Goal: Task Accomplishment & Management: Manage account settings

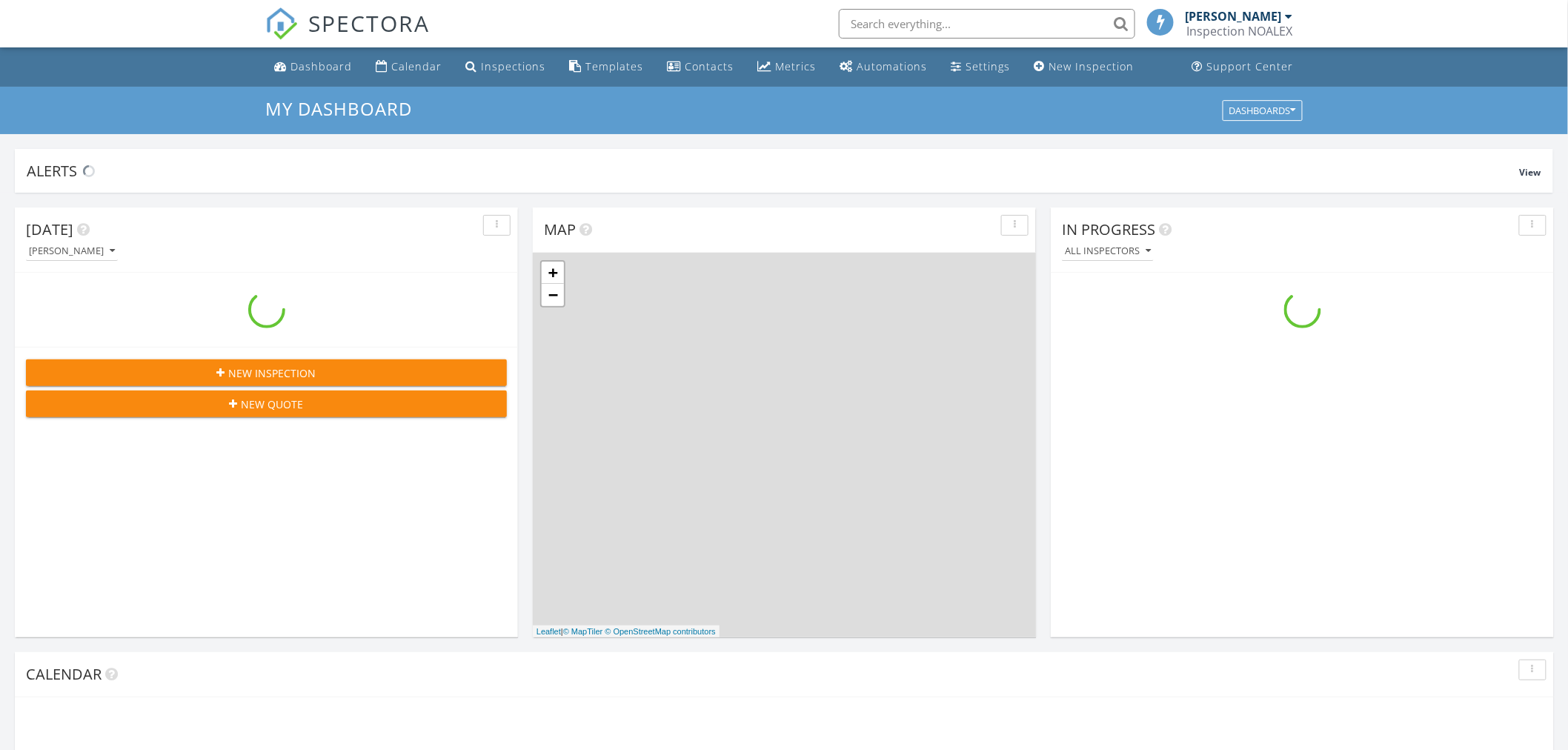
scroll to position [1374, 1594]
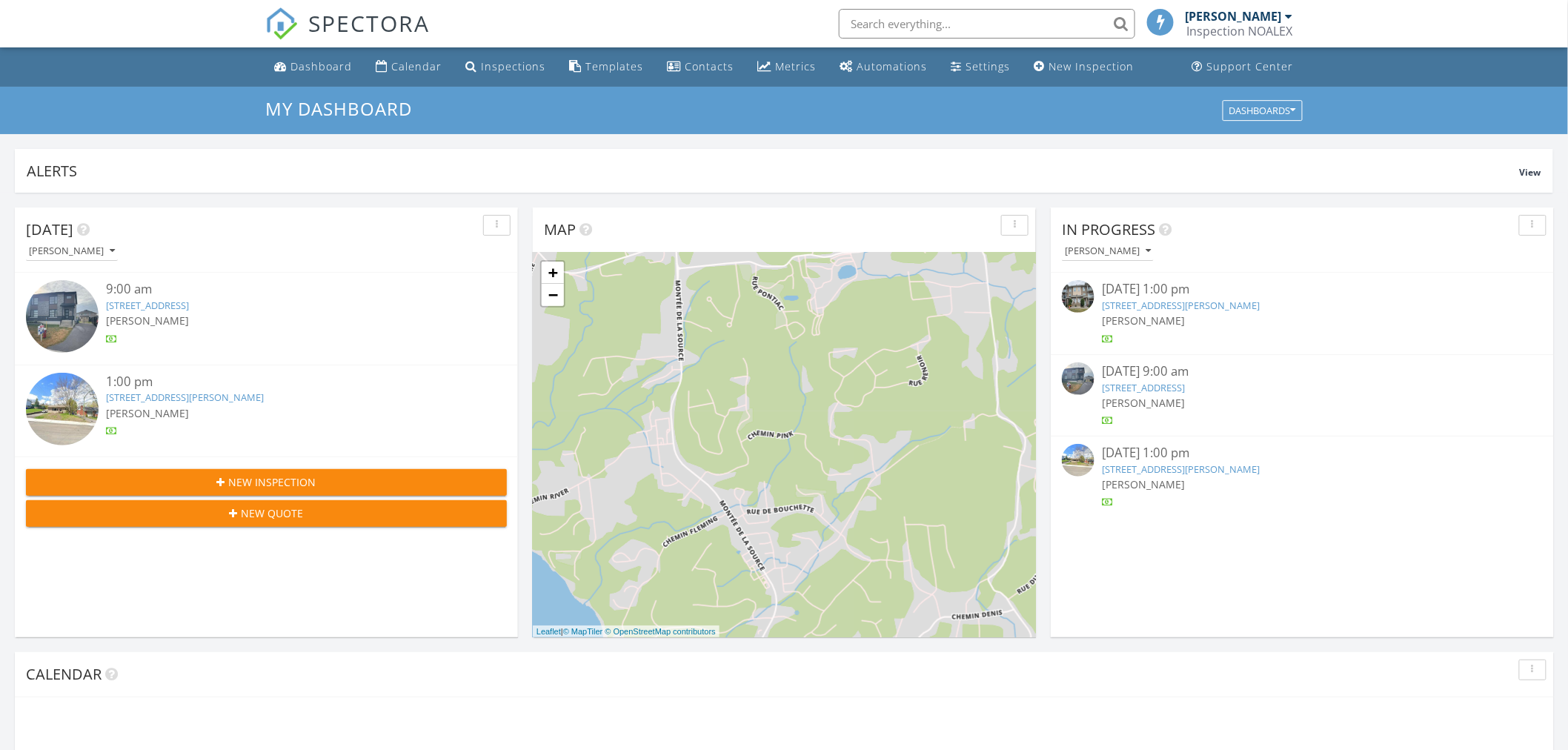
click at [892, 27] on input "text" at bounding box center [987, 24] width 296 height 29
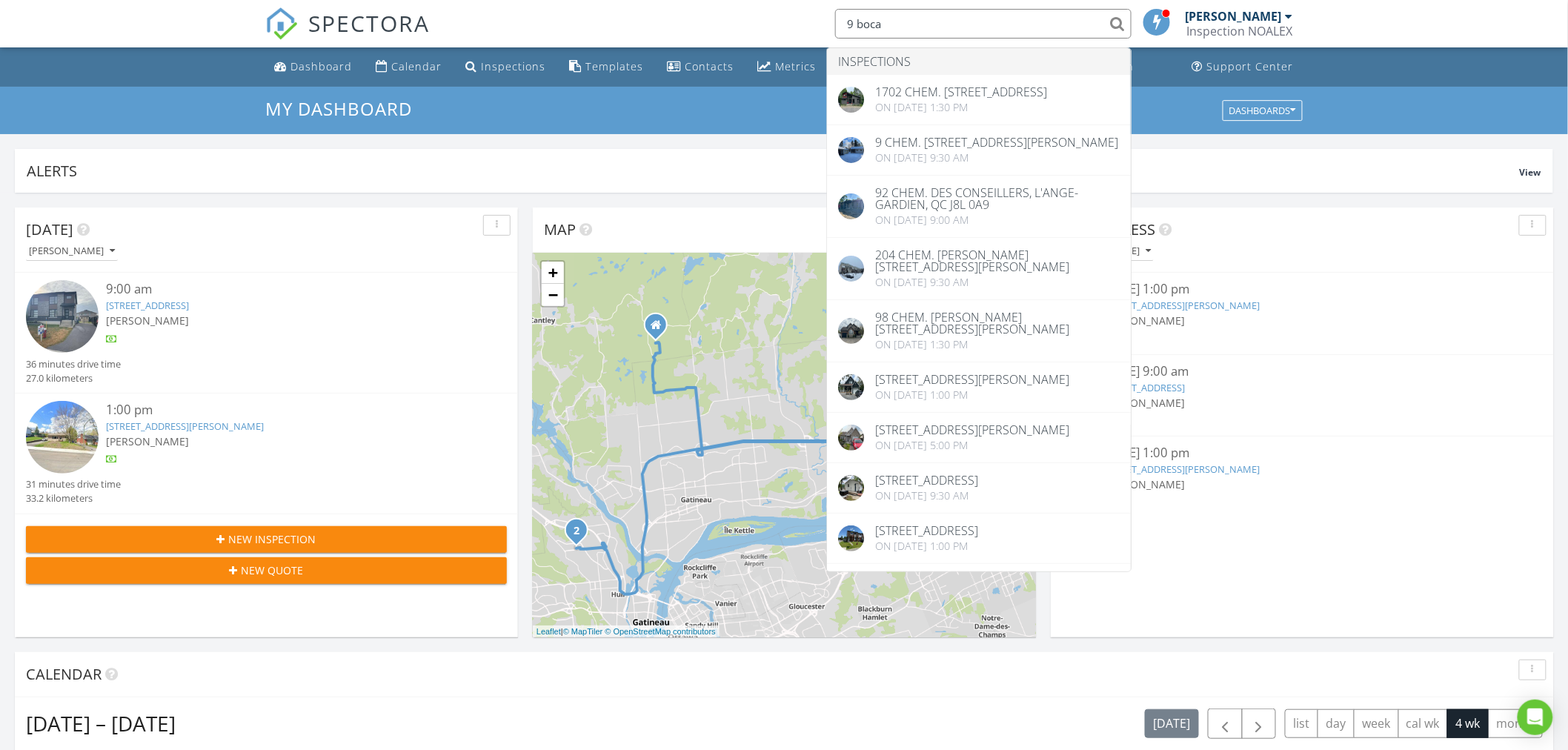
click at [916, 15] on input "9 boca" at bounding box center [983, 24] width 296 height 29
click at [914, 15] on input "9 boca" at bounding box center [983, 24] width 296 height 29
click at [914, 15] on input "9 boca" at bounding box center [983, 24] width 296 height 29
click at [913, 15] on input "9 boca" at bounding box center [983, 24] width 296 height 29
drag, startPoint x: 913, startPoint y: 15, endPoint x: 816, endPoint y: 25, distance: 97.5
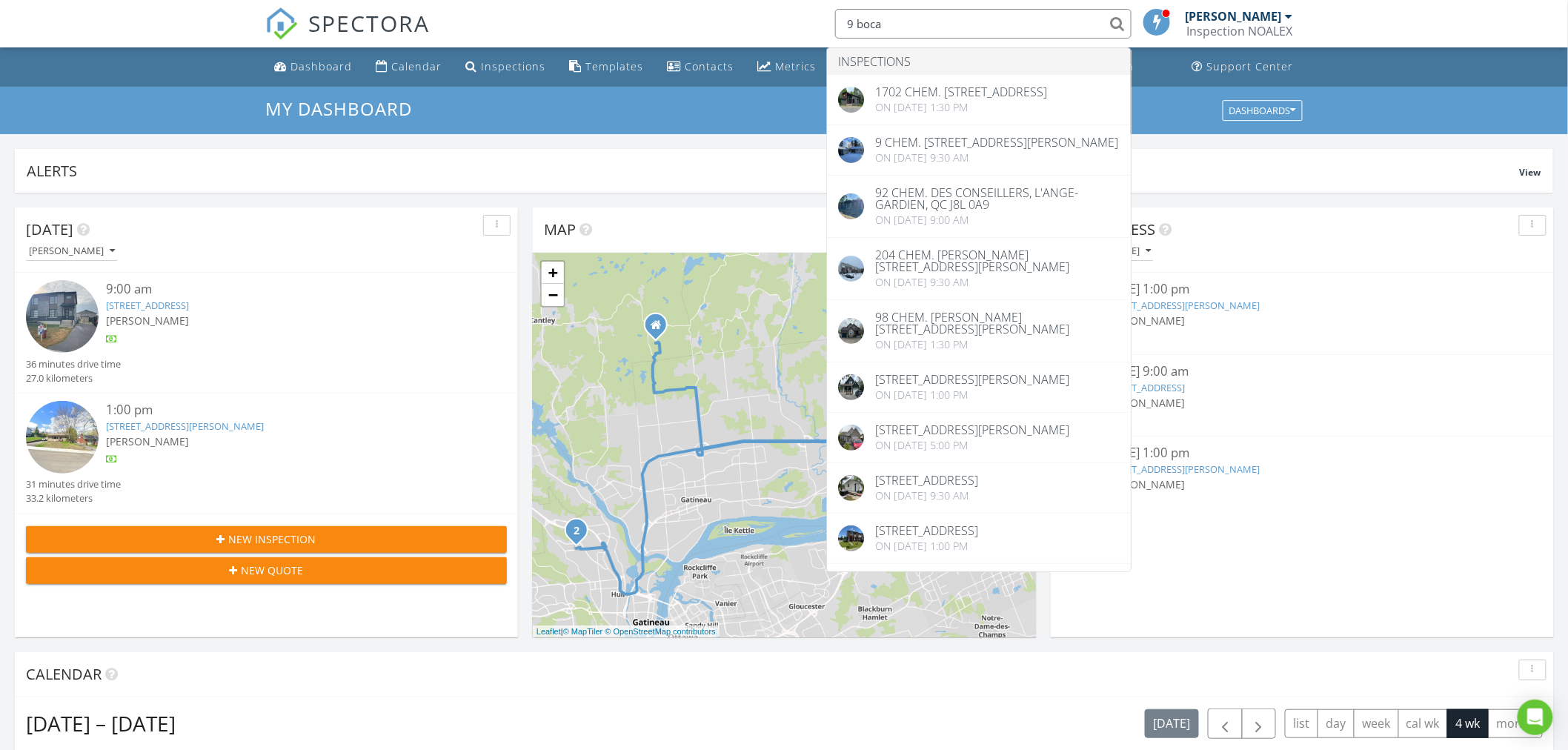
click at [819, 19] on div "SPECTORA 9 boca Inspections 1702 Chem. du Poisson Blanc, Denholm, QC J8N 9K7 On…" at bounding box center [784, 23] width 1037 height 47
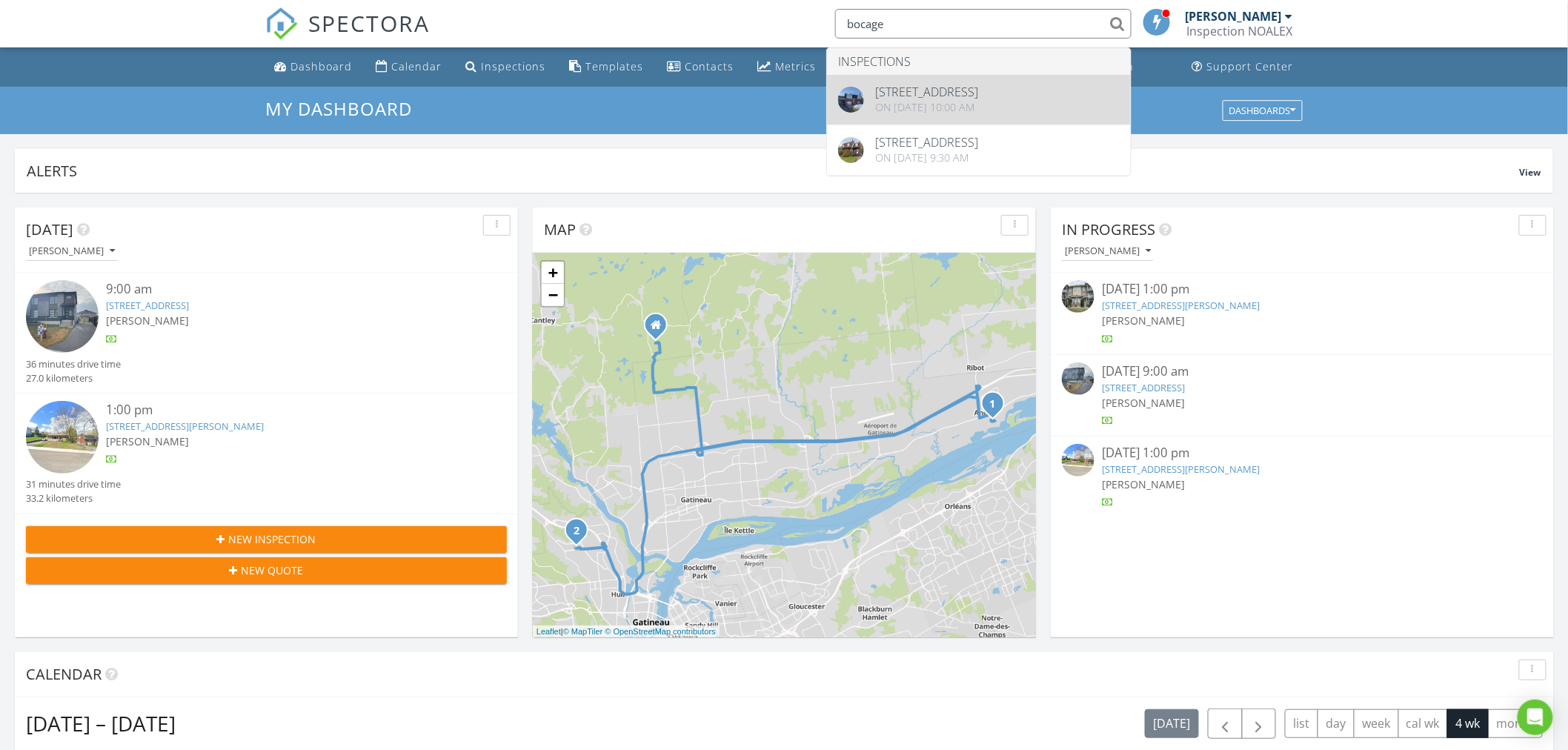
type input "bocage"
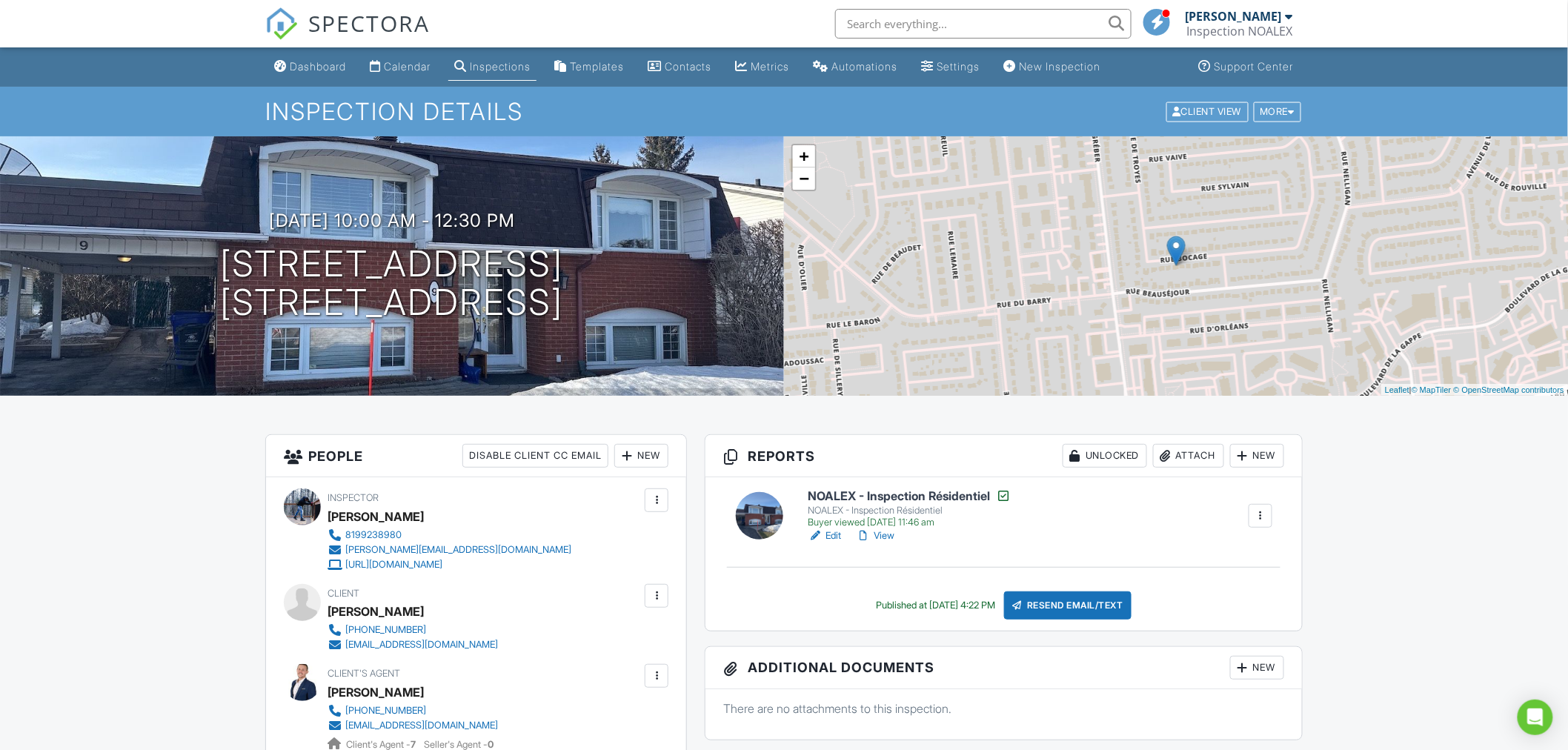
click at [890, 538] on link "View" at bounding box center [875, 535] width 39 height 15
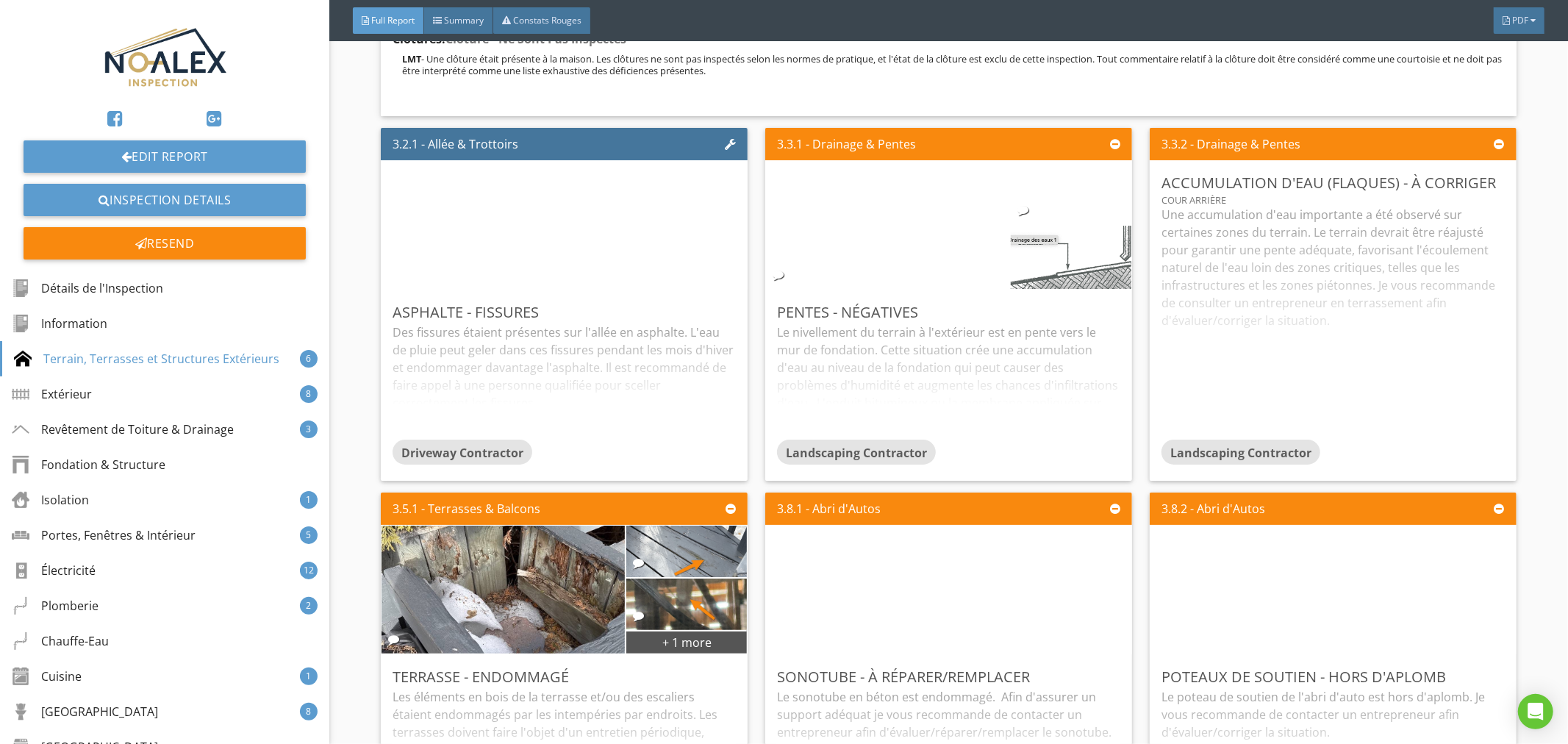
scroll to position [6206, 0]
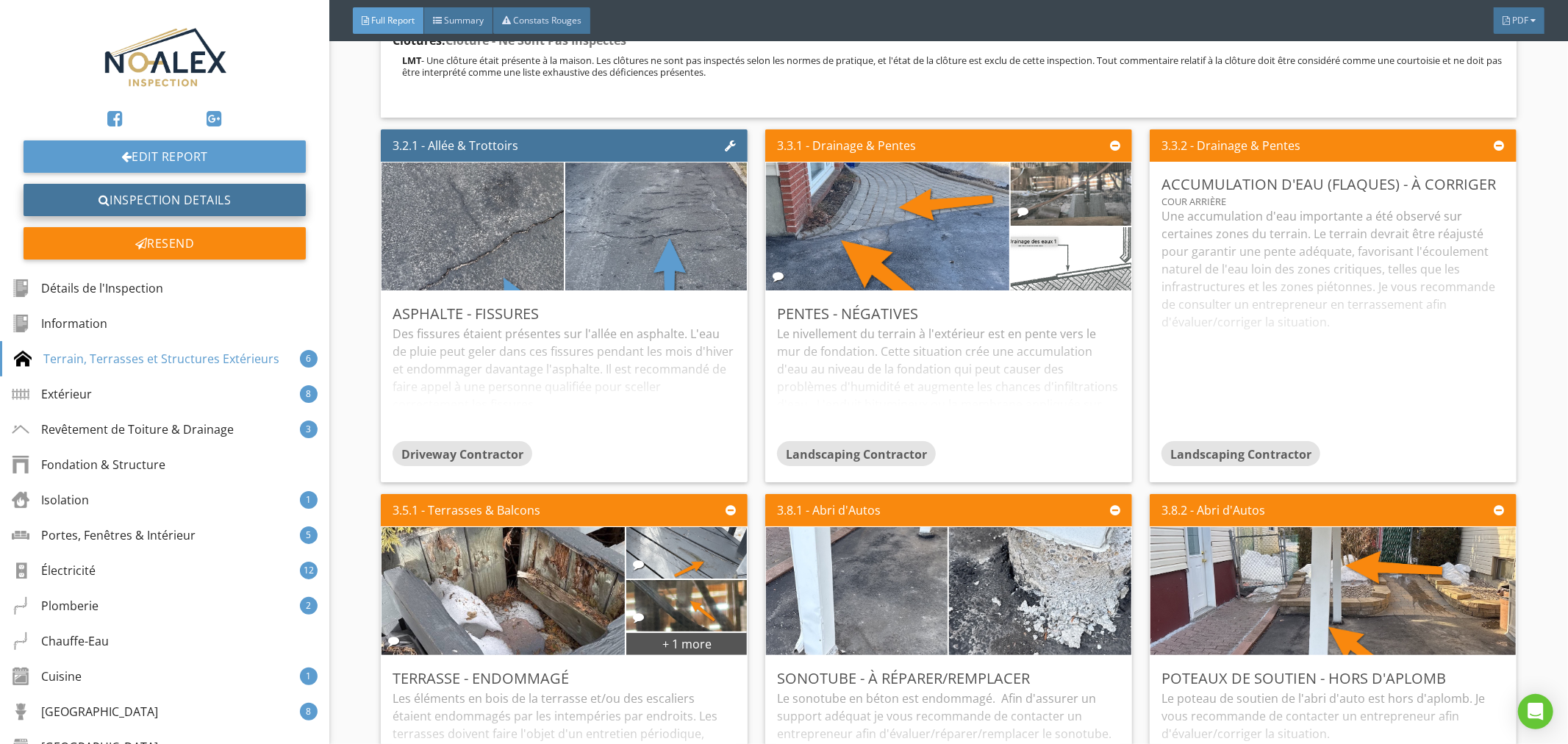
click at [158, 200] on link "Inspection Details" at bounding box center [165, 200] width 283 height 32
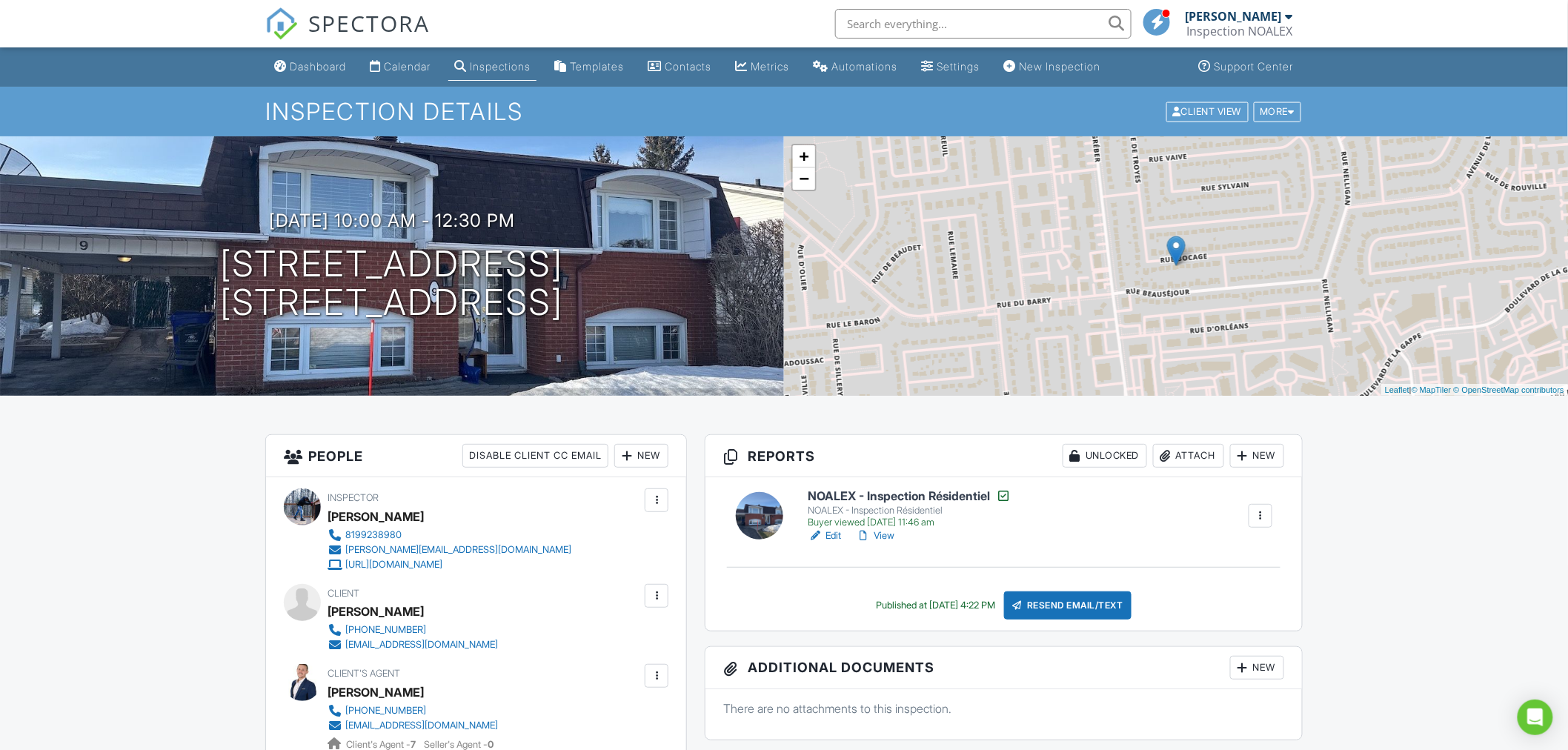
click at [892, 535] on link "View" at bounding box center [875, 535] width 39 height 15
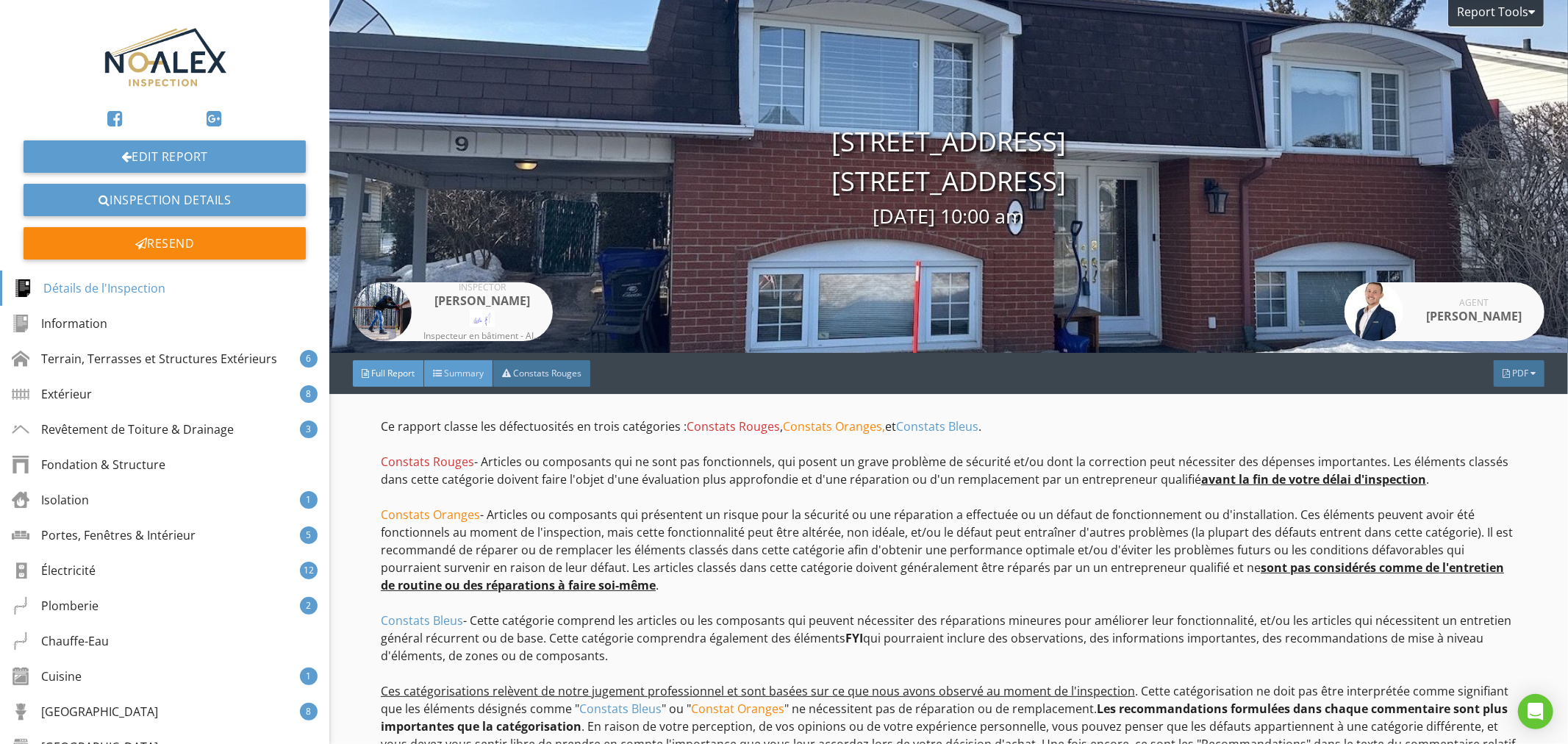
click at [452, 371] on span "Summary" at bounding box center [464, 373] width 40 height 12
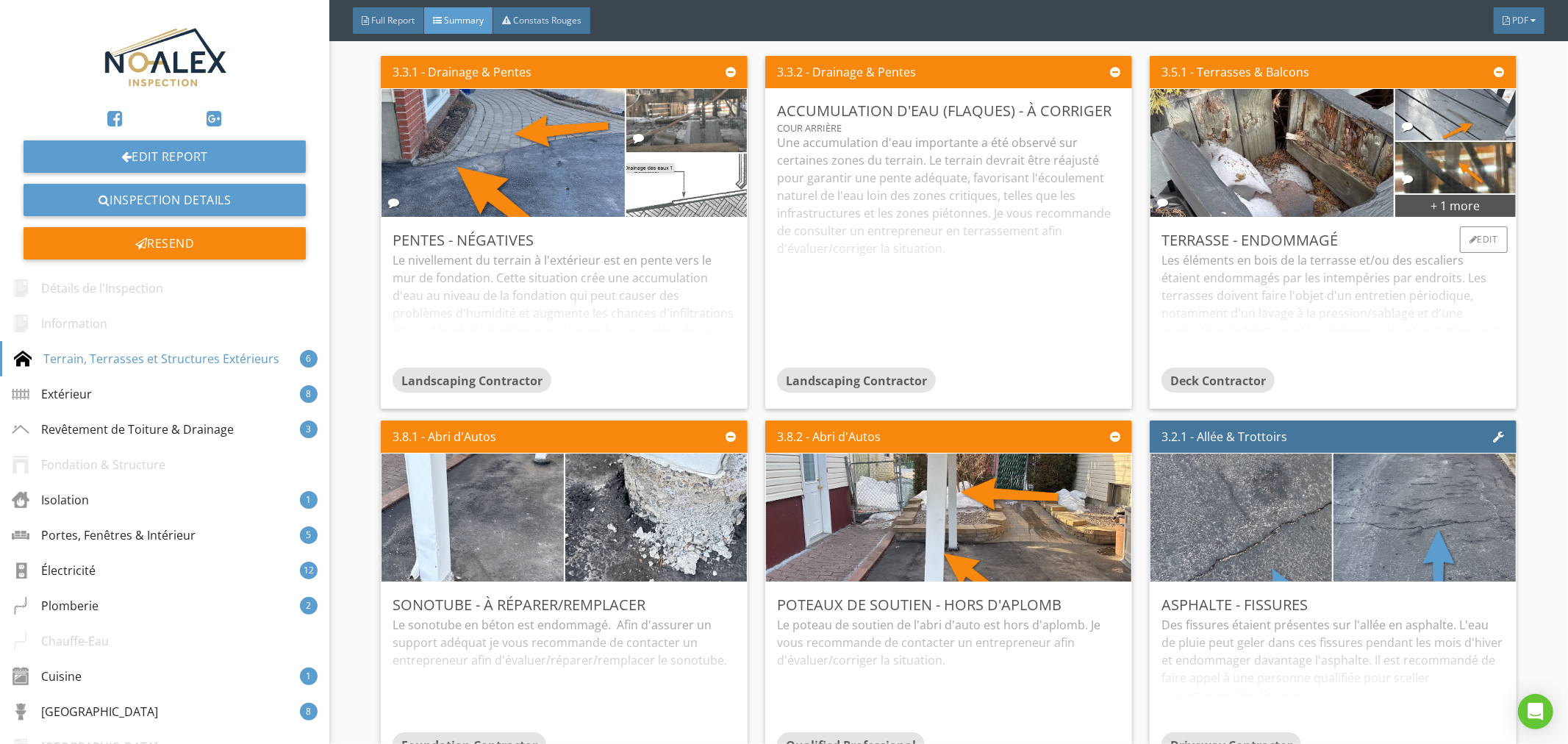
scroll to position [434, 0]
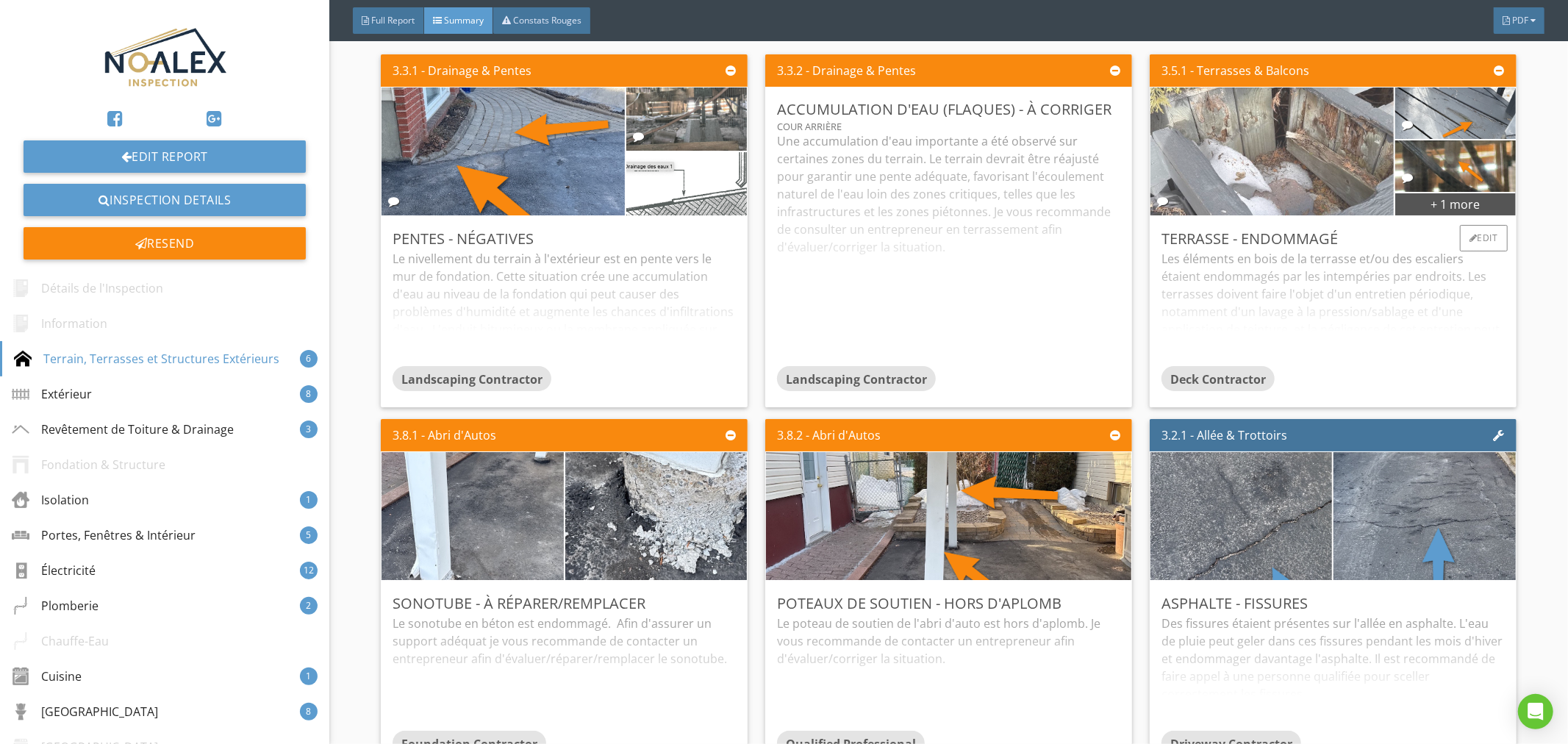
click at [1272, 159] on img at bounding box center [1272, 152] width 426 height 320
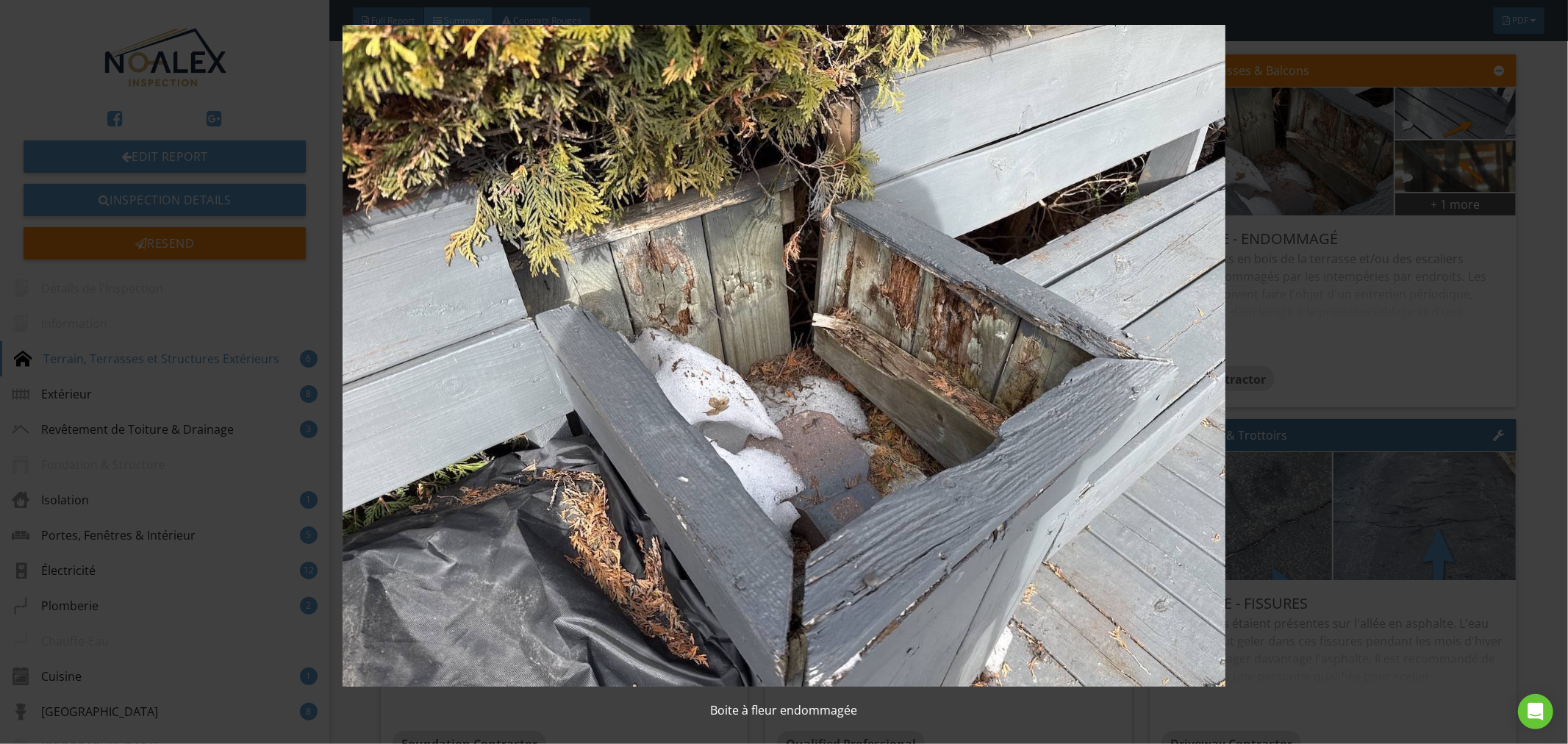
click at [1223, 364] on img at bounding box center [785, 356] width 1446 height 662
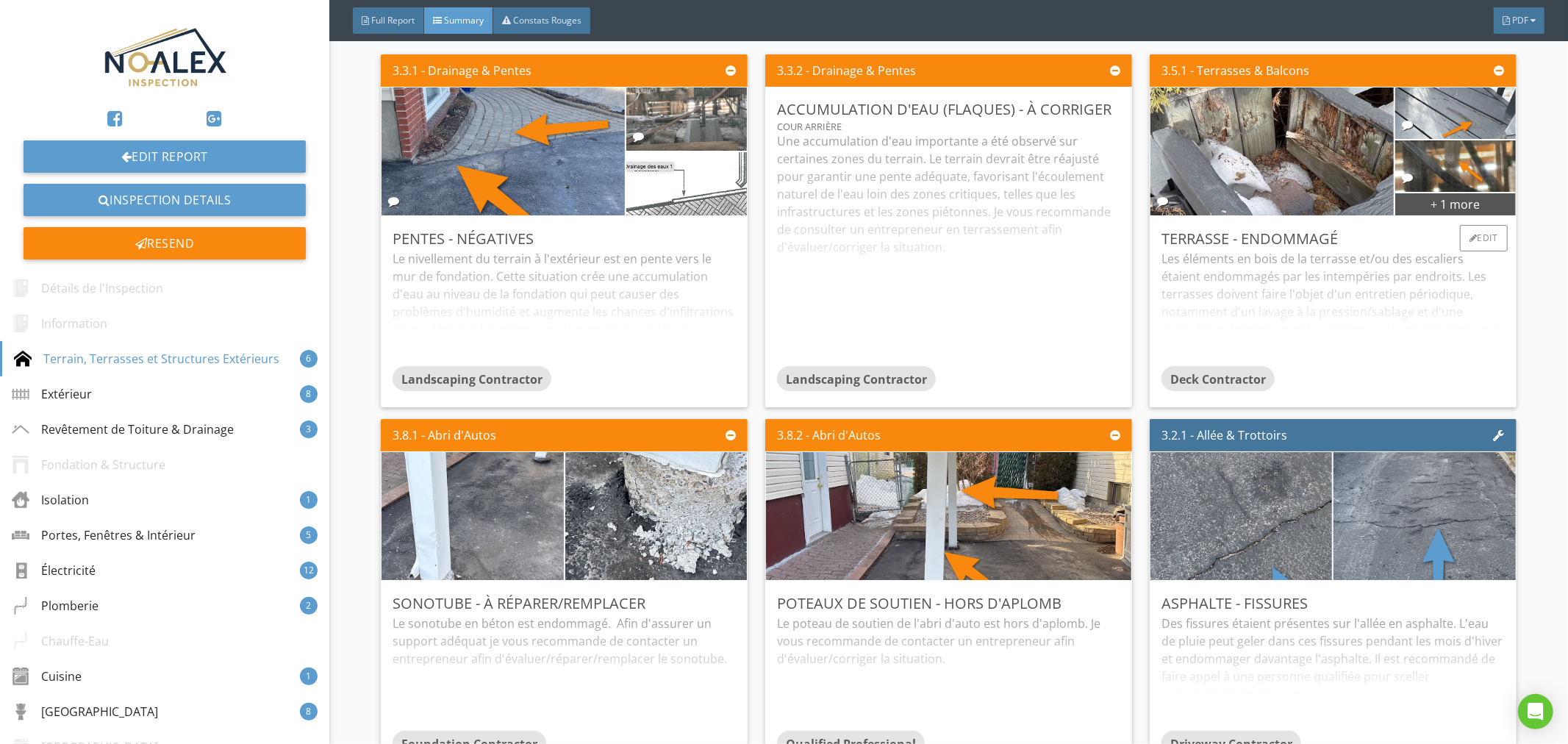
click at [1467, 290] on div "Les éléments en bois de la terrasse et/ou des escaliers étaient endommagés par …" at bounding box center [1333, 308] width 343 height 116
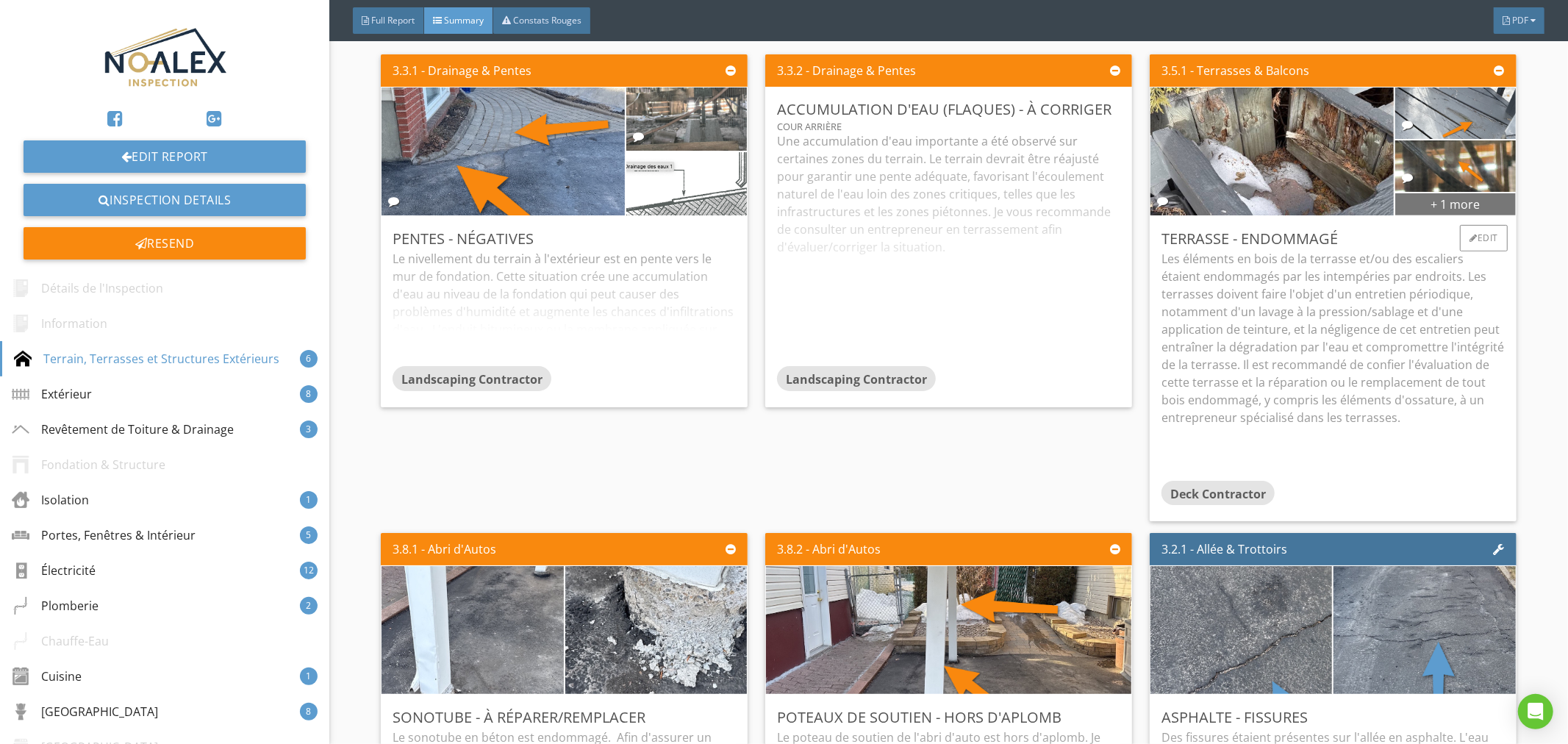
click at [1472, 201] on div "+ 1 more" at bounding box center [1455, 204] width 120 height 24
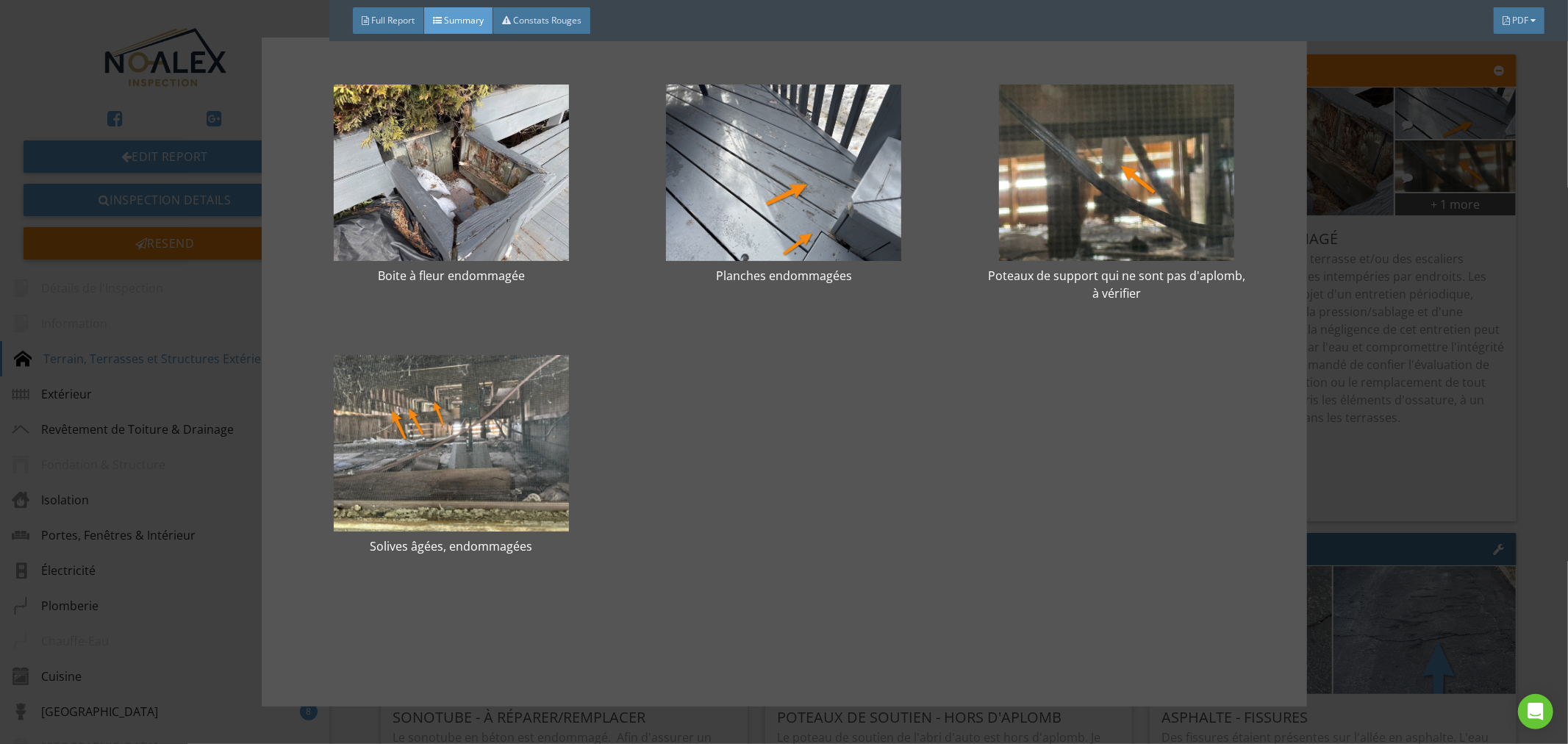
click at [1358, 415] on div "Boite à fleur endommagée Planches endommagées Poteaux de support qui ne sont pa…" at bounding box center [784, 372] width 1568 height 744
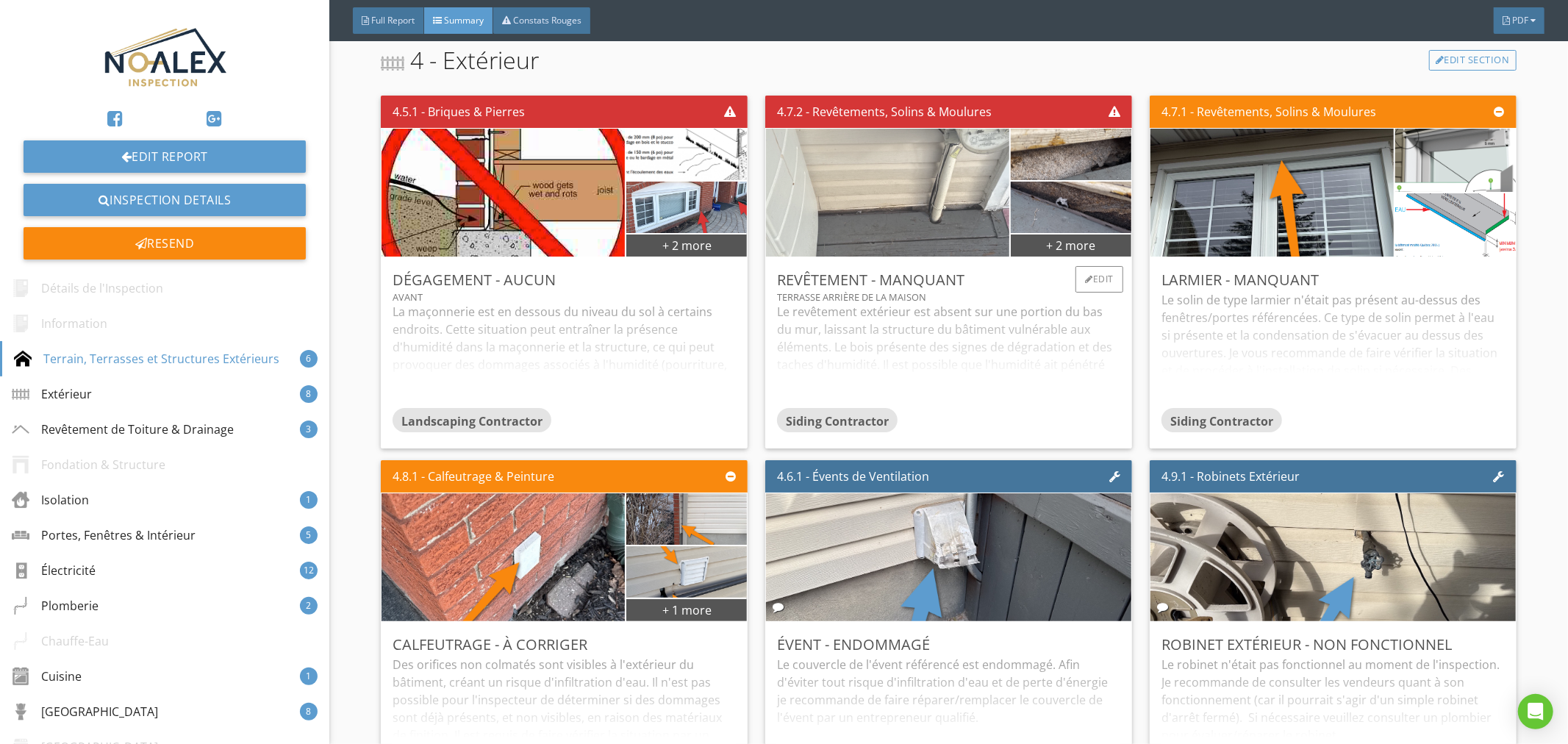
scroll to position [1305, 0]
click at [962, 238] on img at bounding box center [887, 194] width 426 height 320
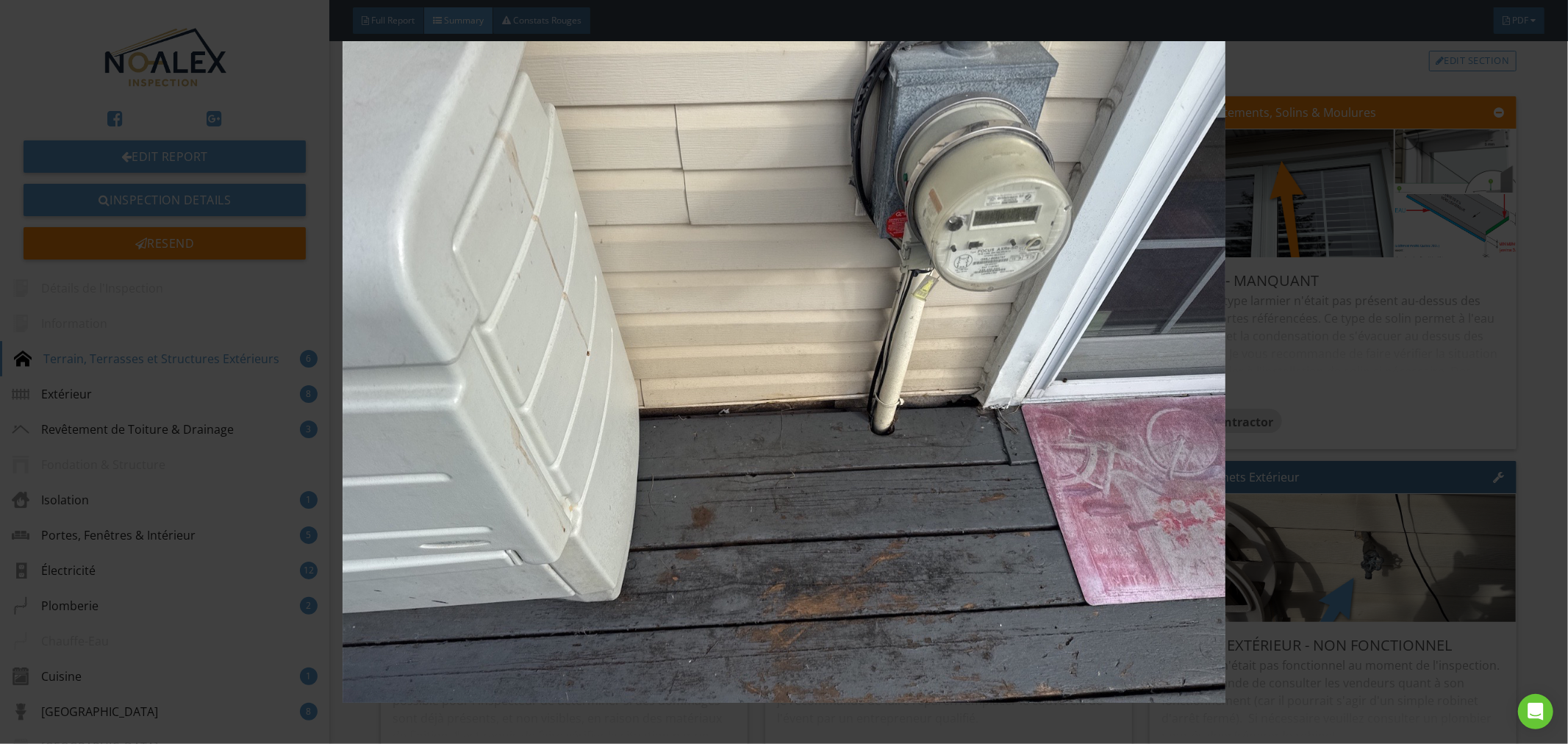
click at [981, 432] on img at bounding box center [785, 372] width 1446 height 662
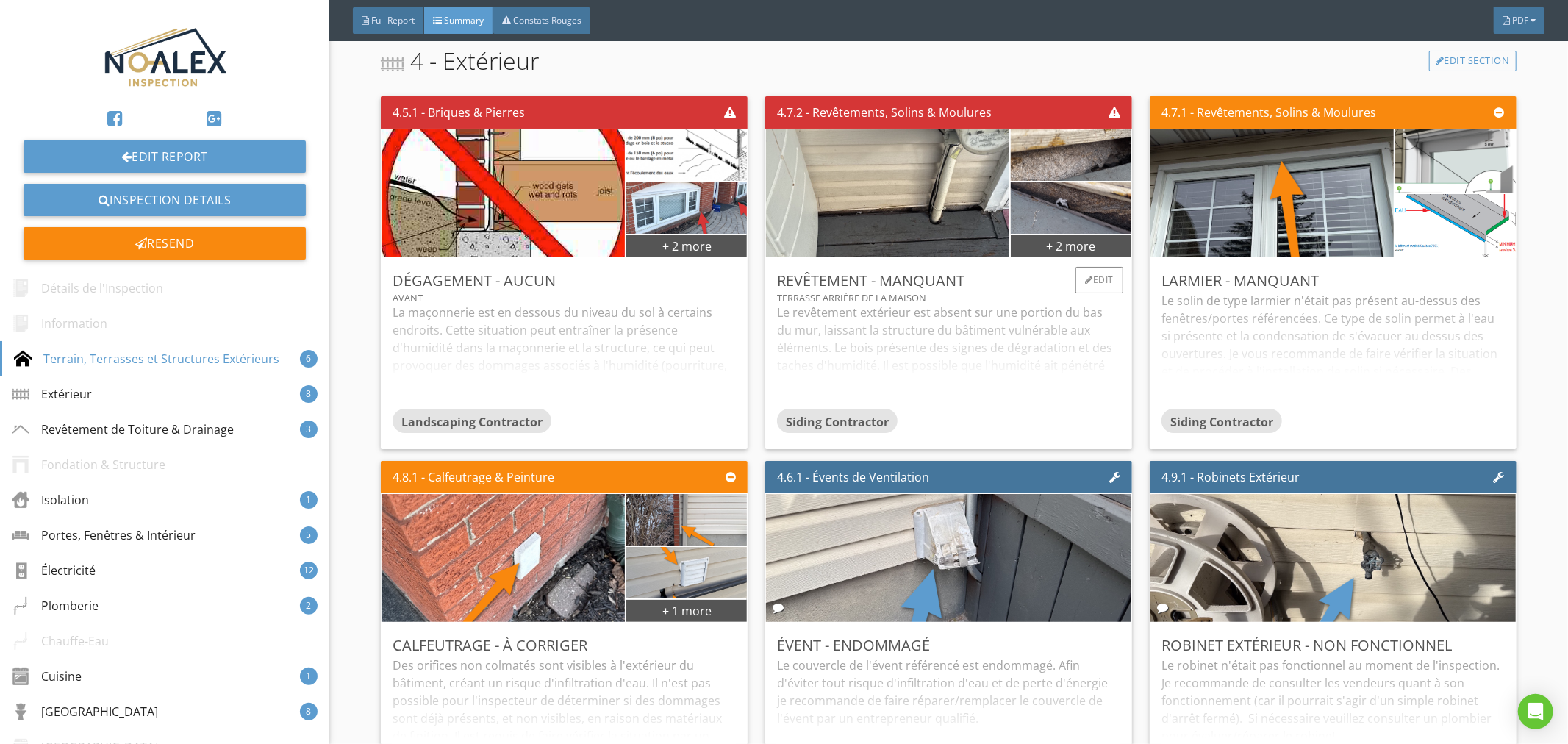
click at [964, 332] on div "Le revêtement extérieur est absent sur une portion du bas du mur, laissant la s…" at bounding box center [949, 356] width 343 height 104
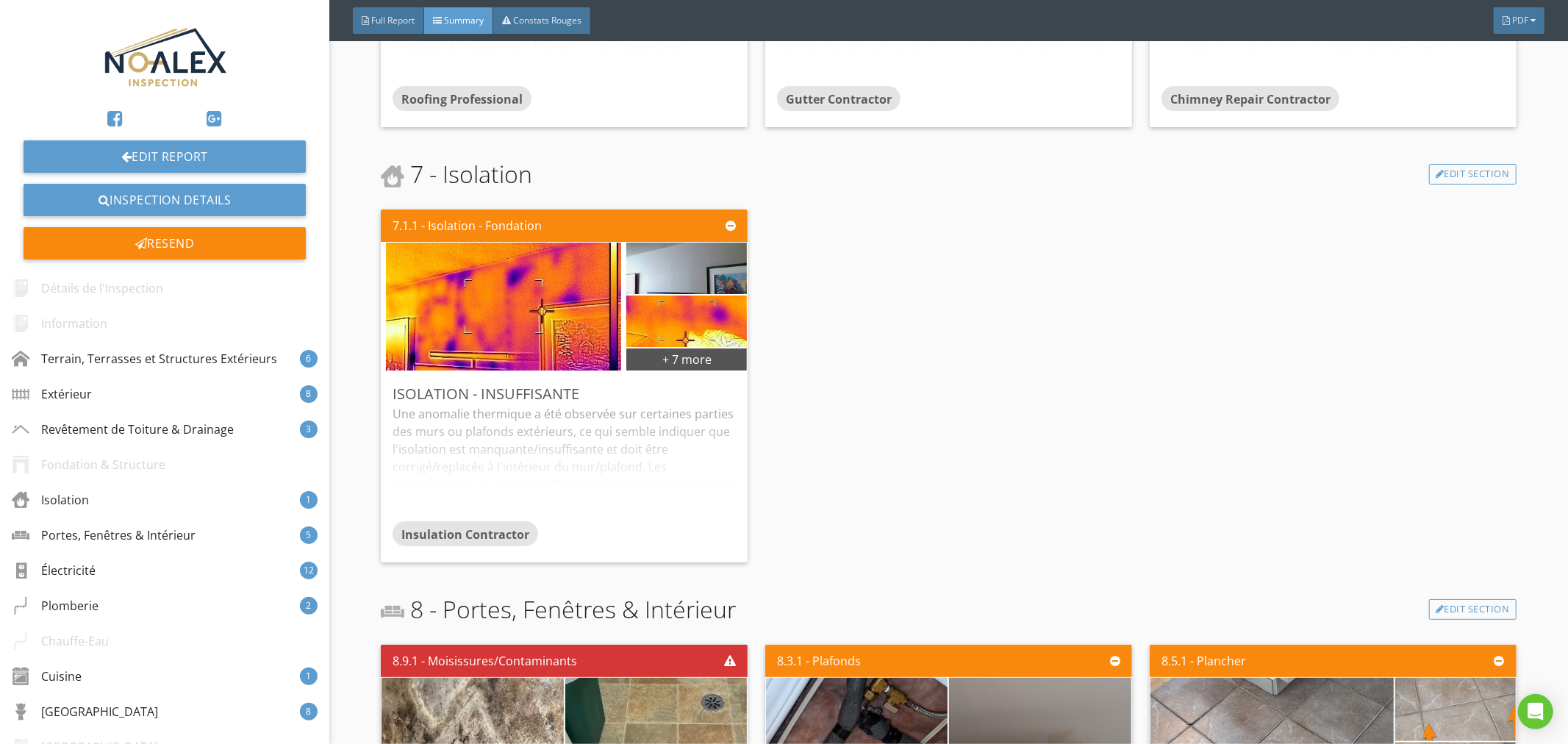
scroll to position [2937, 0]
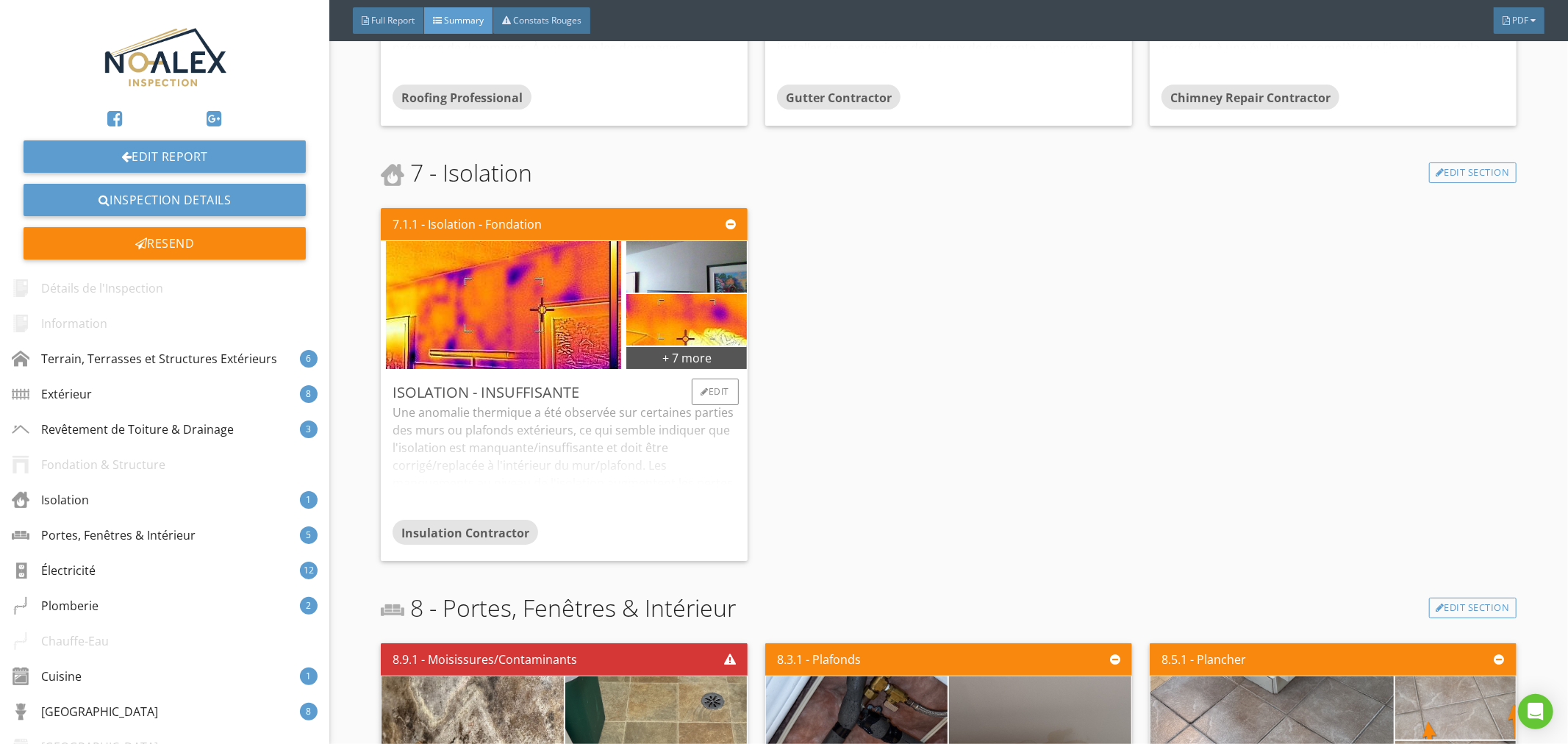
click at [652, 467] on div "Une anomalie thermique a été observée sur certaines parties des murs ou plafond…" at bounding box center [564, 462] width 343 height 116
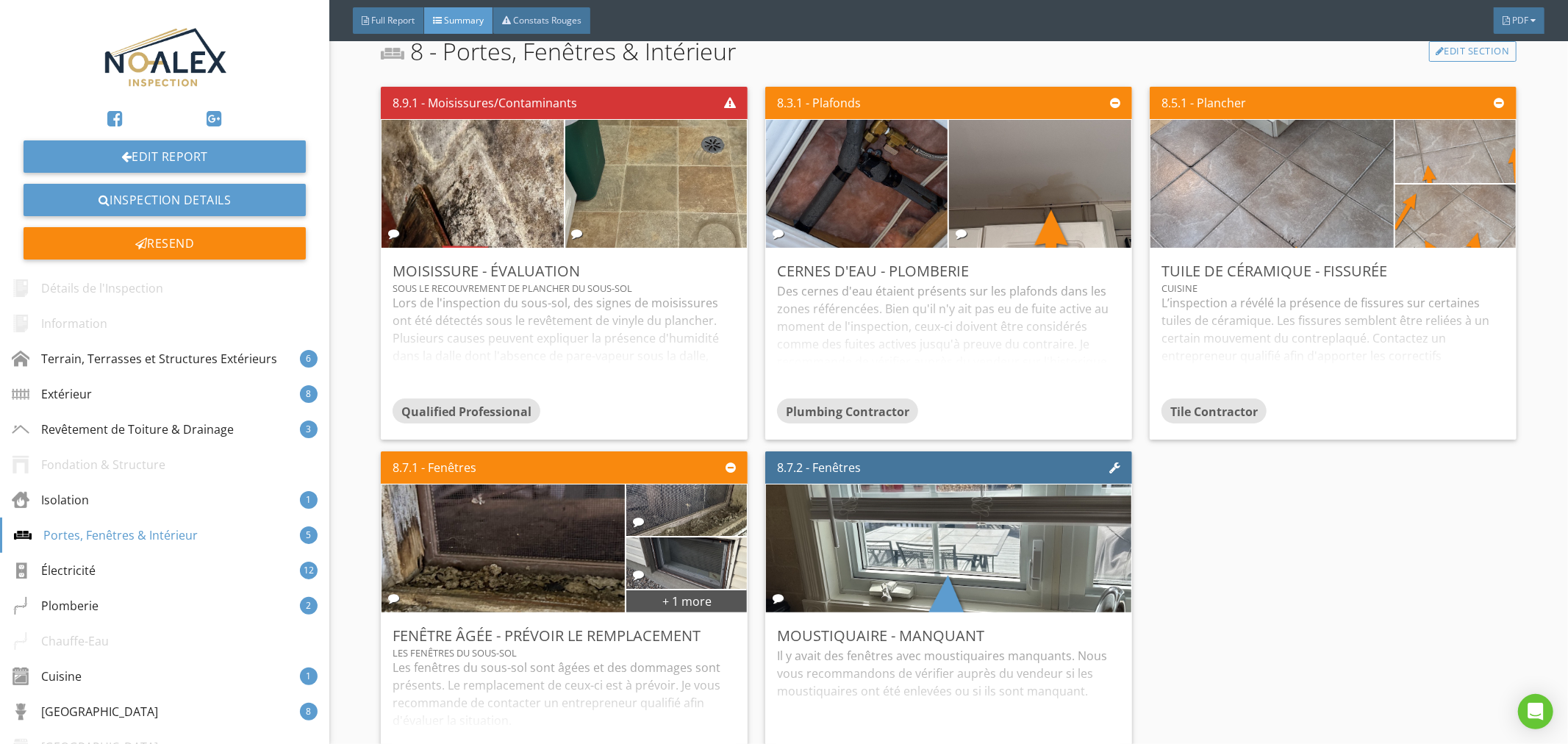
scroll to position [3591, 0]
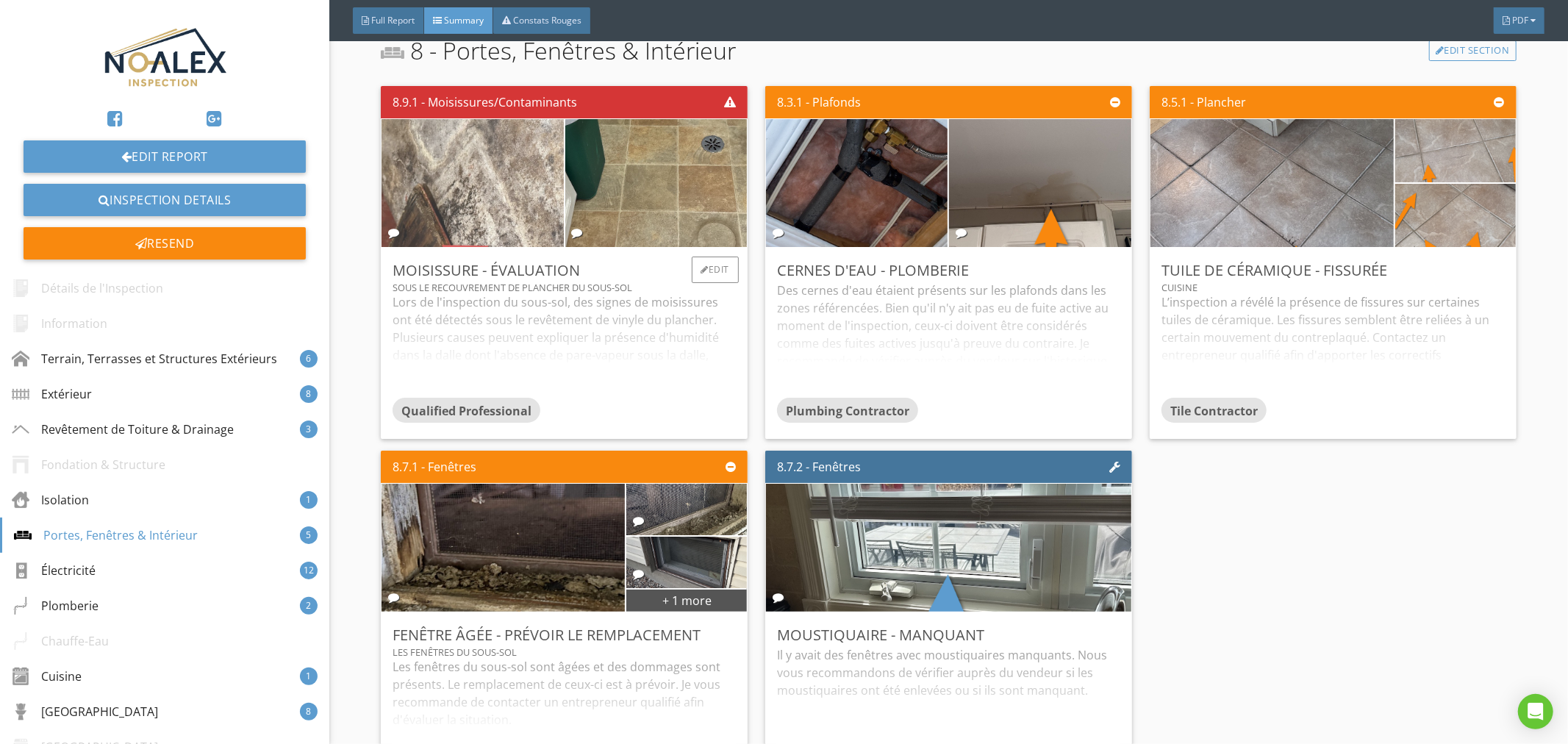
click at [452, 219] on img at bounding box center [472, 183] width 426 height 320
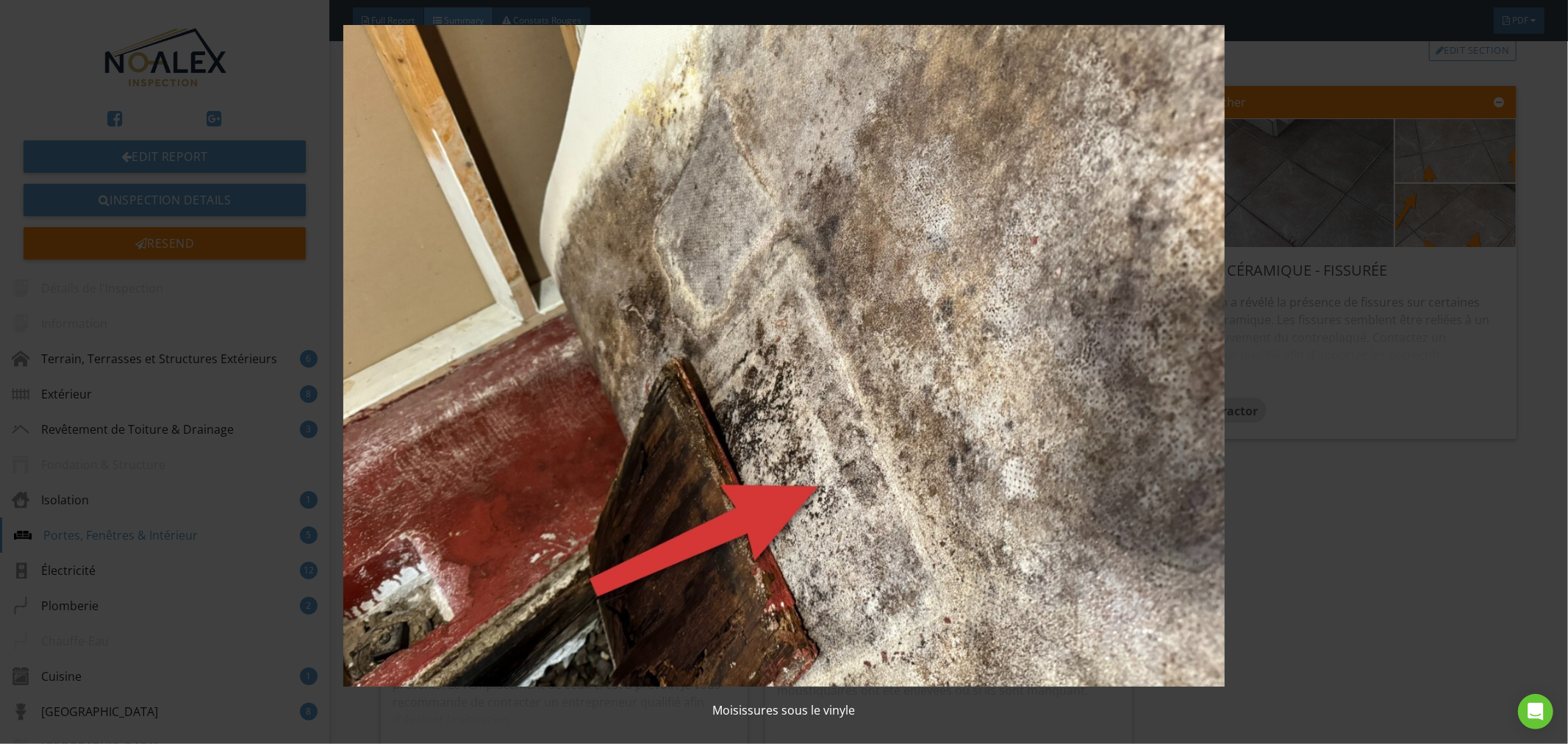
click at [750, 377] on img at bounding box center [785, 356] width 1446 height 662
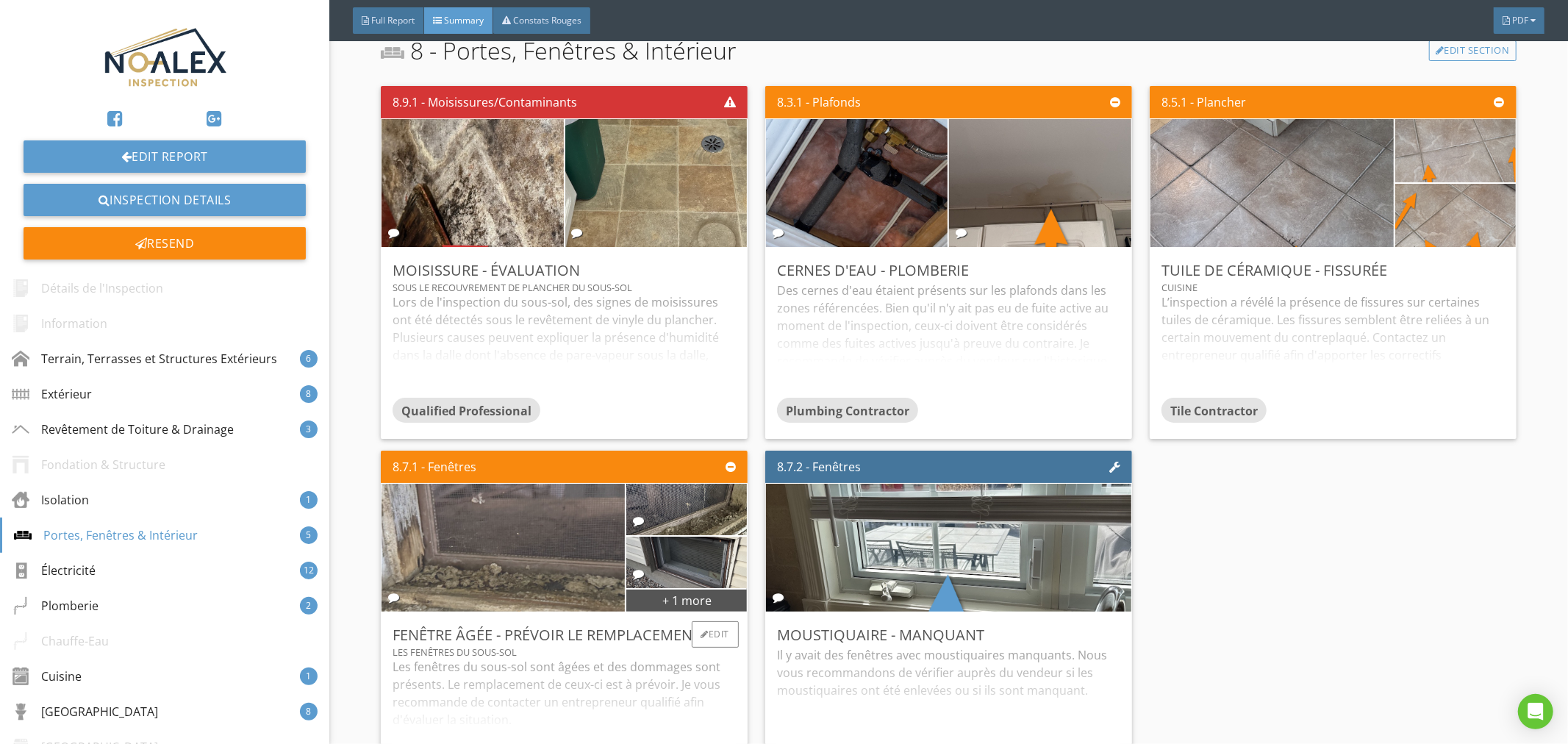
click at [563, 544] on img at bounding box center [503, 547] width 426 height 320
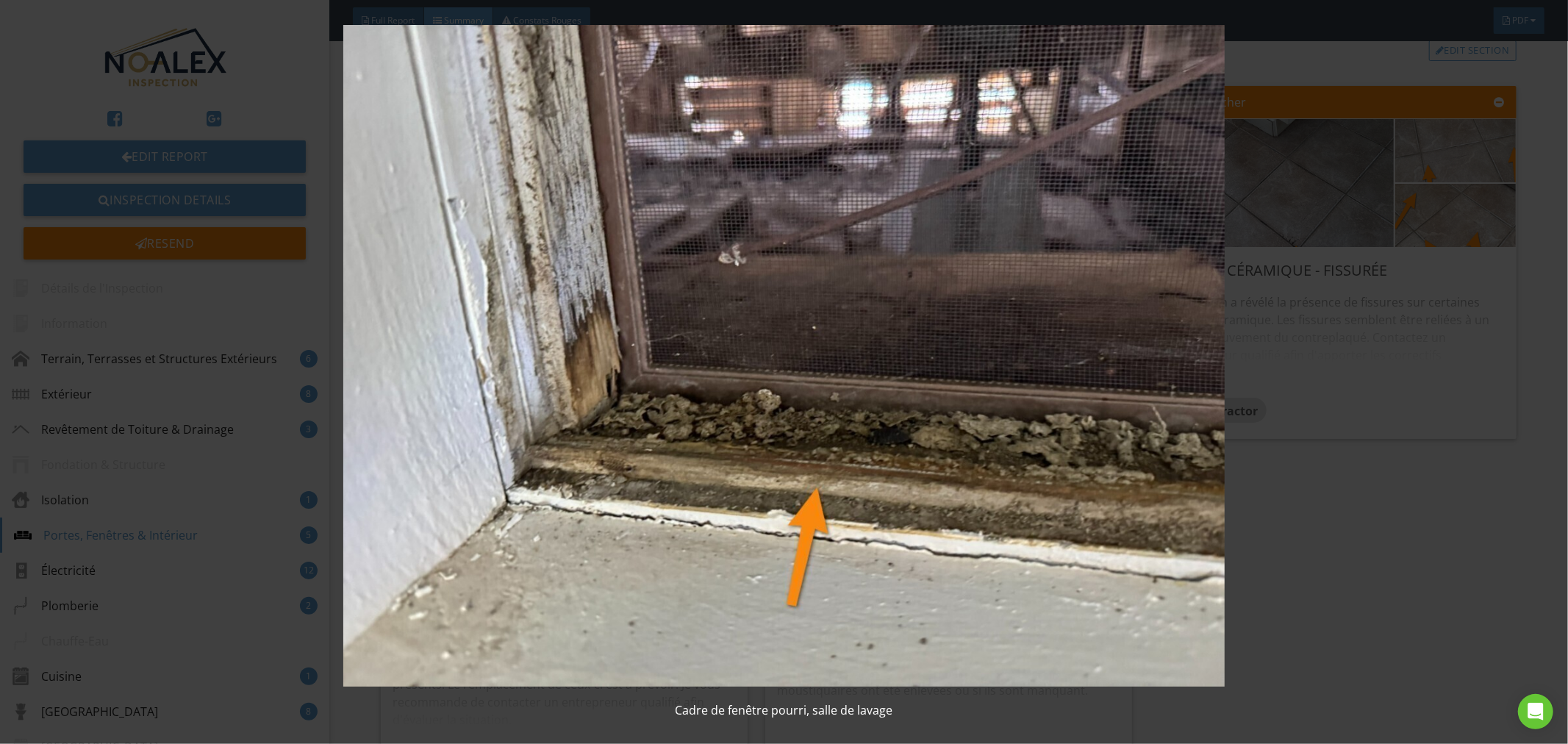
click at [613, 539] on img at bounding box center [785, 356] width 1446 height 662
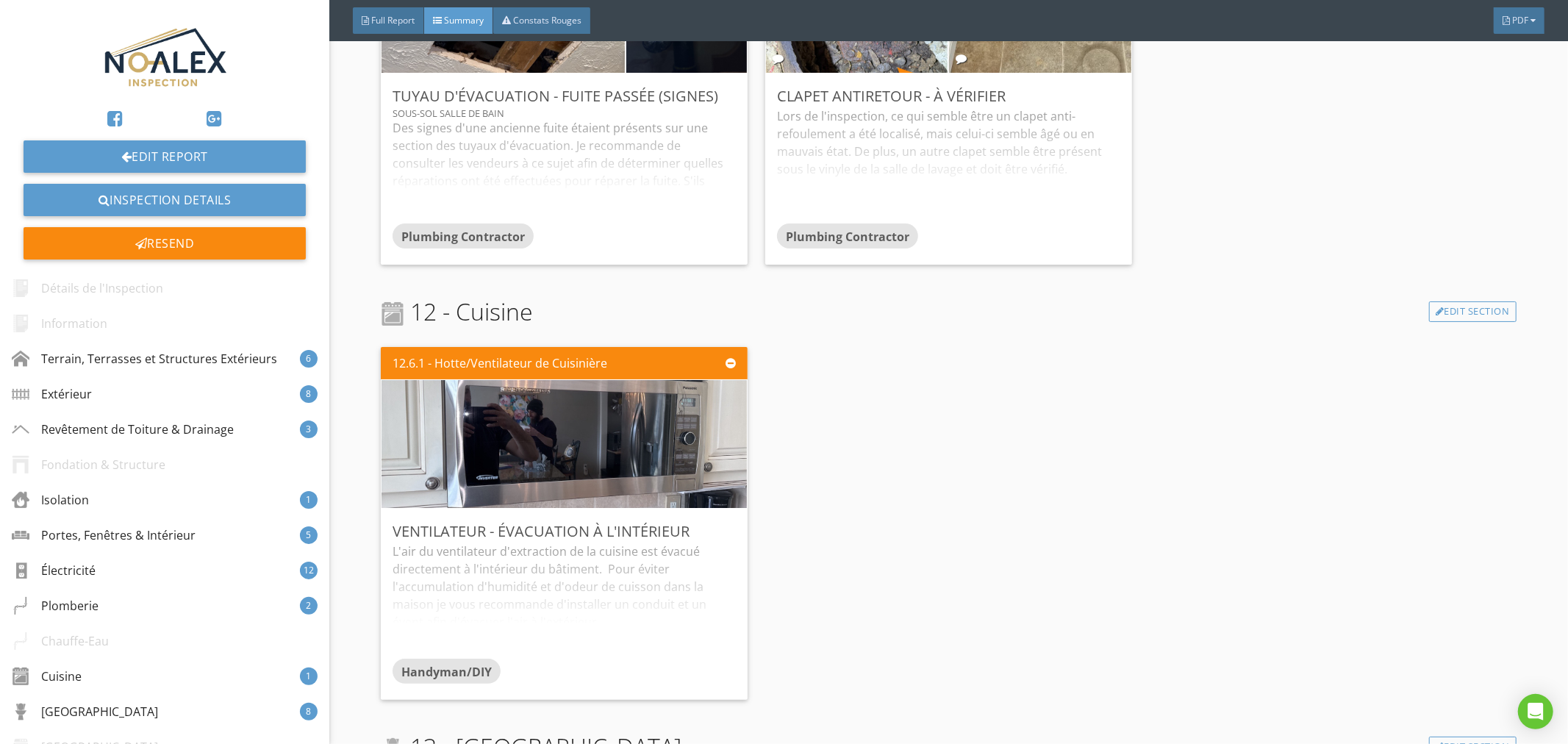
scroll to position [6094, 0]
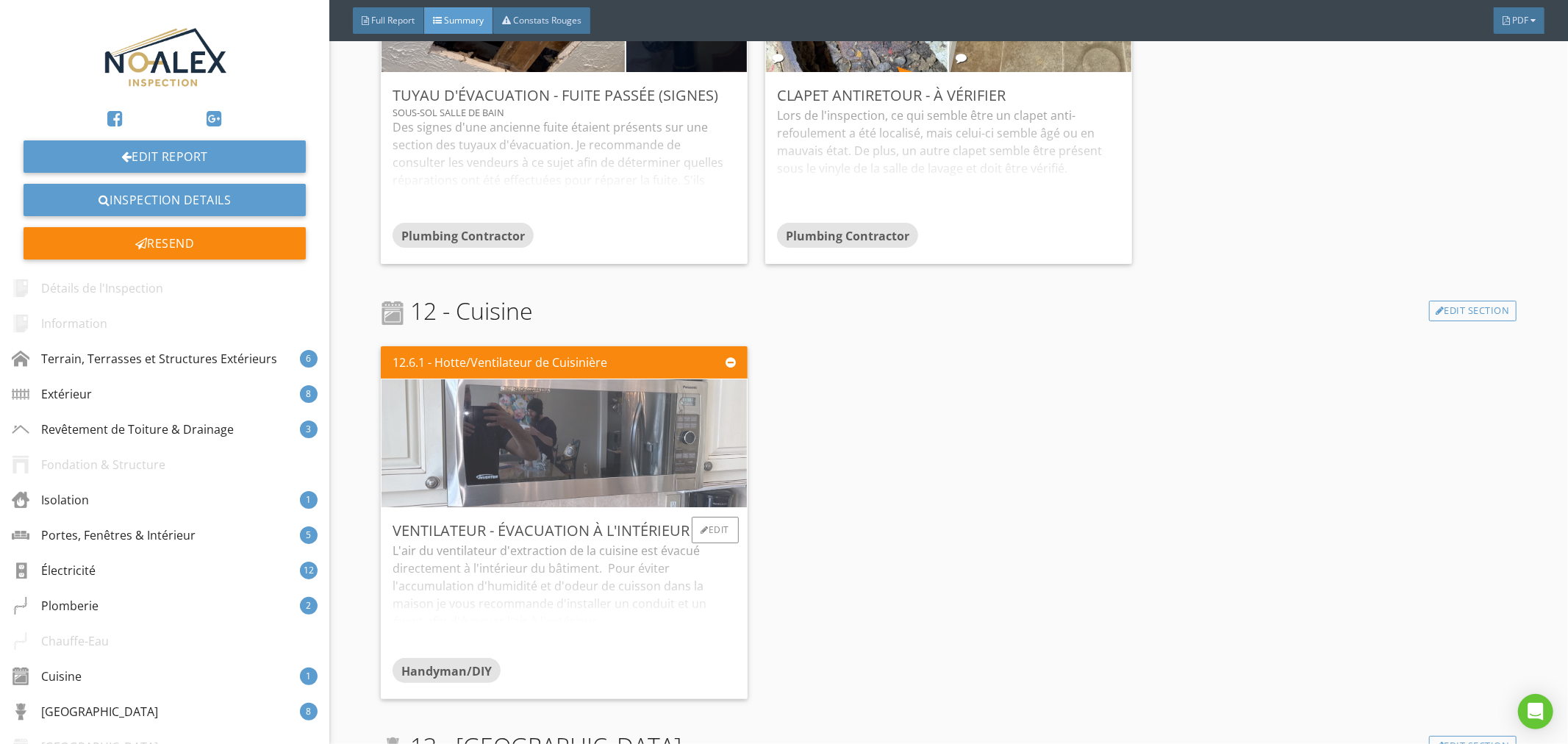
click at [538, 416] on img at bounding box center [564, 443] width 426 height 320
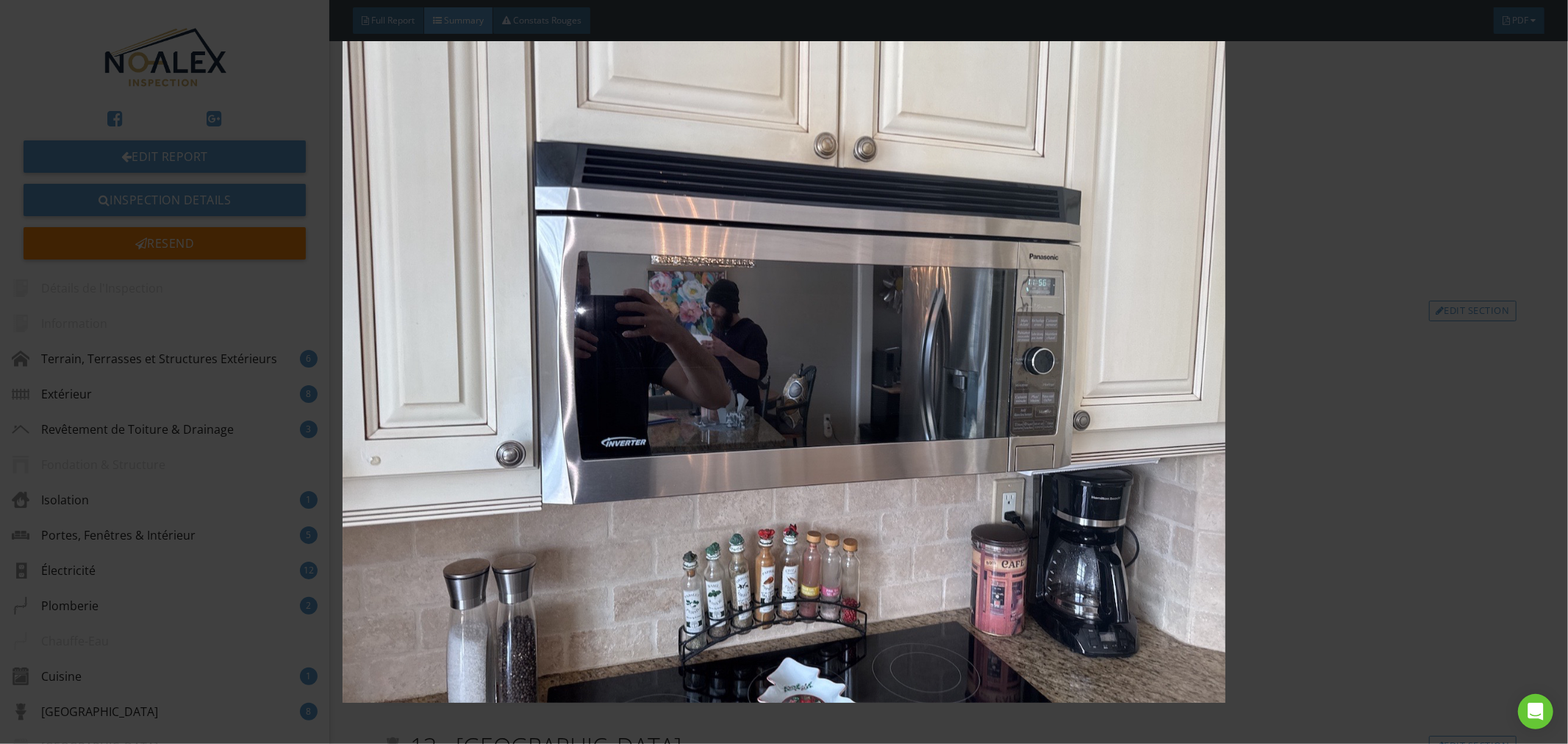
click at [586, 508] on img at bounding box center [785, 372] width 1446 height 662
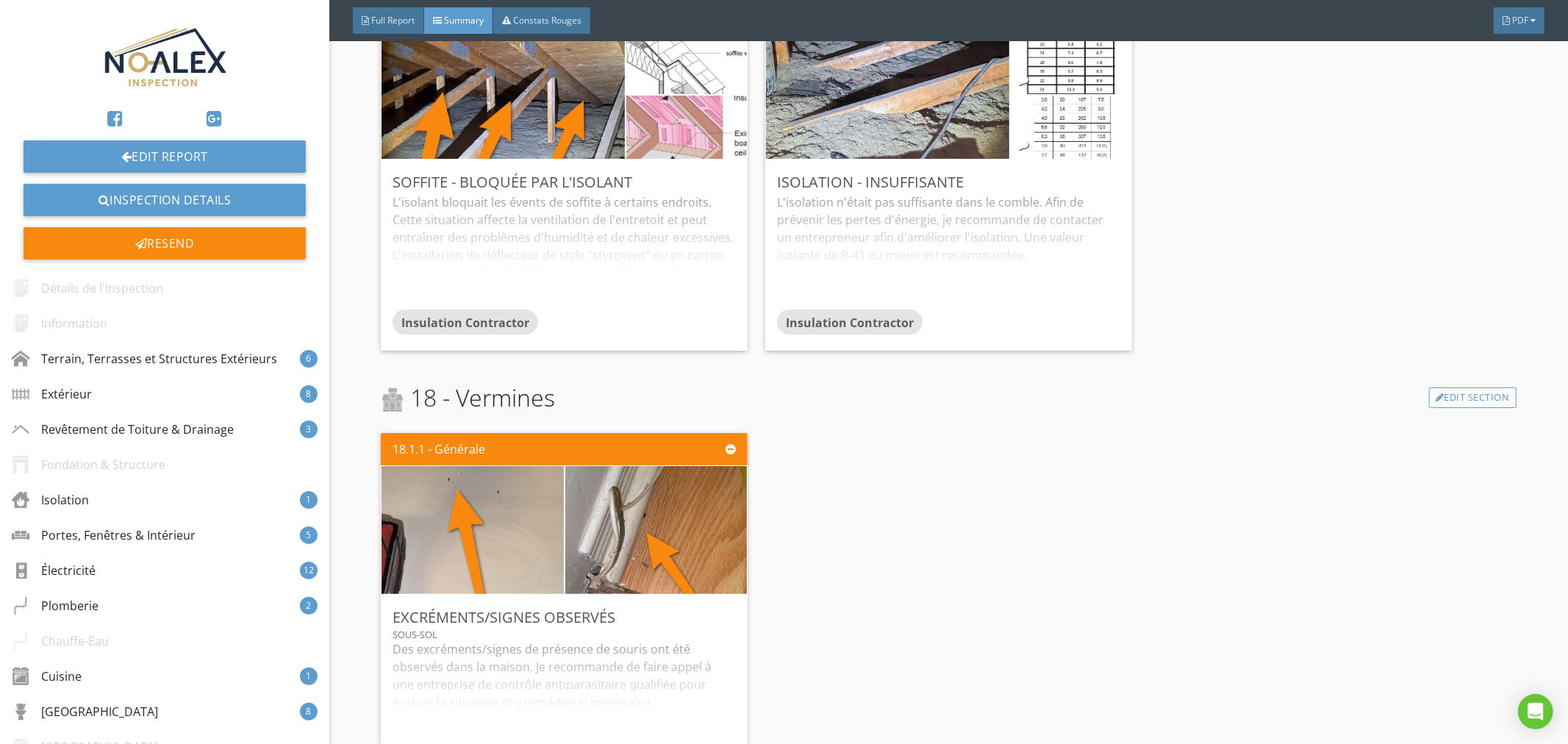
scroll to position [8535, 0]
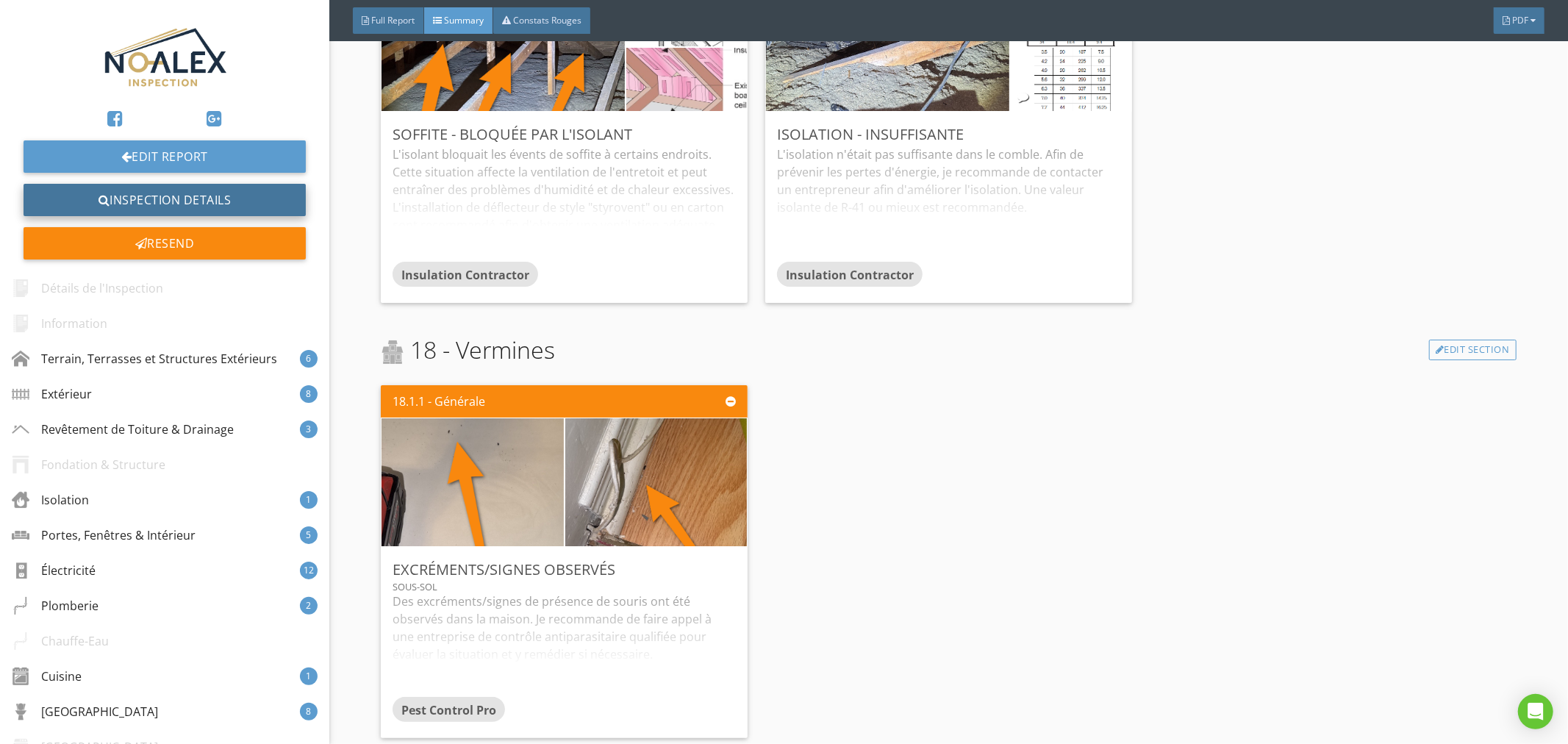
click at [214, 203] on link "Inspection Details" at bounding box center [165, 200] width 283 height 32
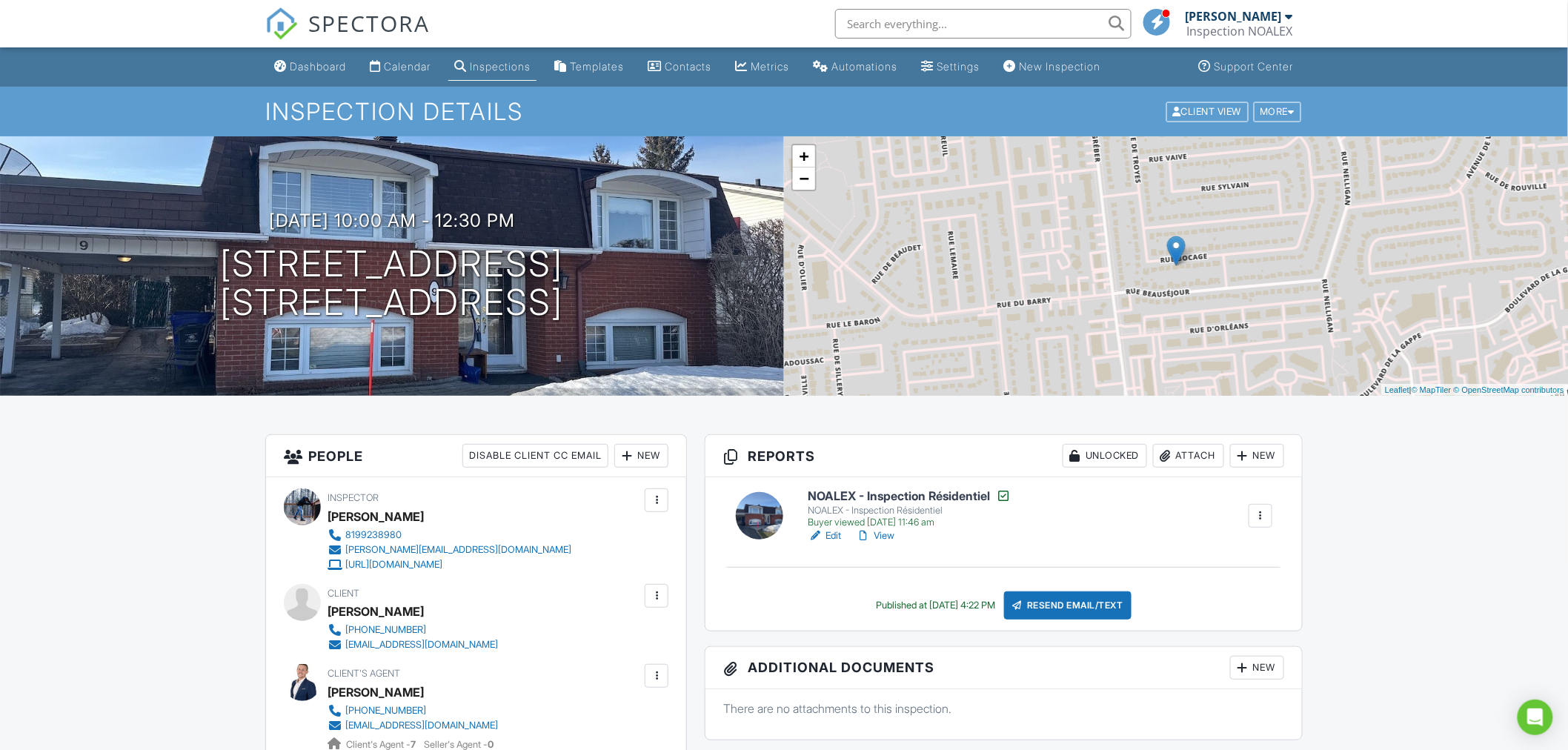
click at [890, 538] on link "View" at bounding box center [875, 535] width 39 height 15
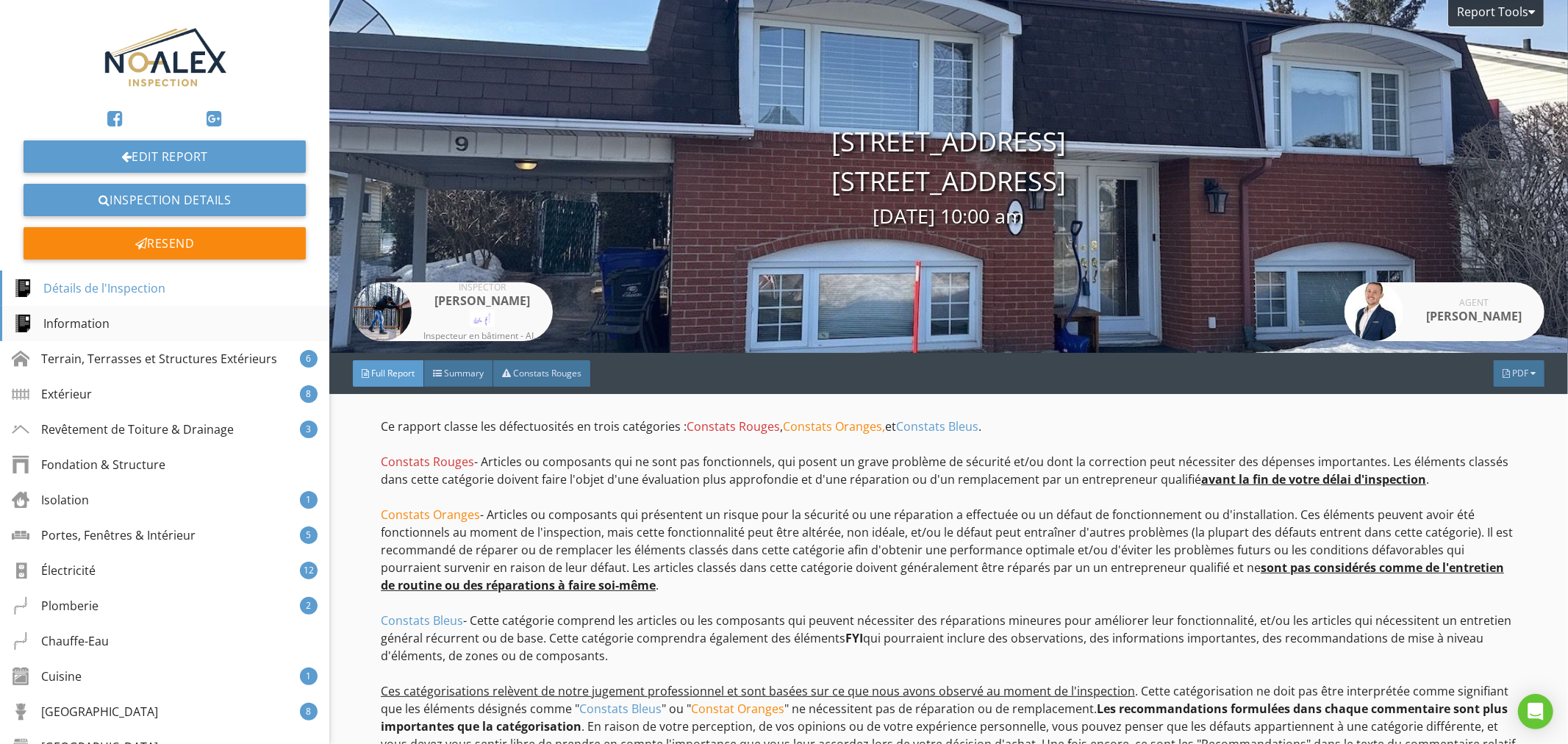
click at [209, 337] on div "Information" at bounding box center [165, 323] width 329 height 35
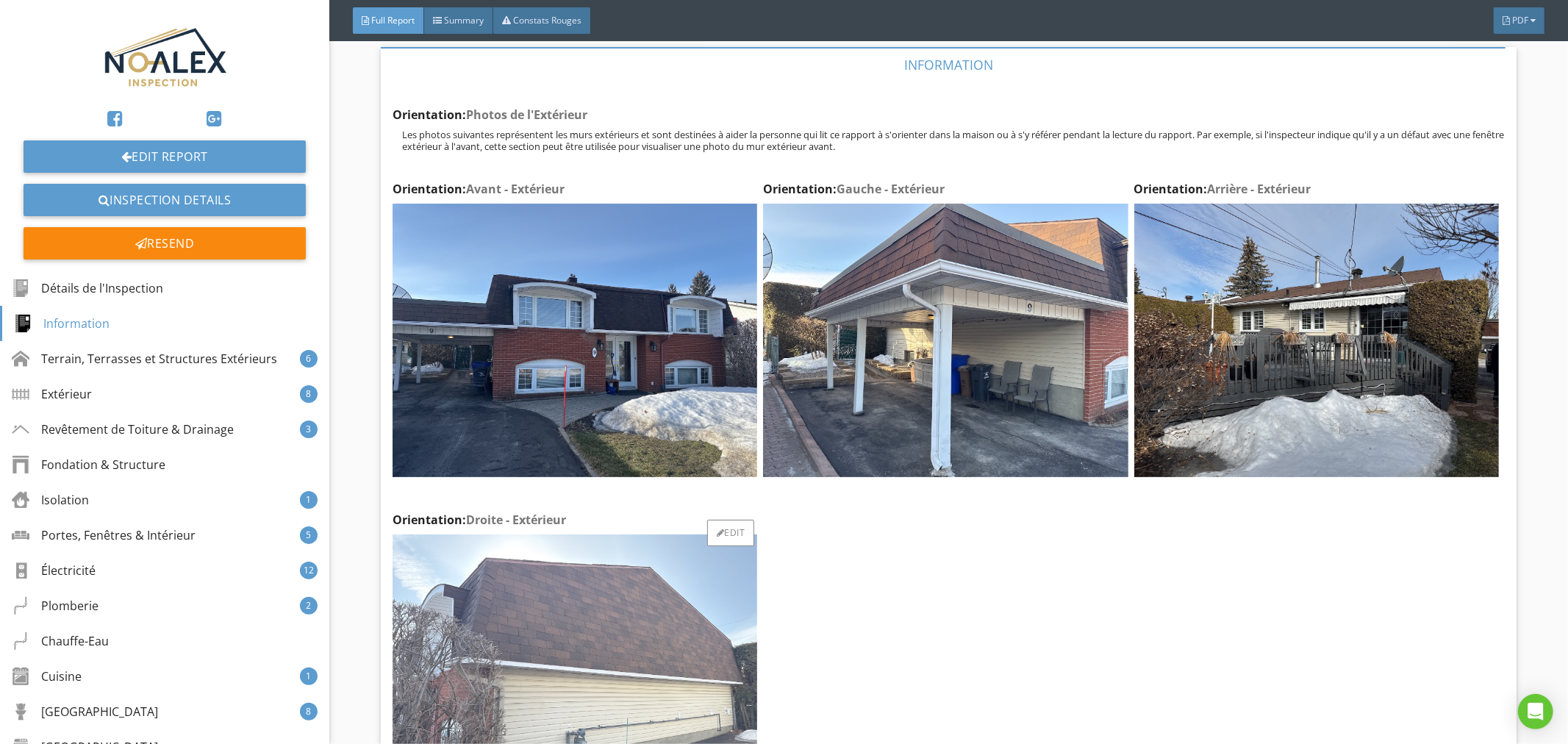
scroll to position [2781, 0]
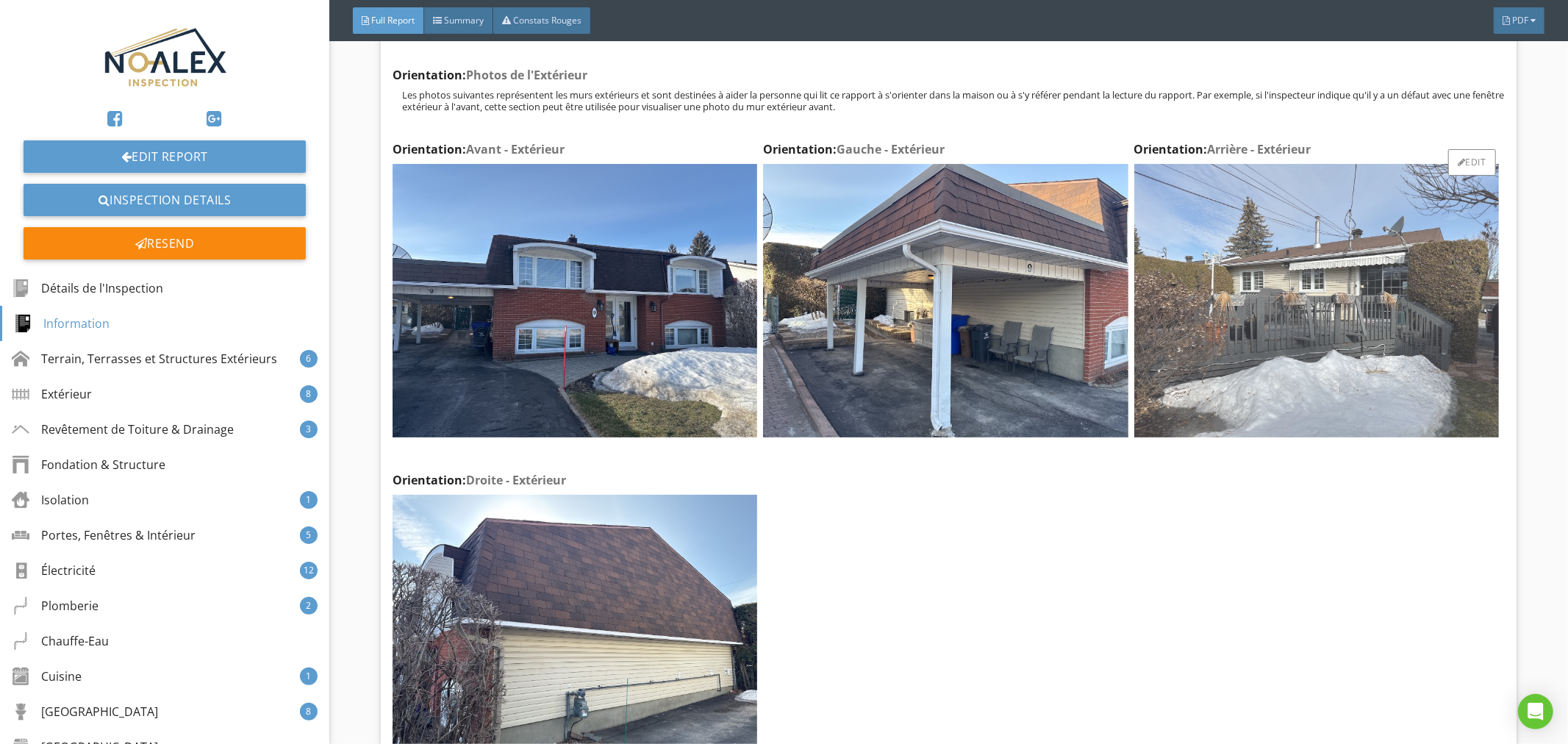
click at [1323, 388] on img at bounding box center [1317, 300] width 364 height 273
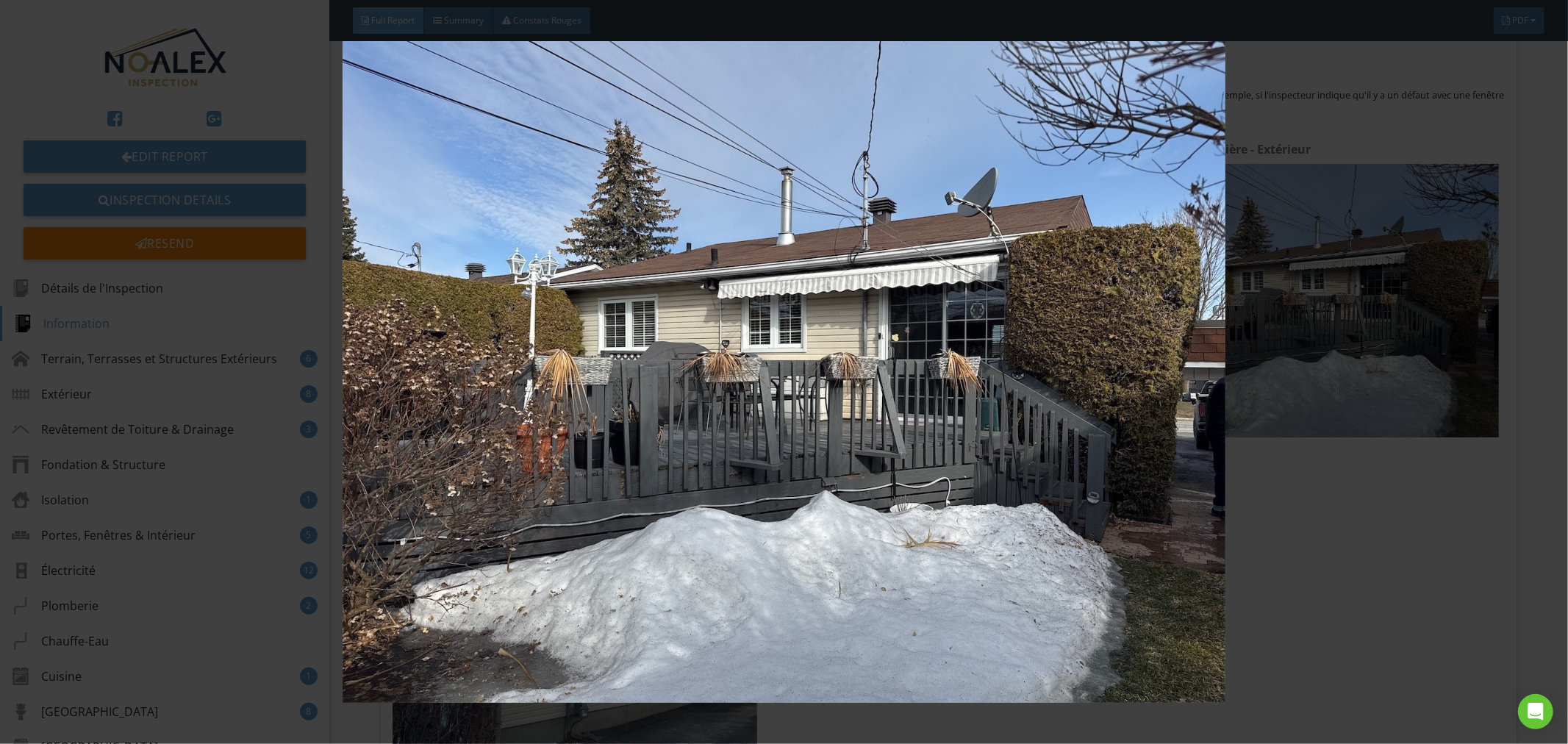
click at [922, 441] on img at bounding box center [785, 372] width 1446 height 662
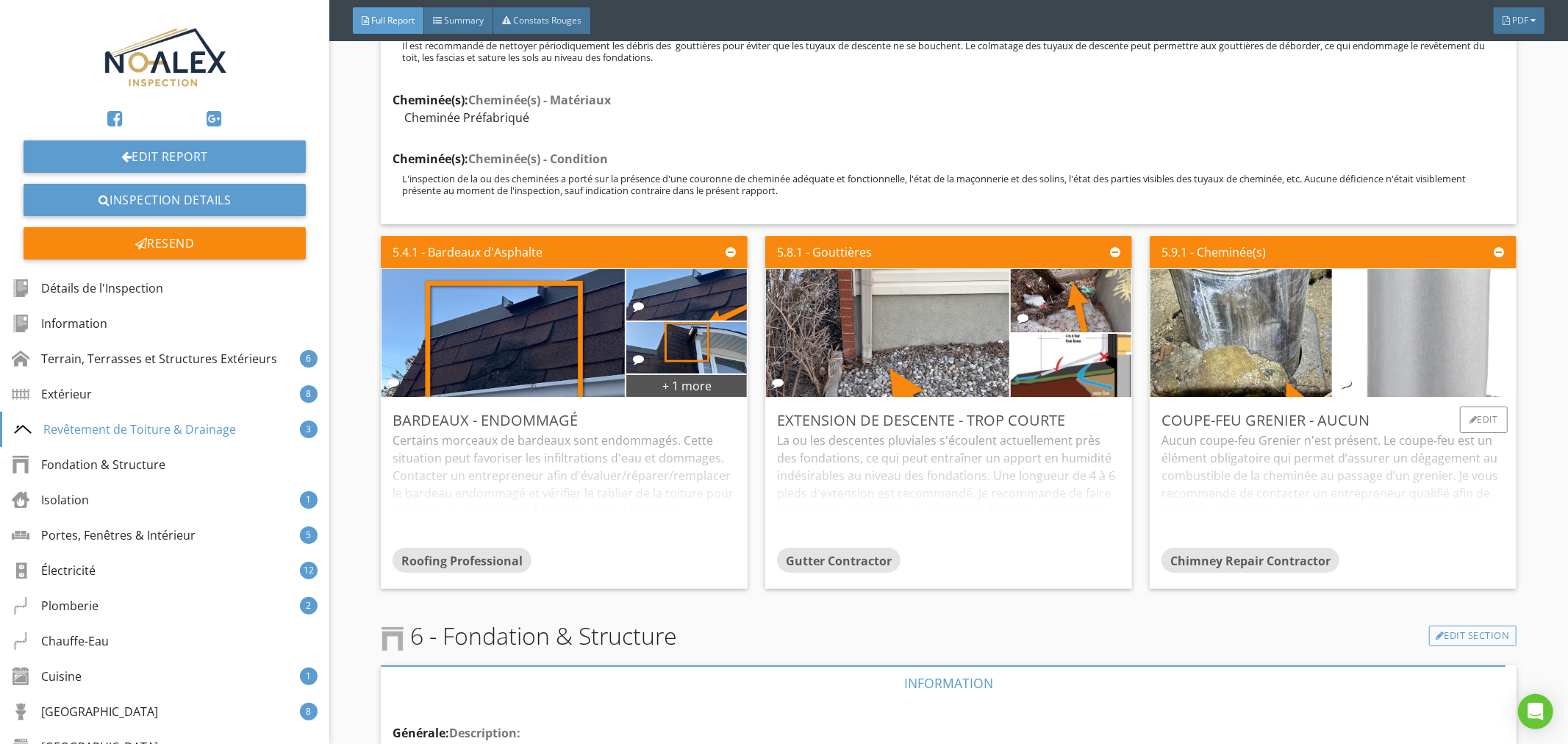
scroll to position [11165, 0]
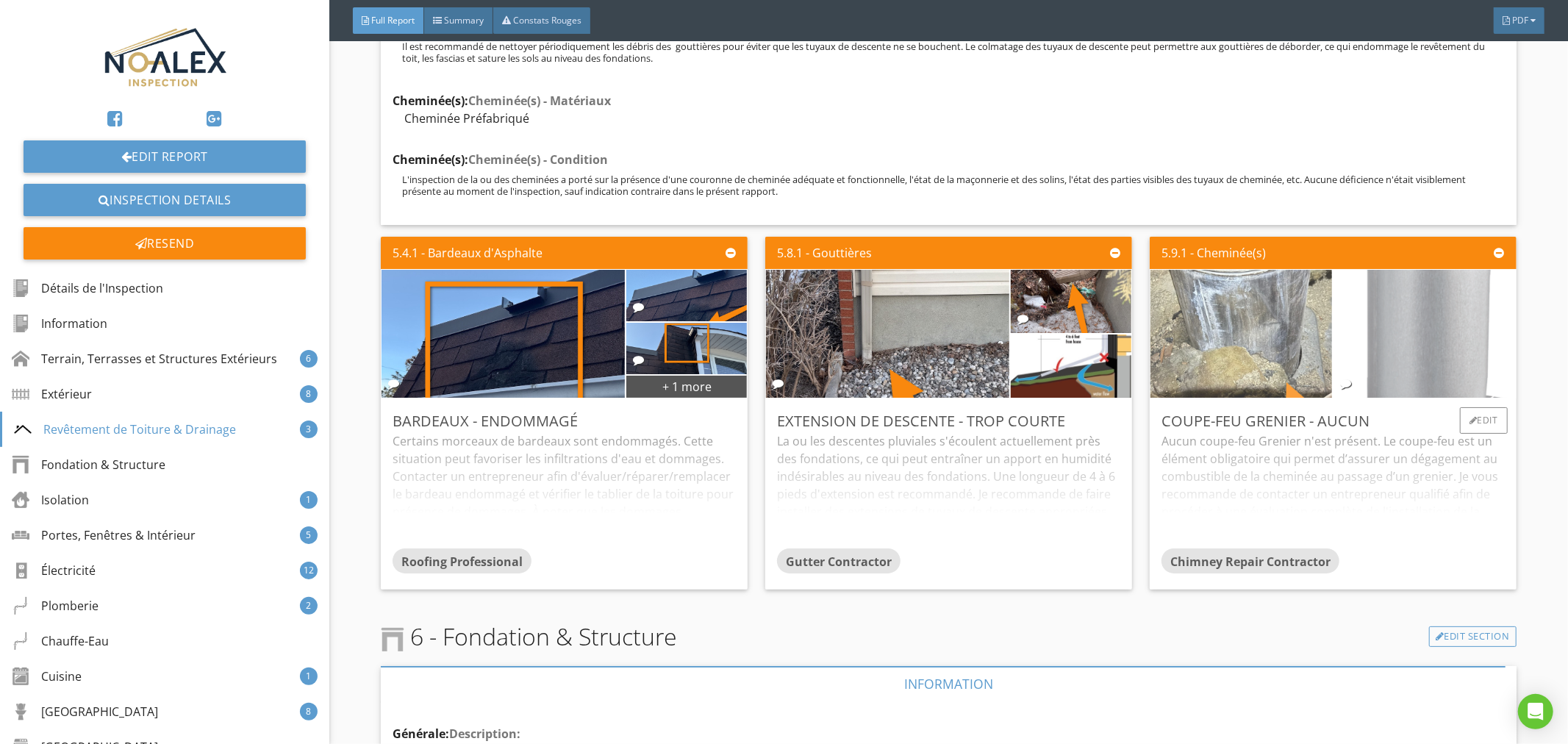
click at [1298, 367] on img at bounding box center [1241, 334] width 426 height 320
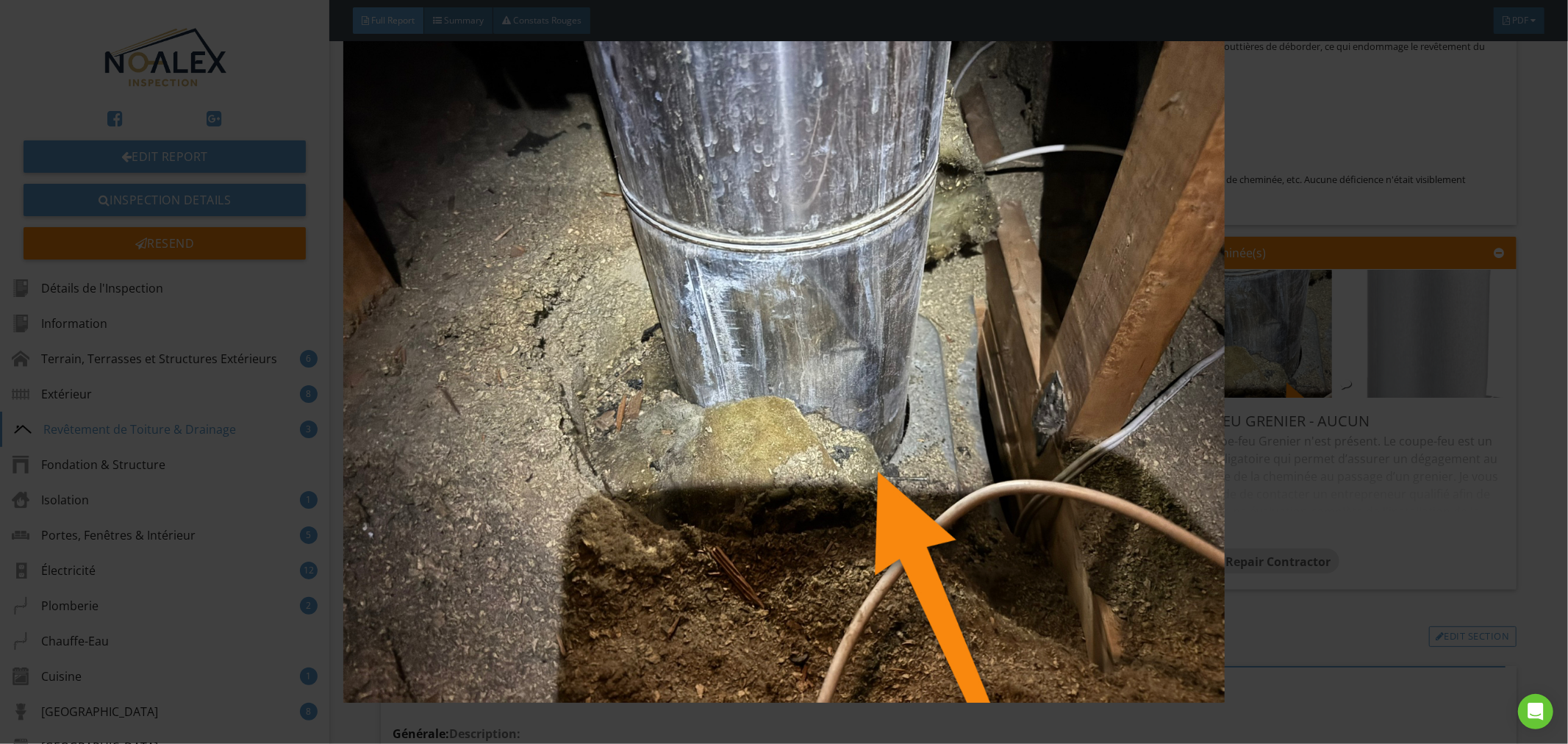
click at [1303, 513] on img at bounding box center [785, 372] width 1446 height 662
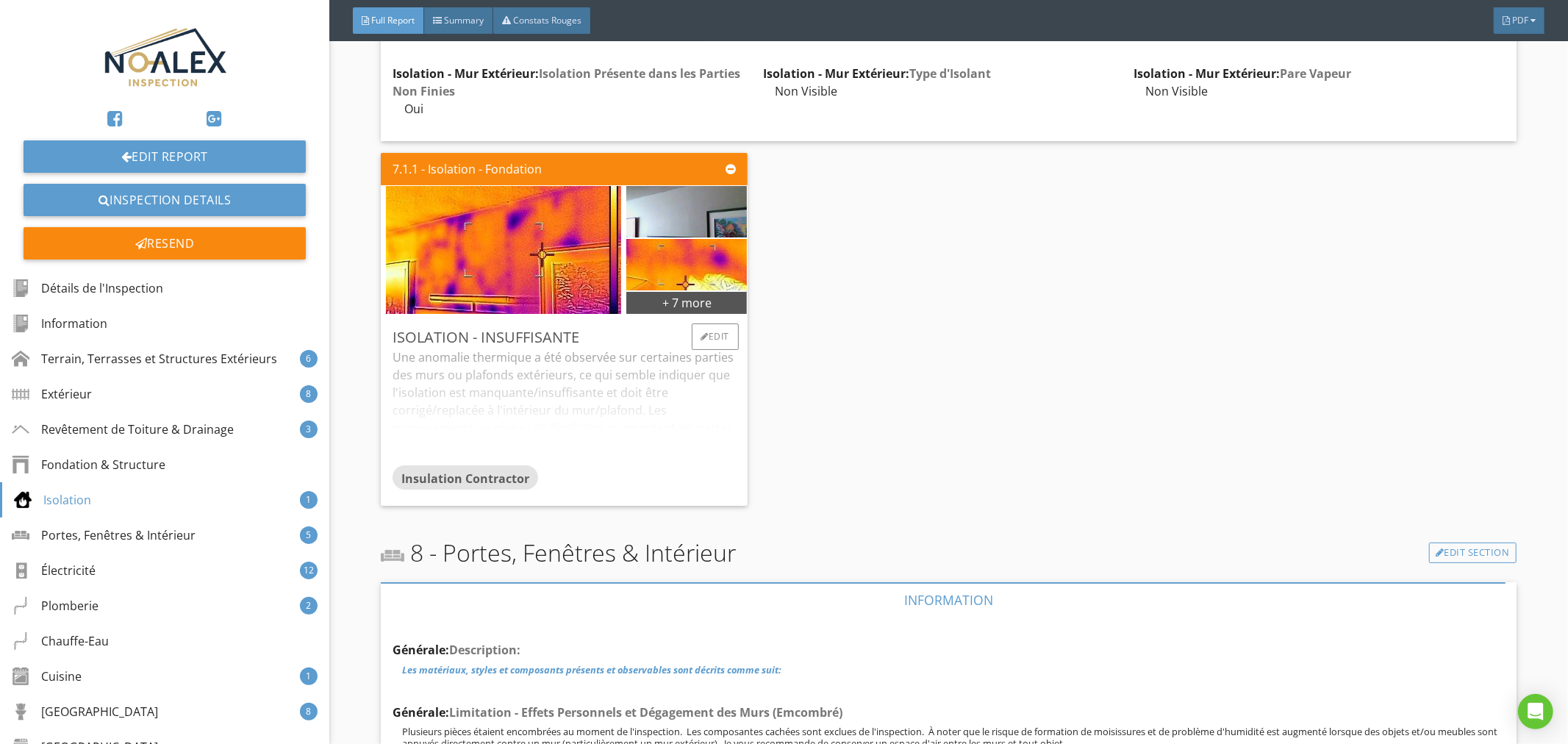
scroll to position [13450, 0]
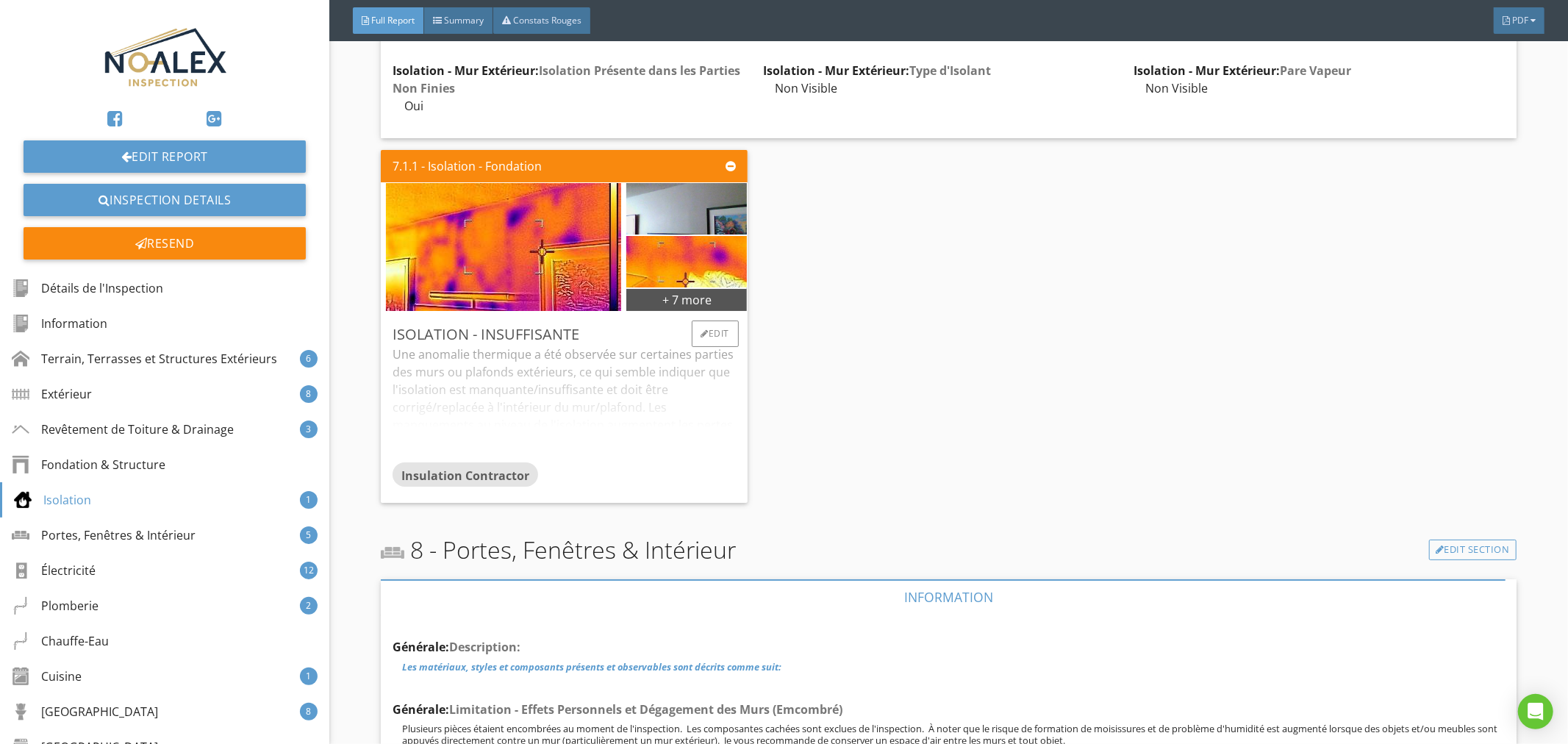
click at [574, 419] on div "Une anomalie thermique a été observée sur certaines parties des murs ou plafond…" at bounding box center [564, 403] width 343 height 116
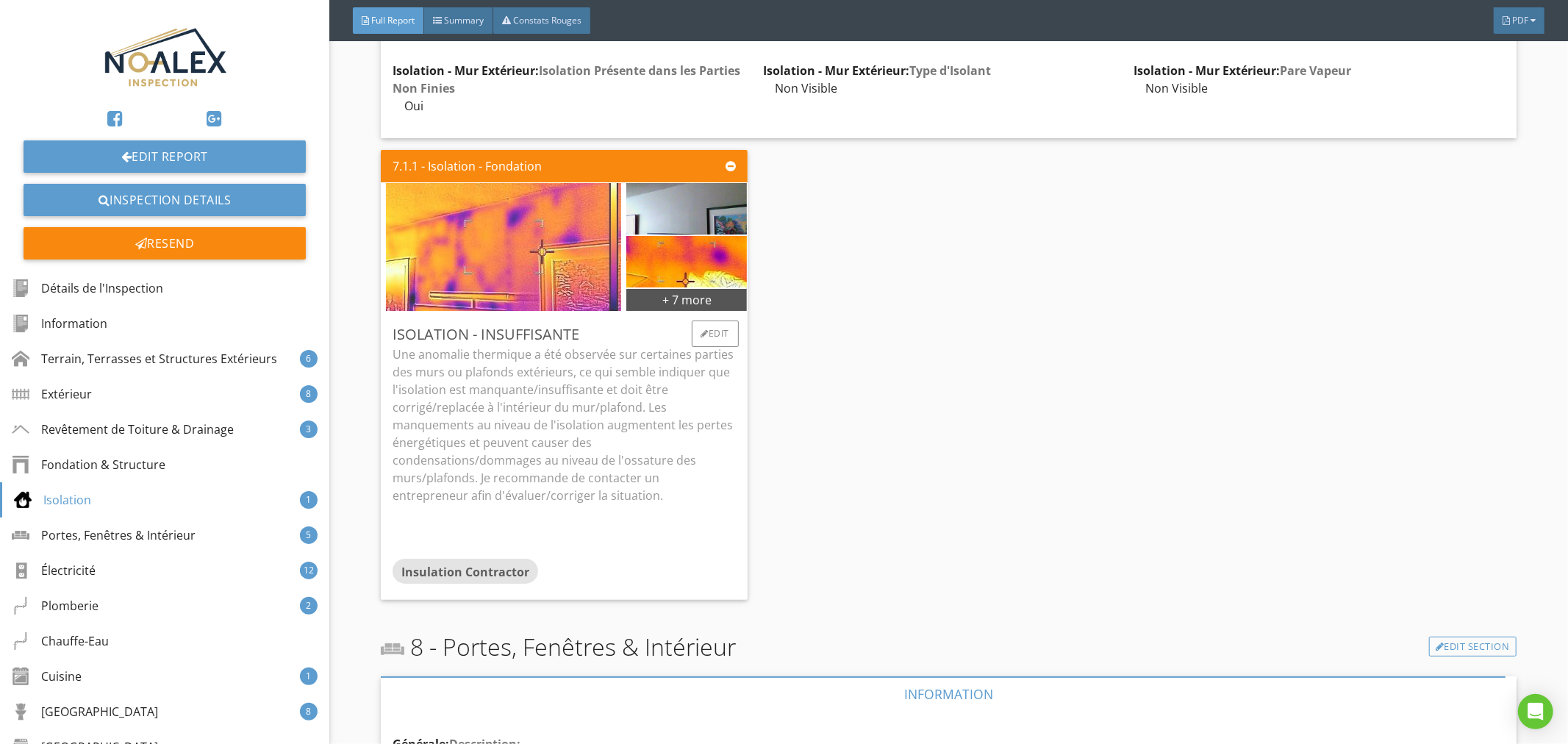
click at [563, 279] on img at bounding box center [503, 246] width 235 height 176
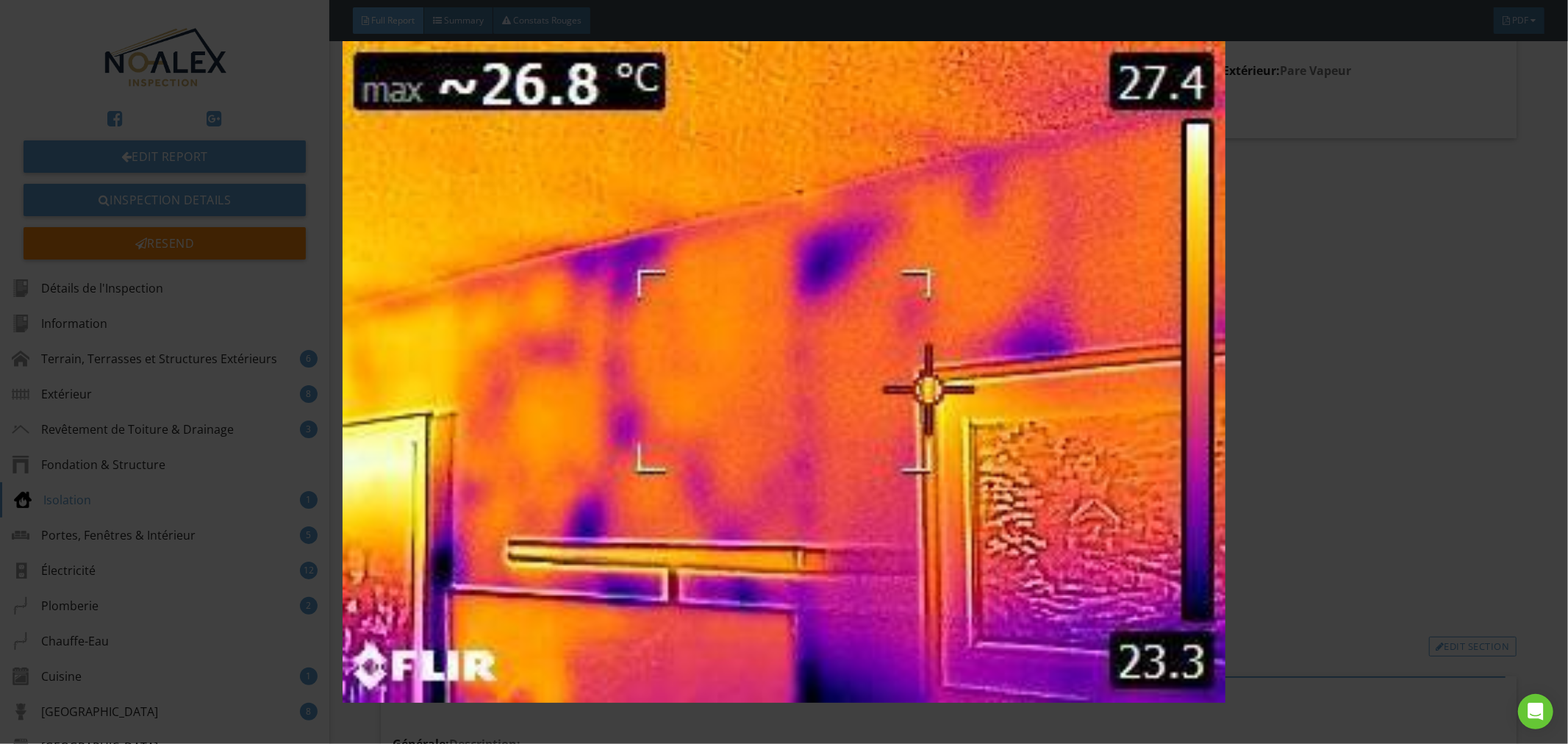
click at [619, 370] on img at bounding box center [785, 372] width 1446 height 662
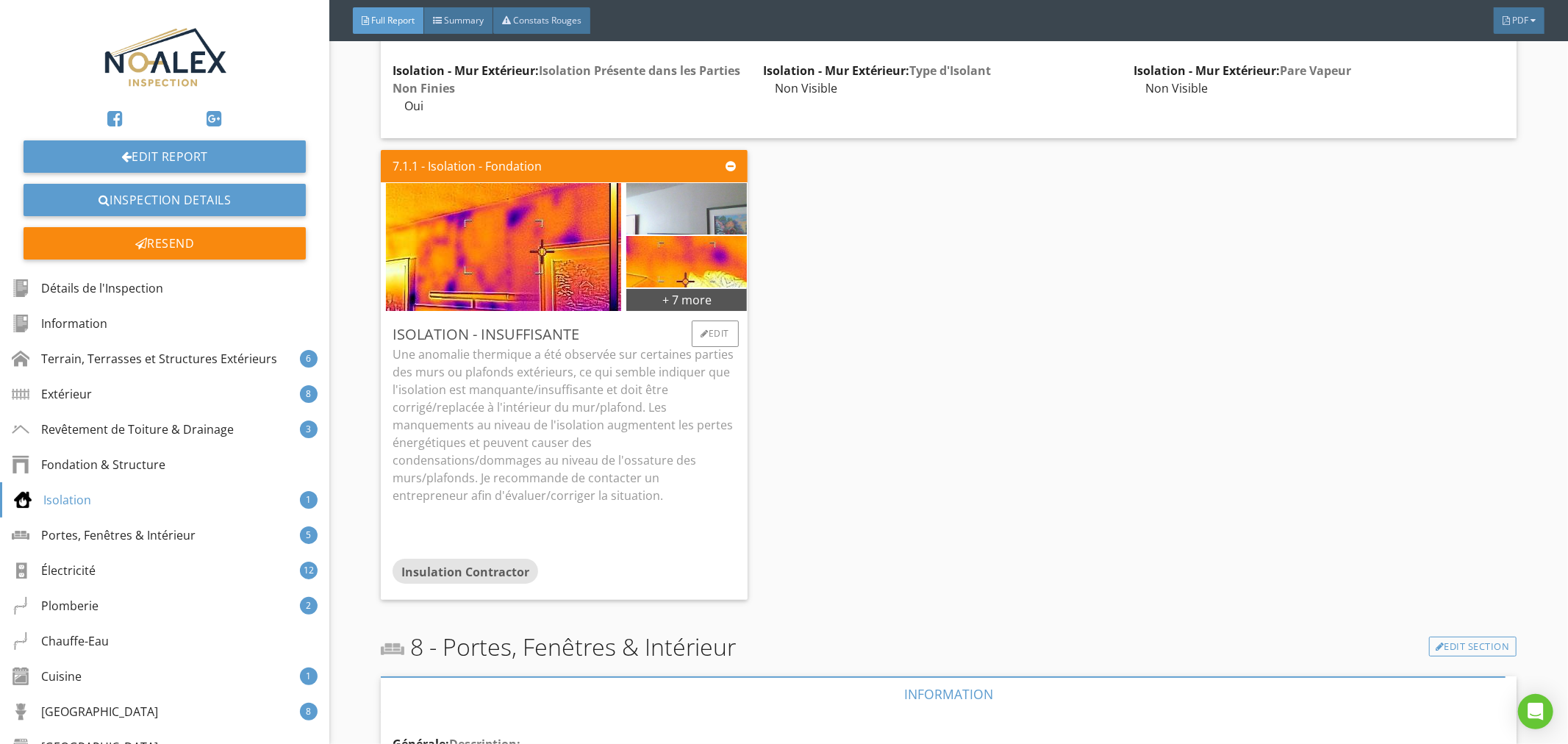
click at [662, 225] on img at bounding box center [687, 209] width 172 height 129
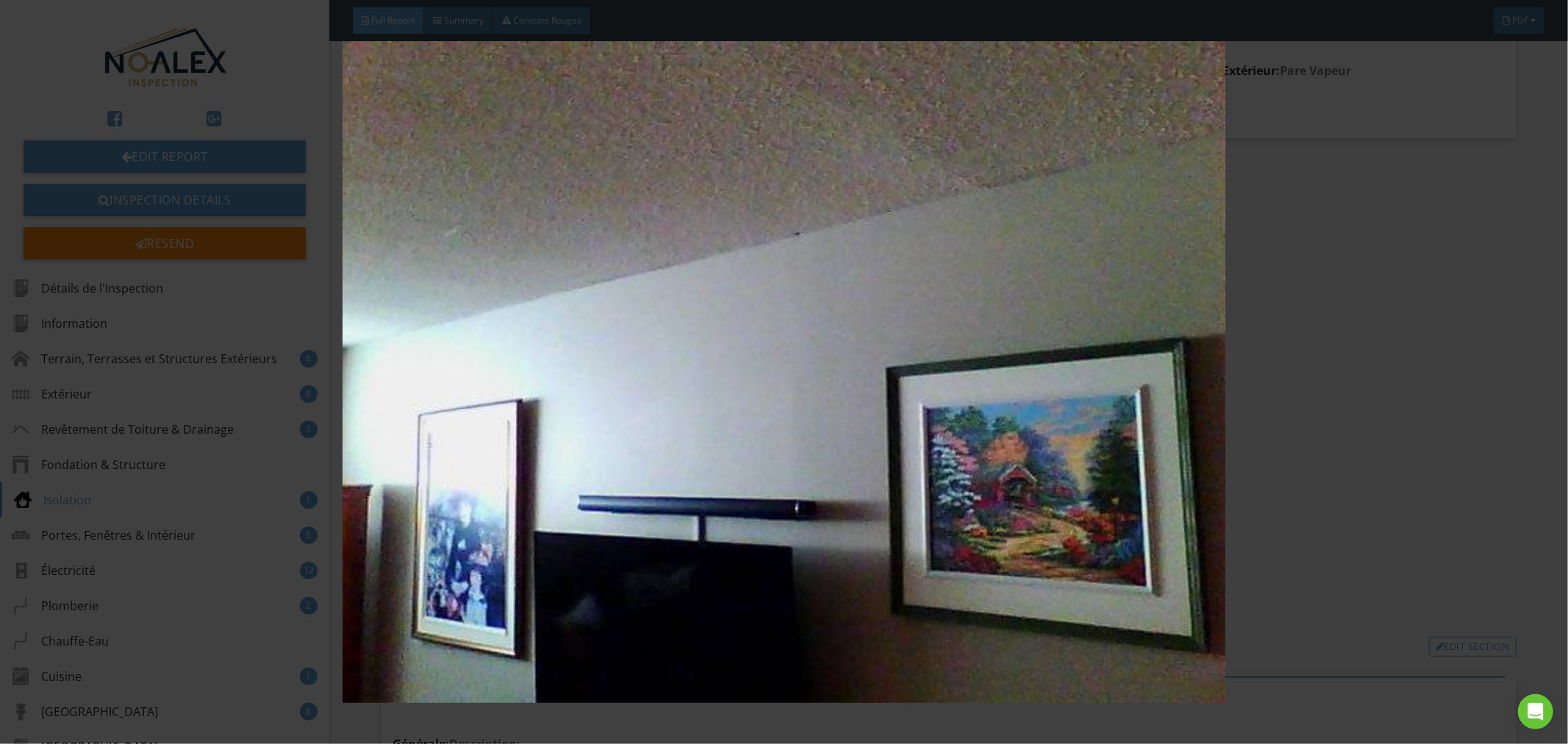
click at [672, 341] on img at bounding box center [785, 372] width 1446 height 662
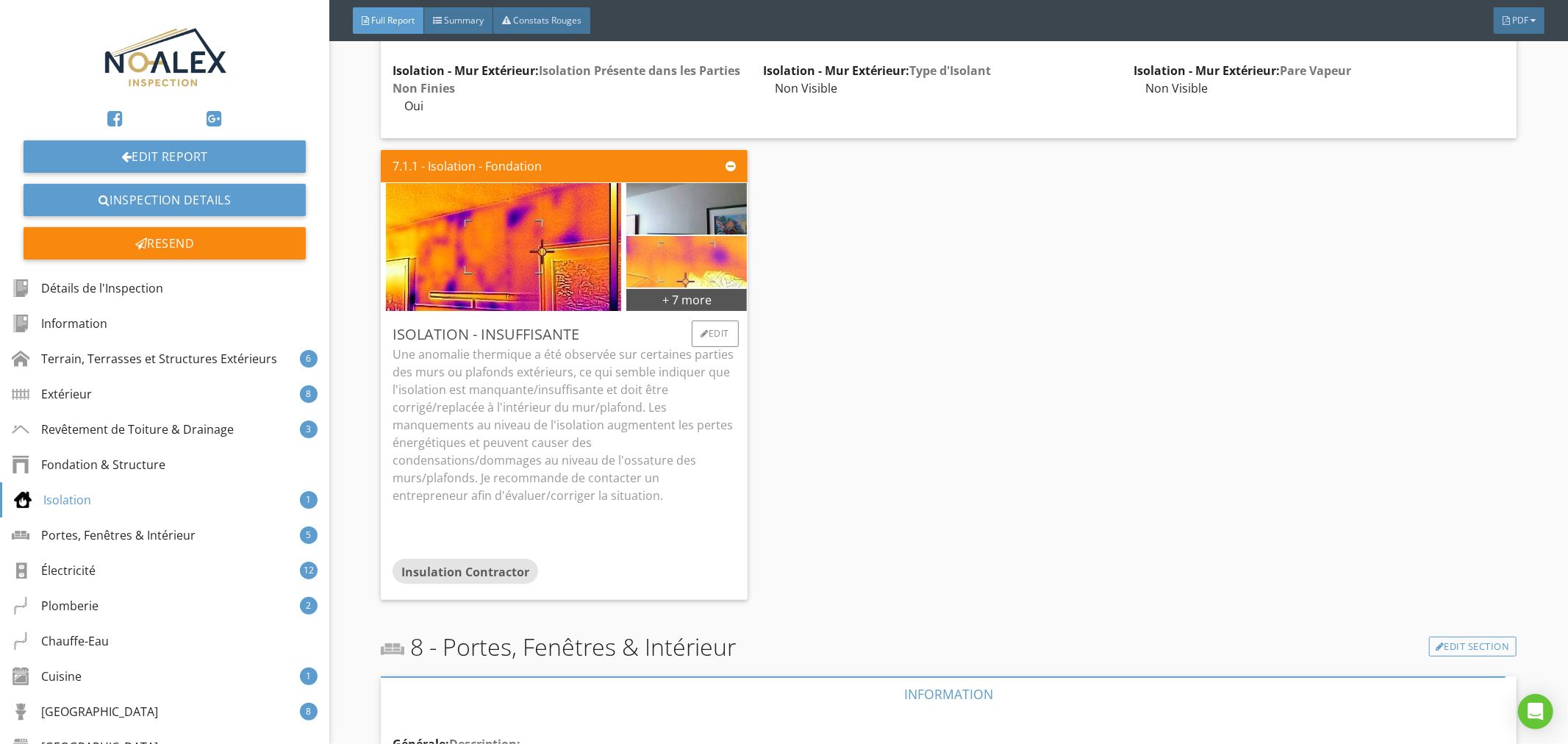
click at [701, 253] on img at bounding box center [687, 262] width 172 height 129
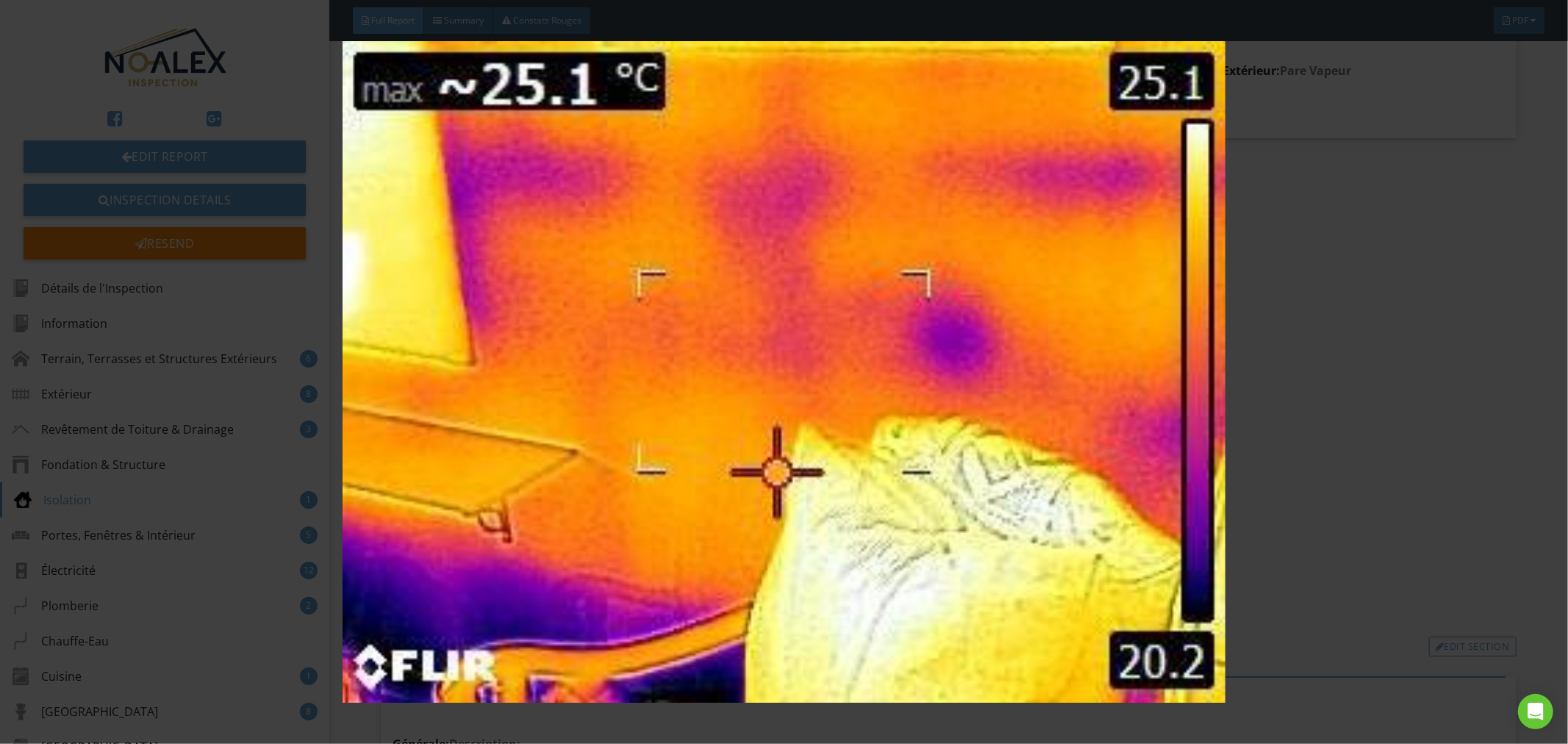
click at [714, 304] on img at bounding box center [785, 372] width 1446 height 662
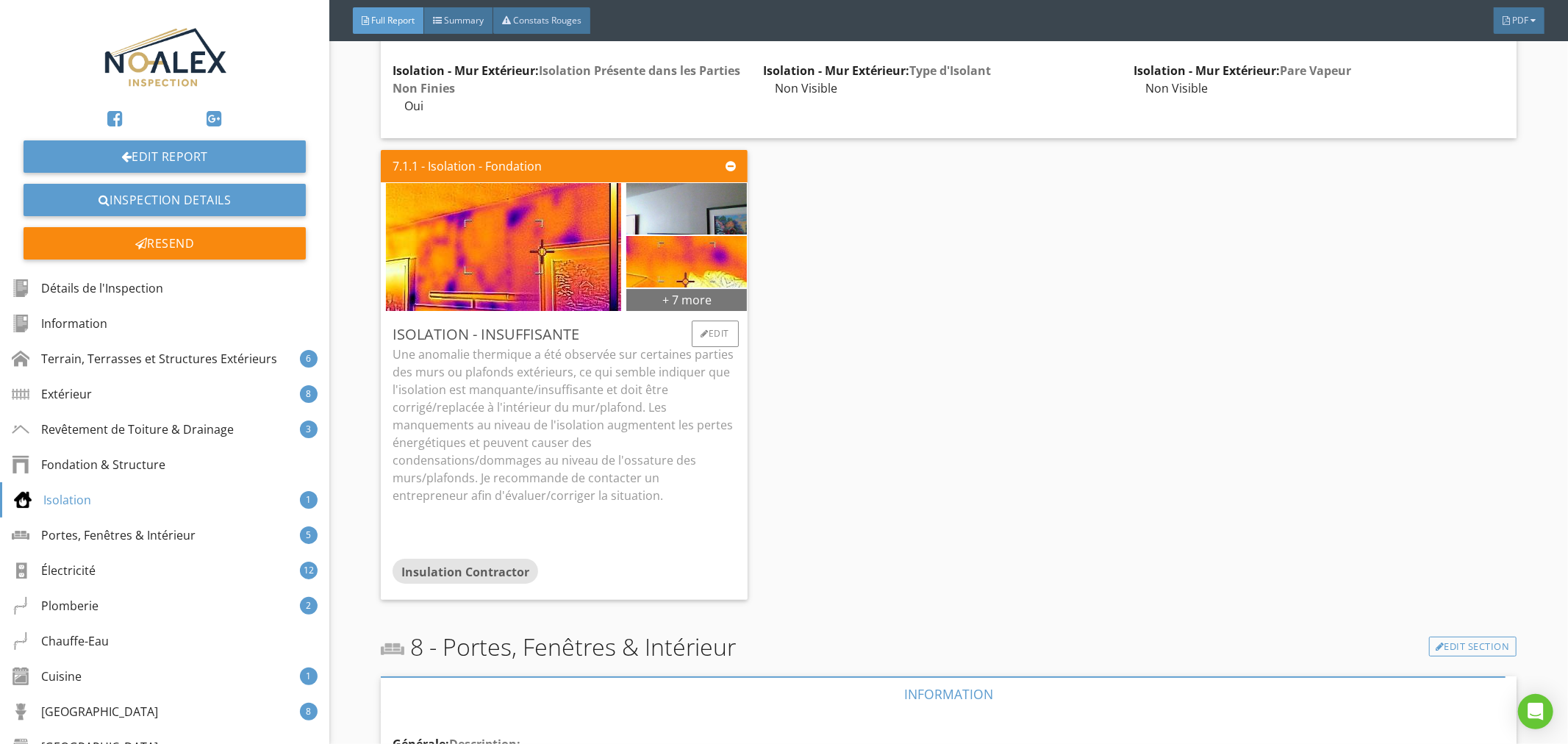
click at [701, 295] on div "+ 7 more" at bounding box center [686, 299] width 120 height 24
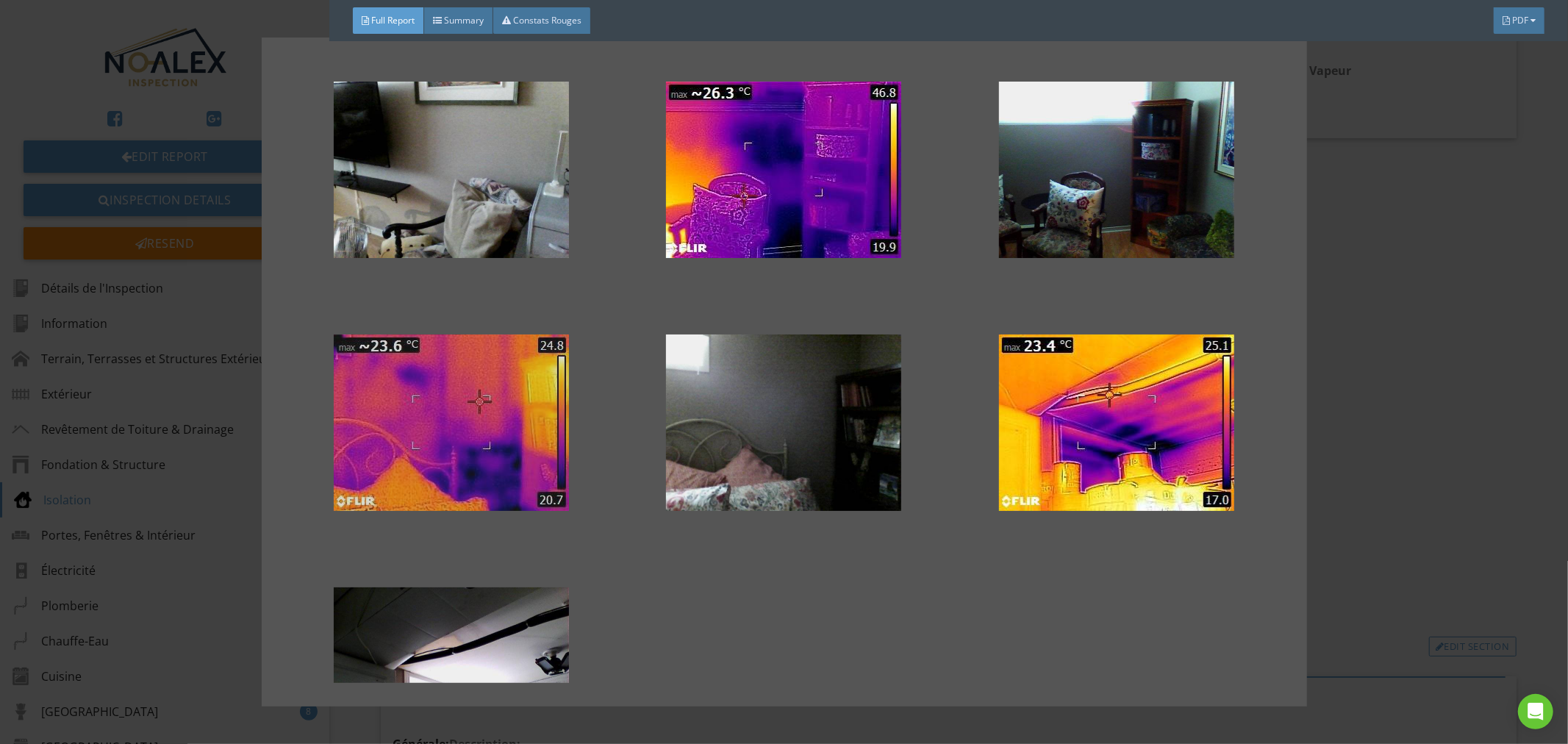
scroll to position [388, 0]
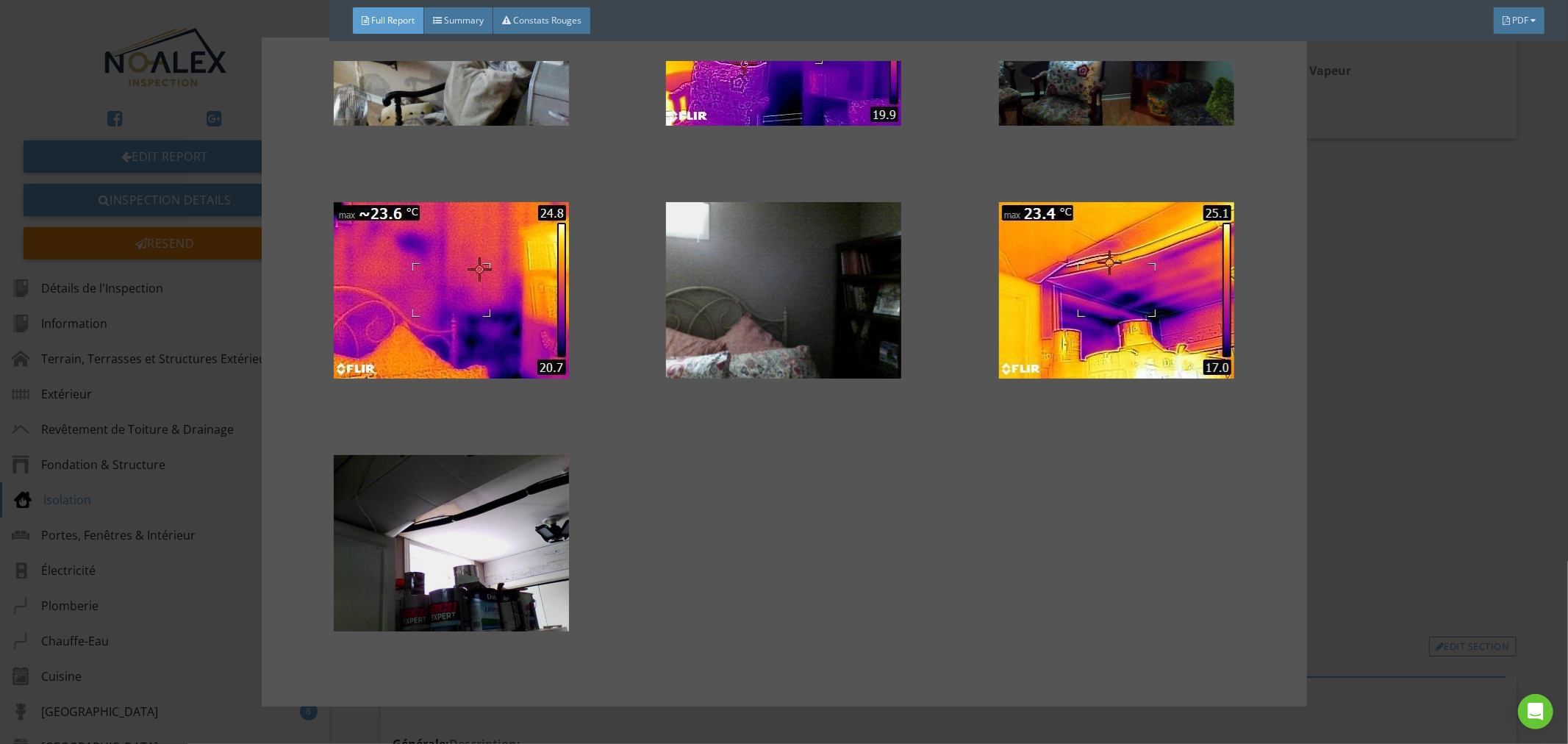
click at [815, 540] on div at bounding box center [785, 372] width 998 height 622
click at [1360, 423] on div at bounding box center [784, 372] width 1568 height 744
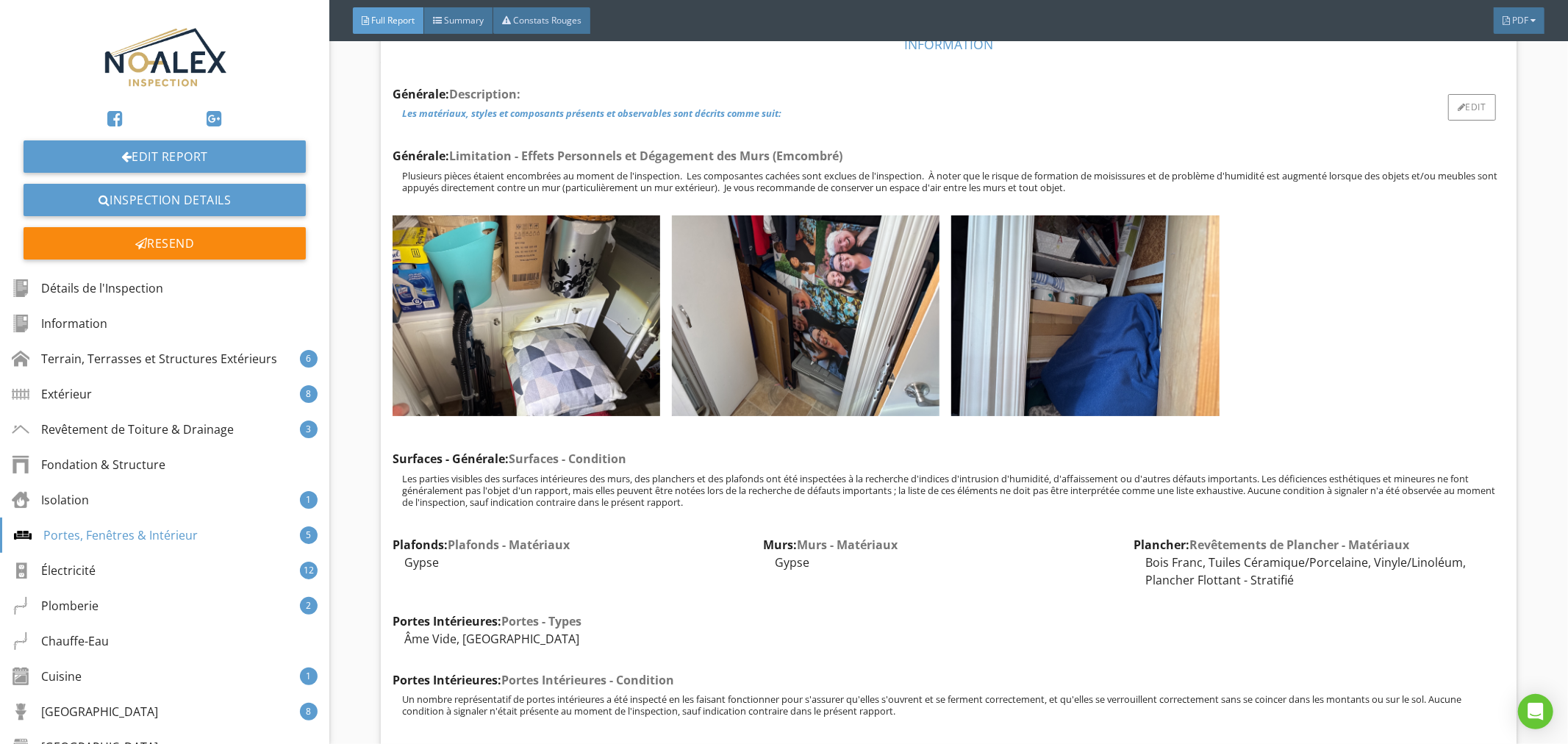
scroll to position [14102, 0]
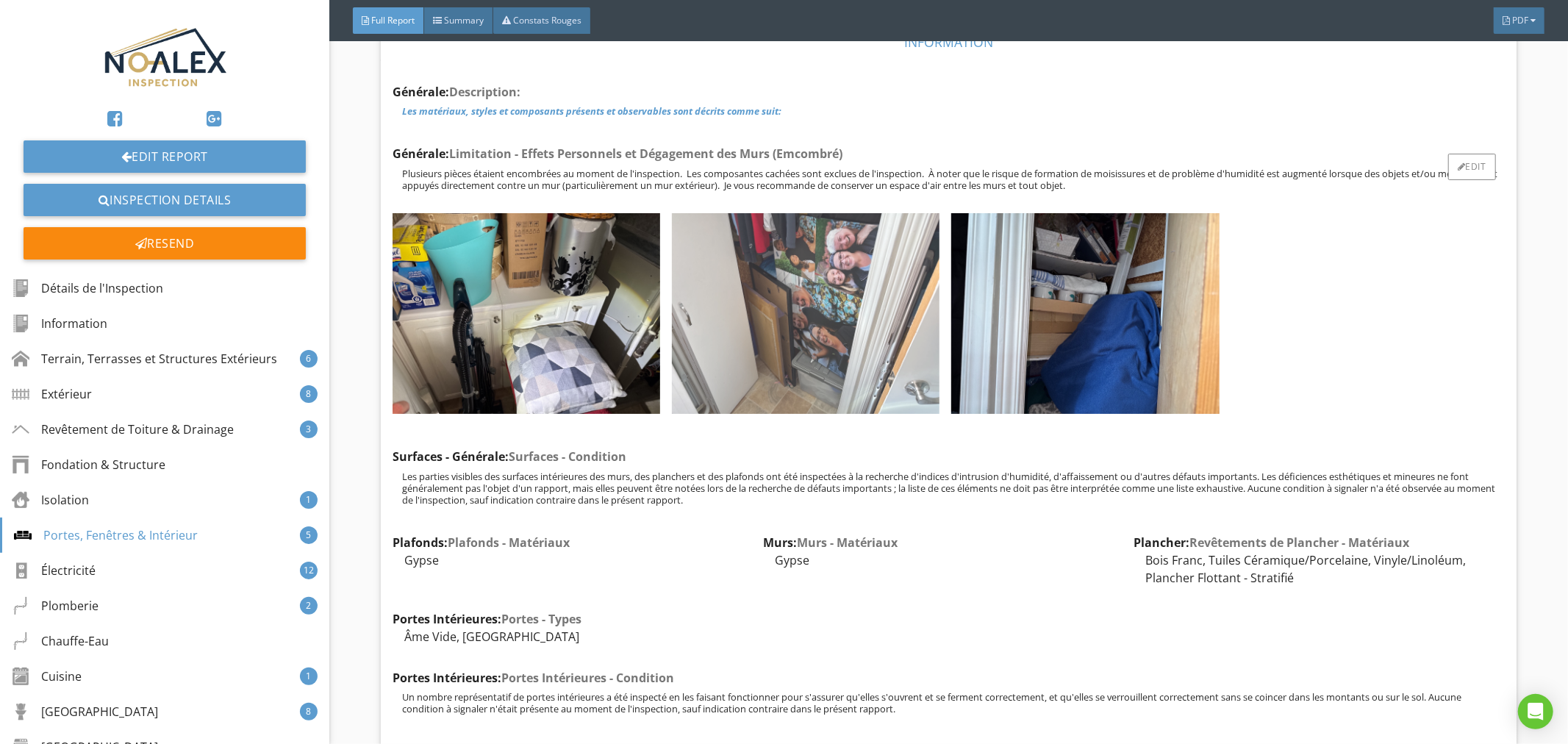
click at [841, 363] on img at bounding box center [806, 313] width 268 height 201
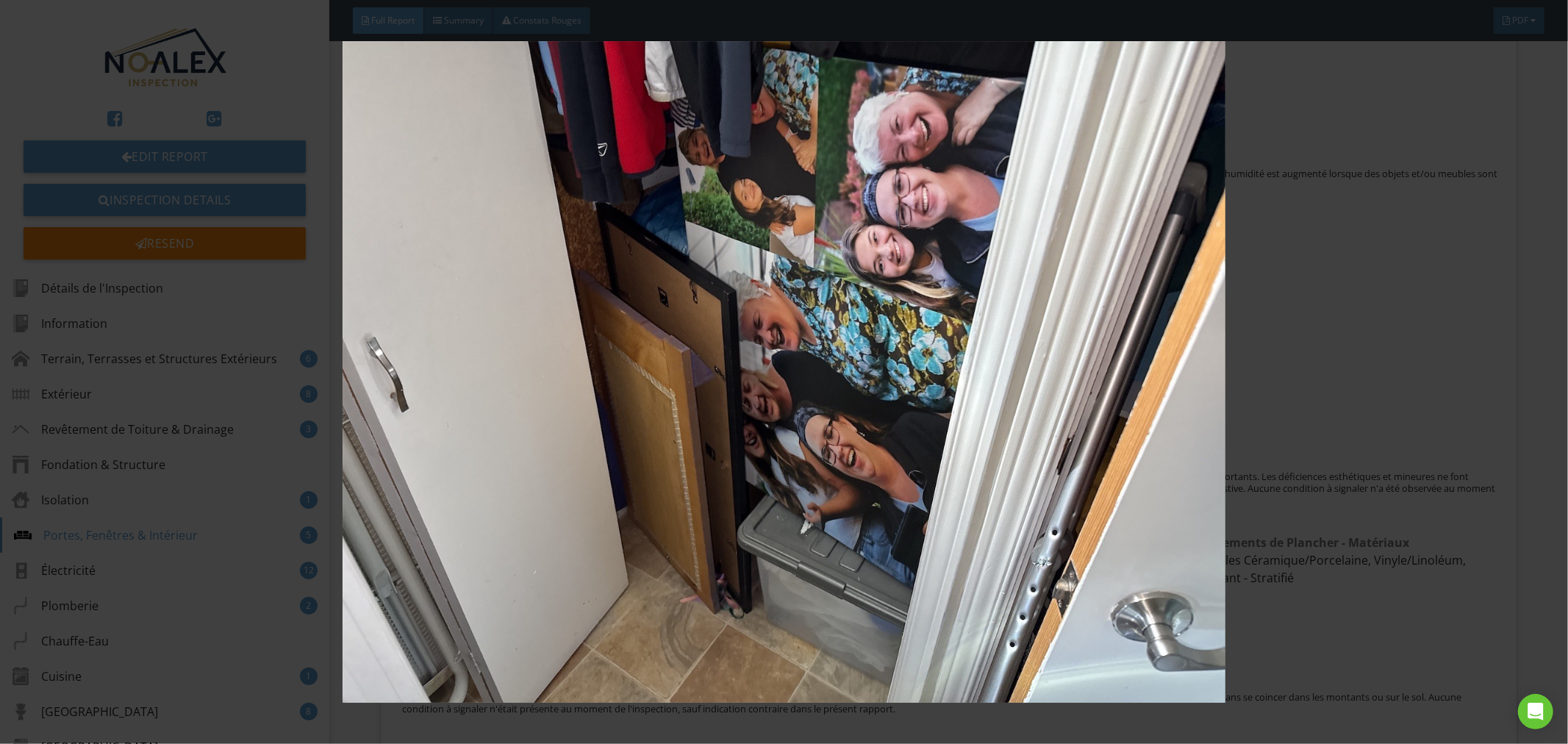
click at [883, 412] on img at bounding box center [785, 372] width 1446 height 662
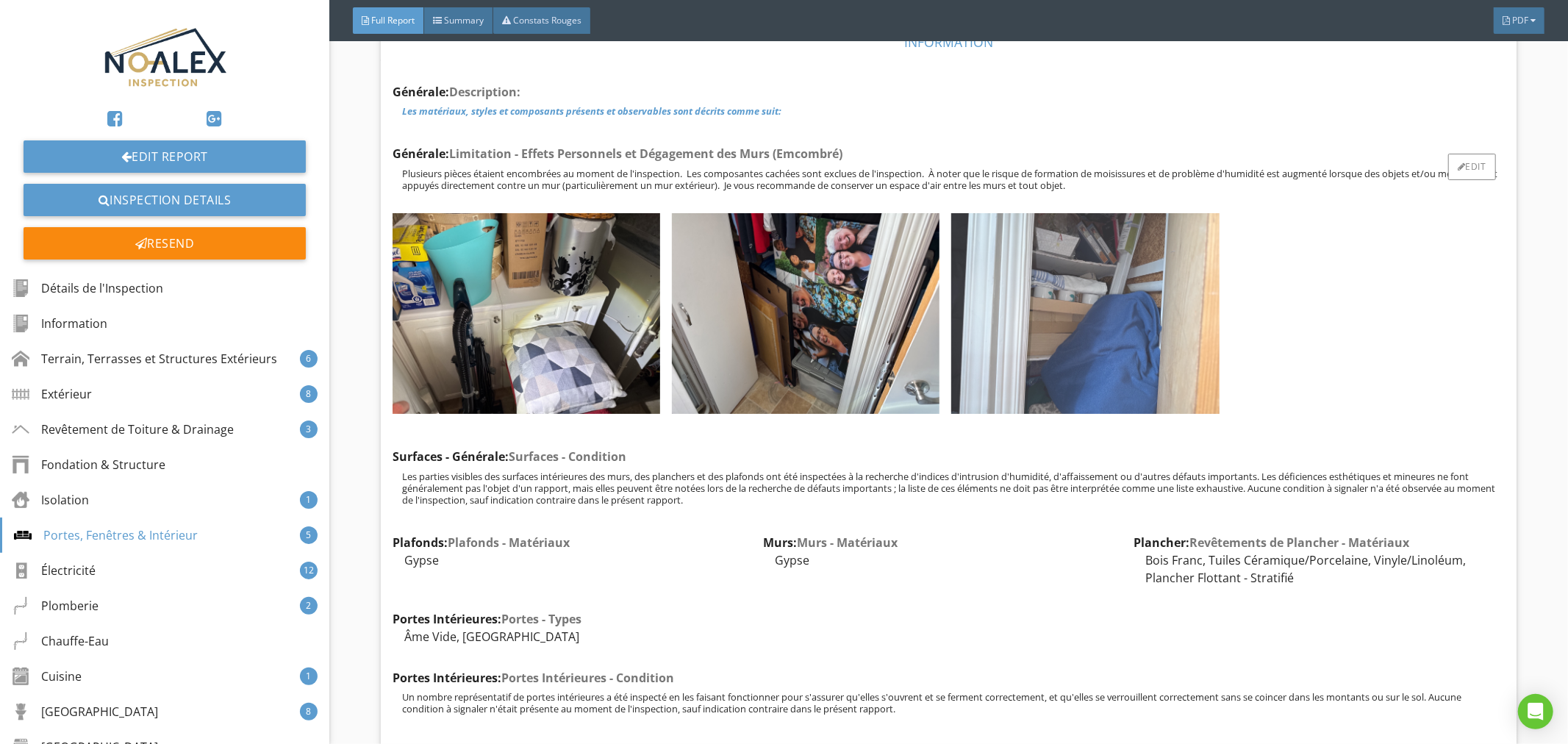
click at [1070, 376] on img at bounding box center [1086, 313] width 268 height 201
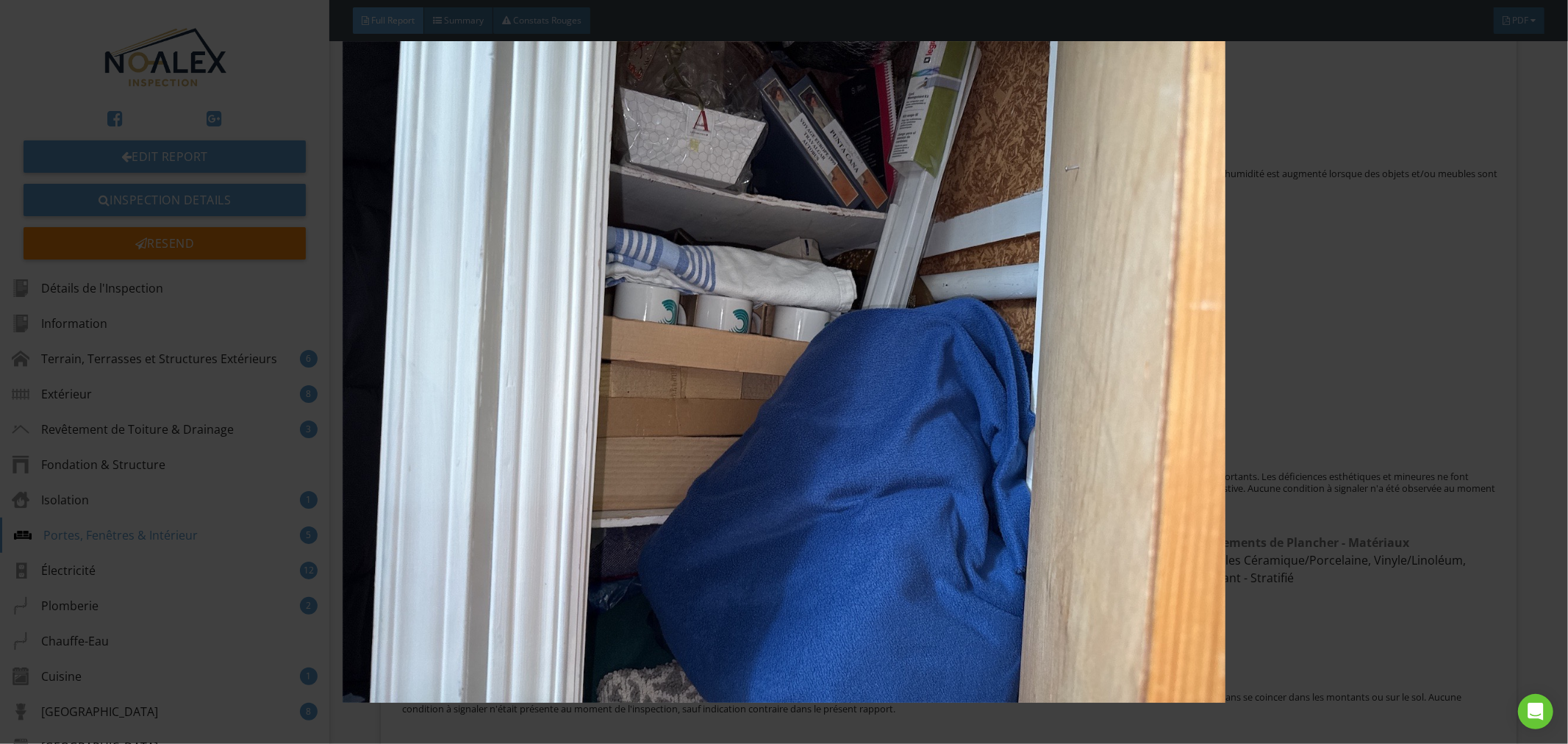
click at [1070, 377] on img at bounding box center [785, 372] width 1446 height 662
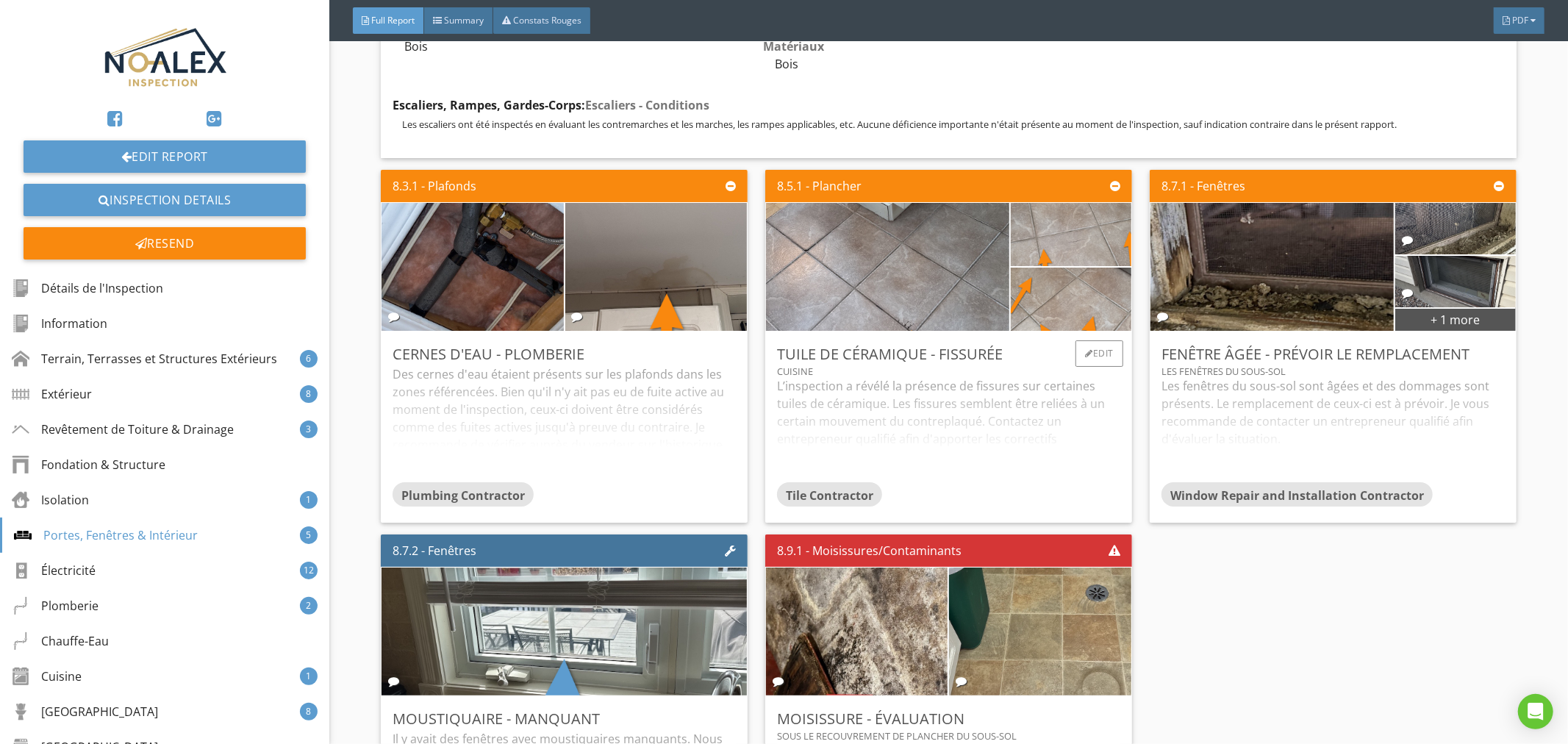
scroll to position [14973, 0]
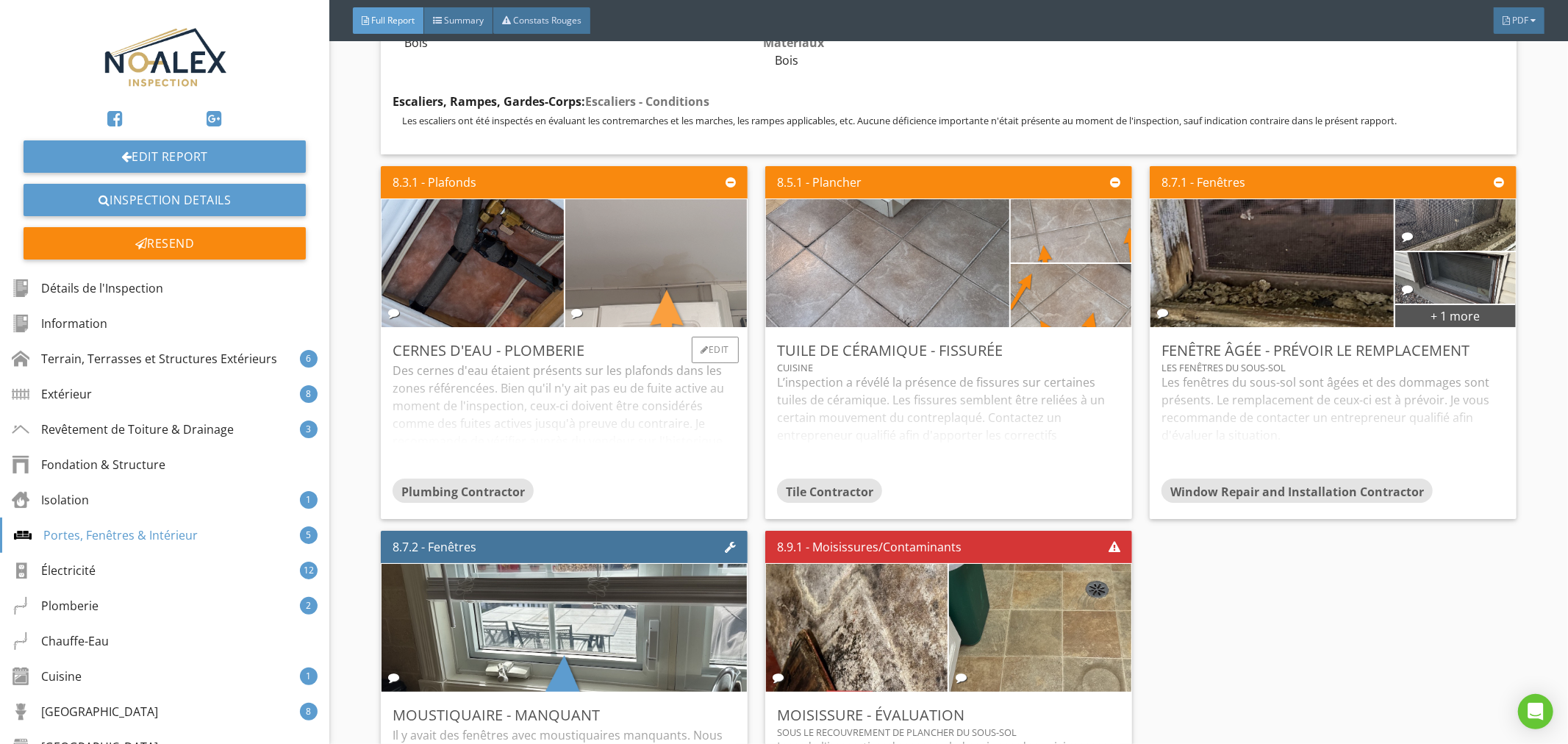
click at [696, 292] on img at bounding box center [655, 263] width 426 height 320
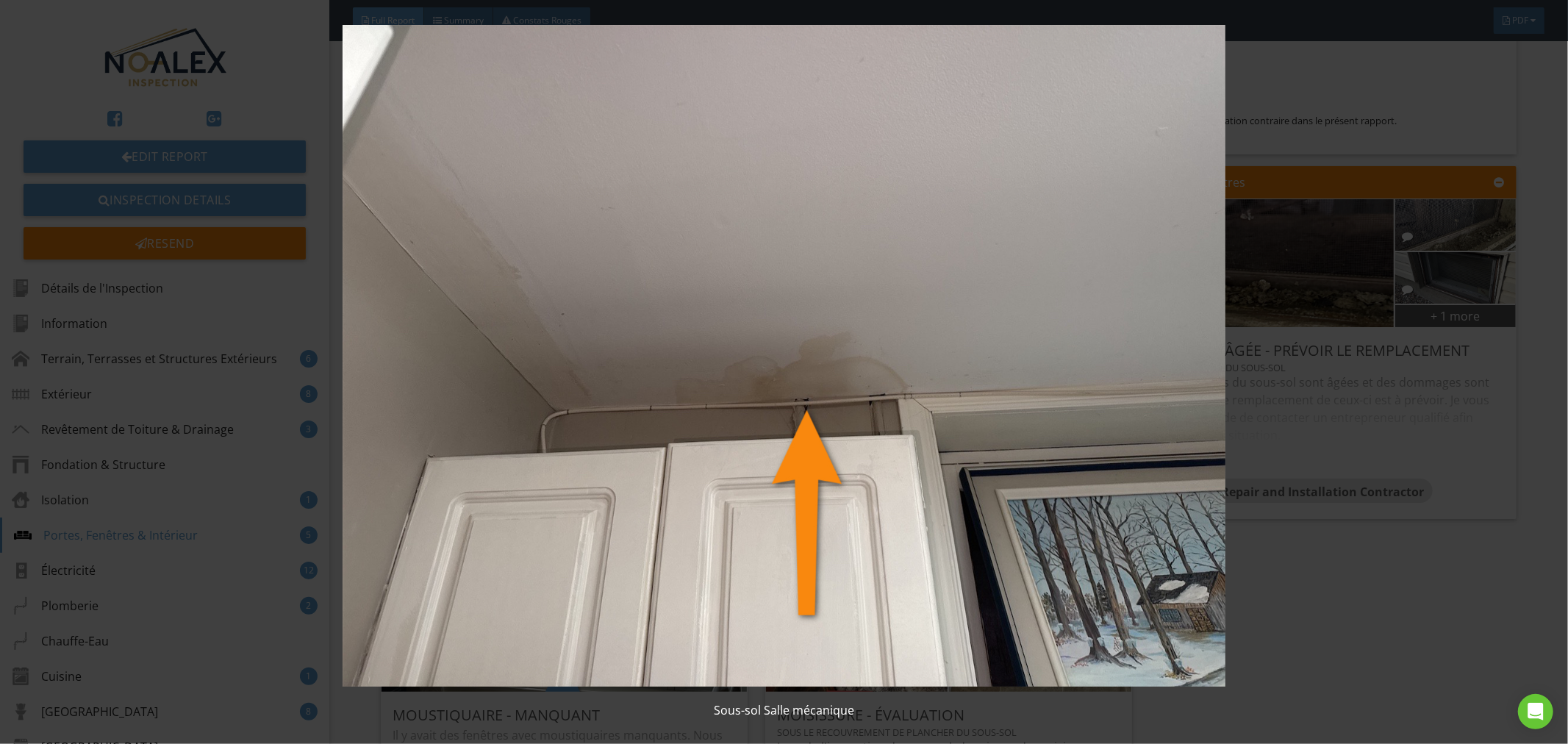
click at [929, 473] on img at bounding box center [785, 356] width 1446 height 662
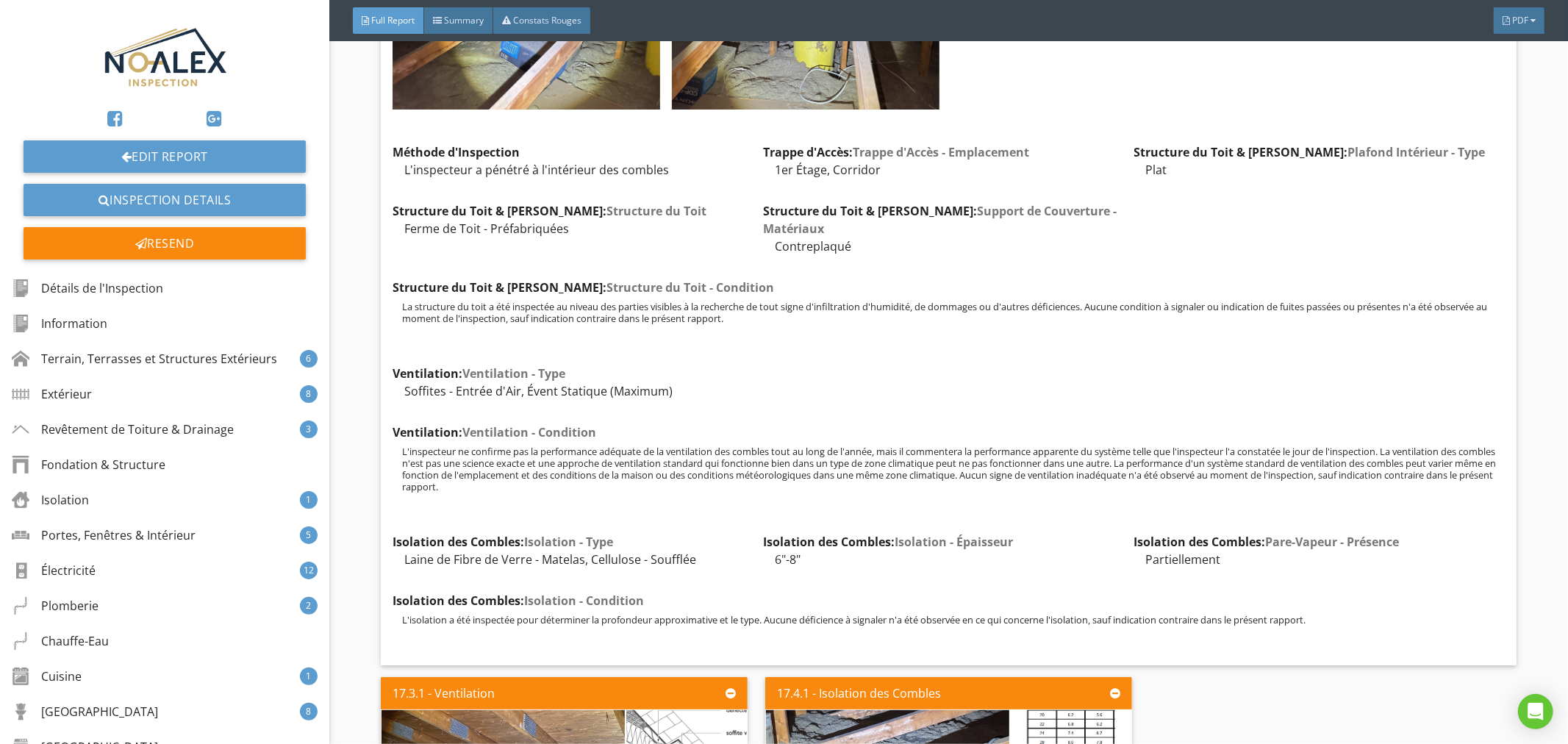
scroll to position [30107, 0]
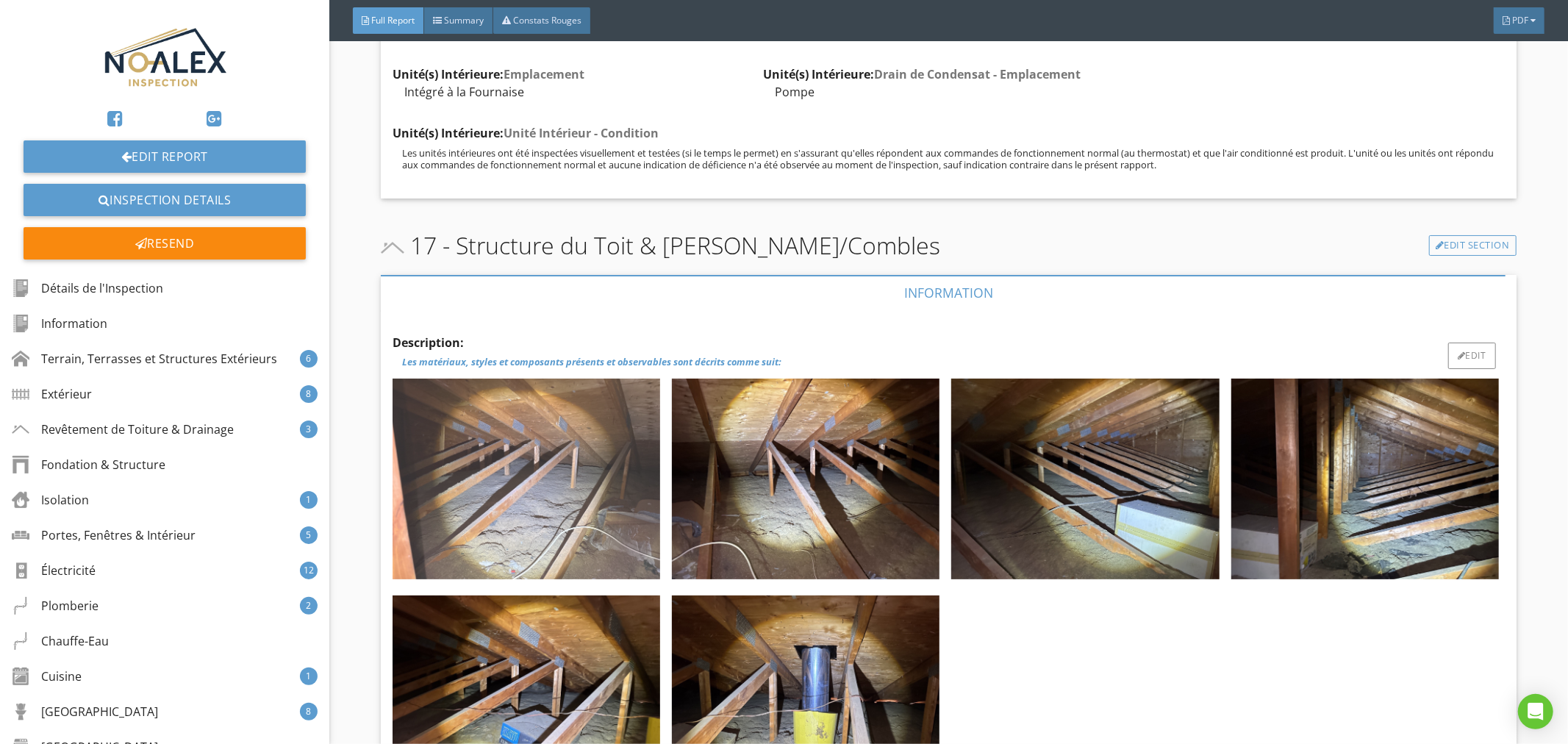
click at [606, 466] on img at bounding box center [527, 479] width 268 height 201
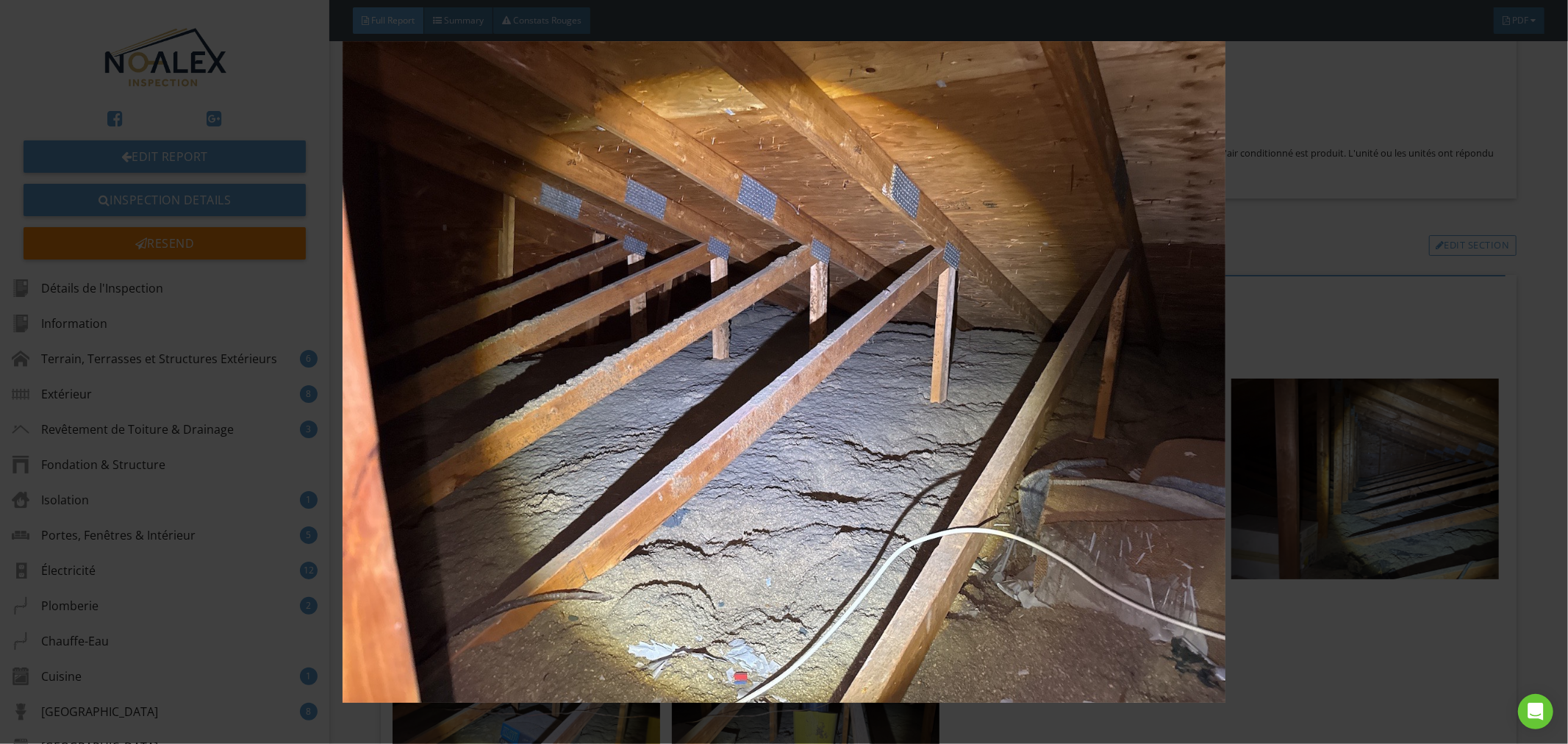
click at [1081, 491] on img at bounding box center [785, 372] width 1446 height 662
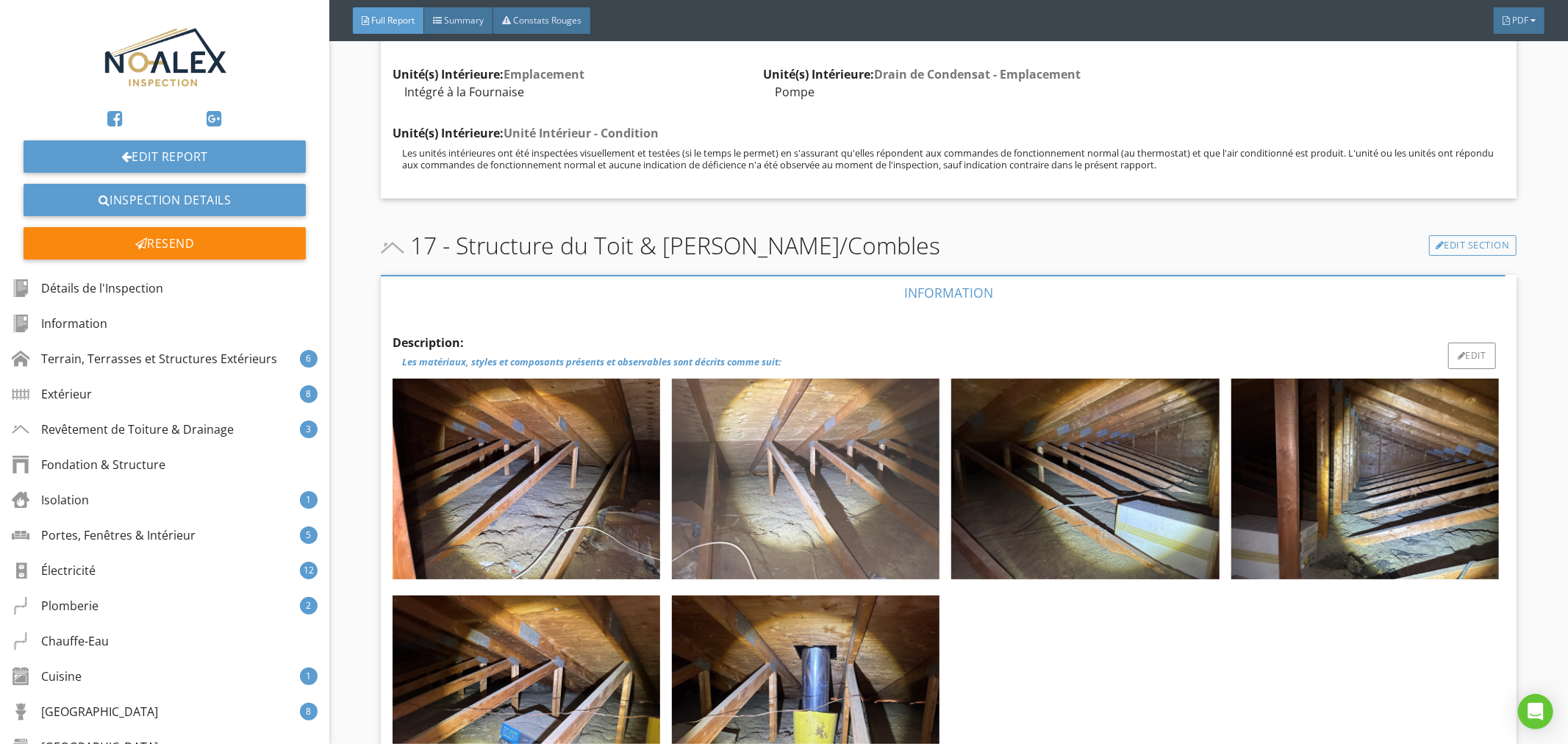
click at [910, 480] on img at bounding box center [806, 479] width 268 height 201
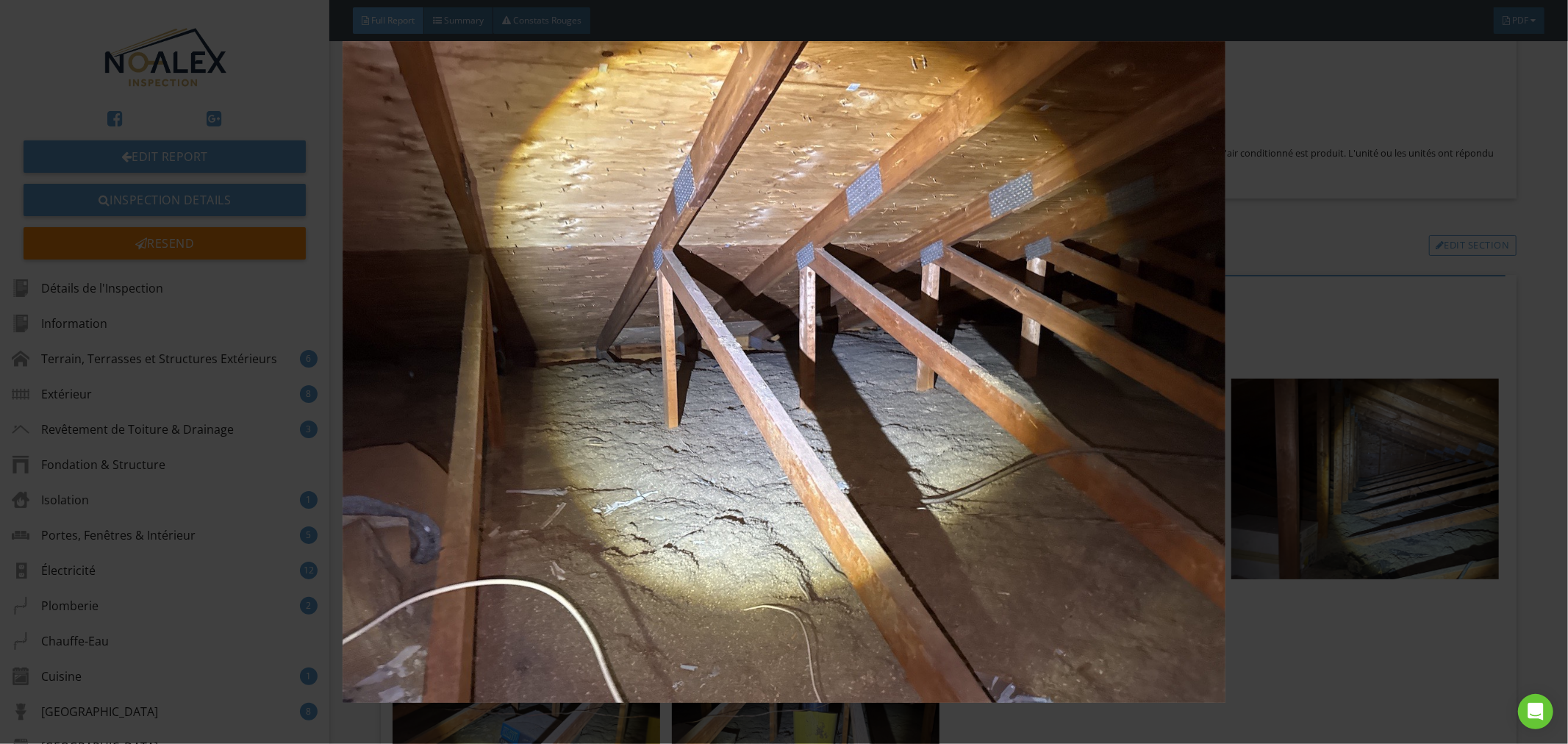
click at [957, 465] on img at bounding box center [785, 372] width 1446 height 662
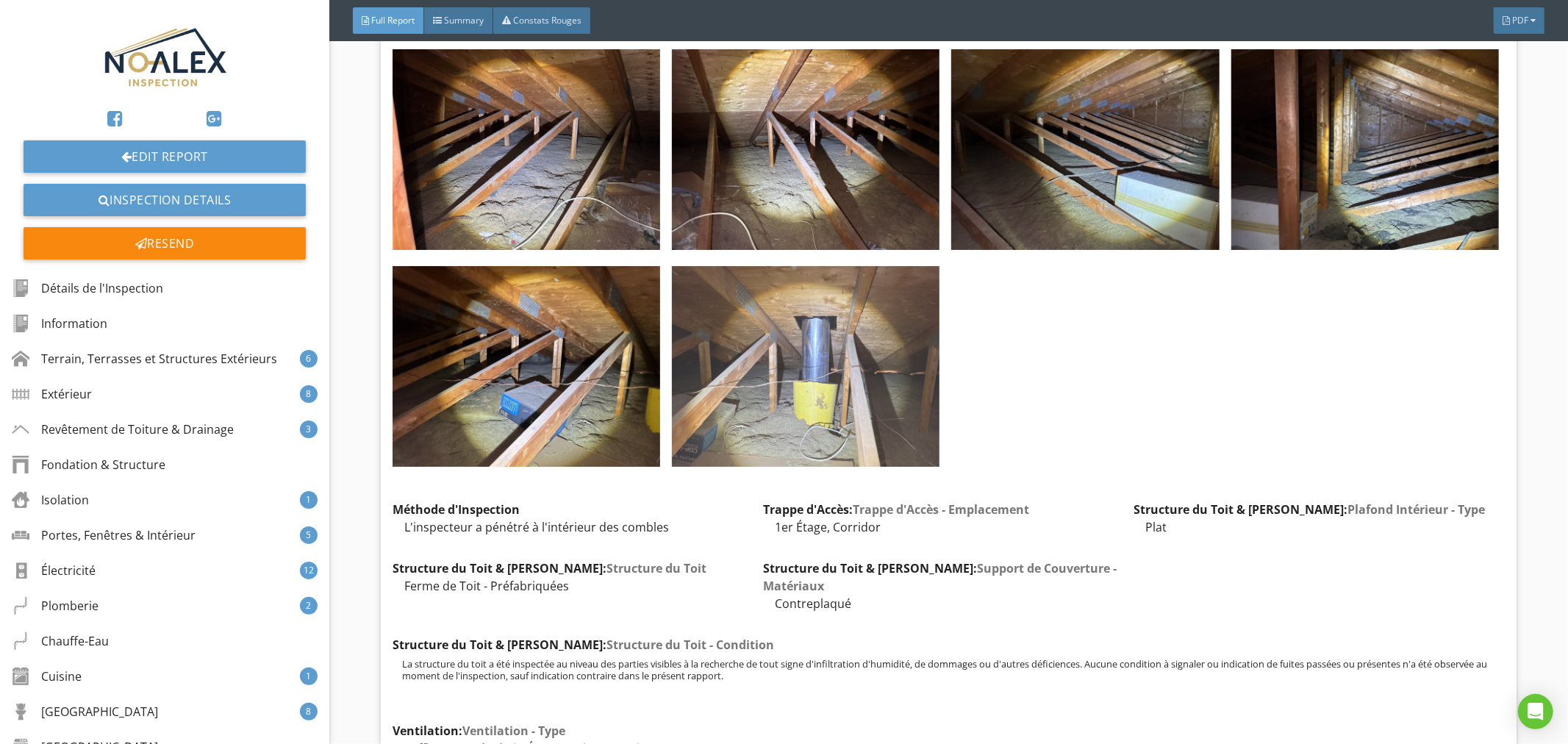
scroll to position [30435, 0]
click at [792, 363] on img at bounding box center [806, 367] width 268 height 201
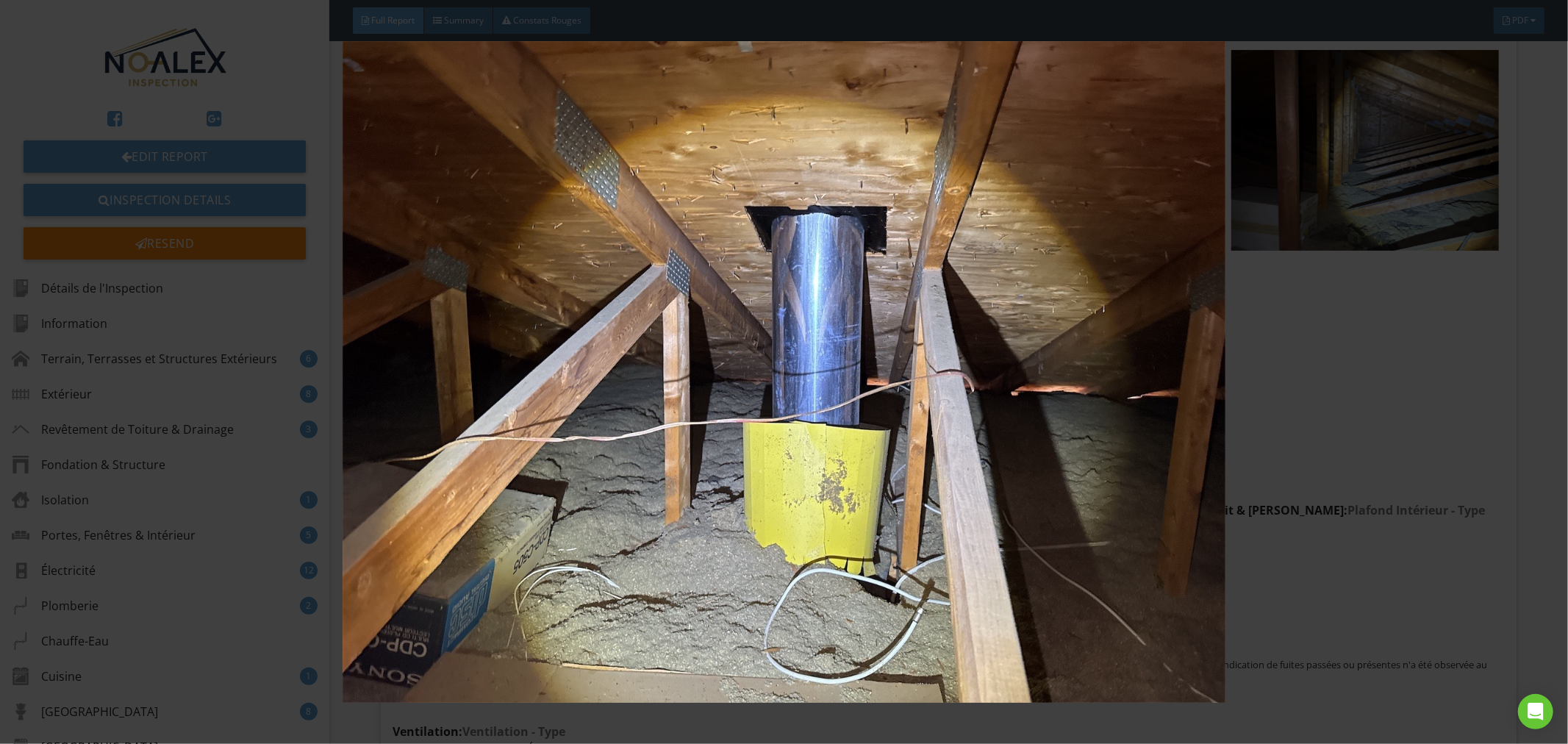
click at [1074, 405] on img at bounding box center [785, 372] width 1446 height 662
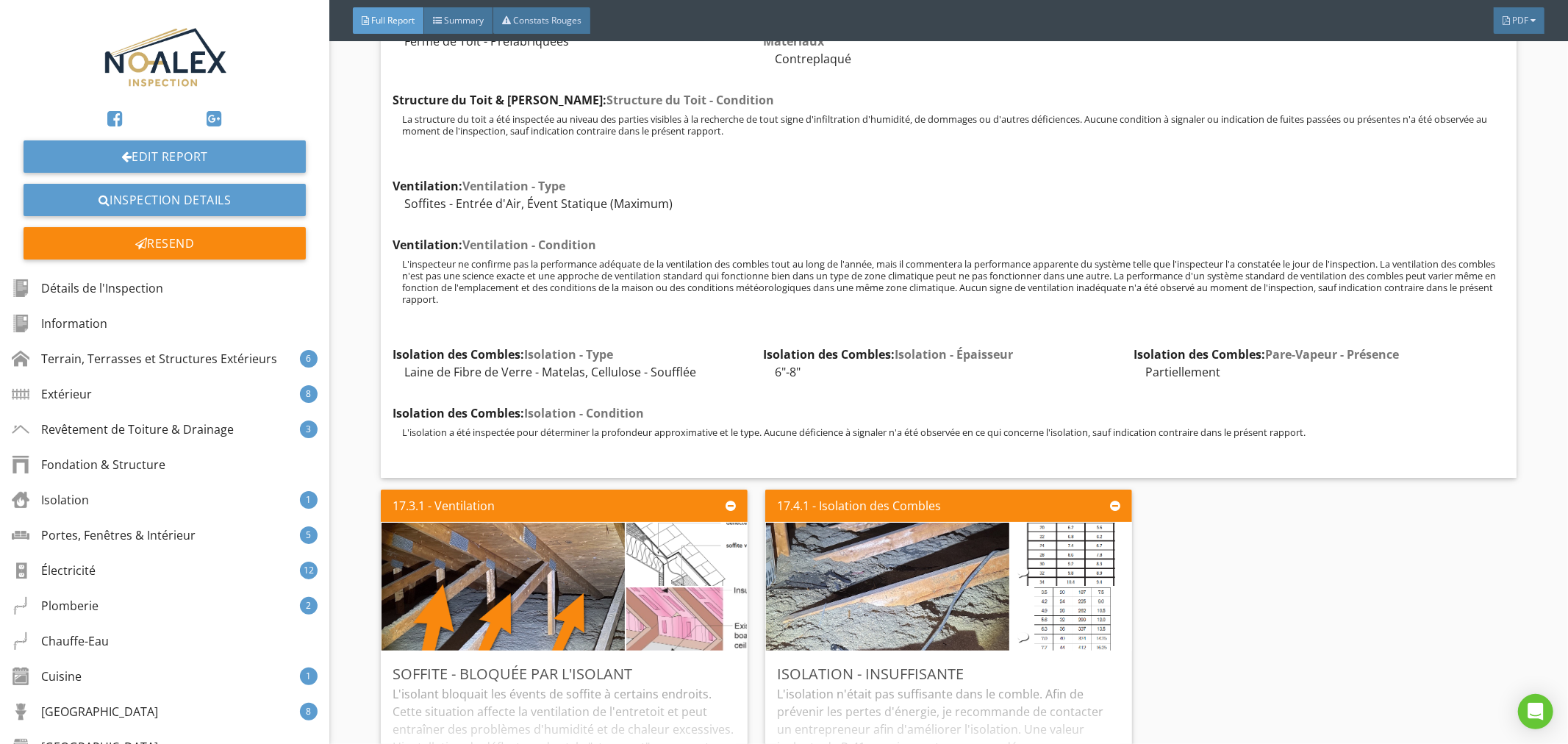
scroll to position [30979, 0]
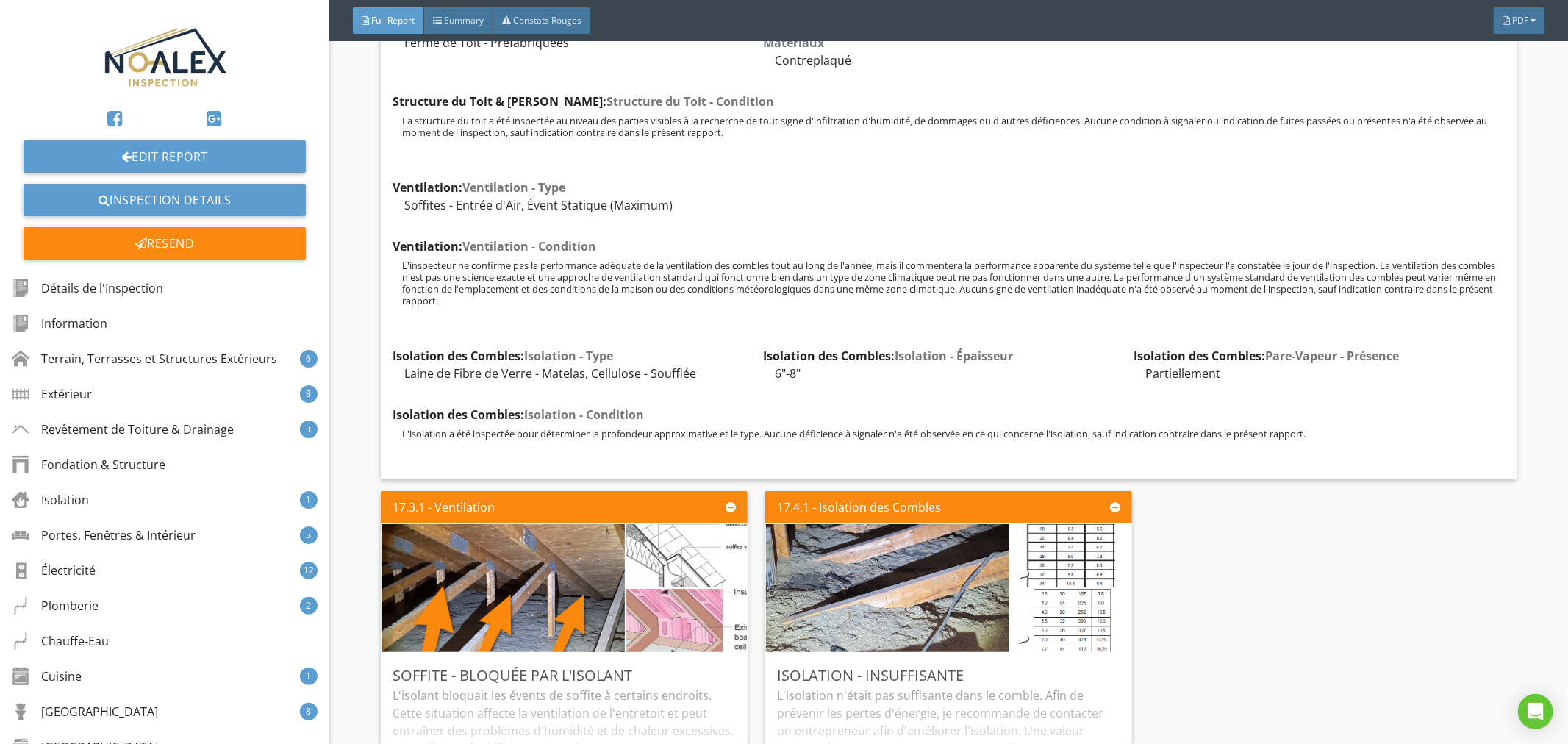
click at [1206, 615] on div "17.3.1 - Ventilation Soffite - Bloquée par l'Isolant L'isolant bloquait les éve…" at bounding box center [949, 667] width 1136 height 364
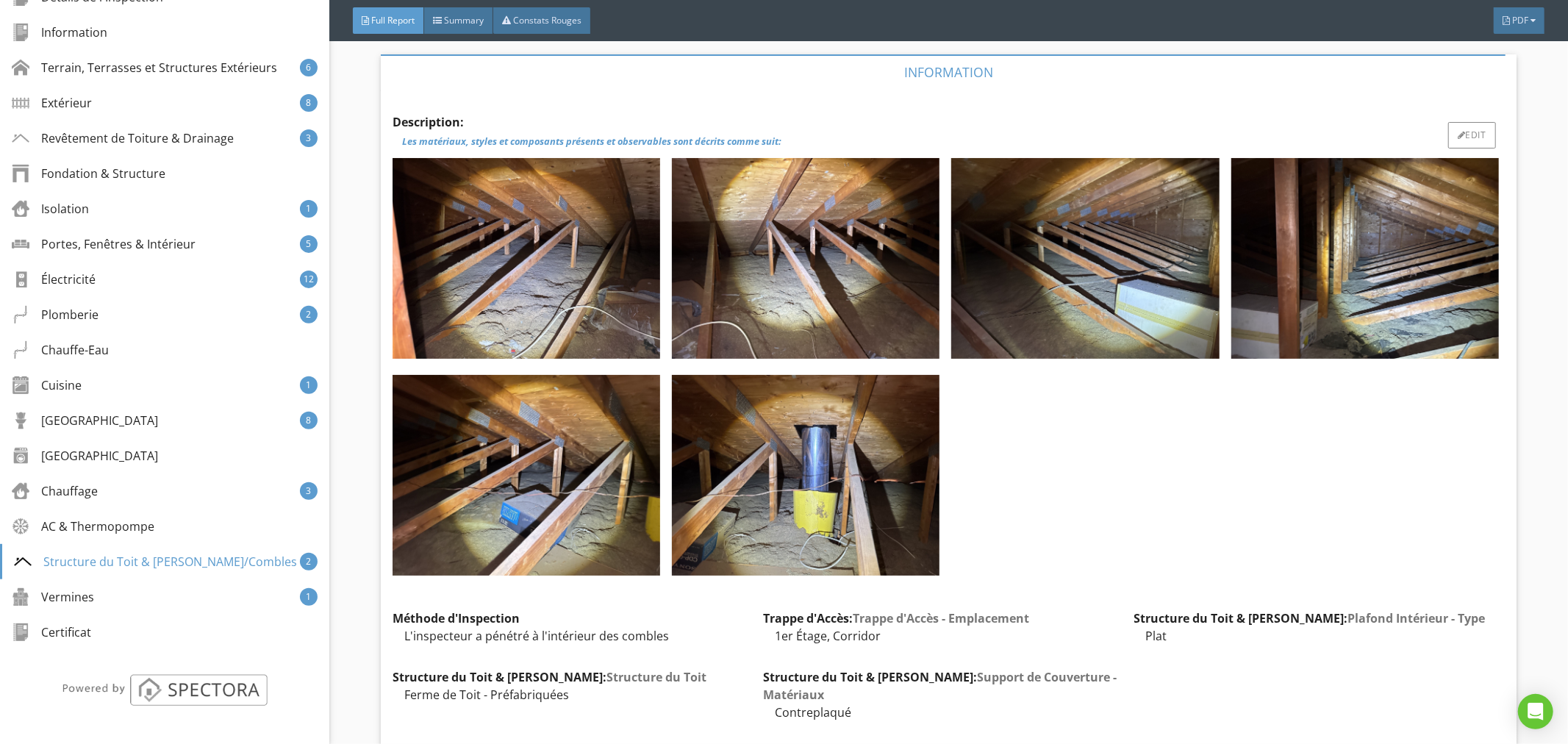
scroll to position [30326, 0]
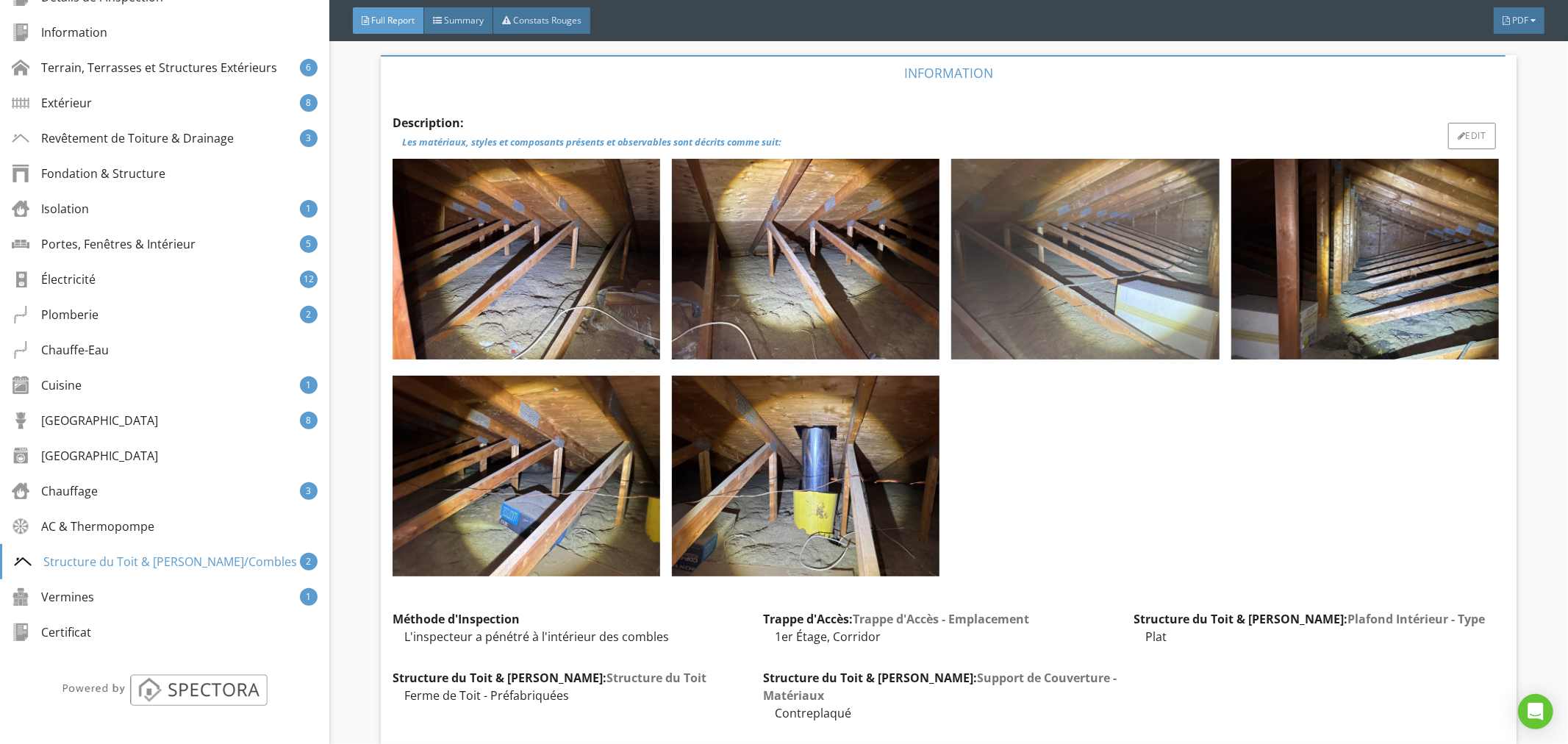
click at [1158, 268] on img at bounding box center [1086, 259] width 268 height 201
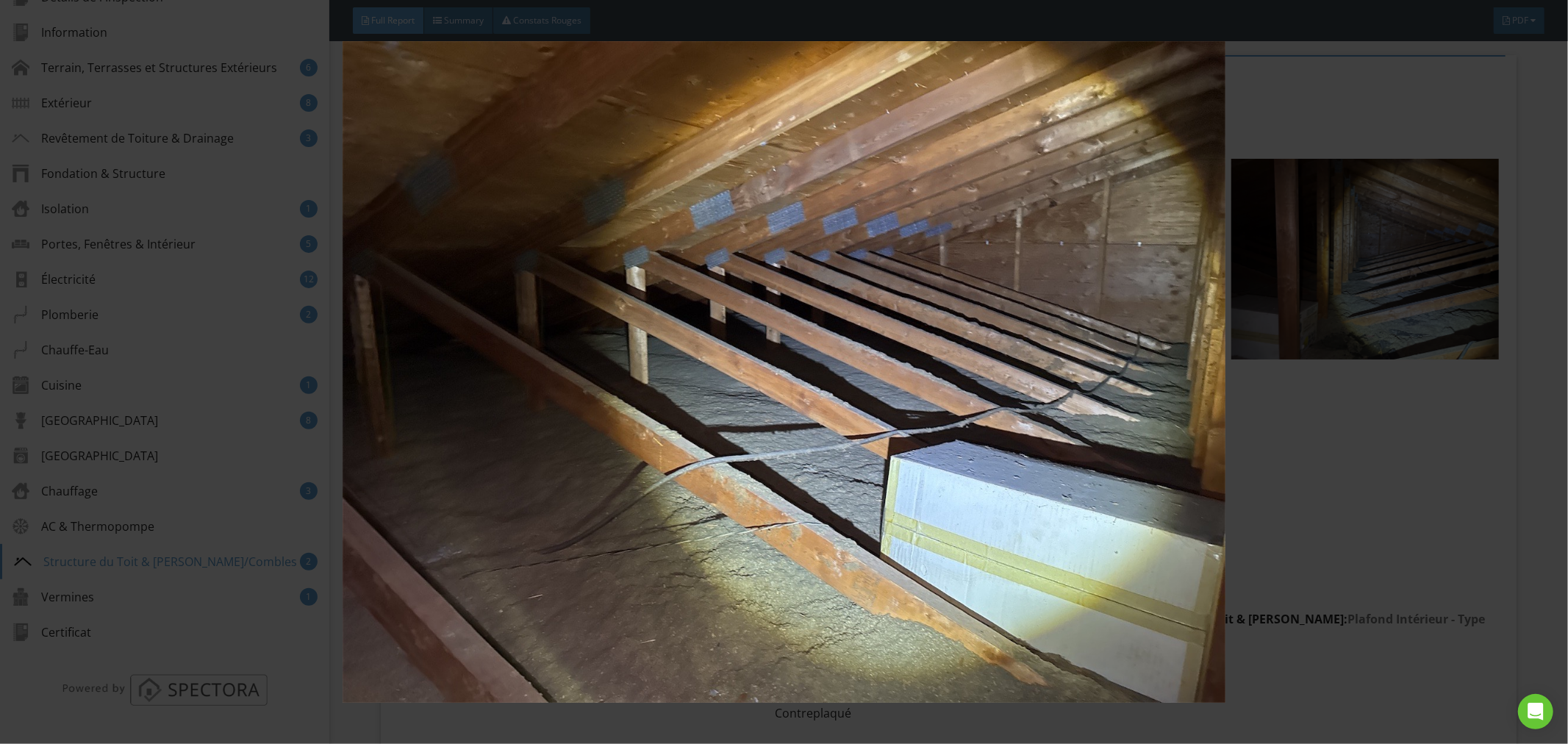
click at [1360, 269] on img at bounding box center [785, 372] width 1446 height 662
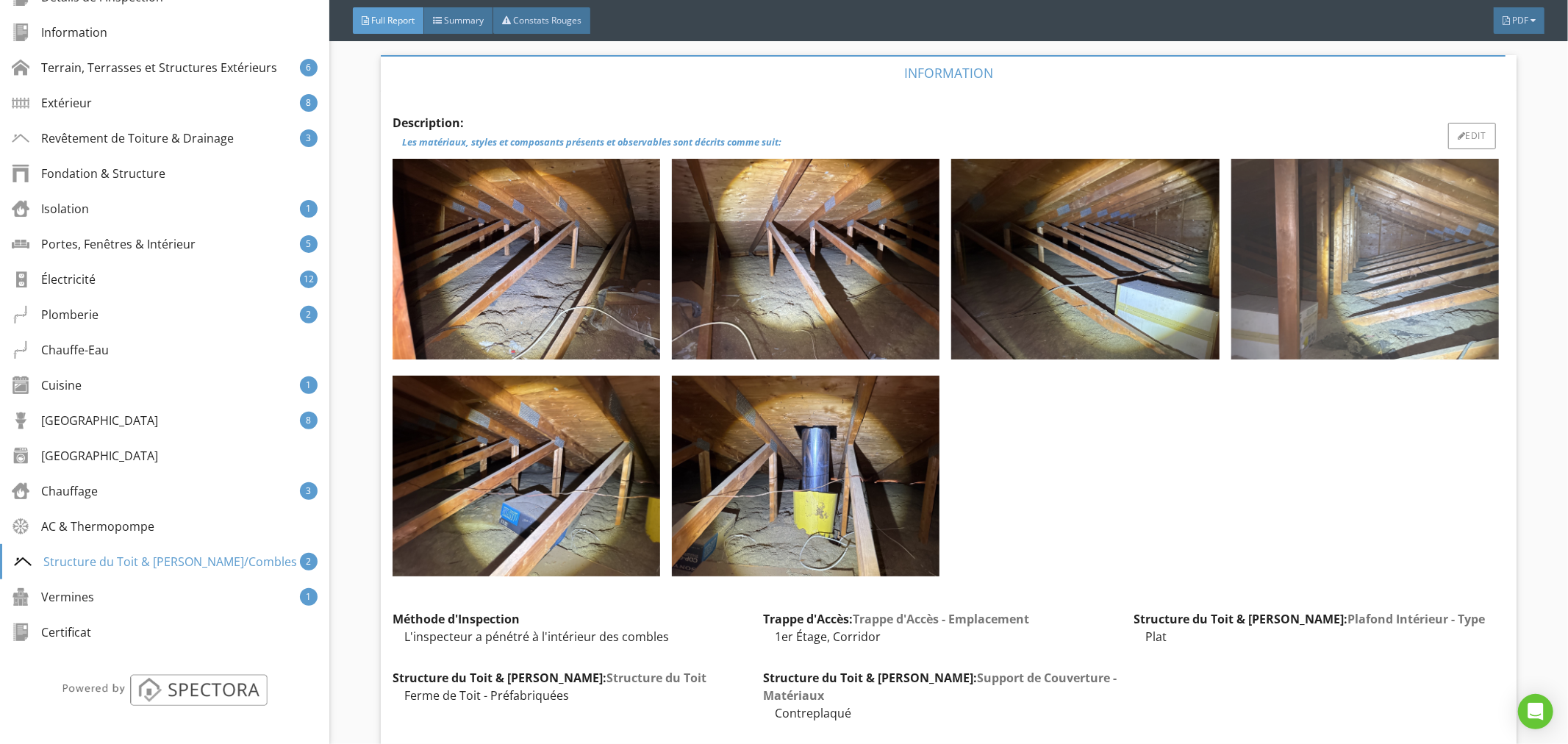
click at [1358, 269] on img at bounding box center [1365, 259] width 268 height 201
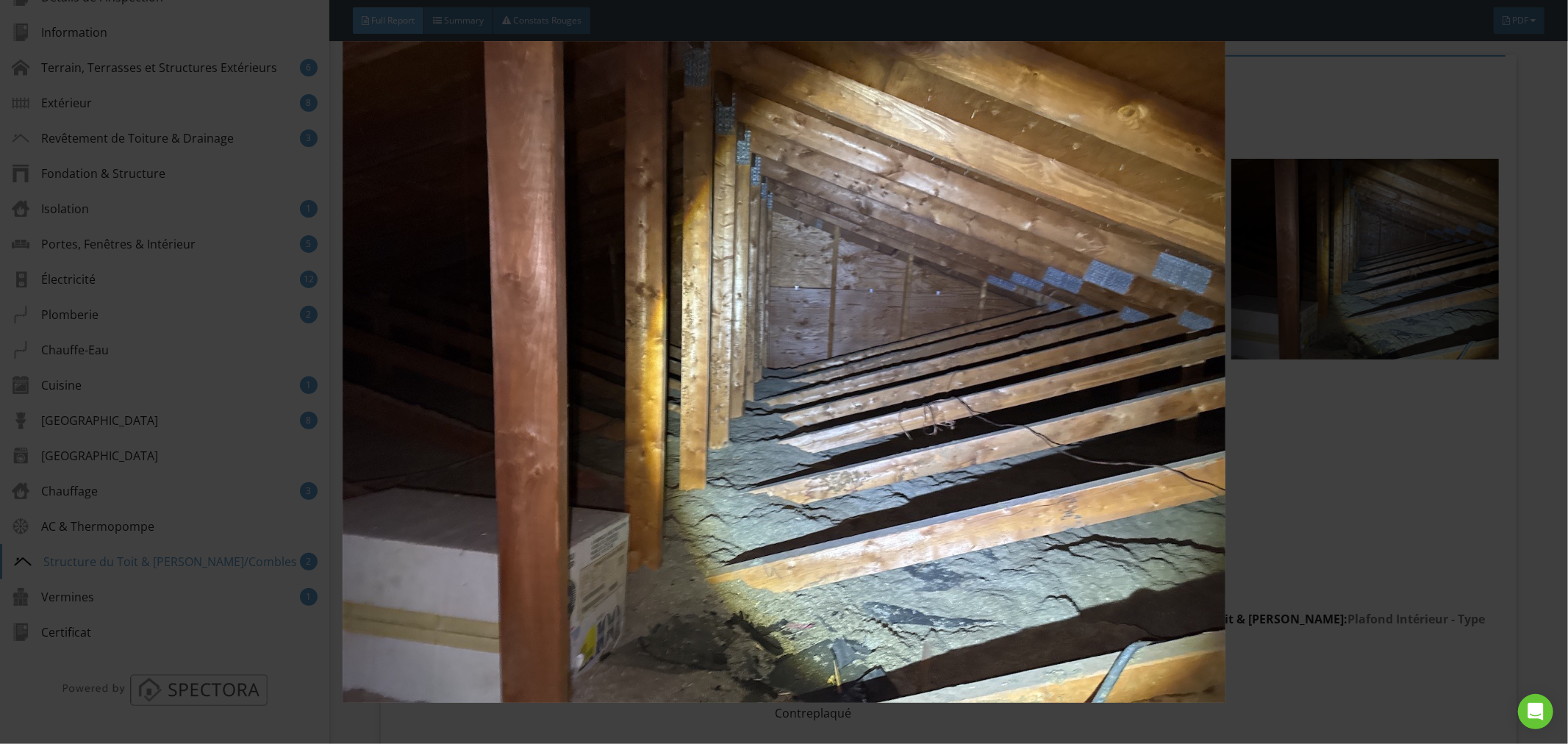
click at [1369, 445] on img at bounding box center [785, 372] width 1446 height 662
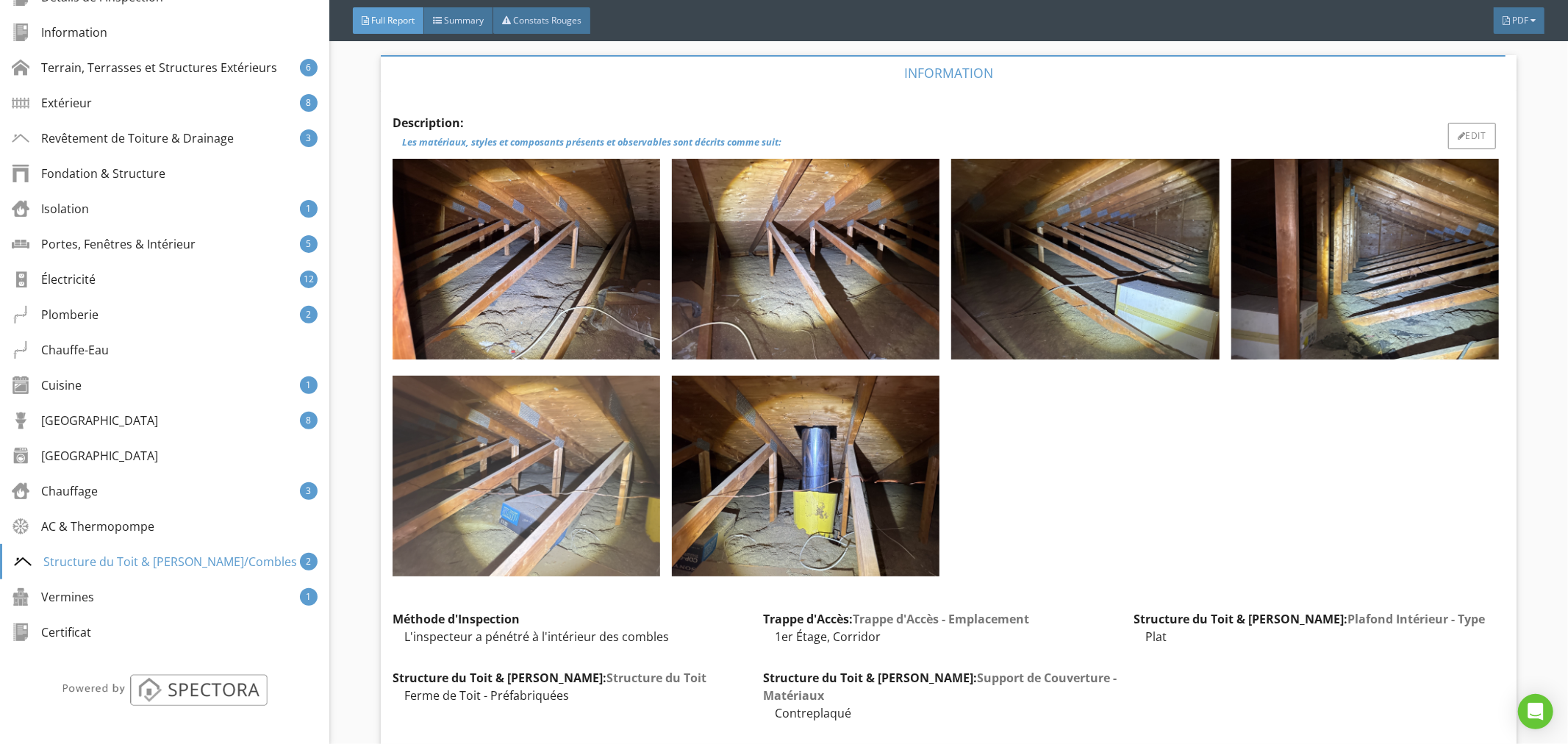
click at [594, 428] on img at bounding box center [527, 476] width 268 height 201
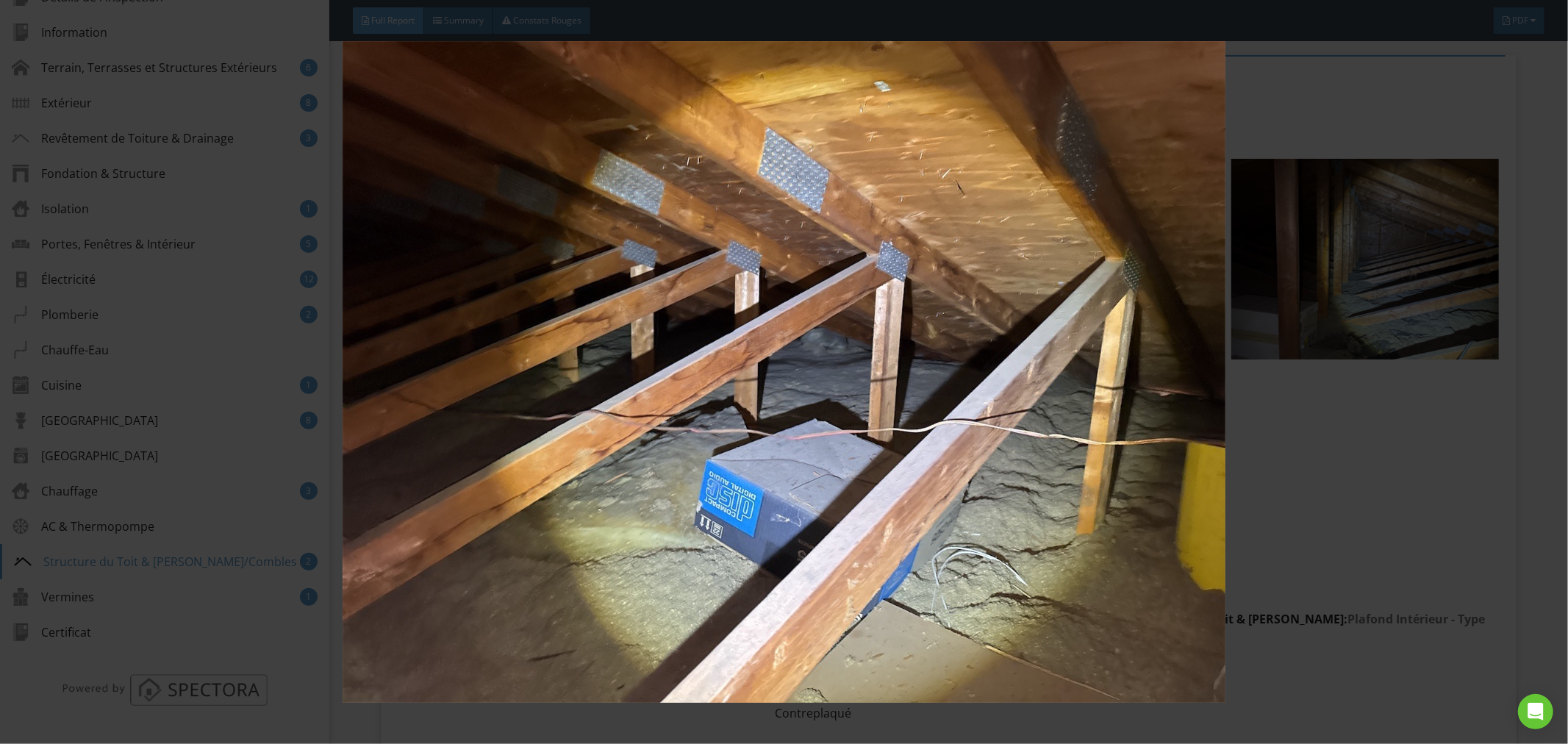
click at [594, 429] on img at bounding box center [785, 372] width 1446 height 662
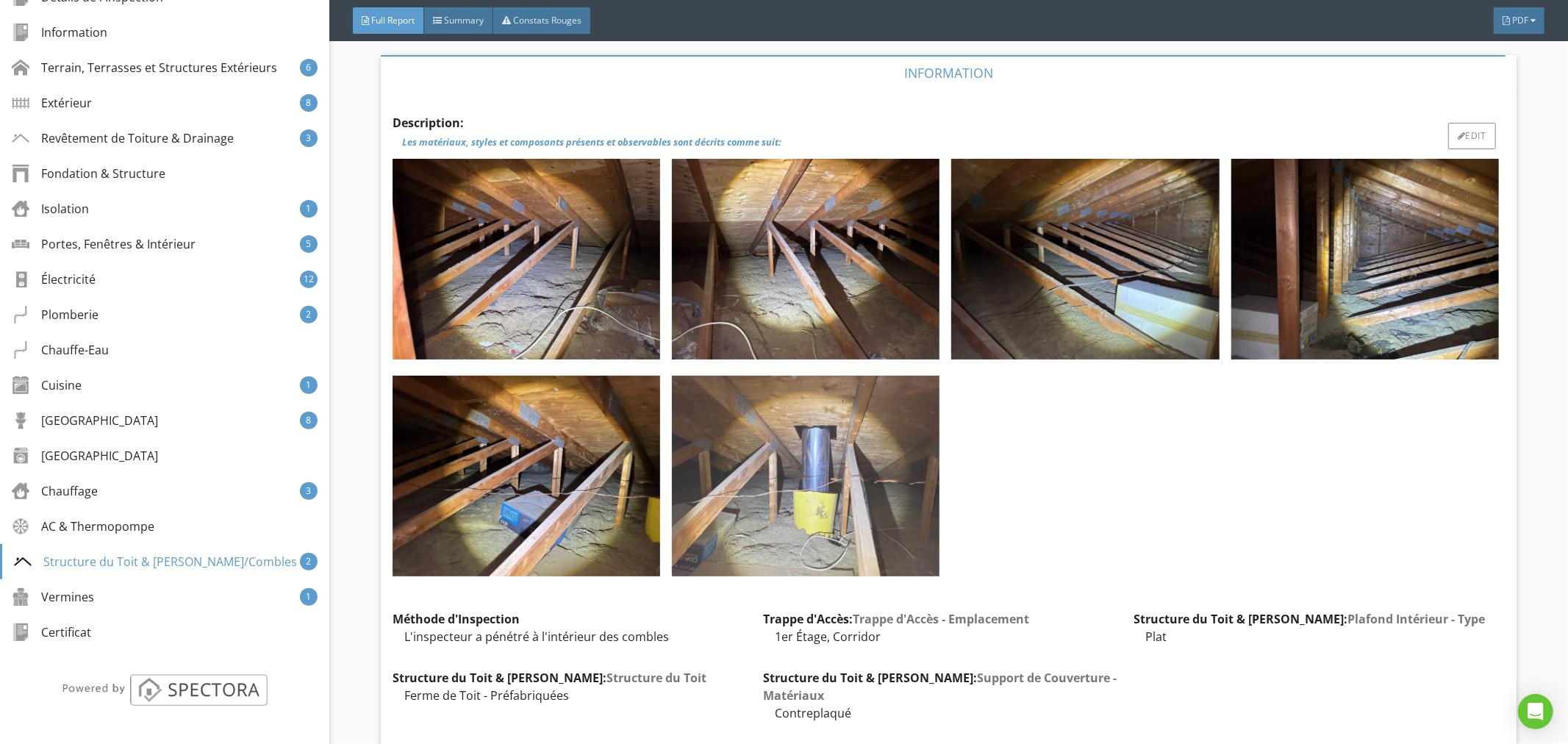
click at [795, 429] on img at bounding box center [806, 476] width 268 height 201
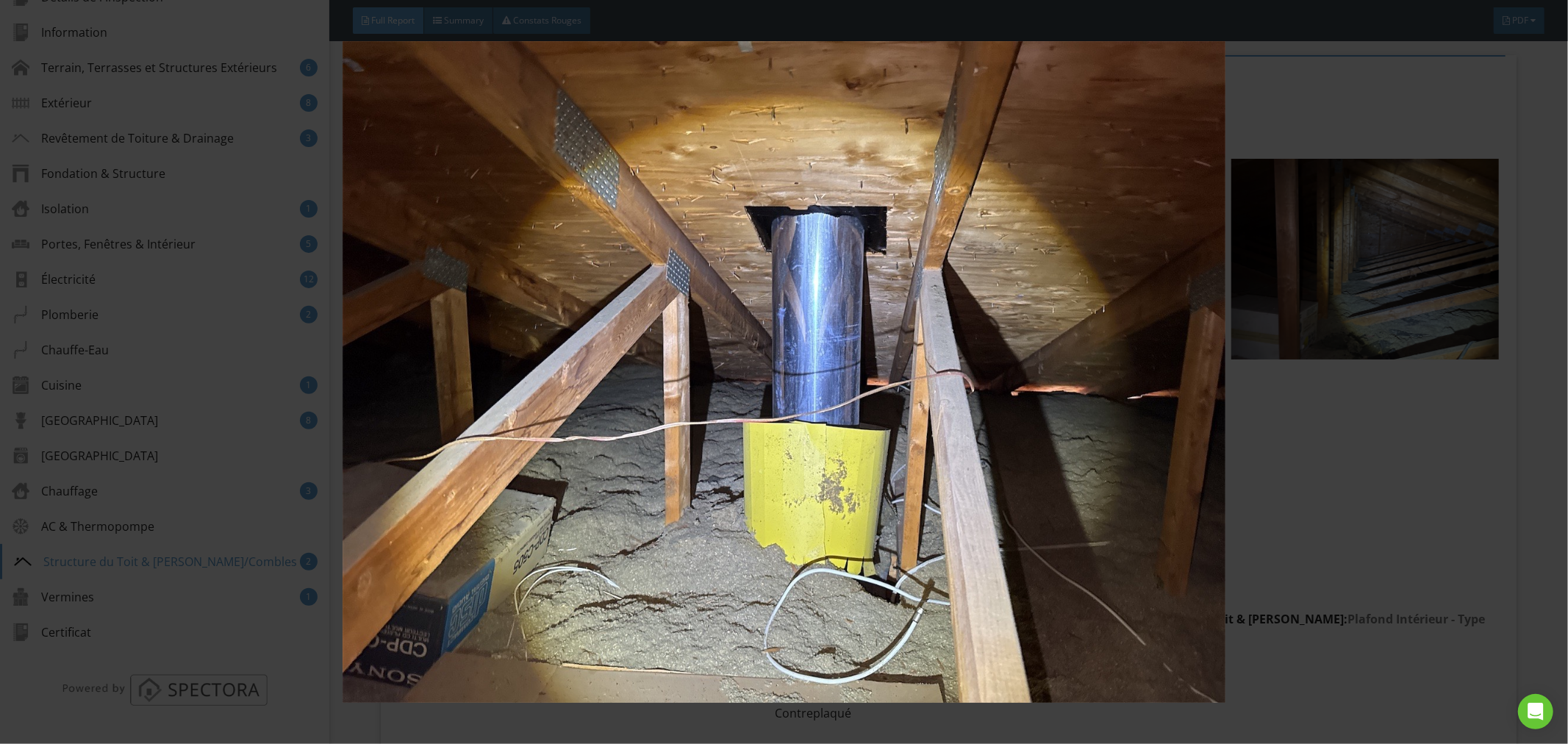
click at [882, 471] on img at bounding box center [785, 372] width 1446 height 662
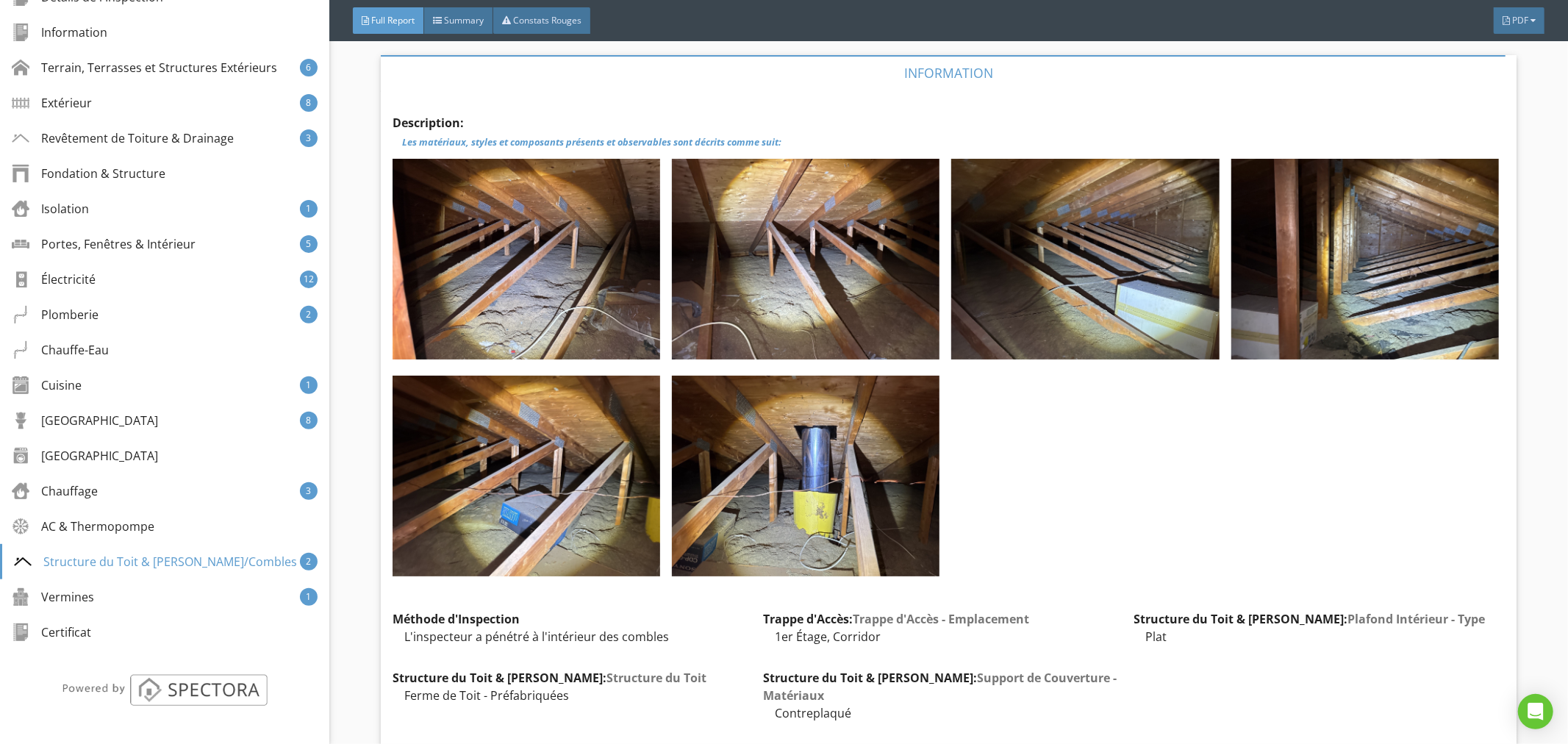
click at [1132, 648] on div "Description: Les matériaux, styles et composants présents et observables sont d…" at bounding box center [949, 611] width 1112 height 1018
drag, startPoint x: 858, startPoint y: 676, endPoint x: 756, endPoint y: 632, distance: 111.1
click at [756, 632] on div "Description: Les matériaux, styles et composants présents et observables sont d…" at bounding box center [949, 611] width 1112 height 1018
click at [817, 609] on div "Description: Les matériaux, styles et composants présents et observables sont d…" at bounding box center [949, 611] width 1112 height 1018
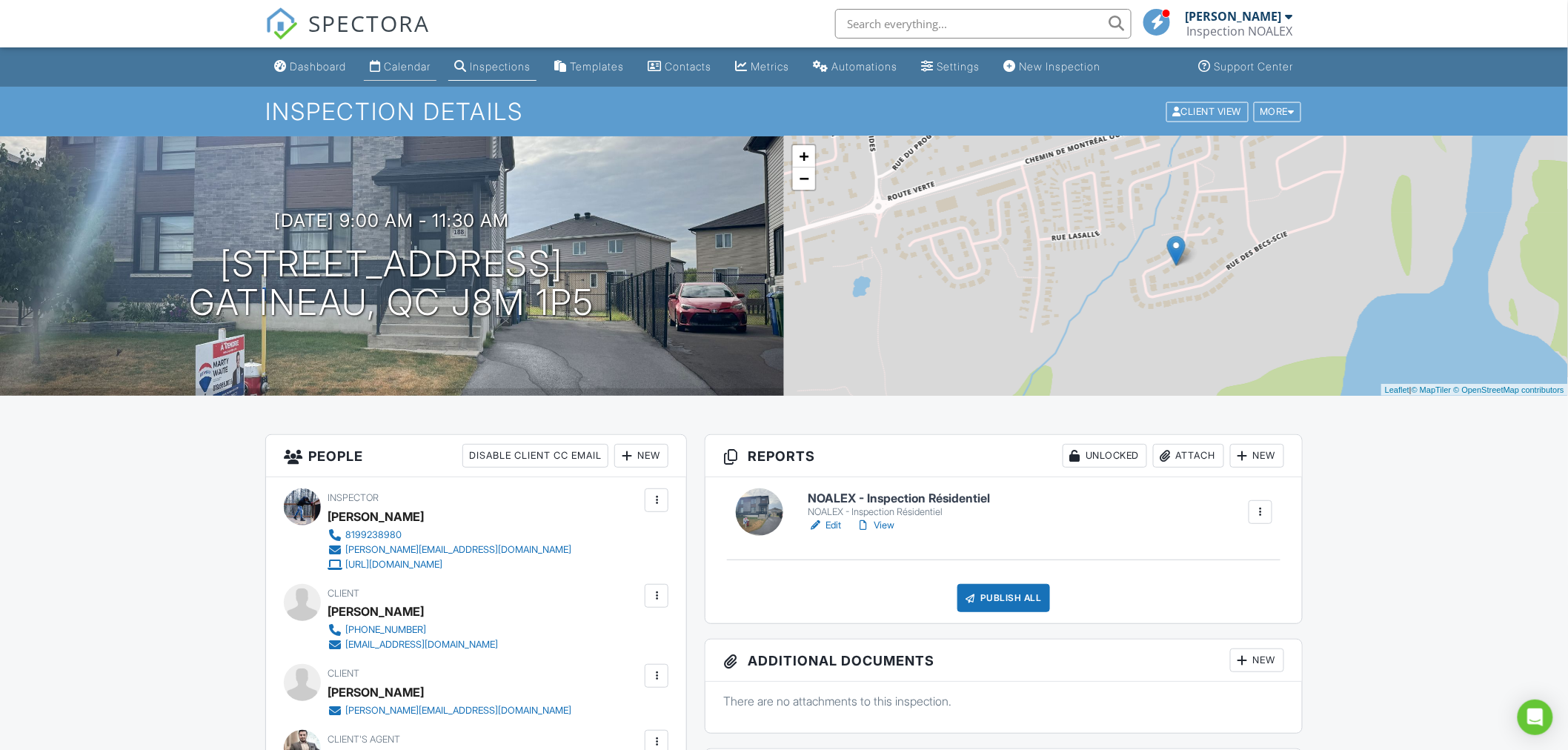
click at [437, 64] on link "Calendar" at bounding box center [400, 67] width 73 height 28
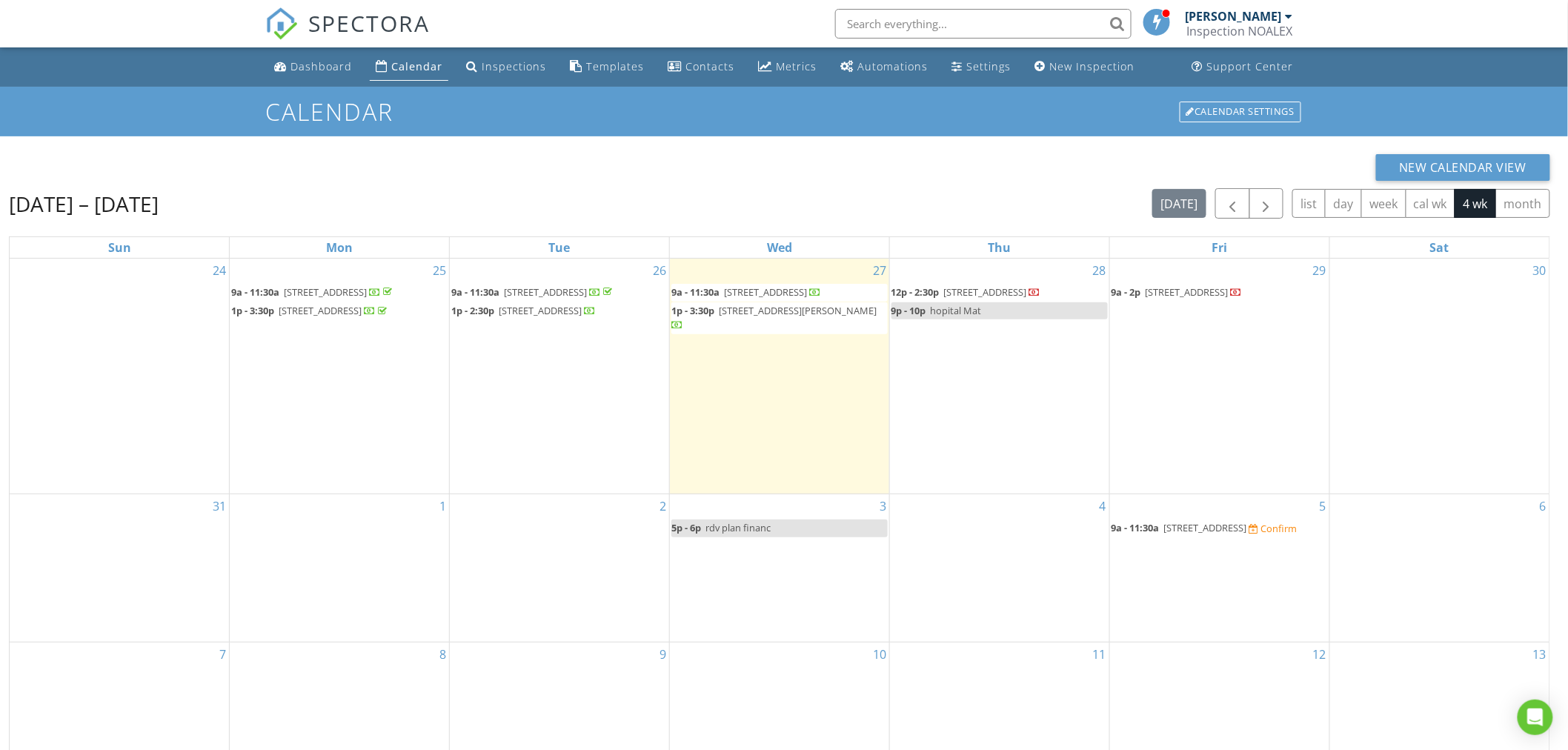
click at [1168, 535] on span "9a - 11:30a [STREET_ADDRESS] Confirm" at bounding box center [1204, 528] width 186 height 15
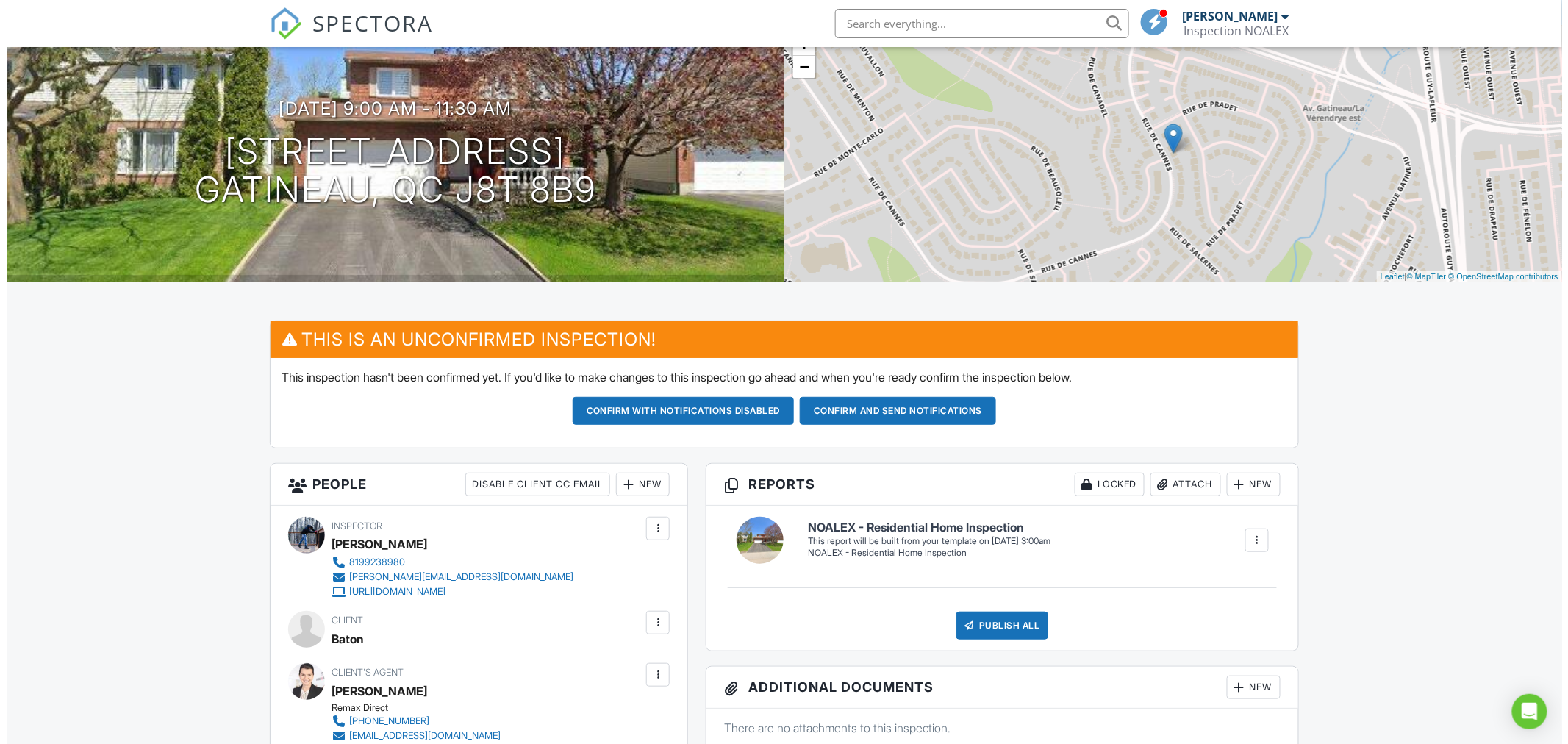
scroll to position [108, 0]
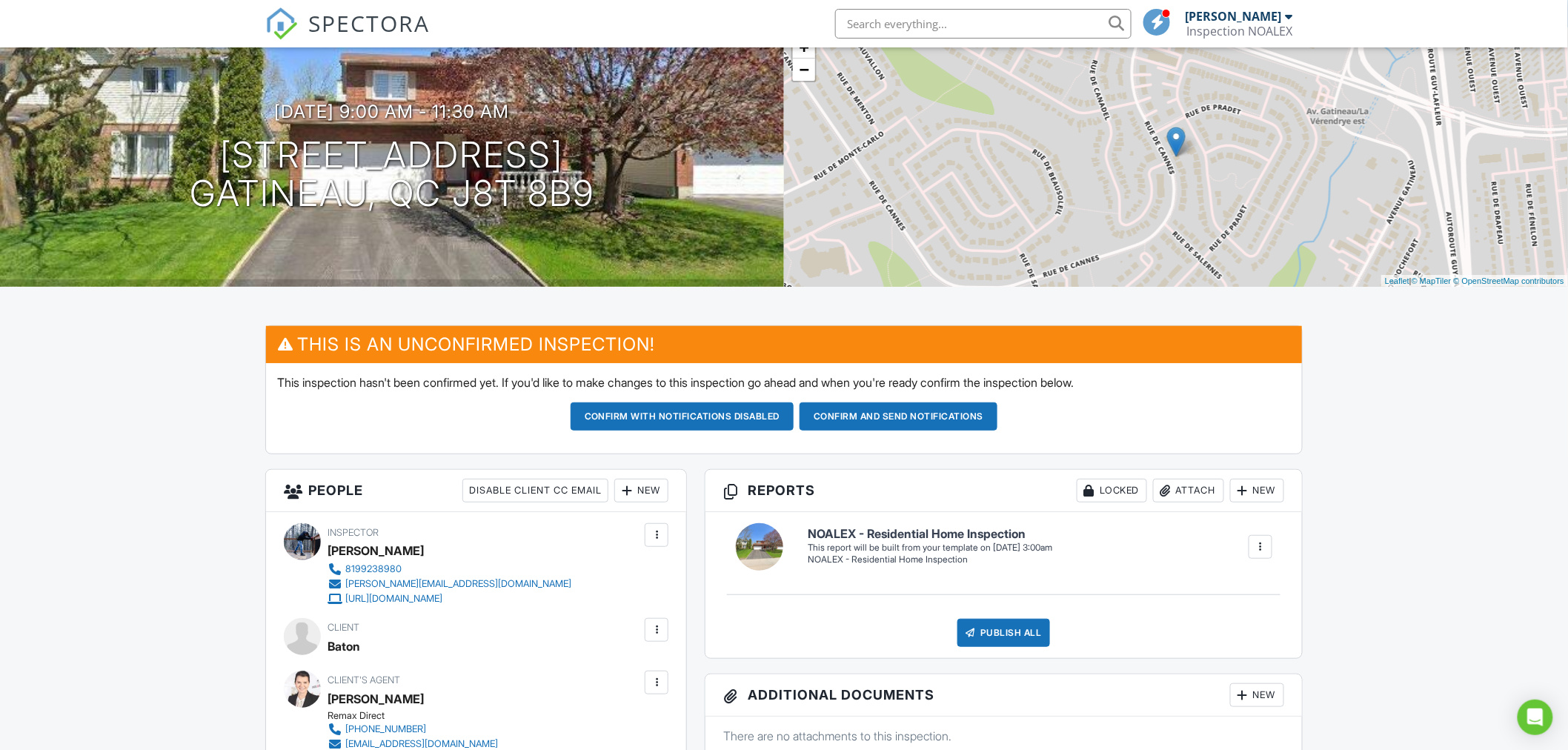
click at [664, 633] on div at bounding box center [656, 630] width 24 height 24
click at [643, 671] on li "Edit" at bounding box center [622, 675] width 76 height 37
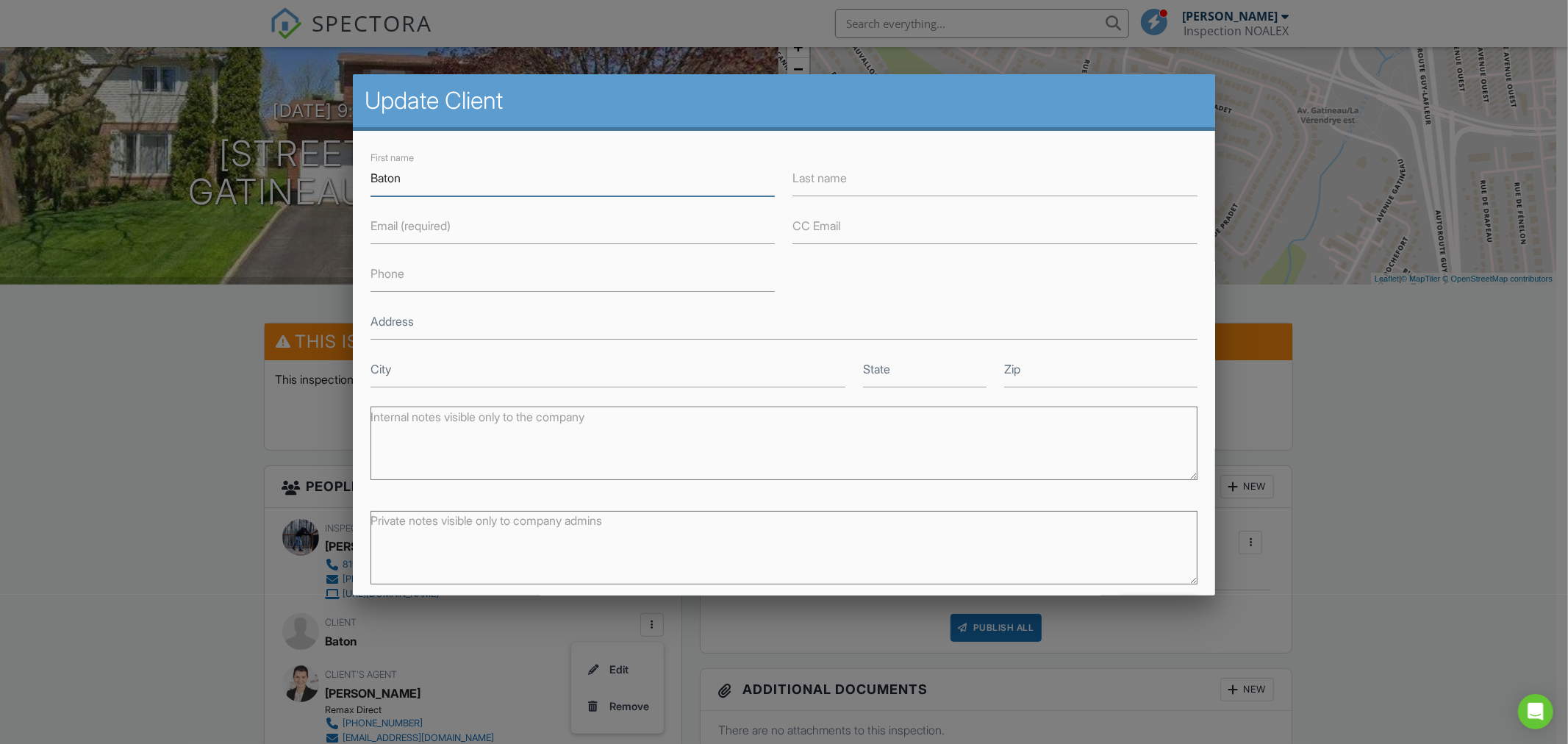
click at [515, 189] on input "Baton" at bounding box center [573, 178] width 405 height 36
click at [842, 184] on label "Last name" at bounding box center [819, 178] width 54 height 16
click at [842, 184] on input "Last name" at bounding box center [995, 178] width 405 height 36
click at [717, 180] on input "Baton" at bounding box center [573, 178] width 405 height 36
click at [458, 181] on input "Baton" at bounding box center [573, 178] width 405 height 36
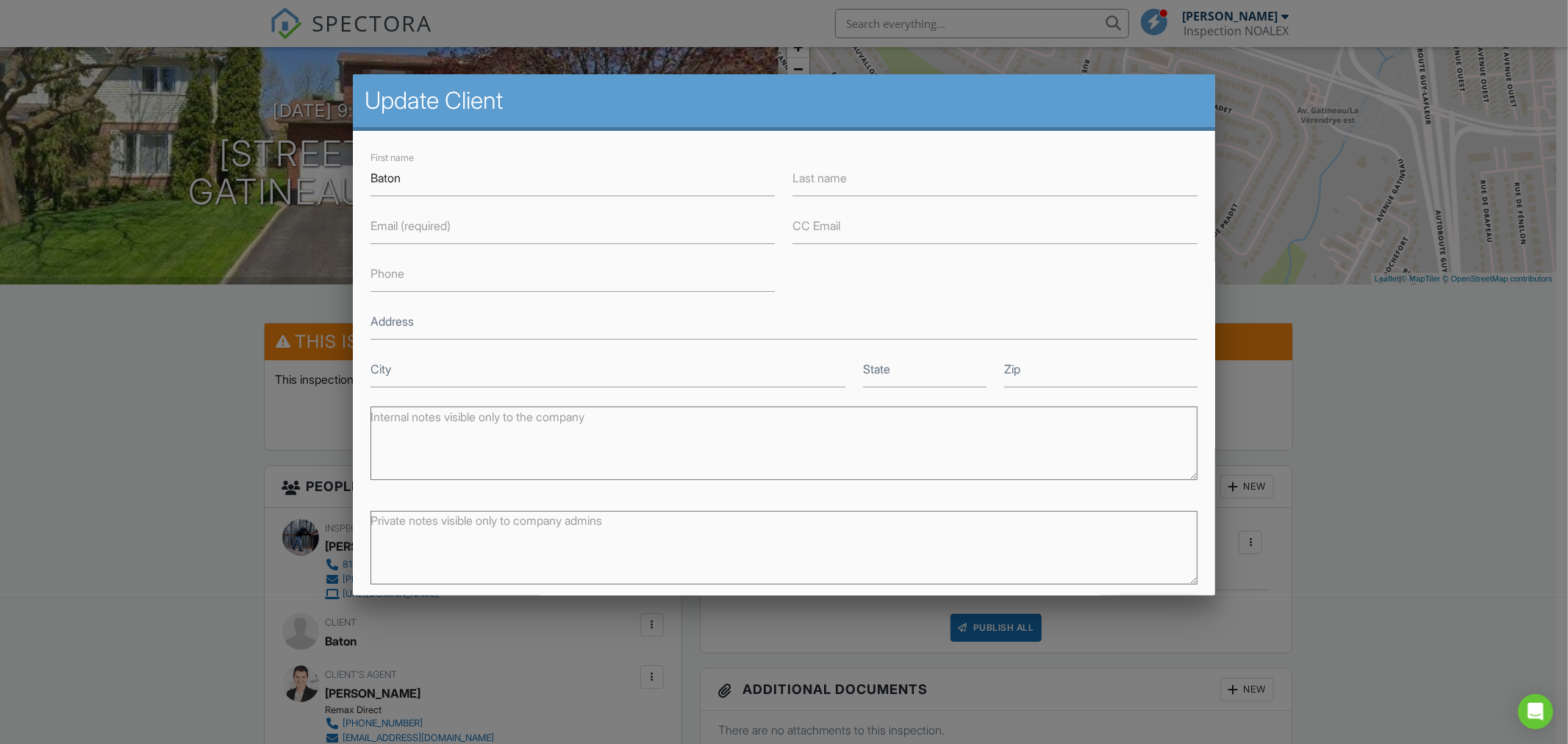
click at [840, 181] on label "Last name" at bounding box center [819, 178] width 54 height 16
click at [840, 181] on input "Last name" at bounding box center [995, 178] width 405 height 36
type input "Mati"
click at [400, 218] on input "batonmati@gmail.com" at bounding box center [573, 226] width 405 height 36
type input "[EMAIL_ADDRESS][DOMAIN_NAME]"
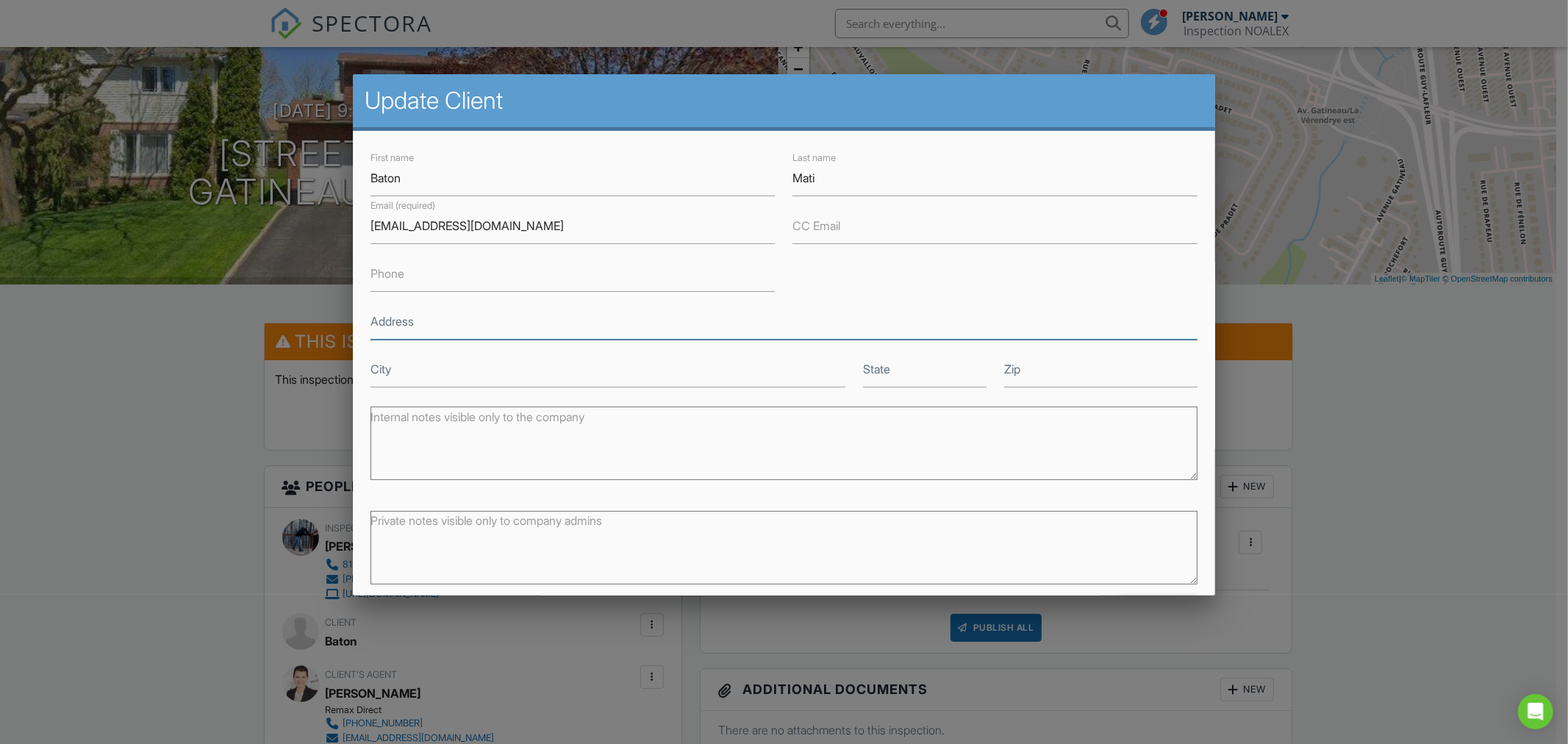
click at [481, 326] on input "Address" at bounding box center [784, 321] width 827 height 36
type input "[STREET_ADDRESS]"
type input "Gatineau"
type input "Qc"
type input "J8T8B9"
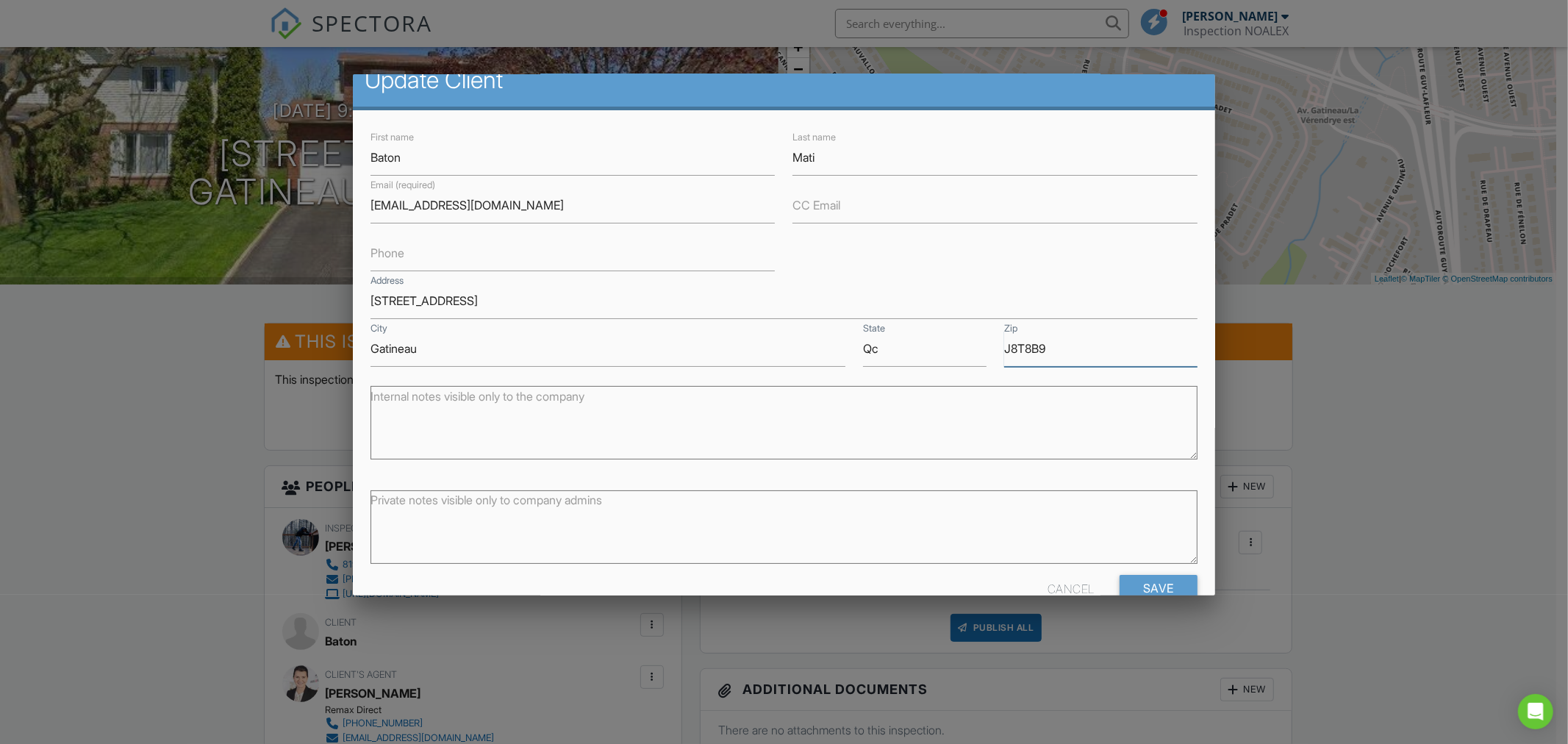
scroll to position [55, 0]
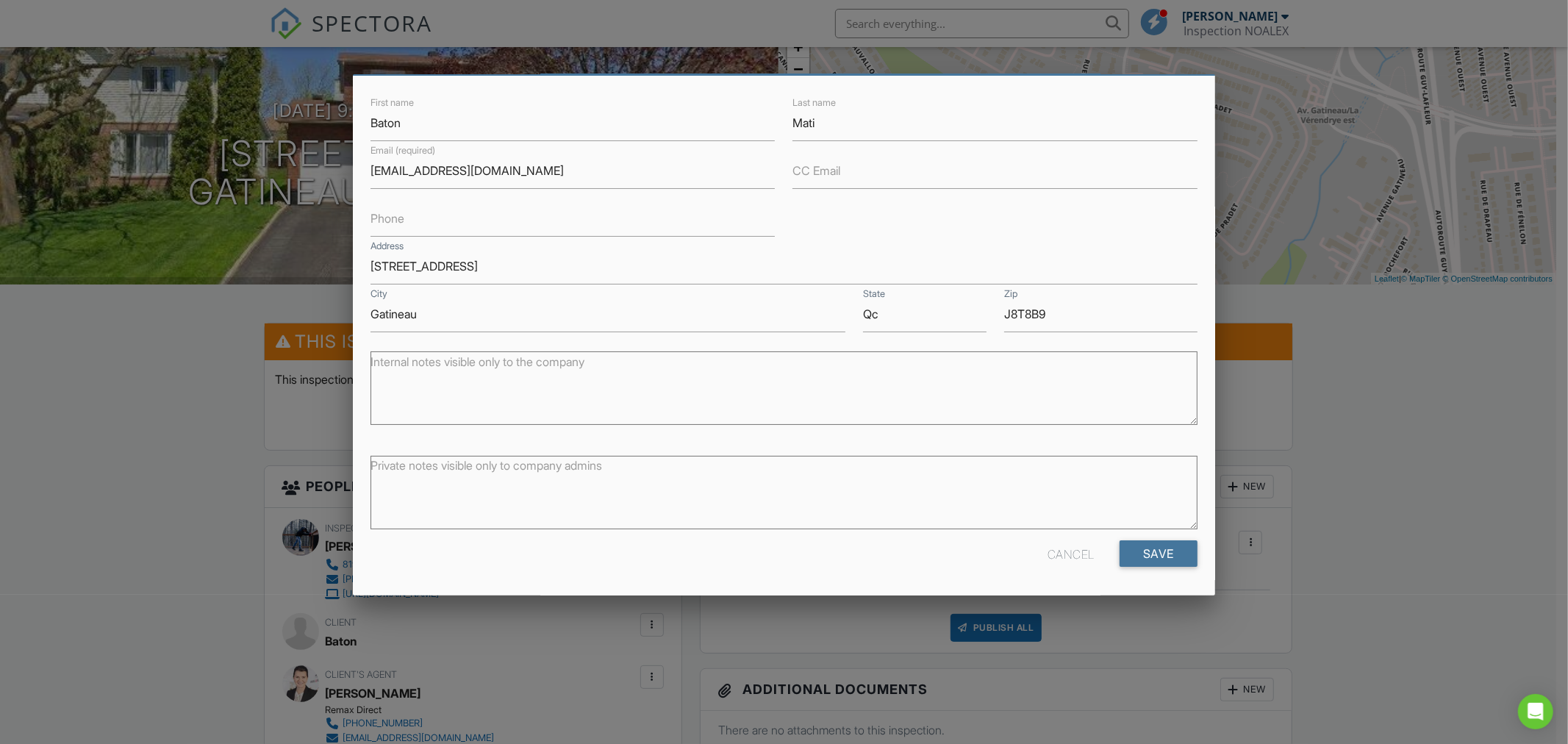
click at [1169, 560] on input "Save" at bounding box center [1158, 553] width 78 height 27
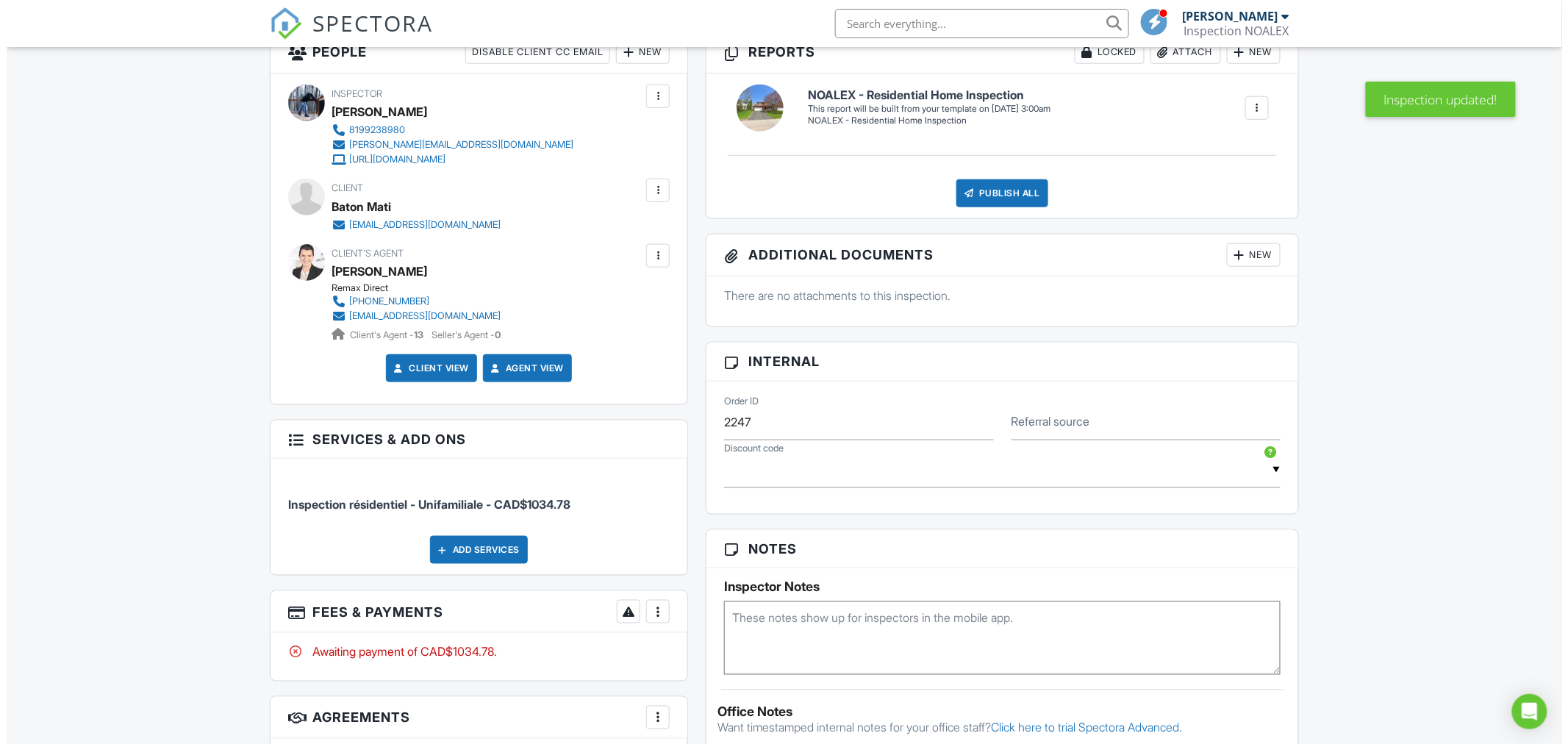
scroll to position [544, 0]
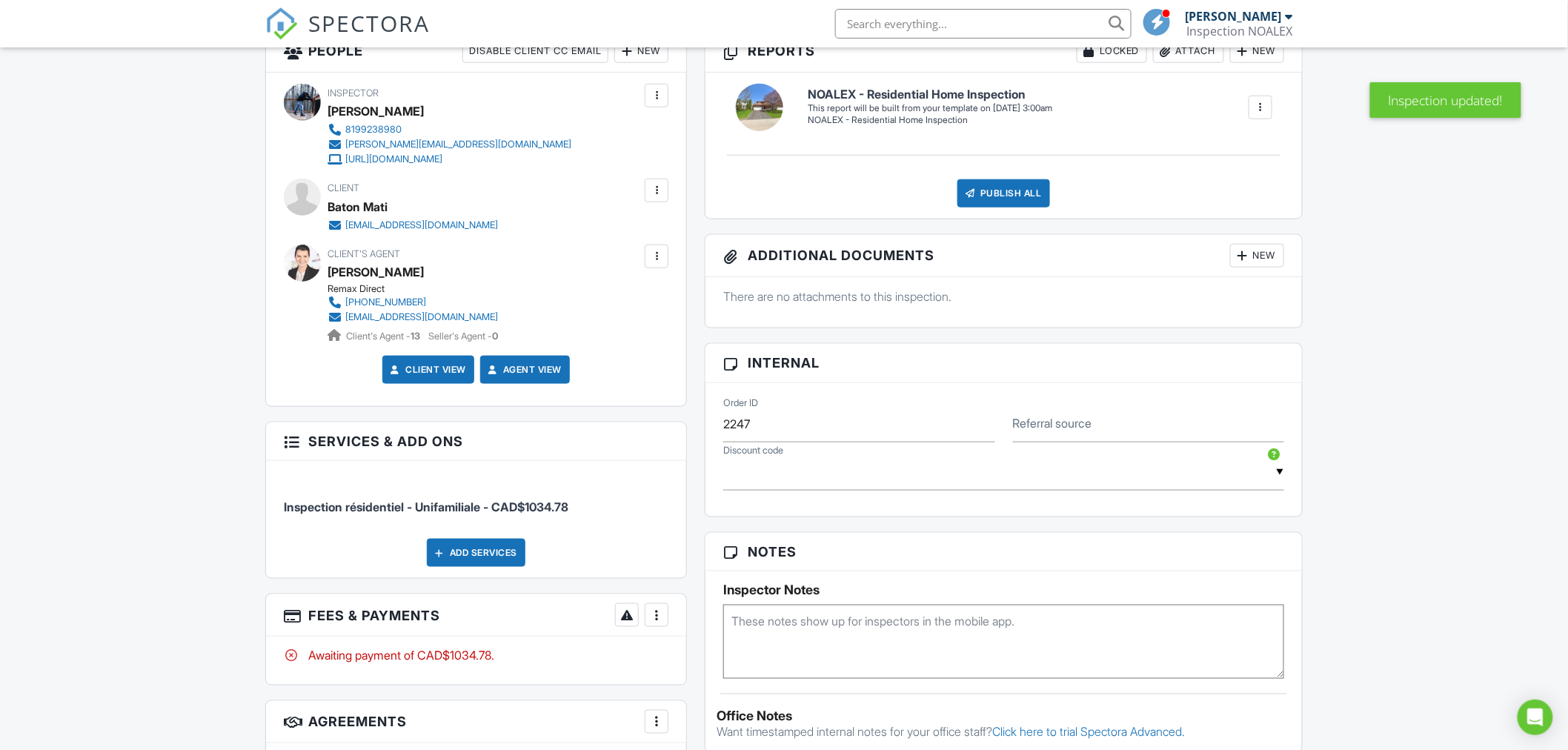
click at [657, 619] on div at bounding box center [656, 614] width 15 height 15
click at [708, 596] on li "View Invoice" at bounding box center [731, 590] width 155 height 37
click at [657, 613] on div at bounding box center [656, 614] width 15 height 15
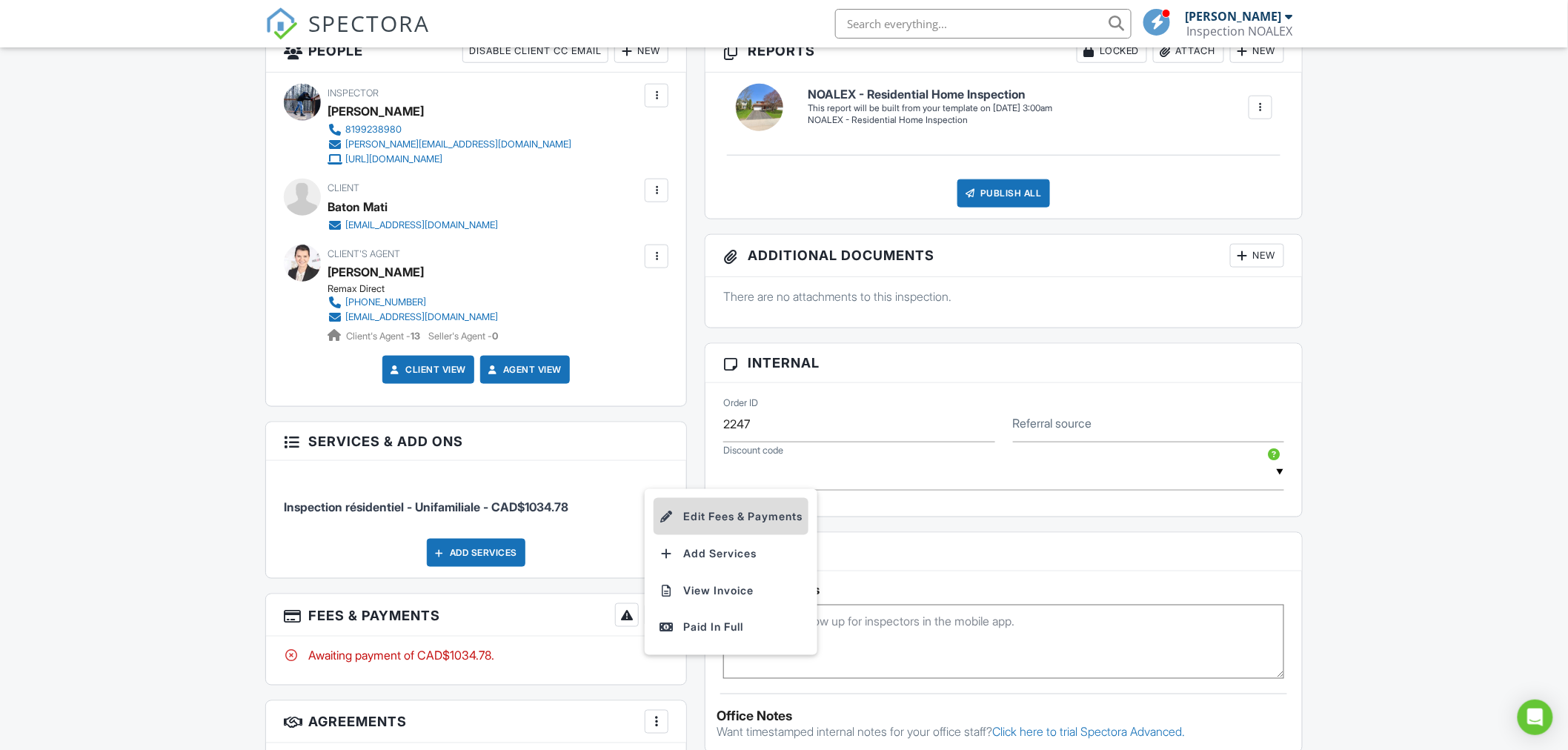
click at [695, 510] on li "Edit Fees & Payments" at bounding box center [731, 516] width 155 height 37
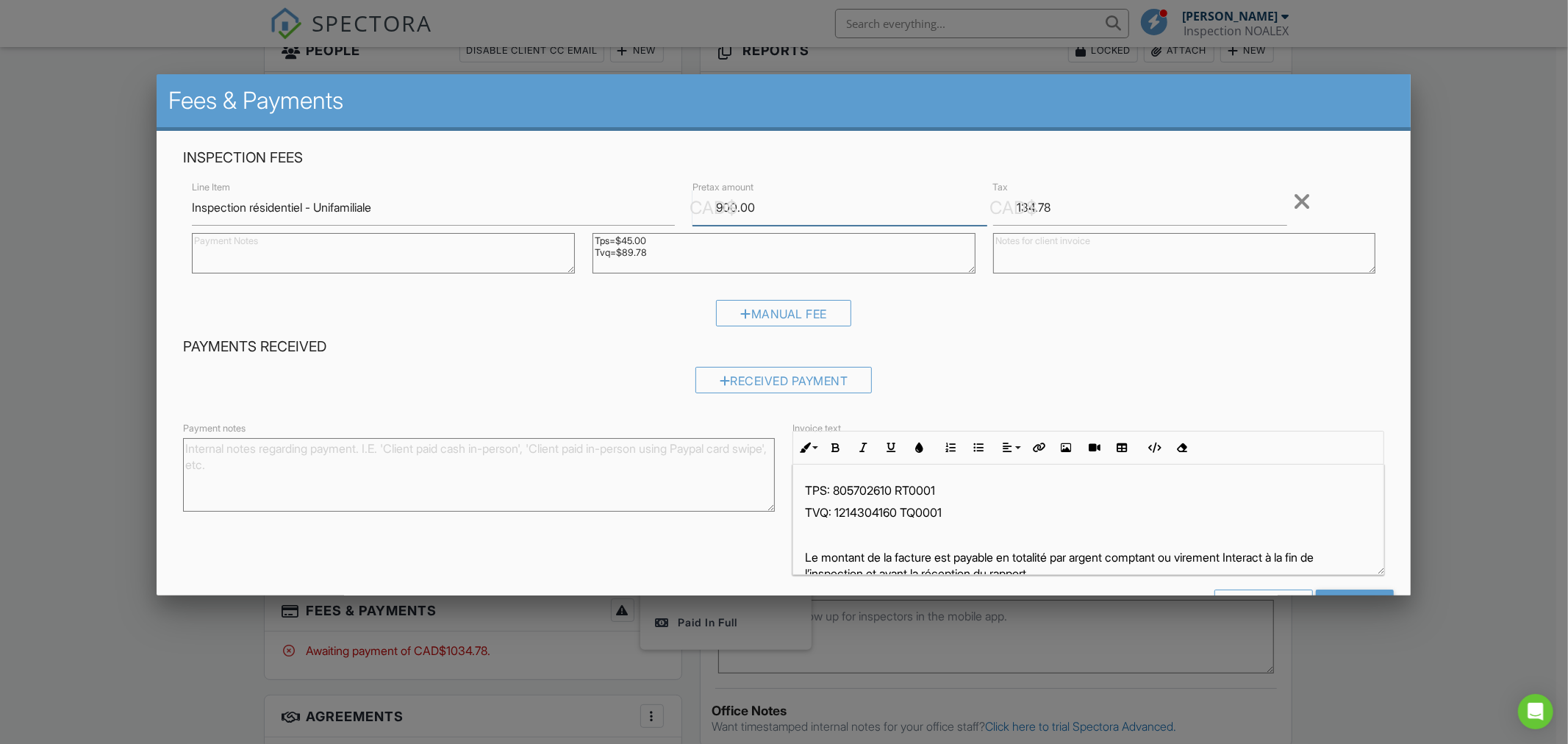
drag, startPoint x: 762, startPoint y: 206, endPoint x: 670, endPoint y: 211, distance: 92.1
click at [670, 211] on div "Line Item Inspection résidentiel - Unifamiliale CAD$ Pretax amount 900.00 CAD$ …" at bounding box center [783, 230] width 1201 height 106
type input "850"
type input "850.00"
type input "127"
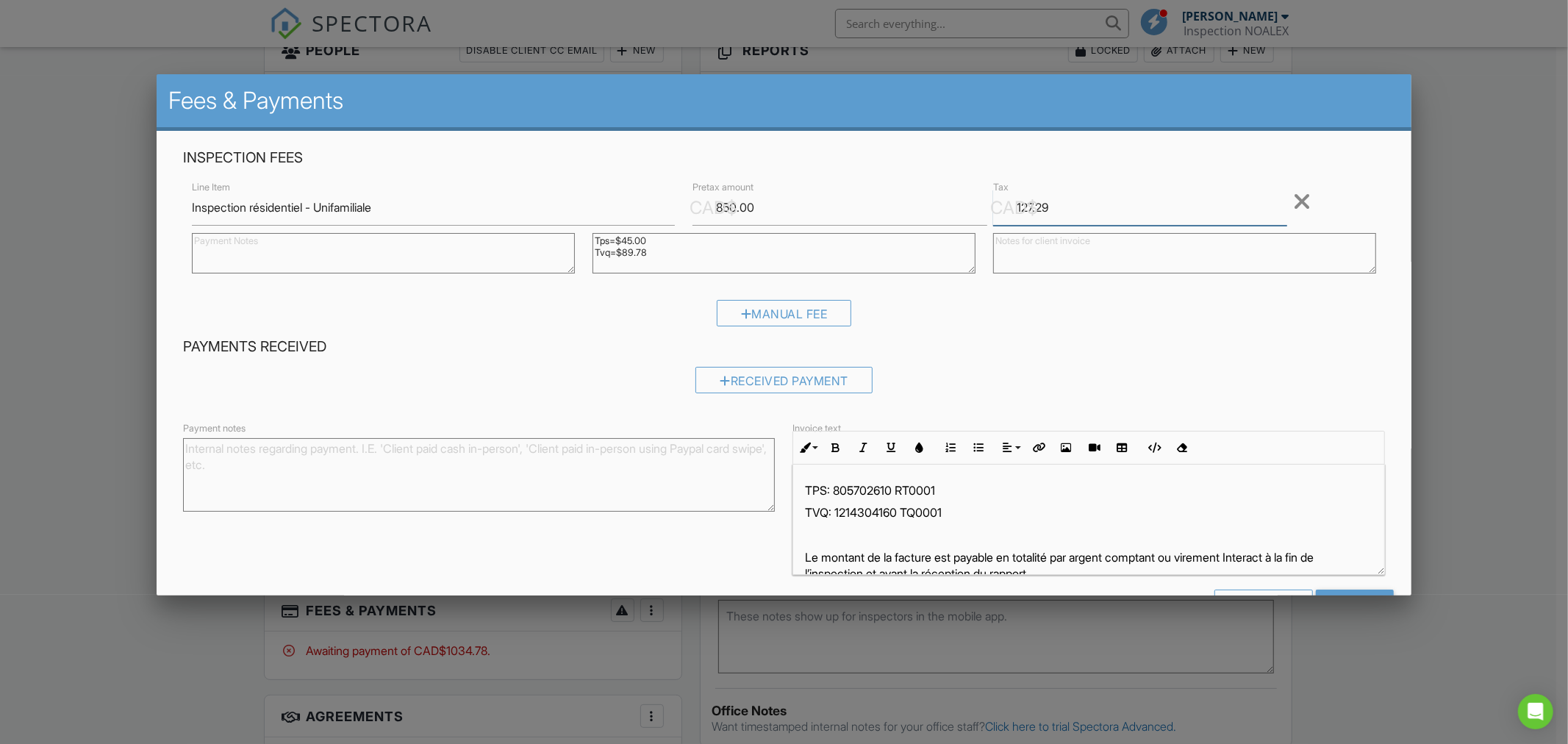
type input "127.29"
click at [695, 241] on textarea "Tps=$45.00 Tvq=$89.78" at bounding box center [784, 253] width 383 height 41
type textarea "Tps=$42.50 Tvq=$84.79"
click at [1048, 320] on div "Manual Fee" at bounding box center [783, 318] width 1201 height 38
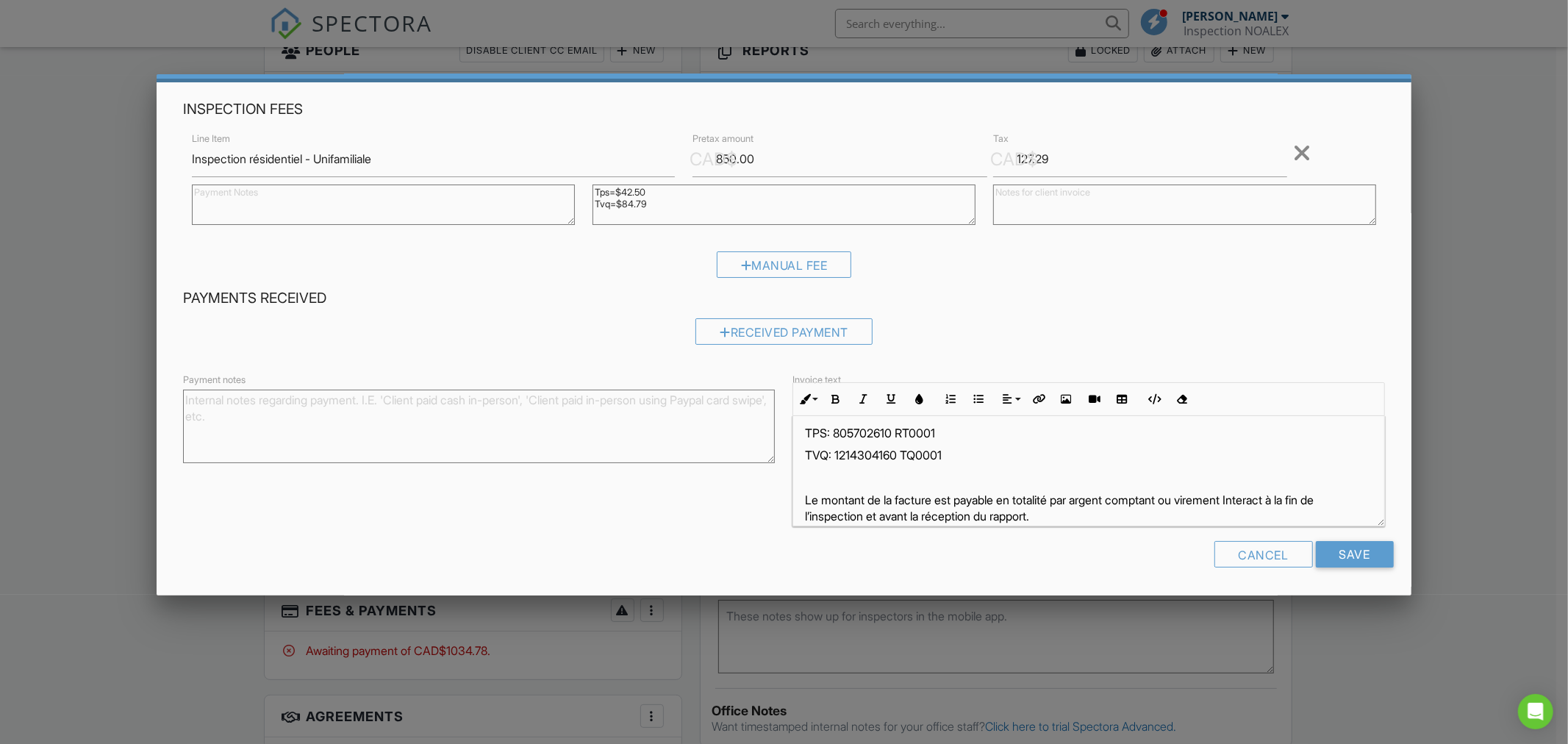
scroll to position [10, 0]
click at [1348, 547] on input "Save" at bounding box center [1355, 554] width 78 height 27
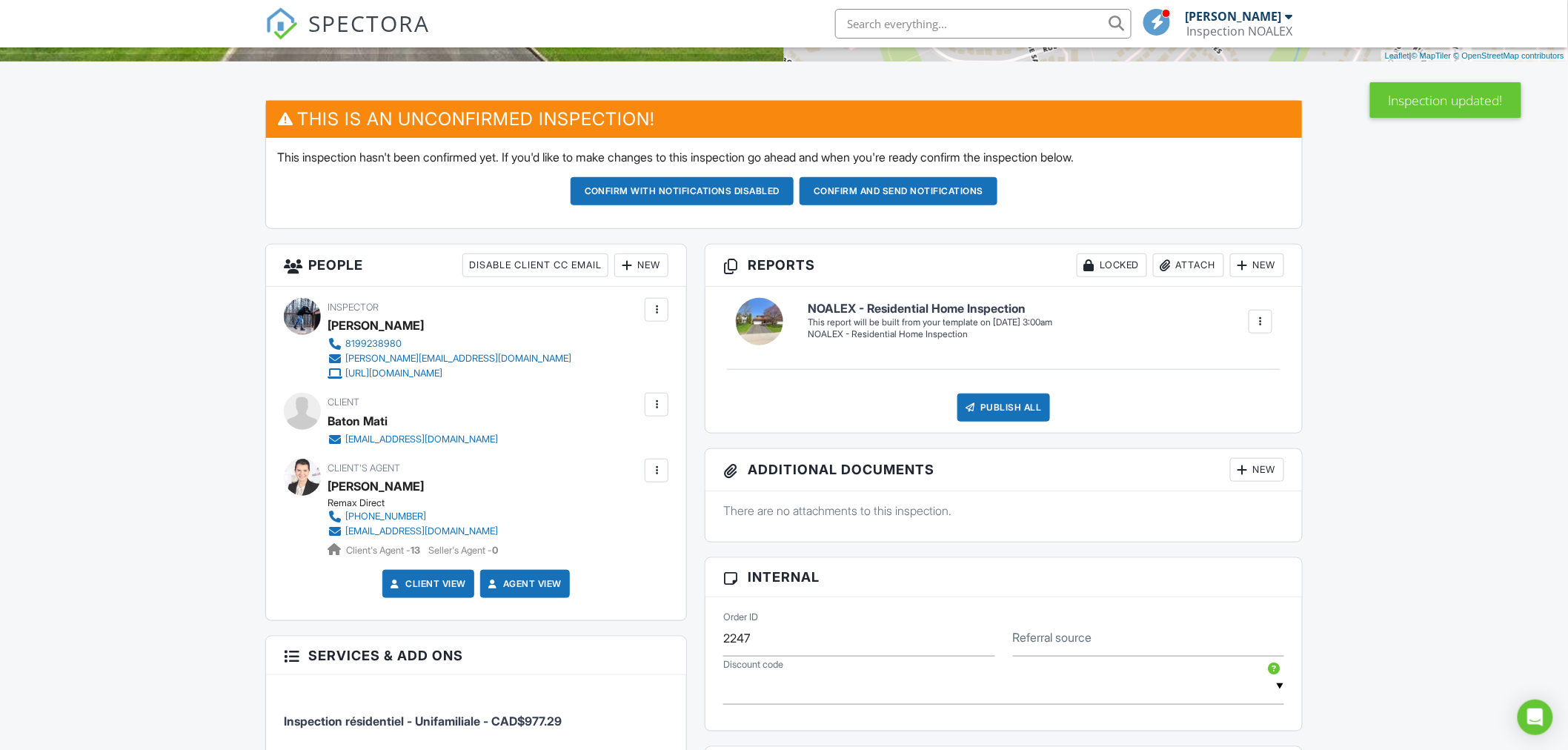
scroll to position [329, 0]
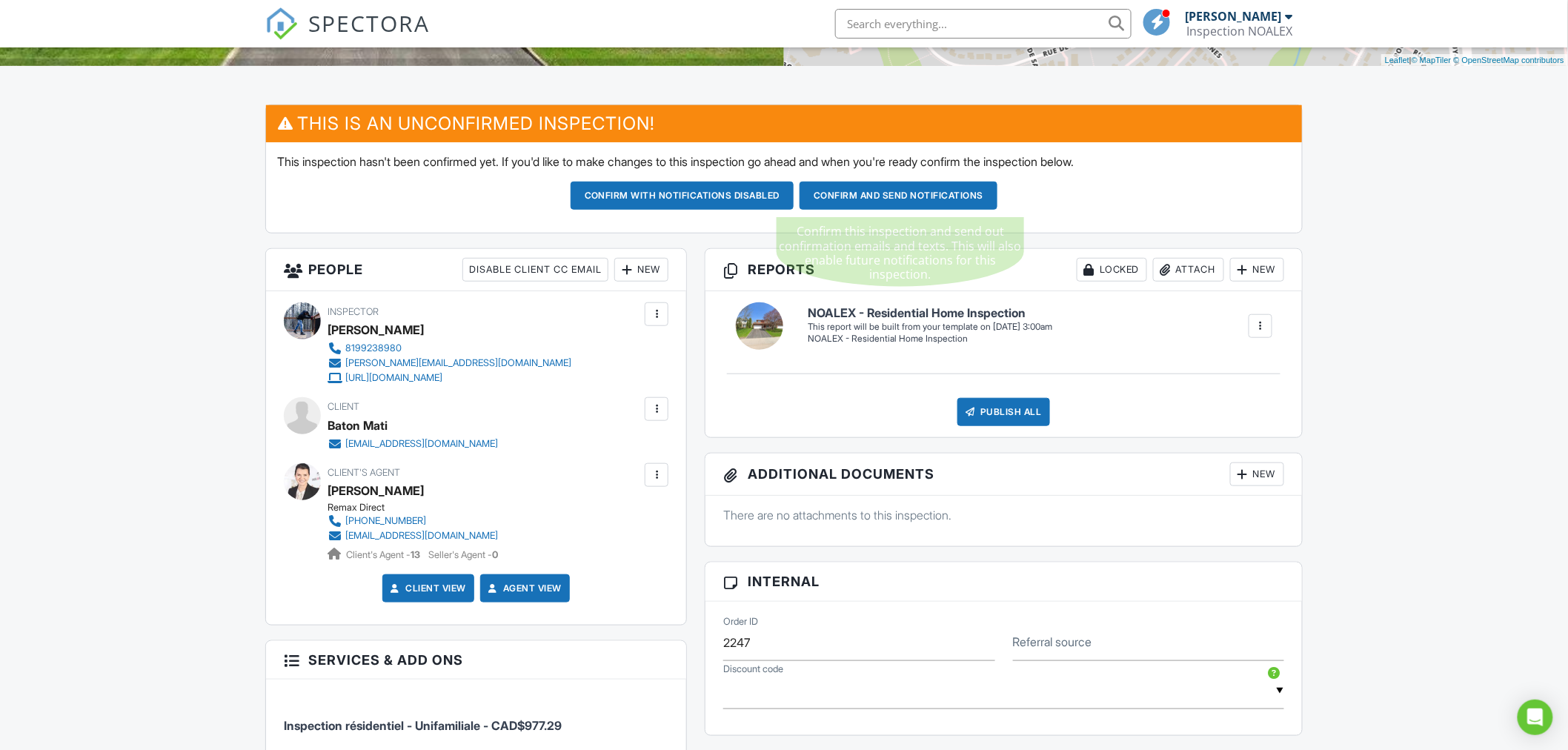
click at [794, 195] on button "Confirm and send notifications" at bounding box center [682, 195] width 224 height 28
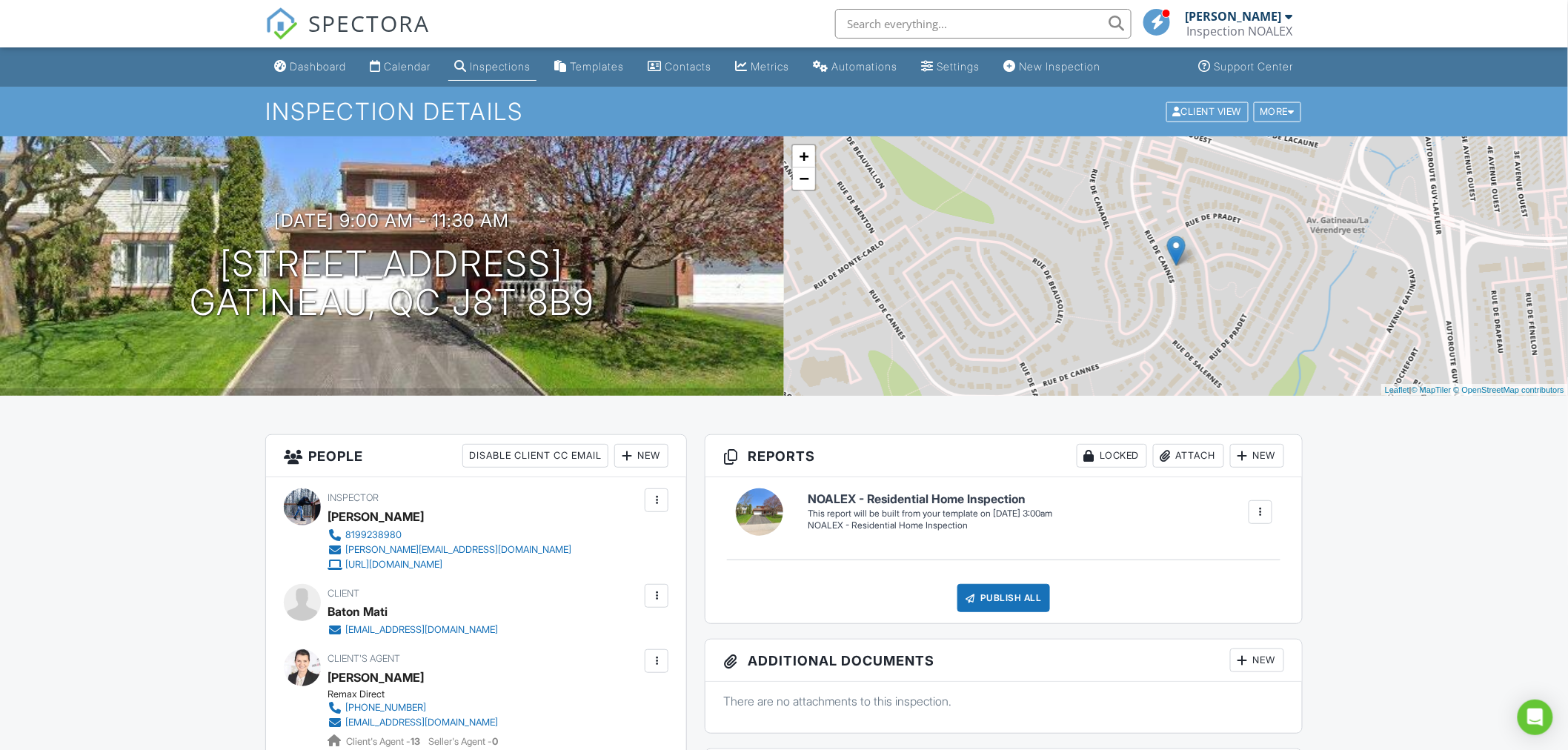
click at [658, 595] on div at bounding box center [656, 595] width 15 height 15
click at [543, 645] on li "Edit" at bounding box center [576, 641] width 165 height 37
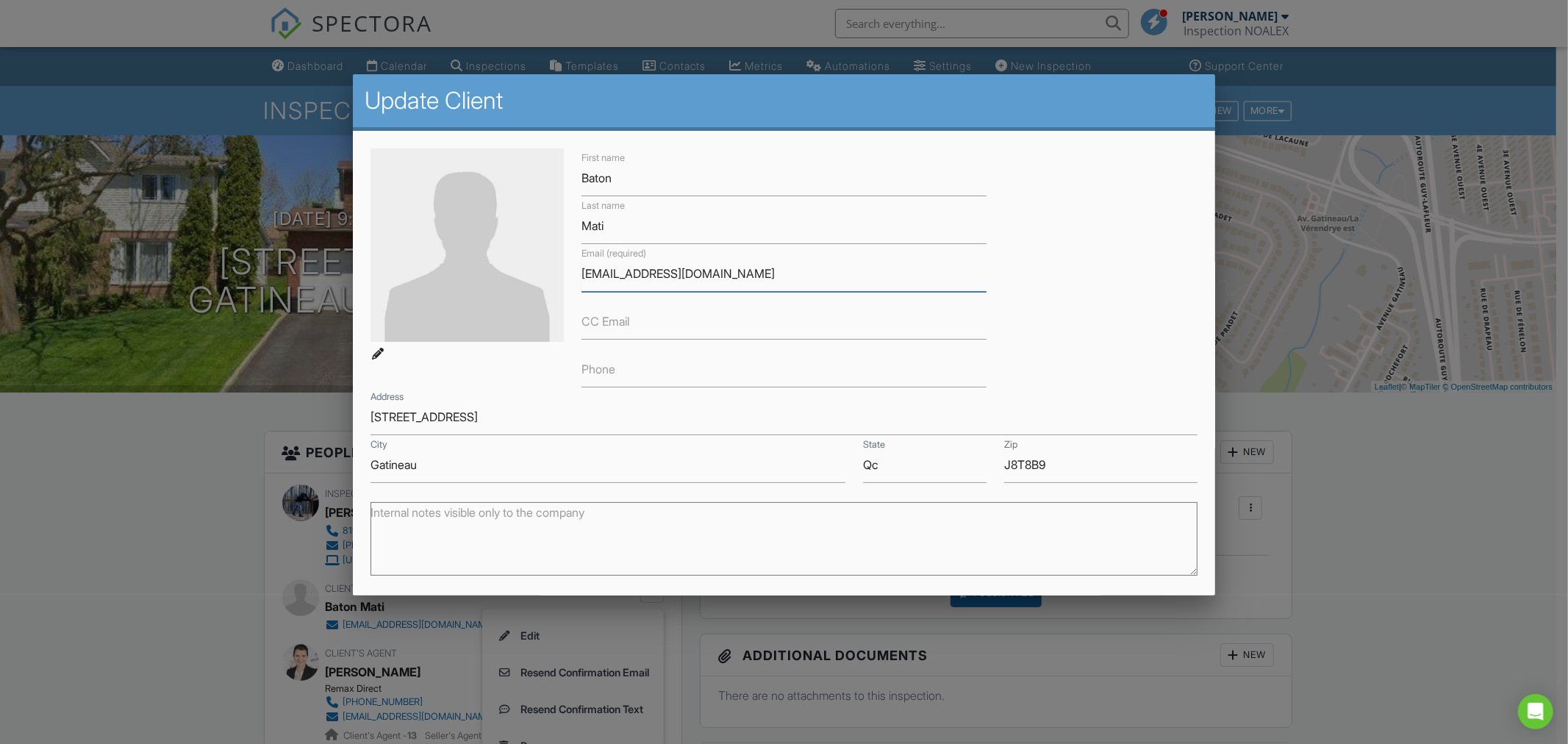
click at [659, 269] on input "baton.mati@gmail.com" at bounding box center [784, 273] width 405 height 36
click at [629, 367] on input "Phone" at bounding box center [784, 369] width 405 height 36
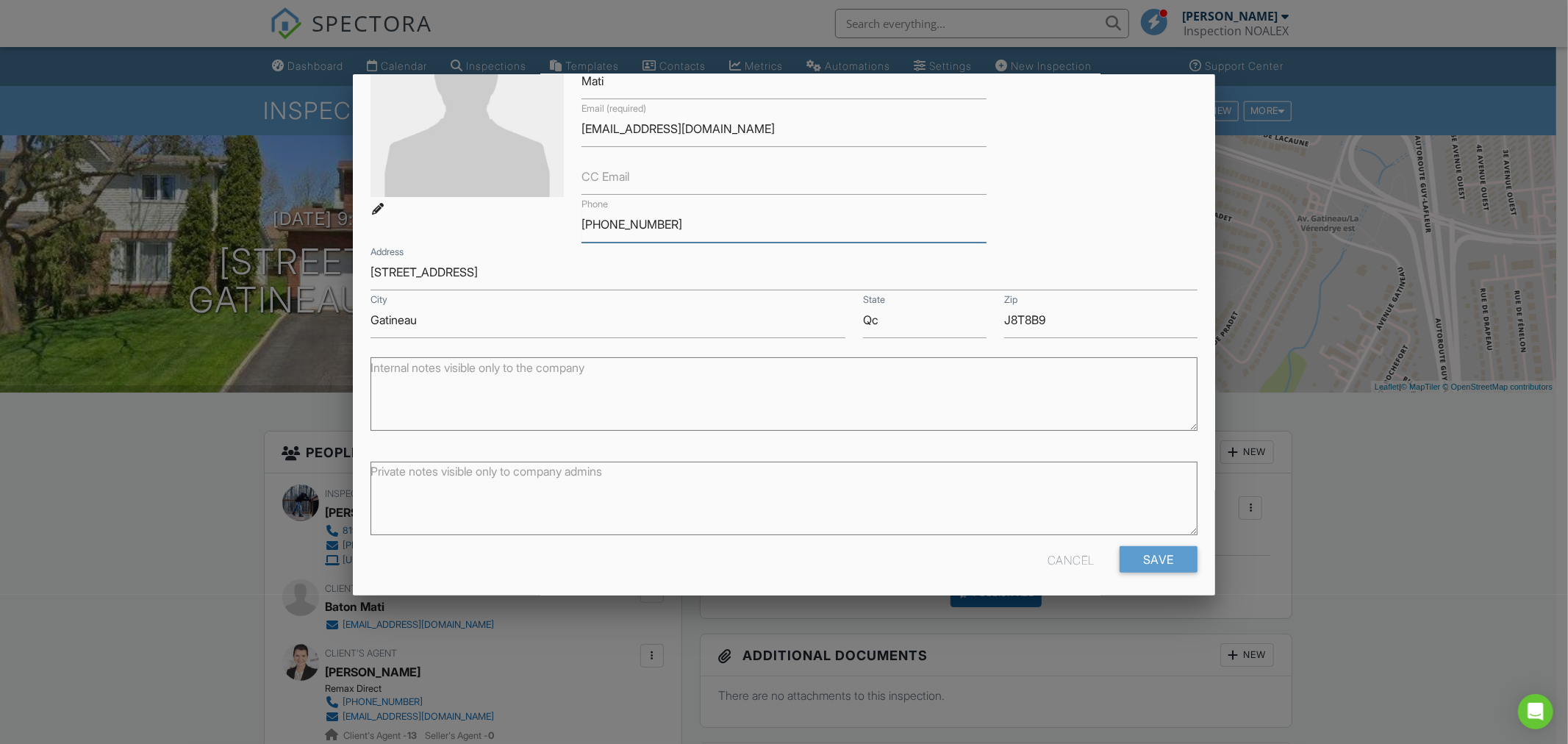
scroll to position [151, 0]
type input "819-576-1472"
click at [1136, 556] on input "Save" at bounding box center [1158, 553] width 78 height 27
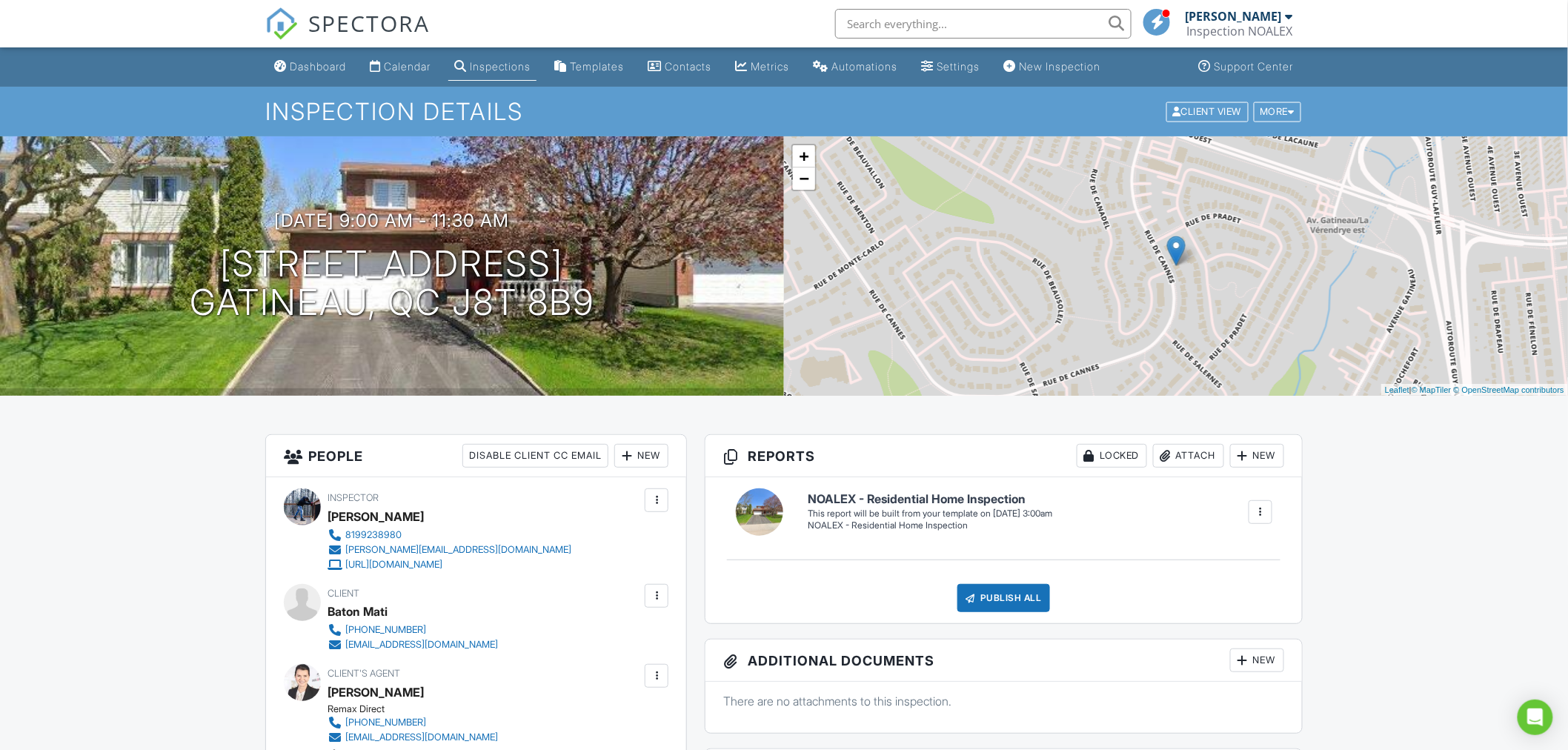
click at [344, 67] on div "Dashboard" at bounding box center [317, 66] width 56 height 12
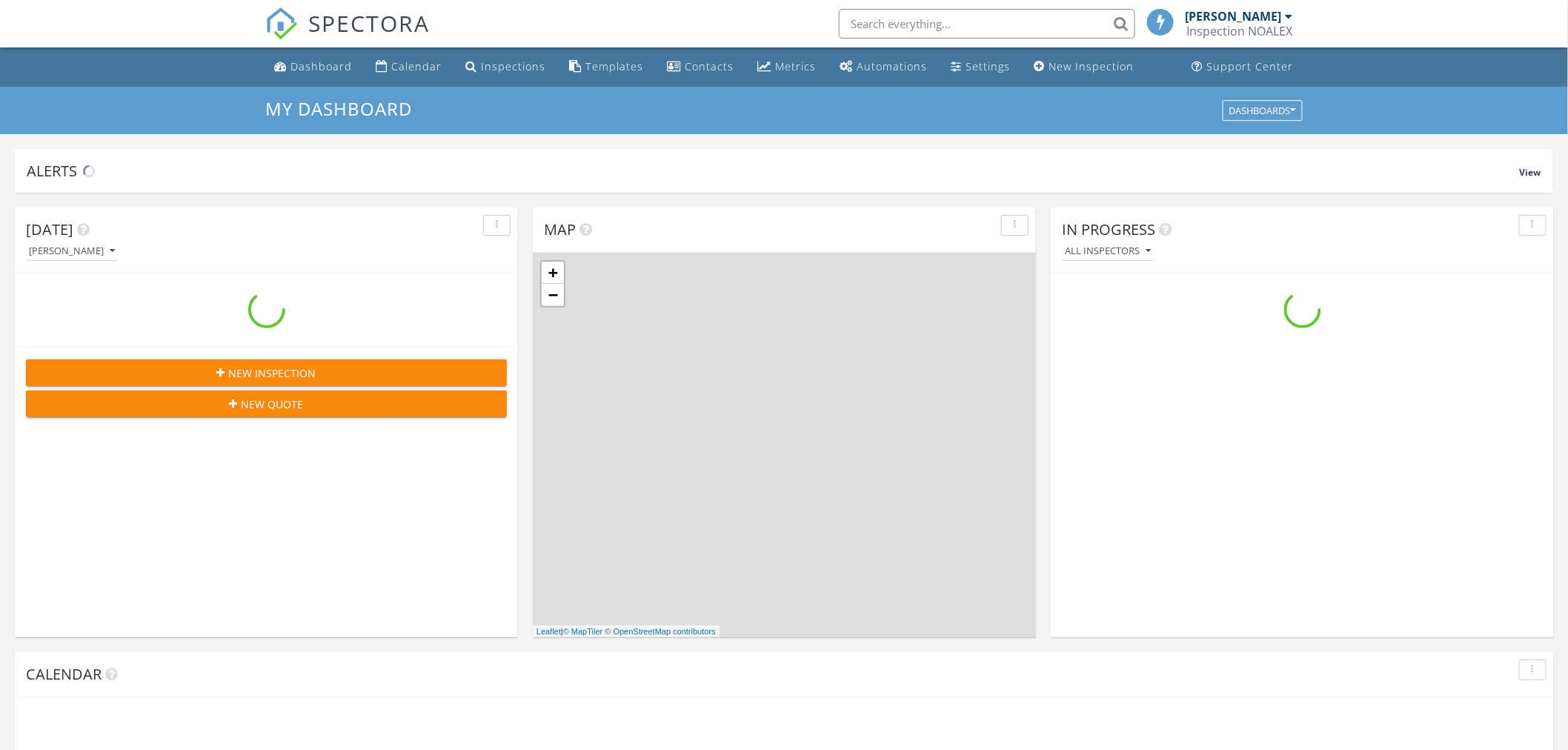
scroll to position [1374, 1594]
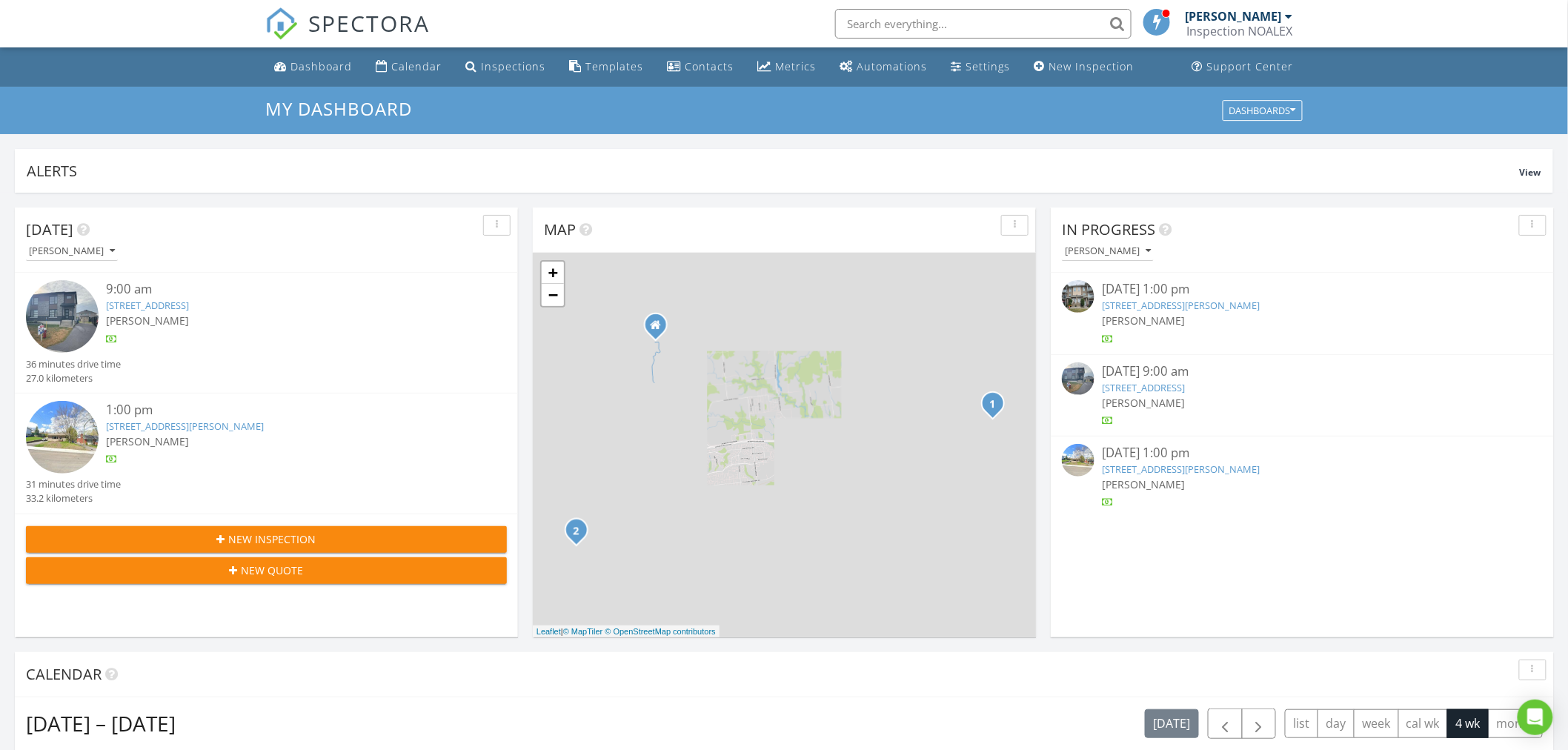
click at [1157, 389] on link "[STREET_ADDRESS]" at bounding box center [1144, 387] width 83 height 13
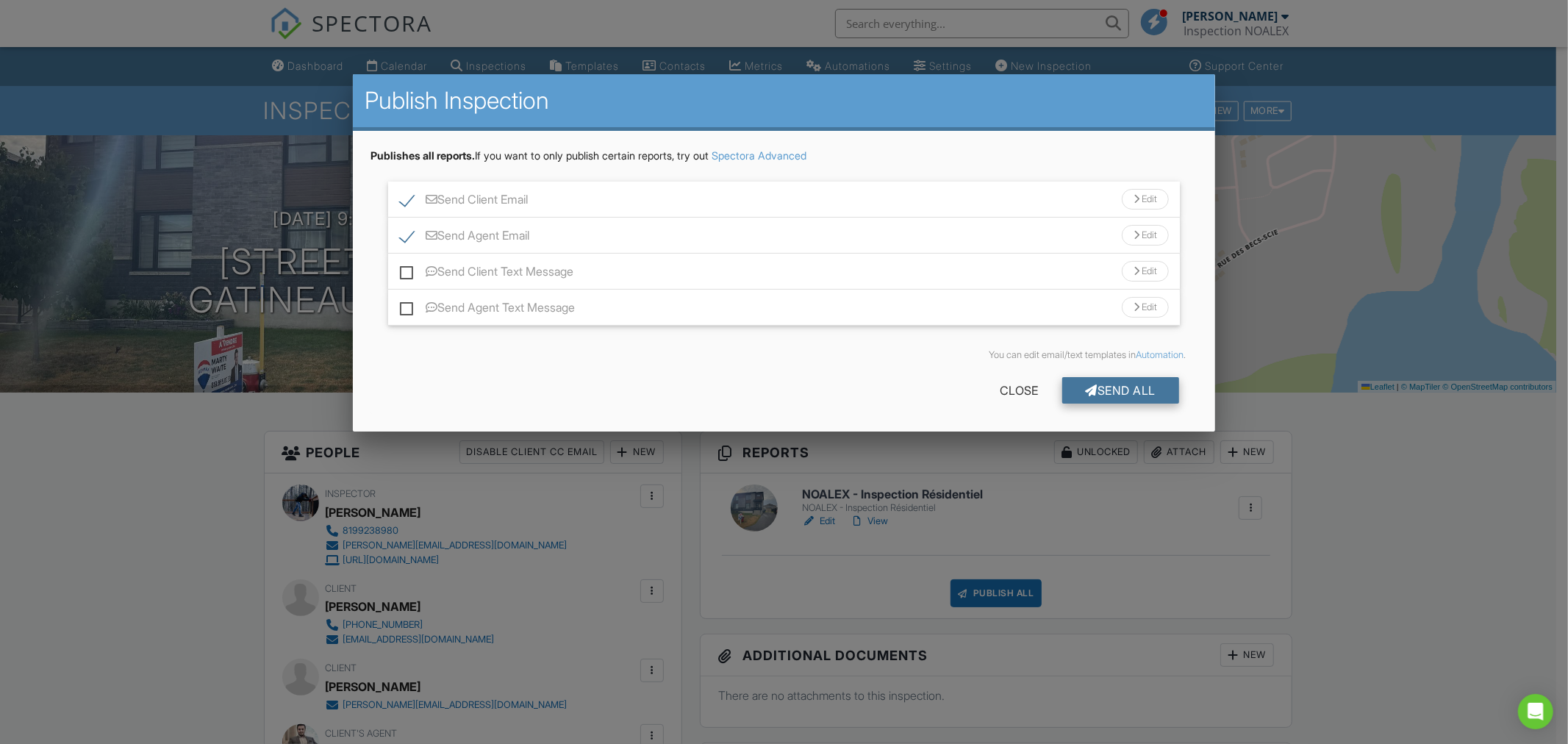
click at [1158, 390] on div "Send All" at bounding box center [1122, 390] width 118 height 27
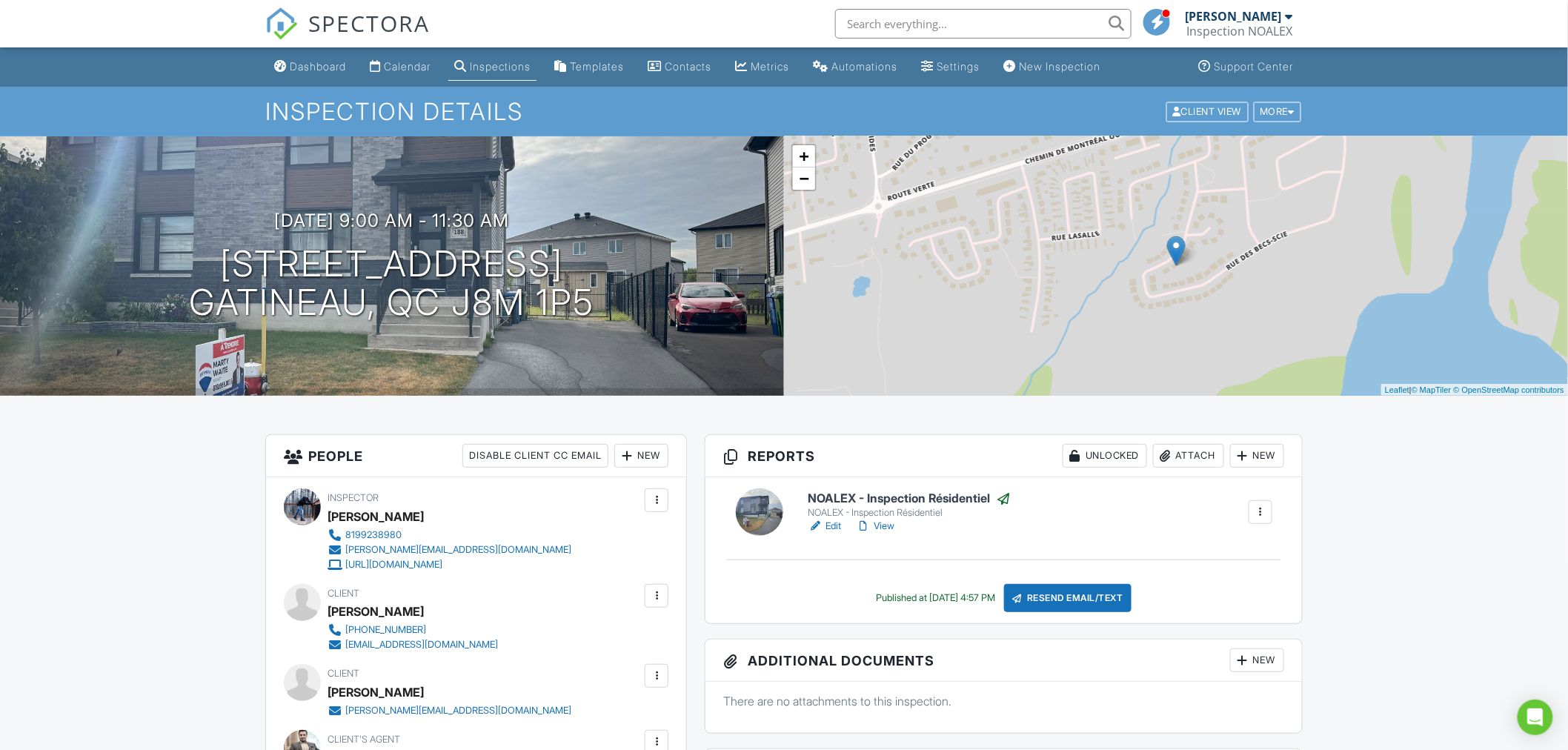
click at [337, 65] on div "Dashboard" at bounding box center [317, 66] width 56 height 12
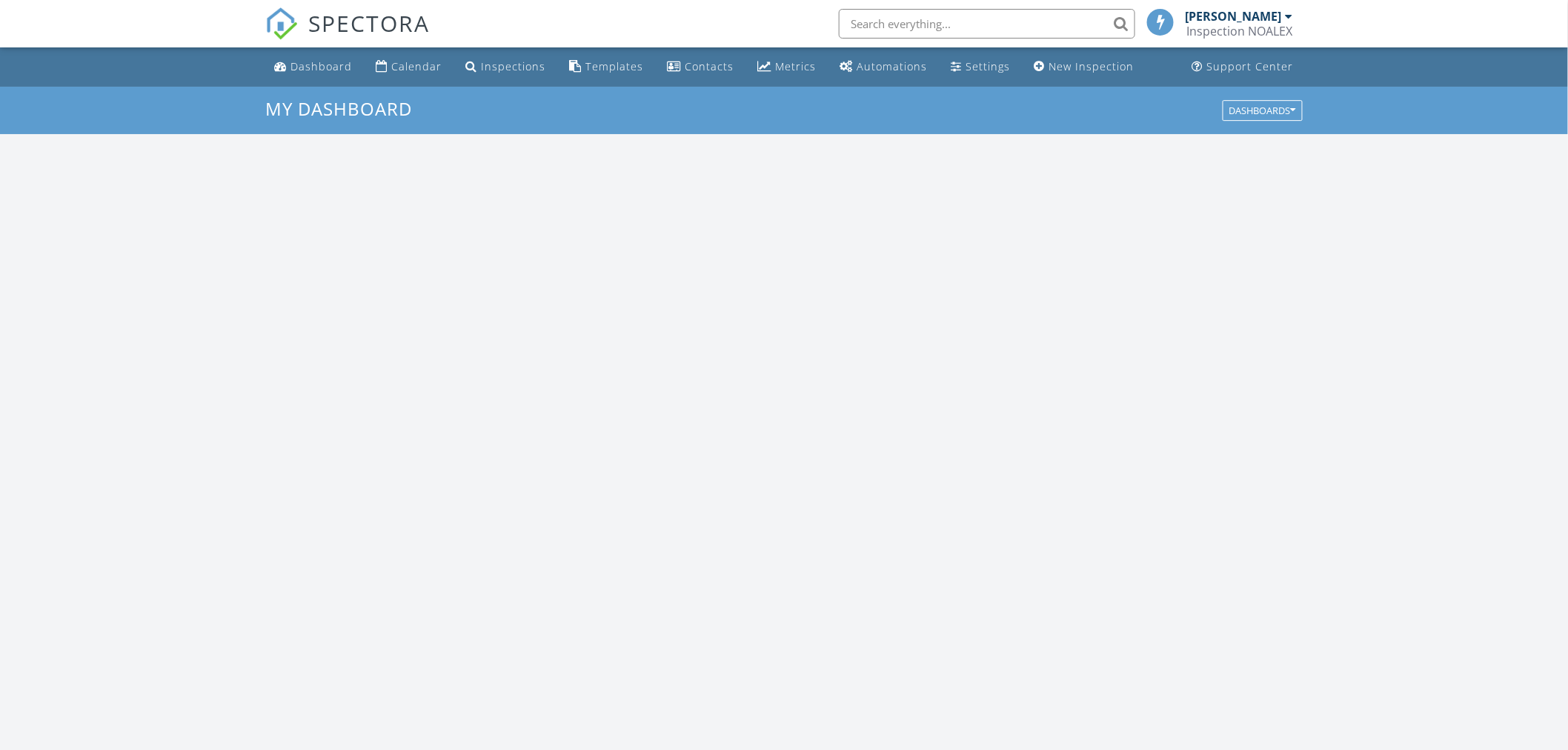
scroll to position [1374, 1594]
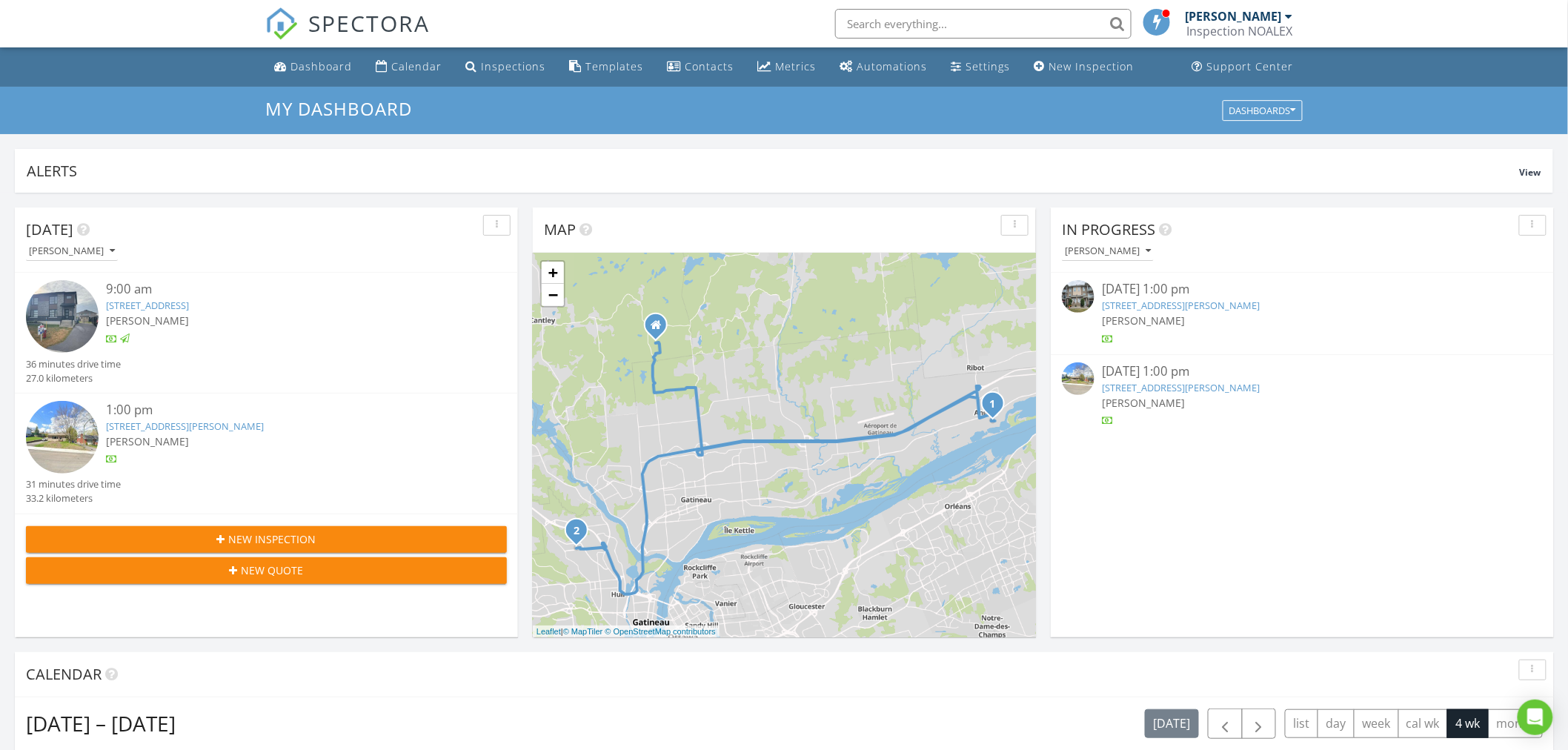
click at [1117, 306] on link "[STREET_ADDRESS][PERSON_NAME]" at bounding box center [1181, 305] width 158 height 13
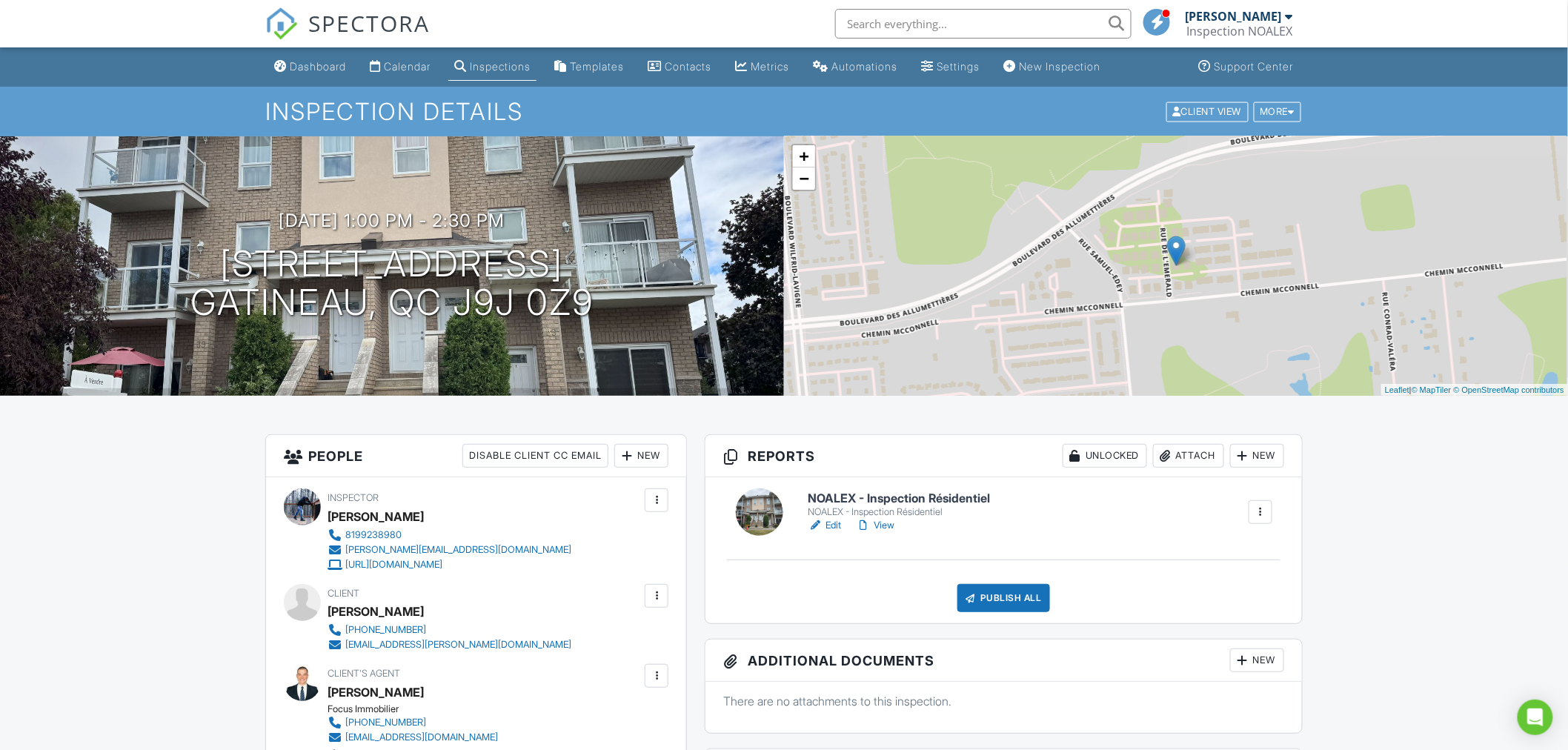
click at [830, 523] on link "Edit" at bounding box center [824, 525] width 33 height 15
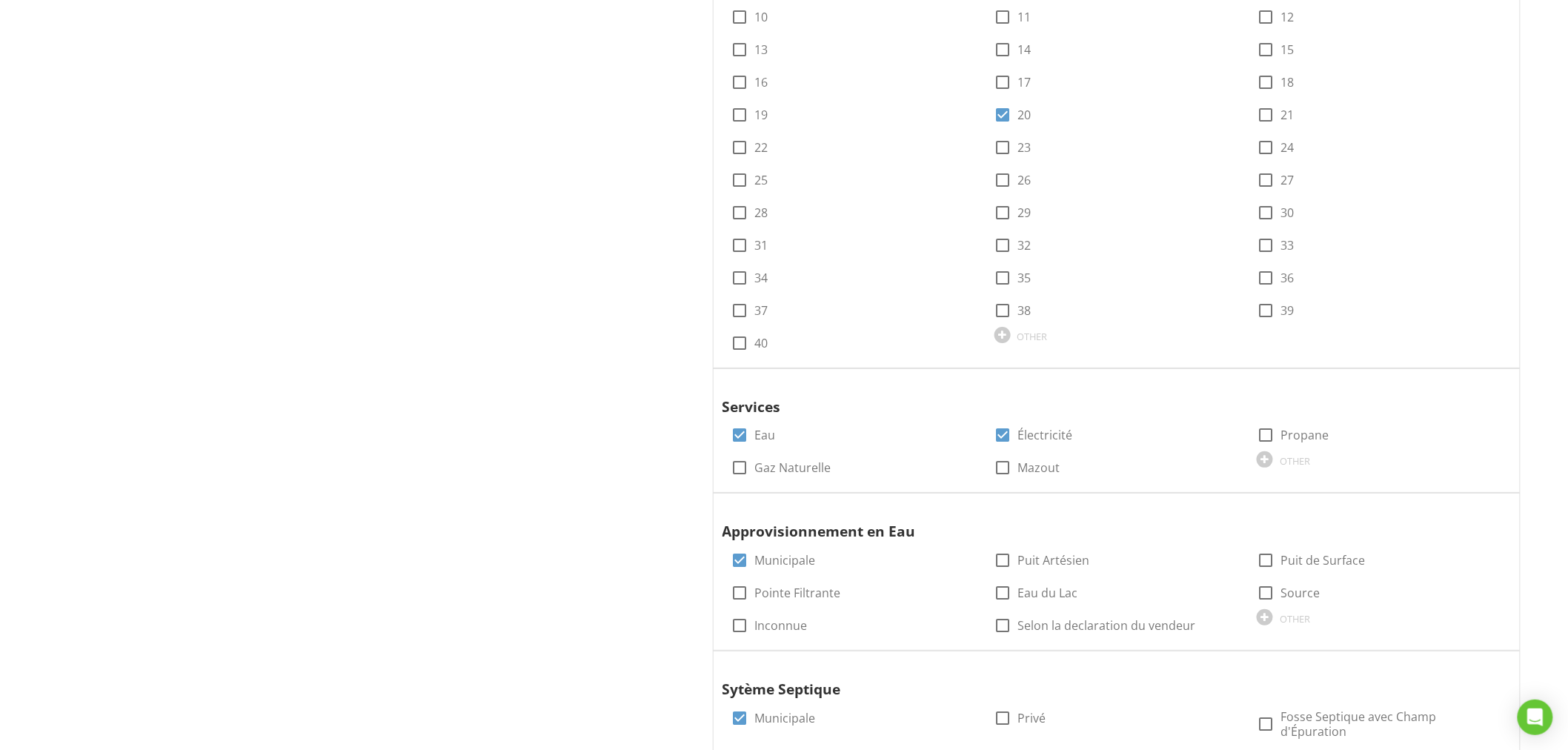
scroll to position [2558, 0]
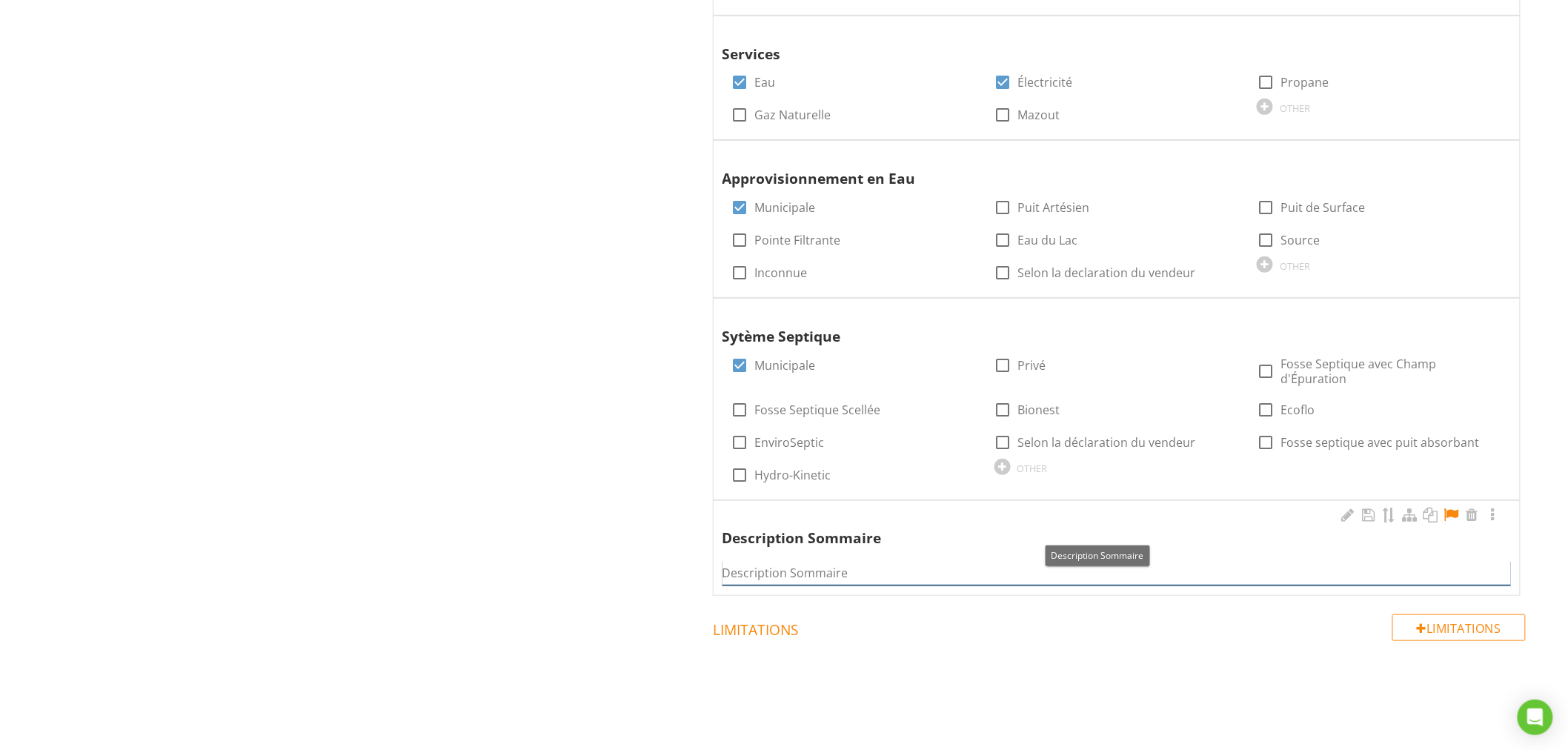
click at [981, 572] on input "Description Sommaire" at bounding box center [1117, 573] width 789 height 25
paste input "Condo lumineux de 2 chambres + 1 salle de bains au coeur d'Aylmer! Superficie d…"
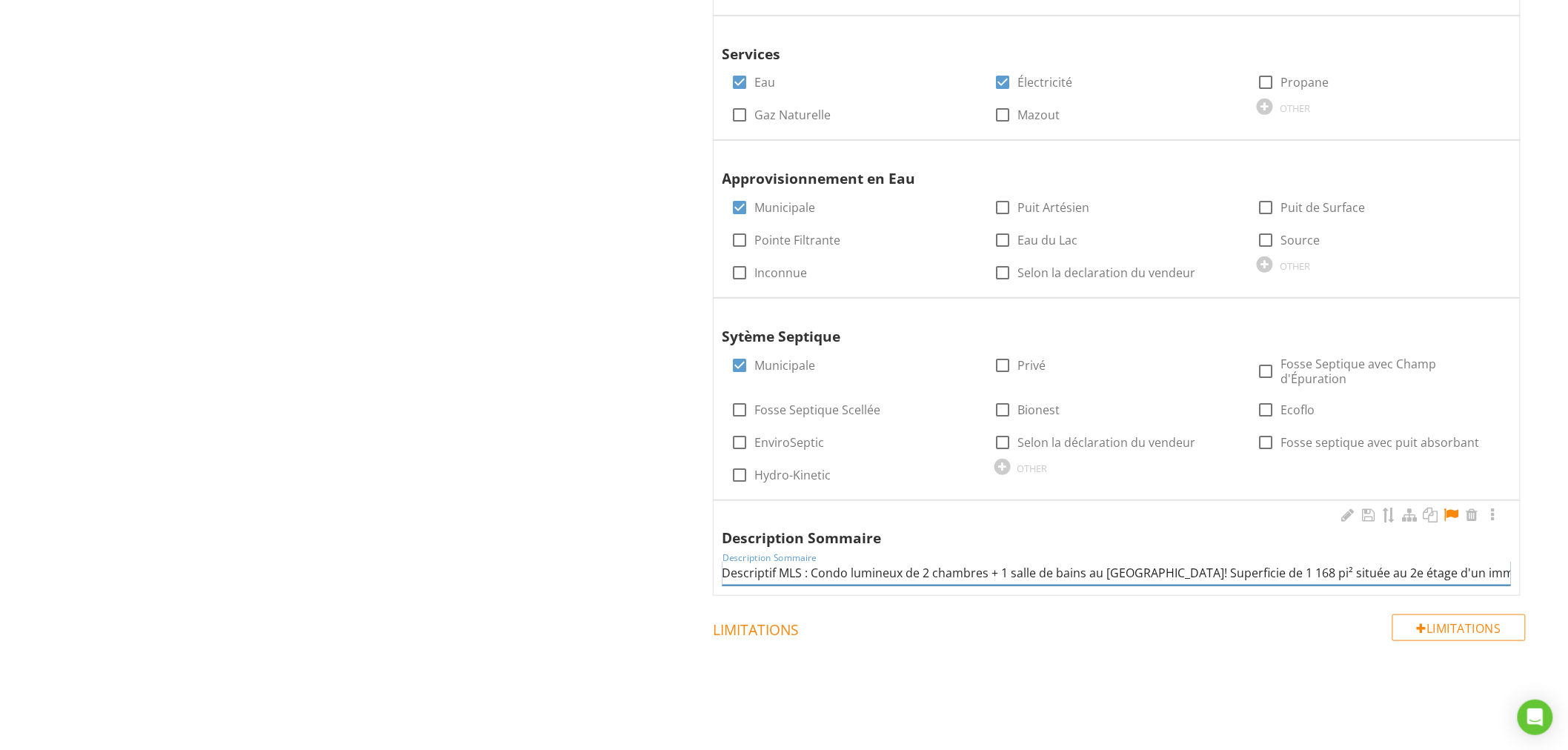
scroll to position [0, 2916]
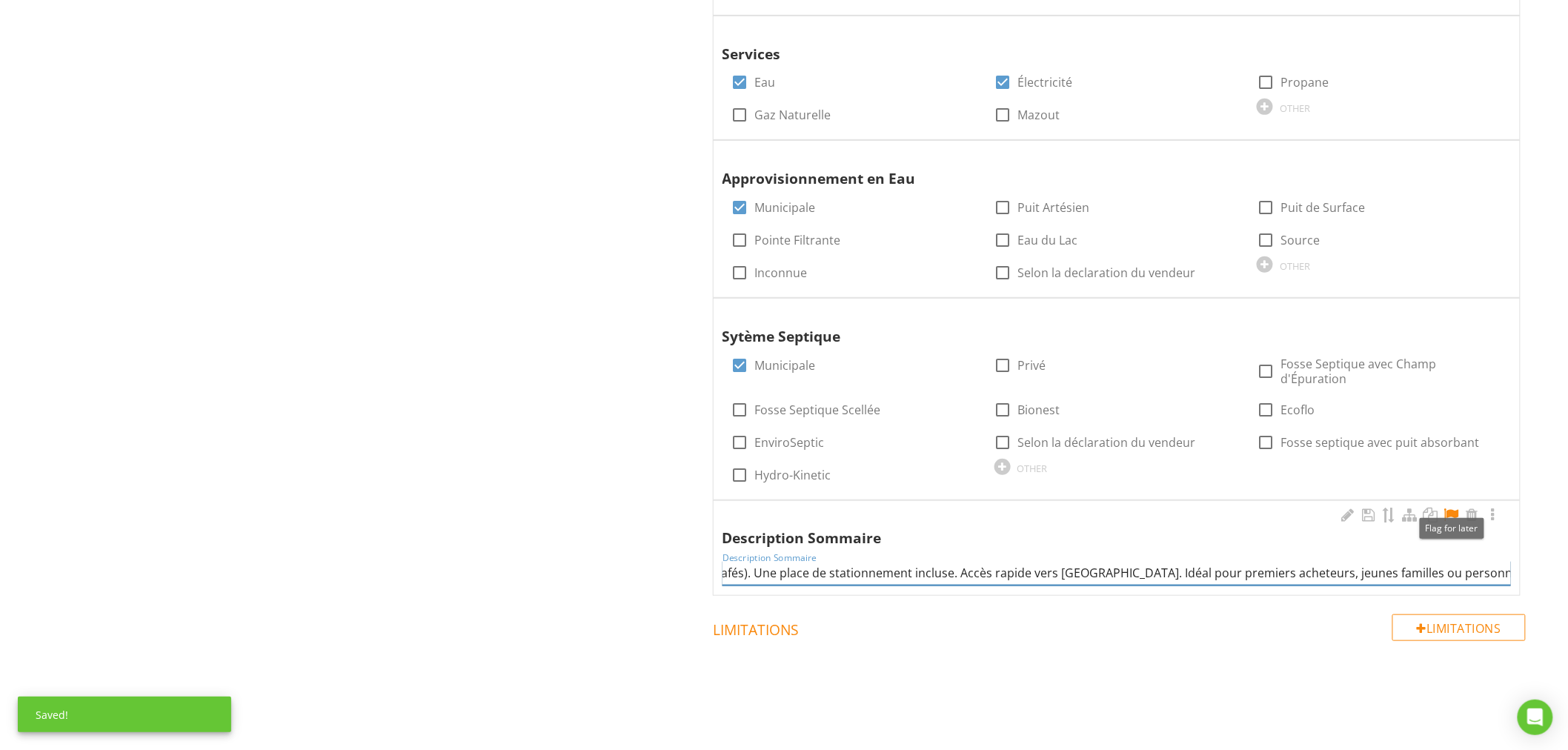
type input "Descriptif MLS : Condo lumineux de 2 chambres + 1 salle de bains au coeur d'Ayl…"
click at [1453, 508] on div at bounding box center [1451, 515] width 18 height 15
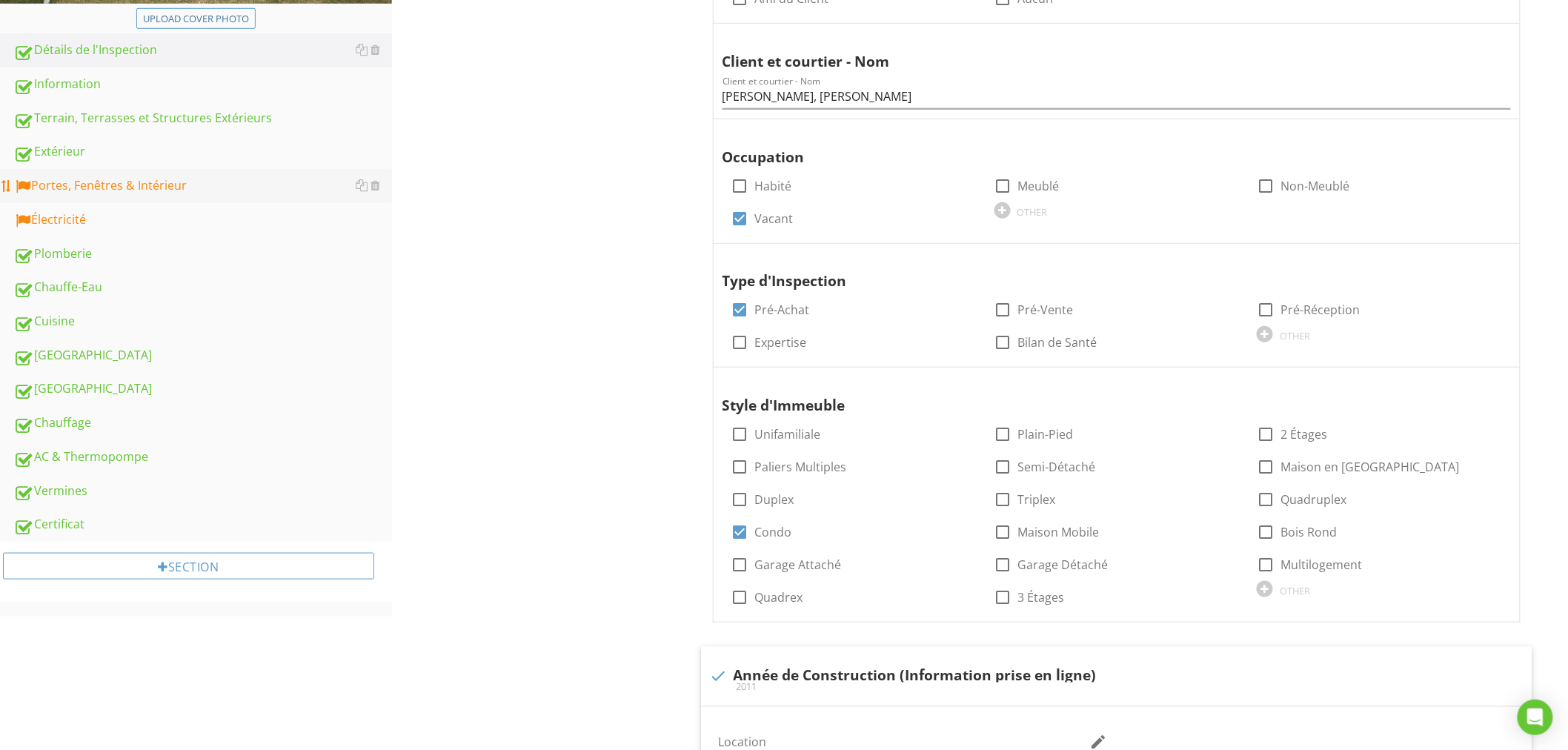
click at [87, 188] on div "Portes, Fenêtres & Intérieur" at bounding box center [202, 186] width 379 height 19
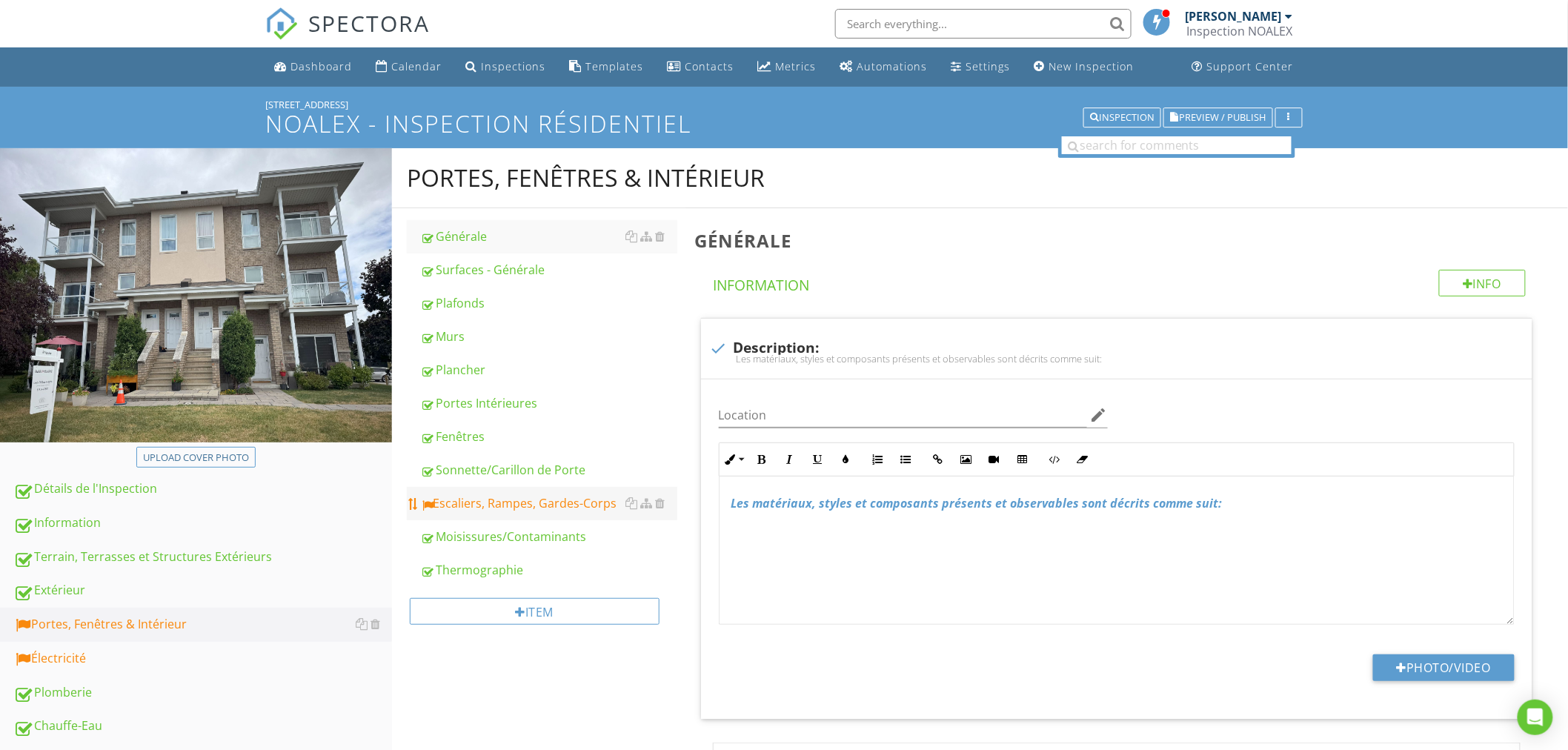
click at [506, 509] on div "Escaliers, Rampes, Gardes-Corps" at bounding box center [548, 502] width 257 height 18
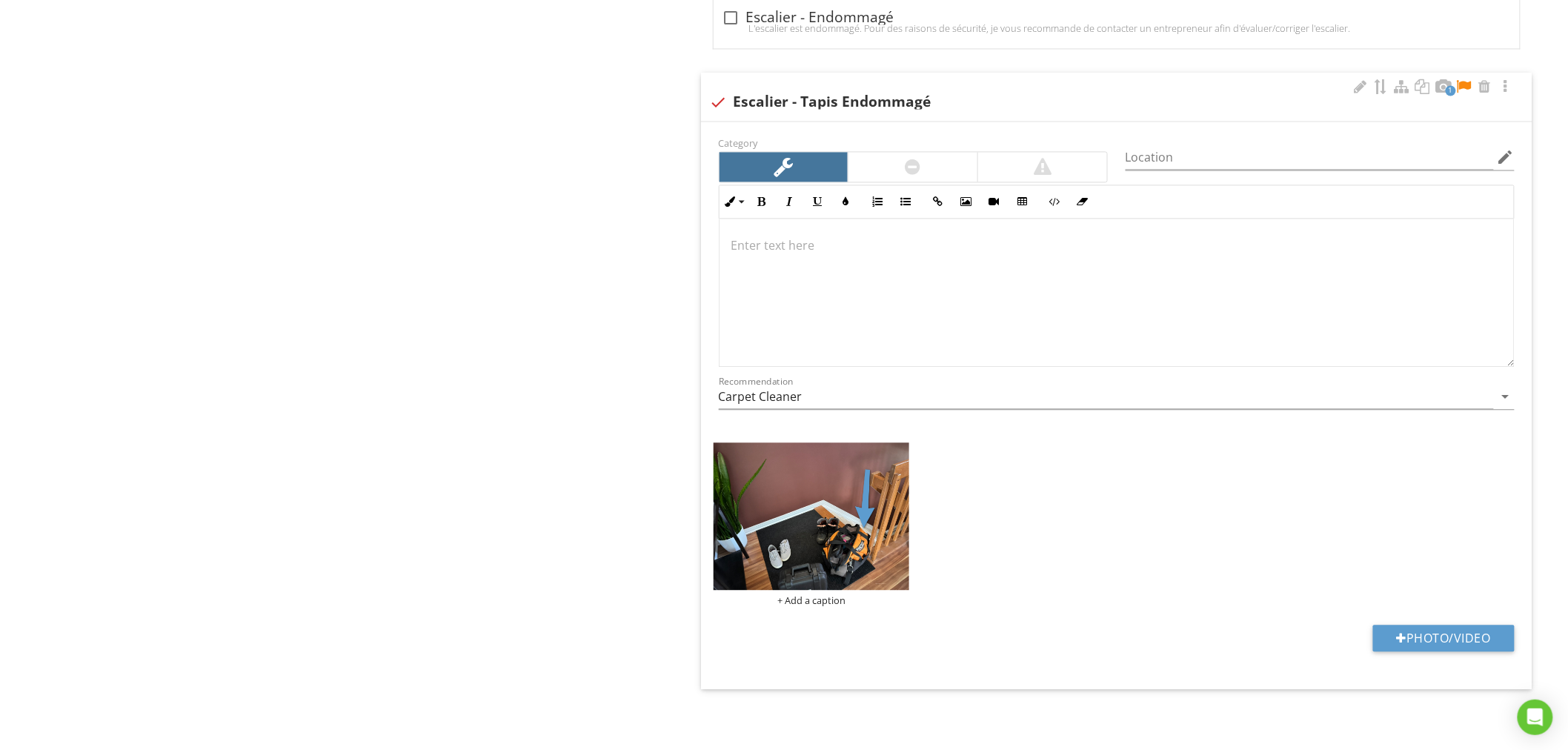
scroll to position [1, 0]
click at [856, 268] on div at bounding box center [1116, 292] width 794 height 148
click at [840, 306] on div at bounding box center [1116, 292] width 794 height 148
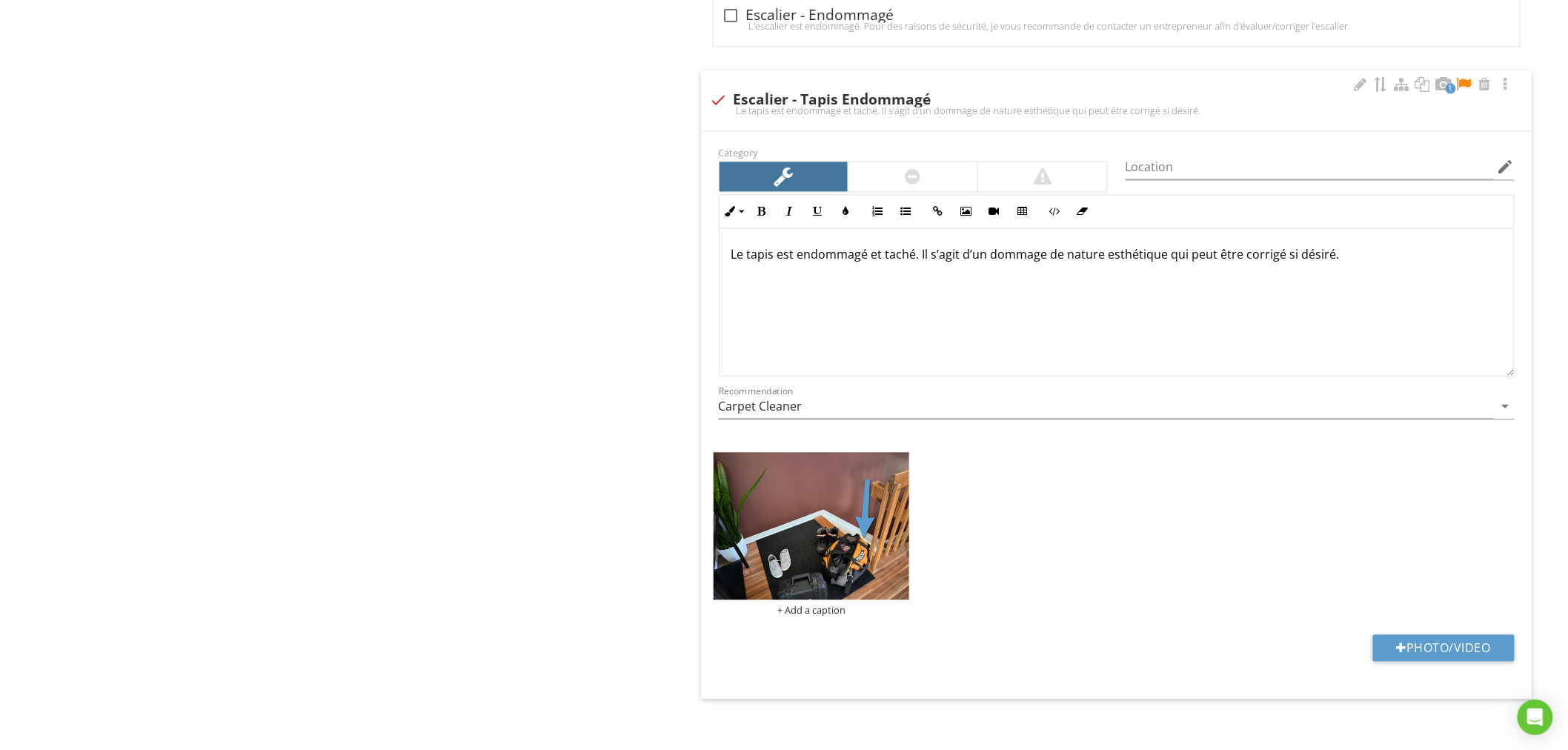
scroll to position [3602, 0]
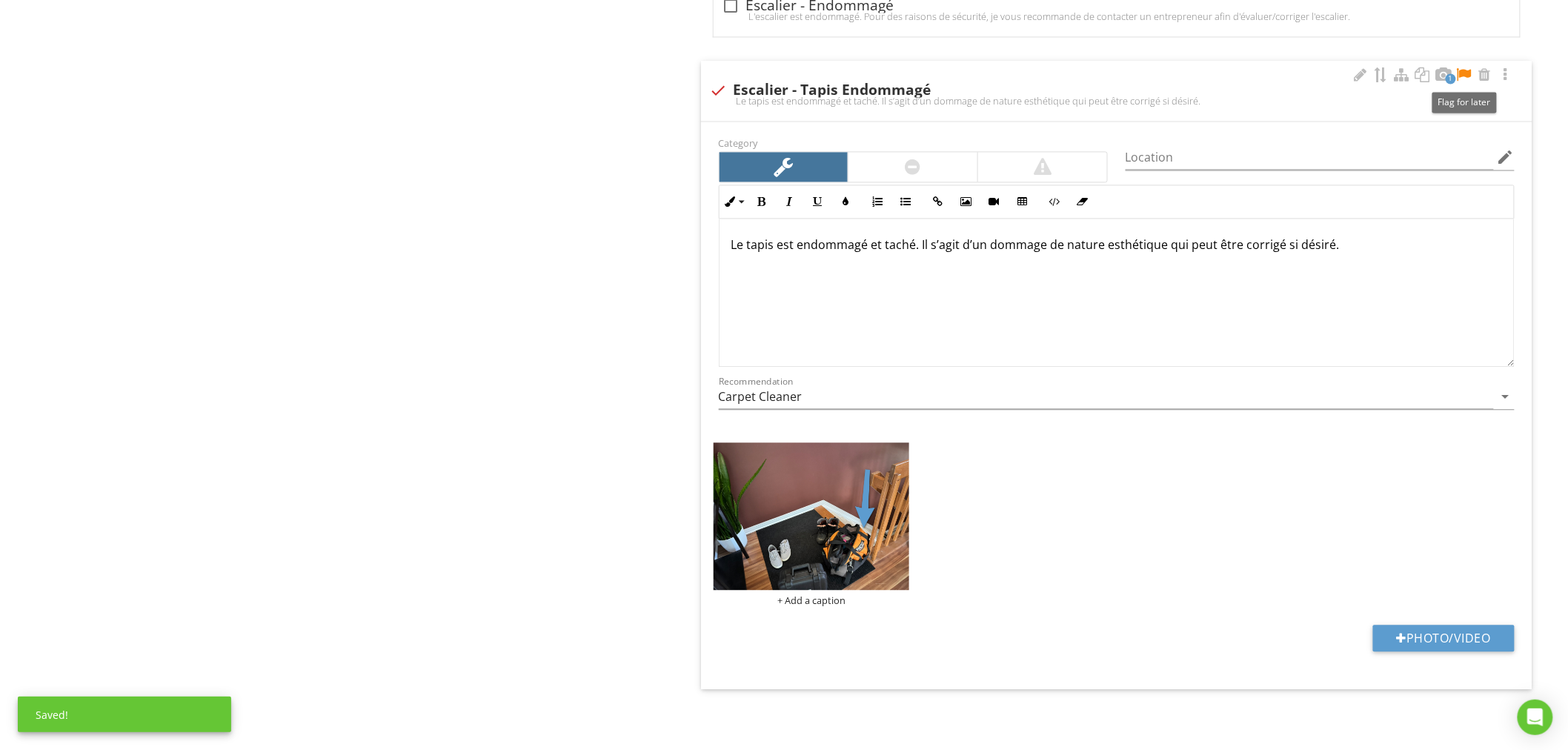
click at [1469, 72] on div at bounding box center [1464, 74] width 18 height 15
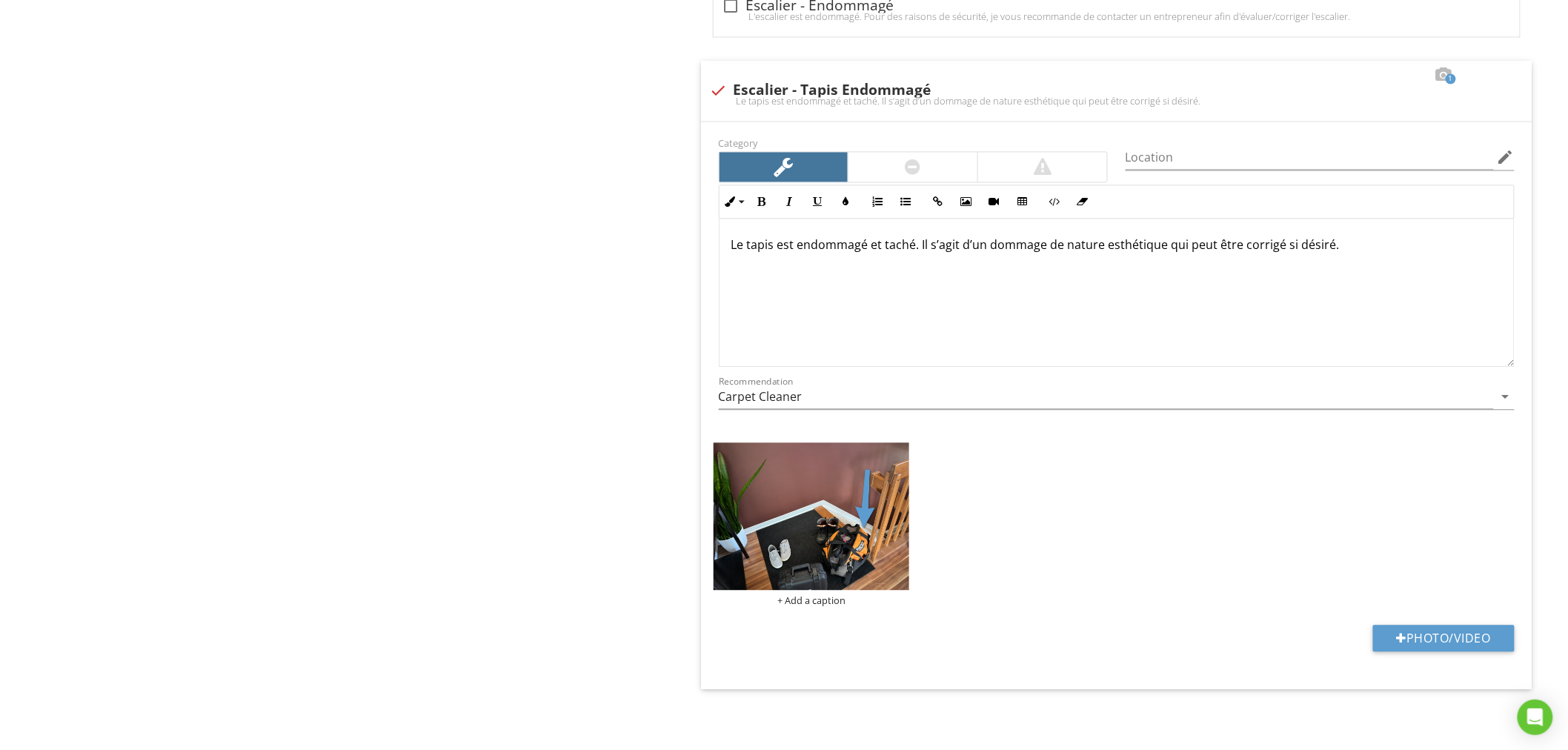
drag, startPoint x: 411, startPoint y: 124, endPoint x: 405, endPoint y: 108, distance: 17.1
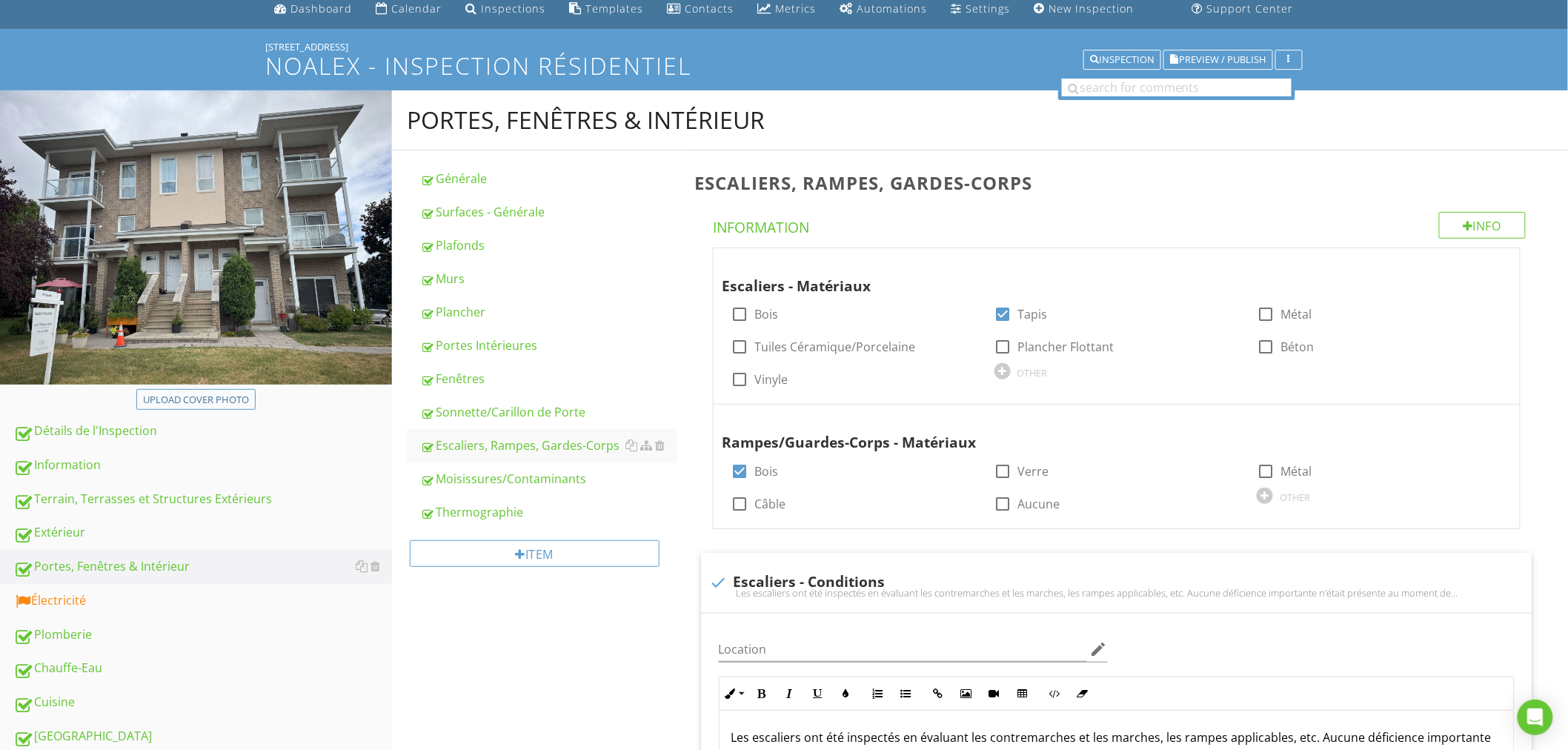
scroll to position [0, 0]
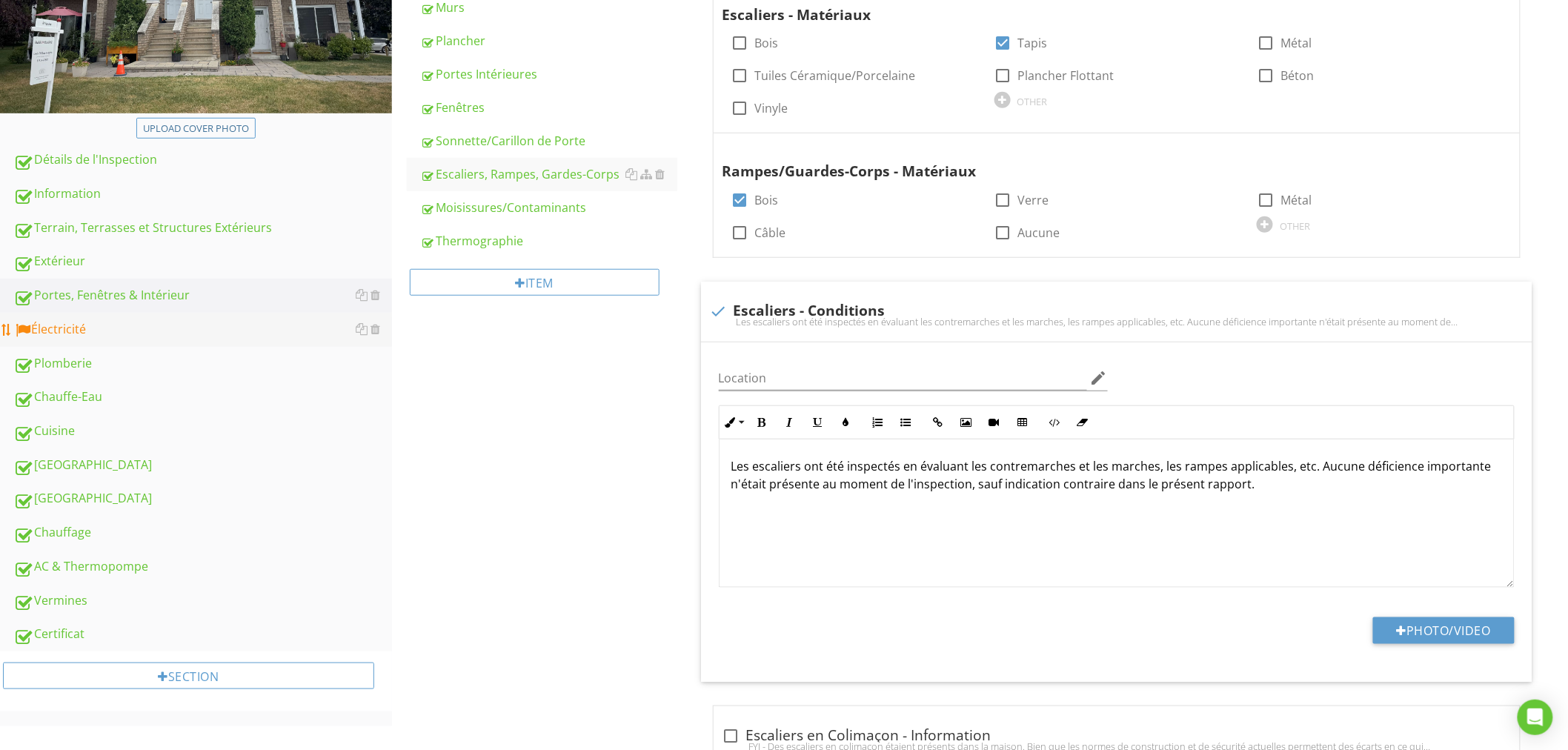
click at [62, 332] on div "Électricité" at bounding box center [202, 329] width 379 height 19
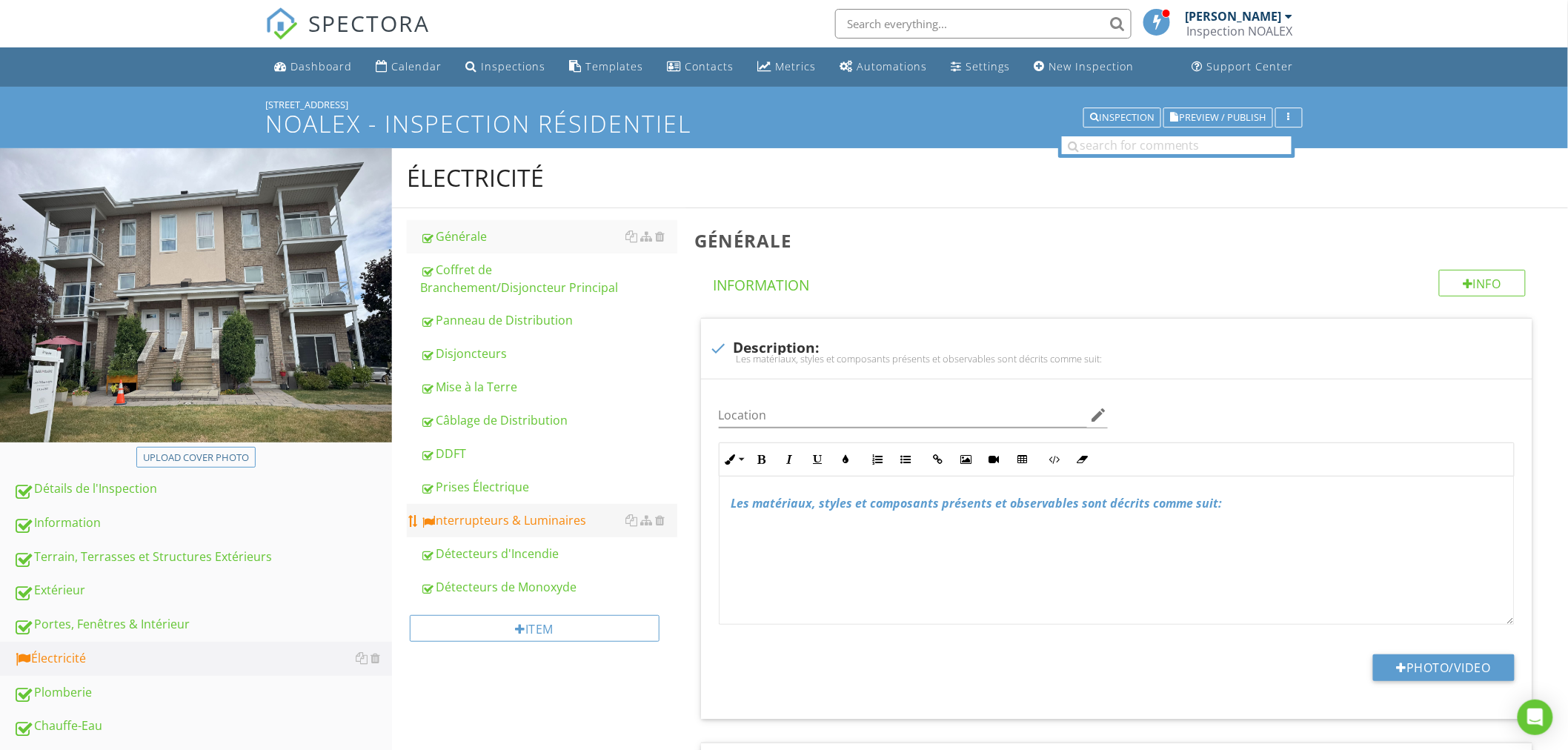
click at [546, 521] on div "Interrupteurs & Luminaires" at bounding box center [548, 520] width 257 height 18
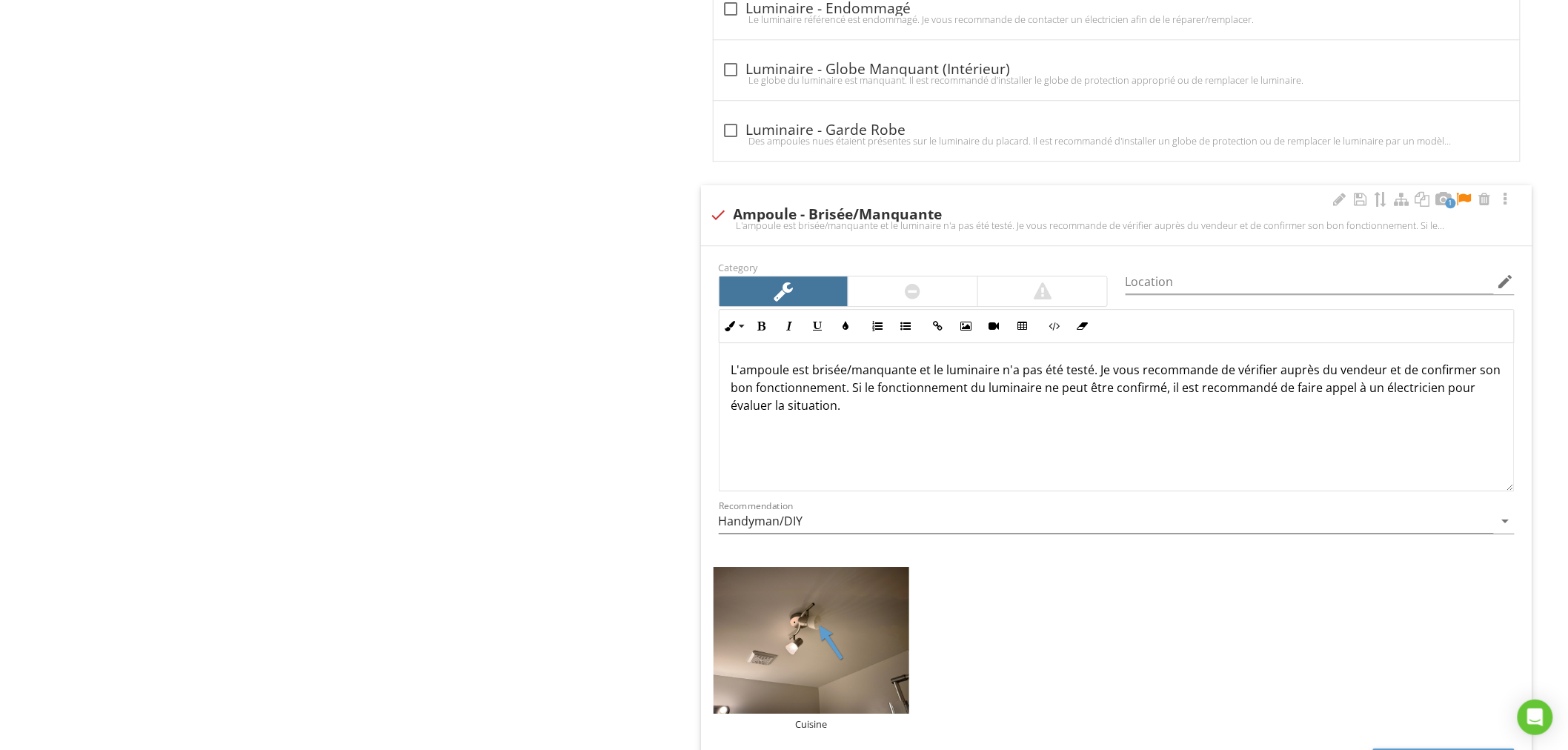
scroll to position [1717, 0]
click at [1465, 201] on div at bounding box center [1464, 200] width 18 height 15
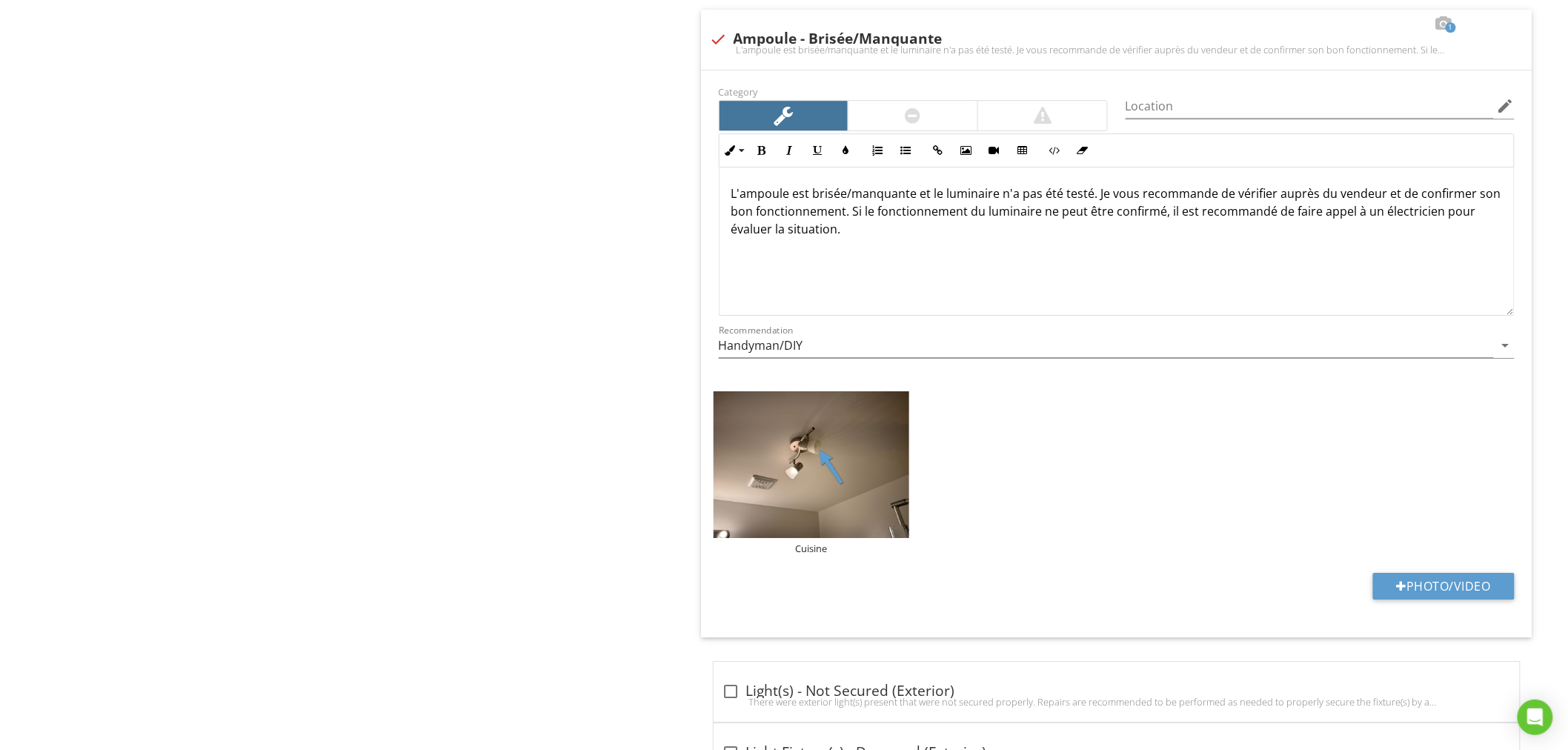
scroll to position [1890, 0]
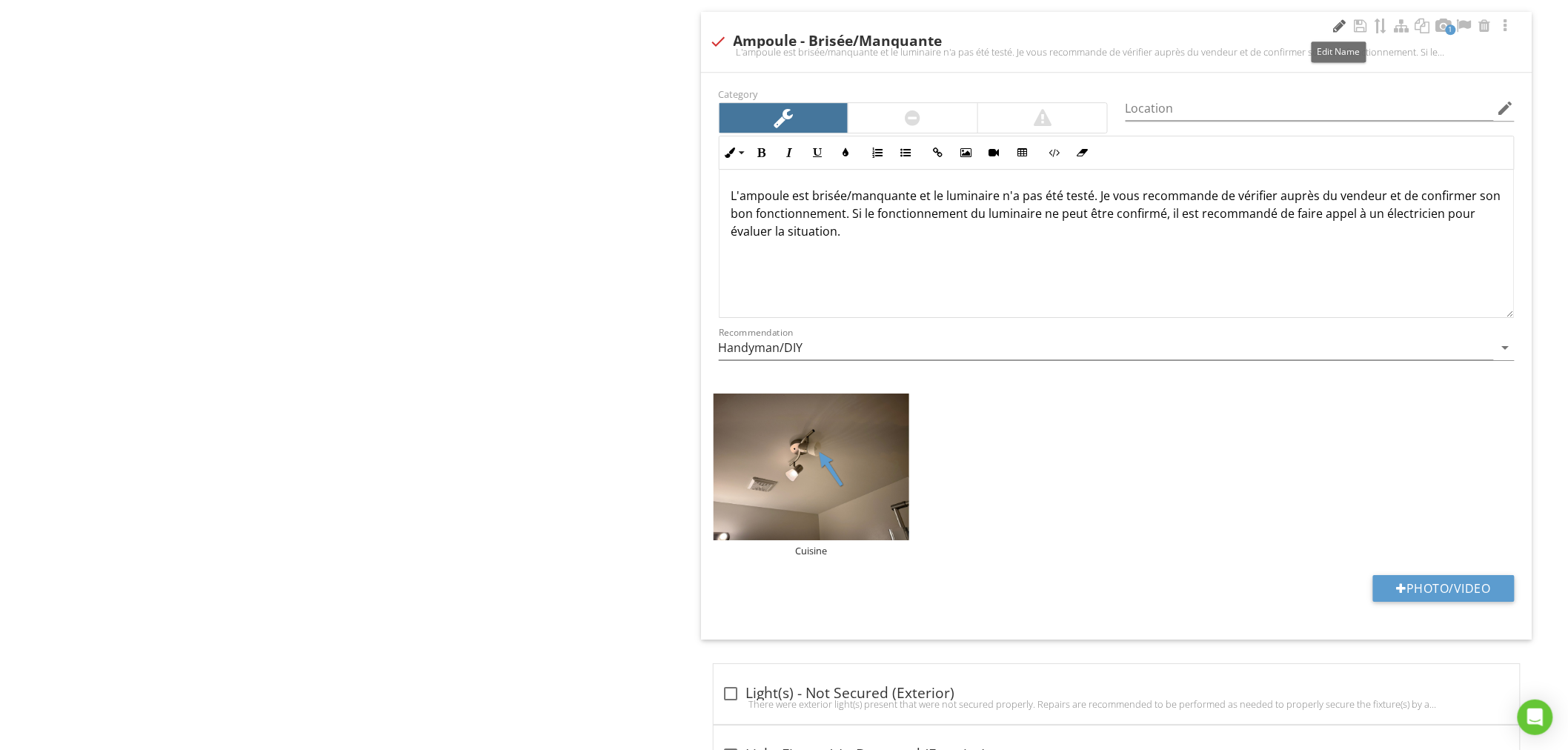
click at [1331, 29] on div at bounding box center [1340, 25] width 18 height 15
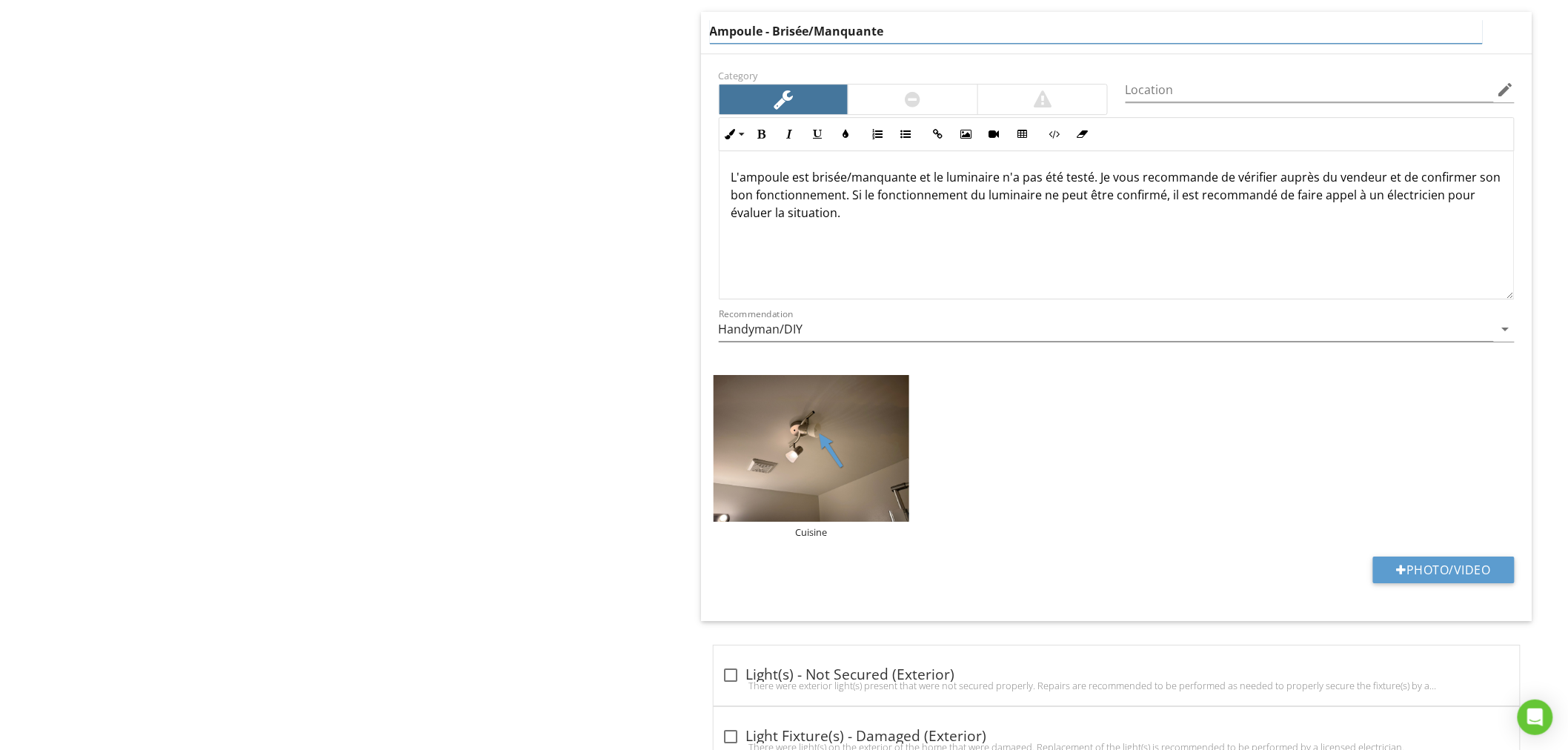
drag, startPoint x: 1012, startPoint y: 42, endPoint x: 787, endPoint y: 46, distance: 225.0
click at [787, 46] on div "Ampoule - Brisée/Manquante" at bounding box center [1116, 32] width 831 height 42
type input "Ampoule - Brulée"
click at [913, 258] on div "L'ampoule est brisée/manquante et le luminaire n'a pas été testé. Je vous recom…" at bounding box center [1116, 225] width 794 height 148
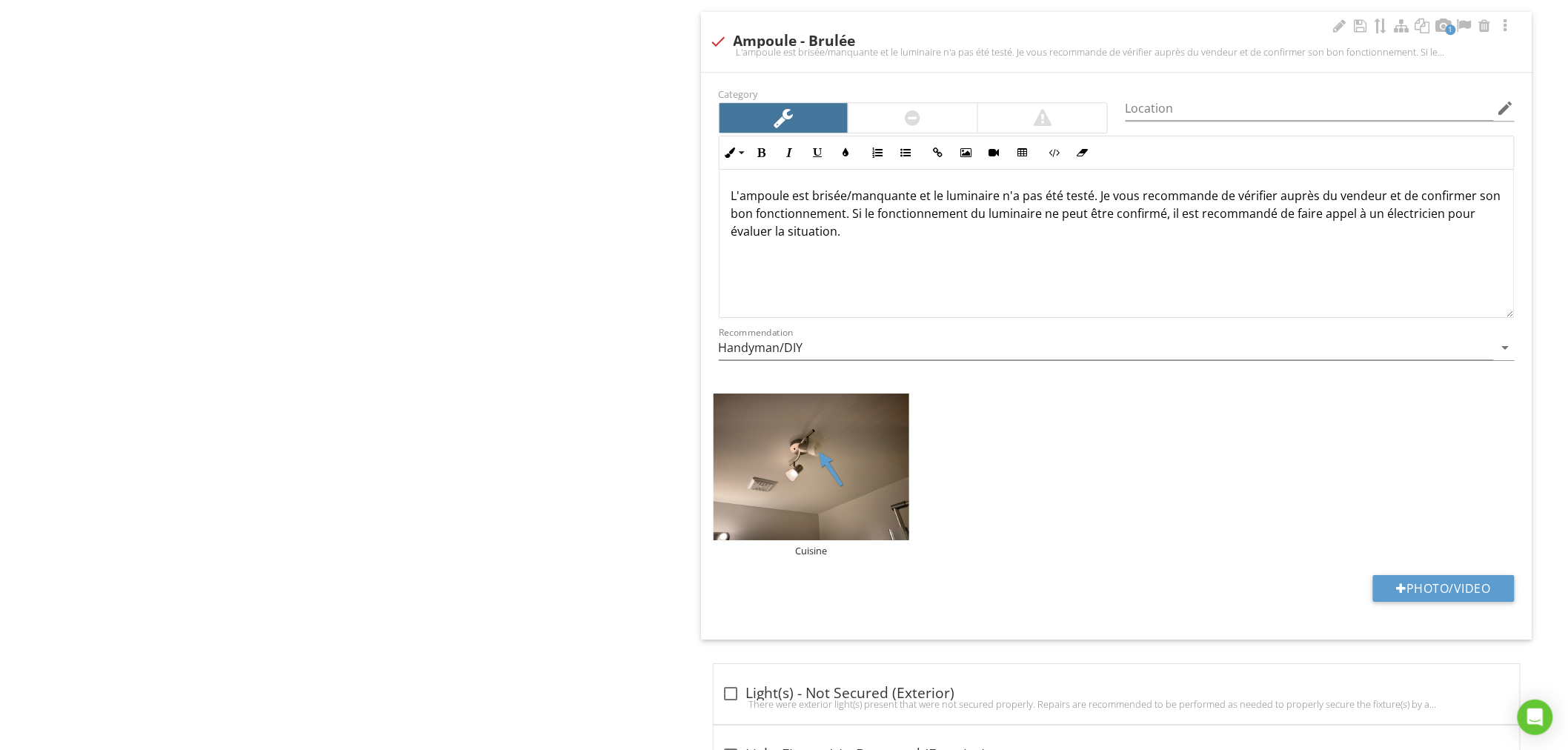
click at [717, 39] on div at bounding box center [718, 41] width 25 height 25
checkbox input "true"
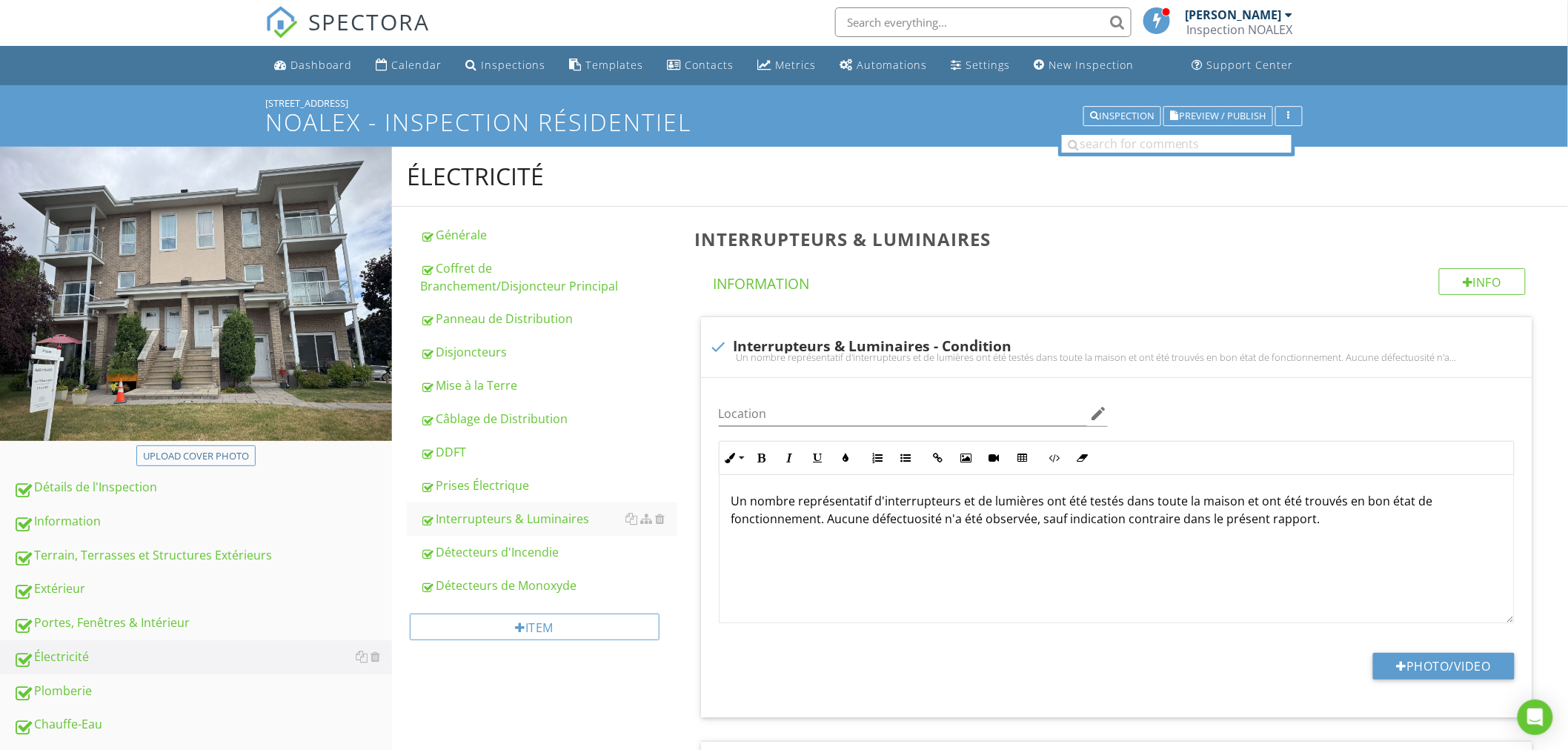
scroll to position [1, 0]
click at [1206, 119] on span "Preview / Publish" at bounding box center [1223, 117] width 86 height 9
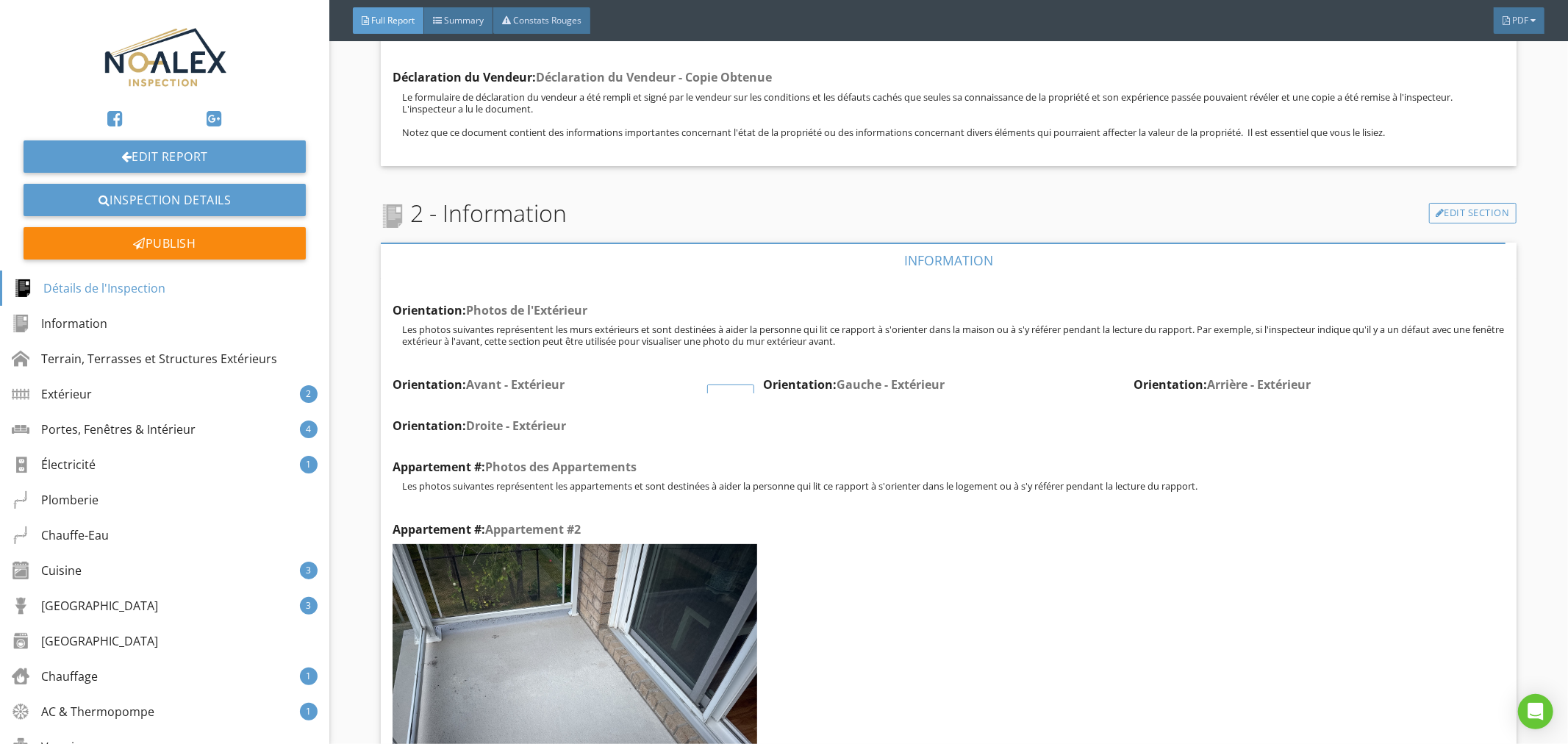
scroll to position [2393, 0]
click at [1465, 311] on div "Edit" at bounding box center [1472, 324] width 47 height 27
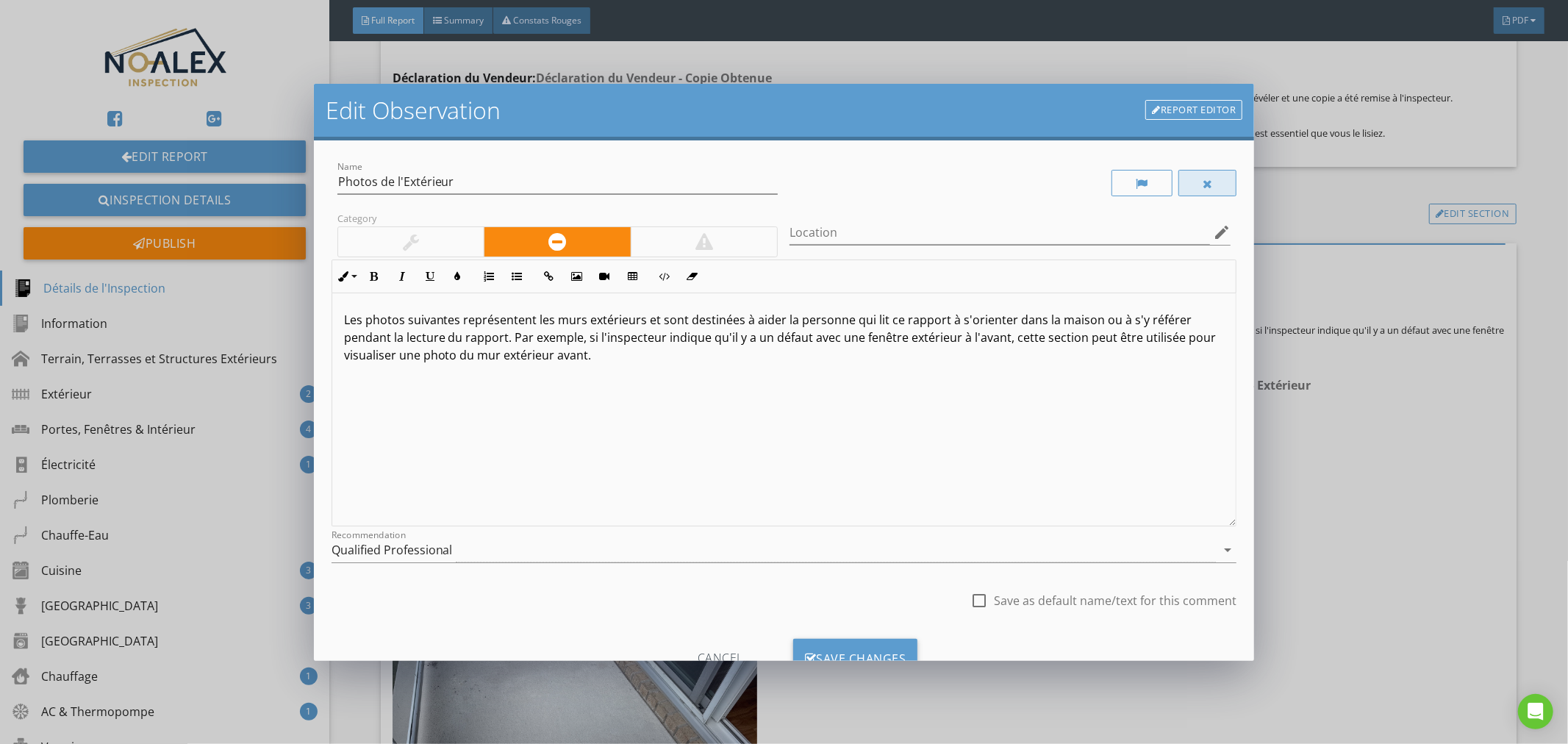
click at [1203, 179] on div at bounding box center [1207, 183] width 10 height 11
click at [850, 648] on div "Save Changes" at bounding box center [855, 658] width 125 height 40
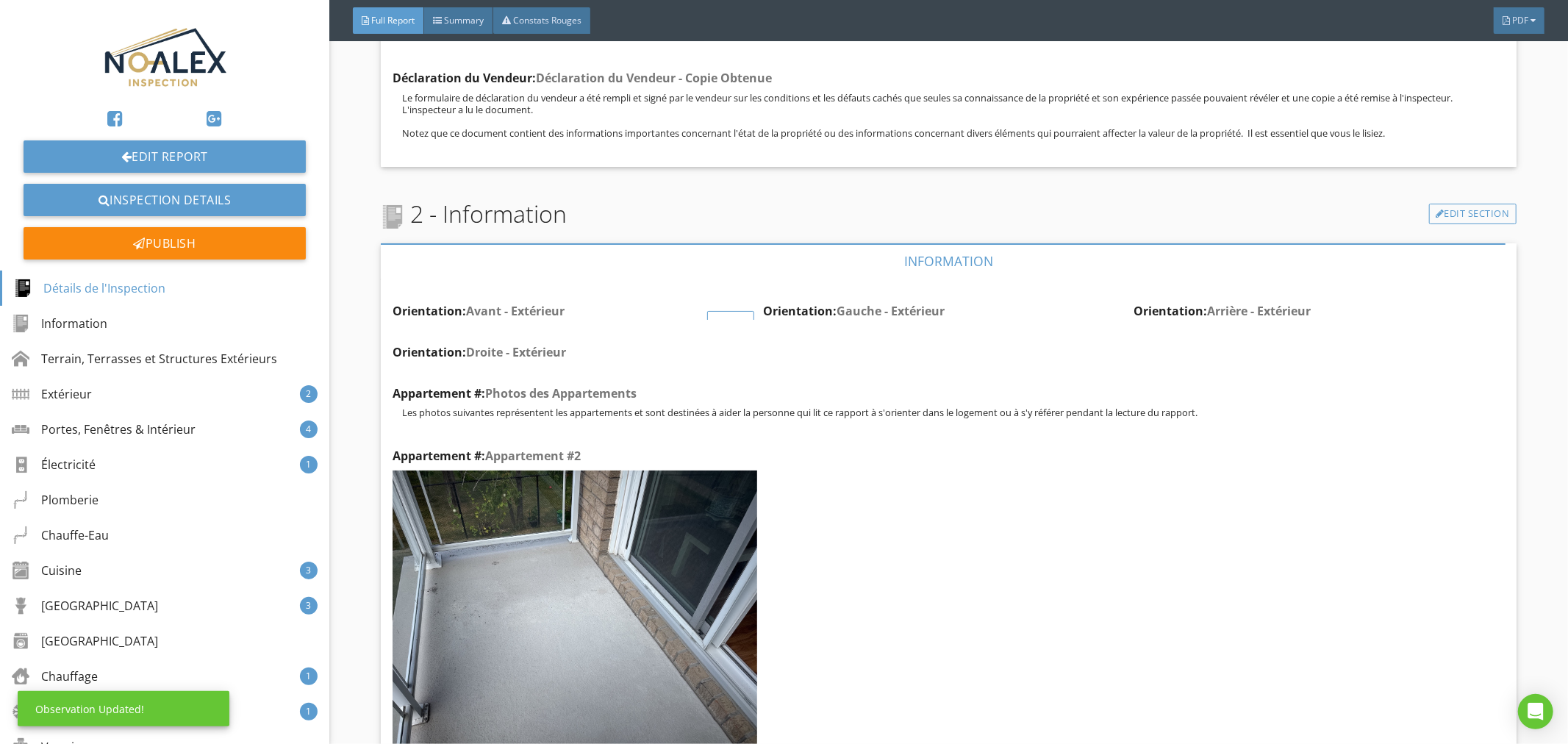
click at [720, 311] on div "Edit" at bounding box center [731, 324] width 47 height 27
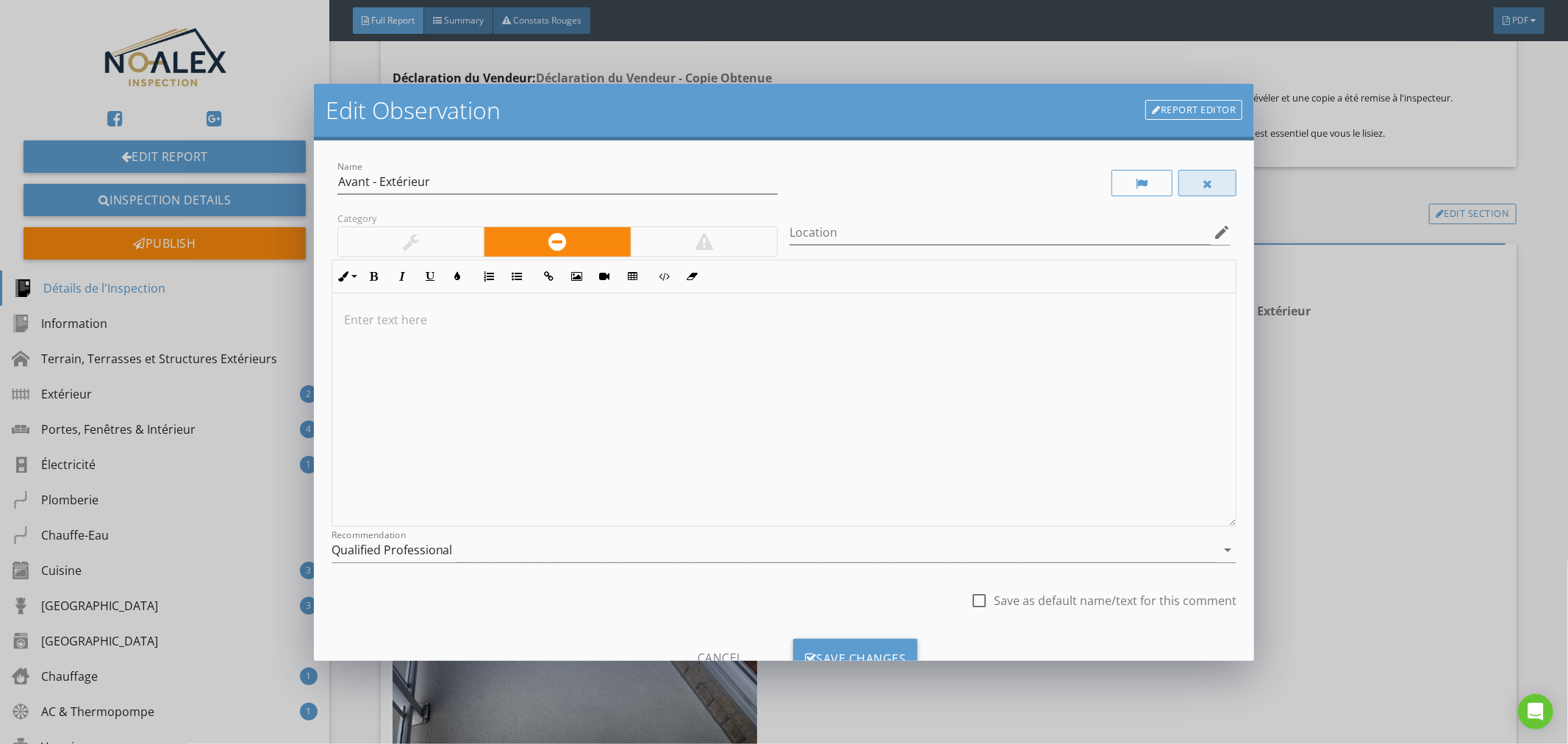
click at [1187, 172] on div at bounding box center [1207, 183] width 59 height 27
click at [825, 639] on div "Save Changes" at bounding box center [855, 658] width 125 height 40
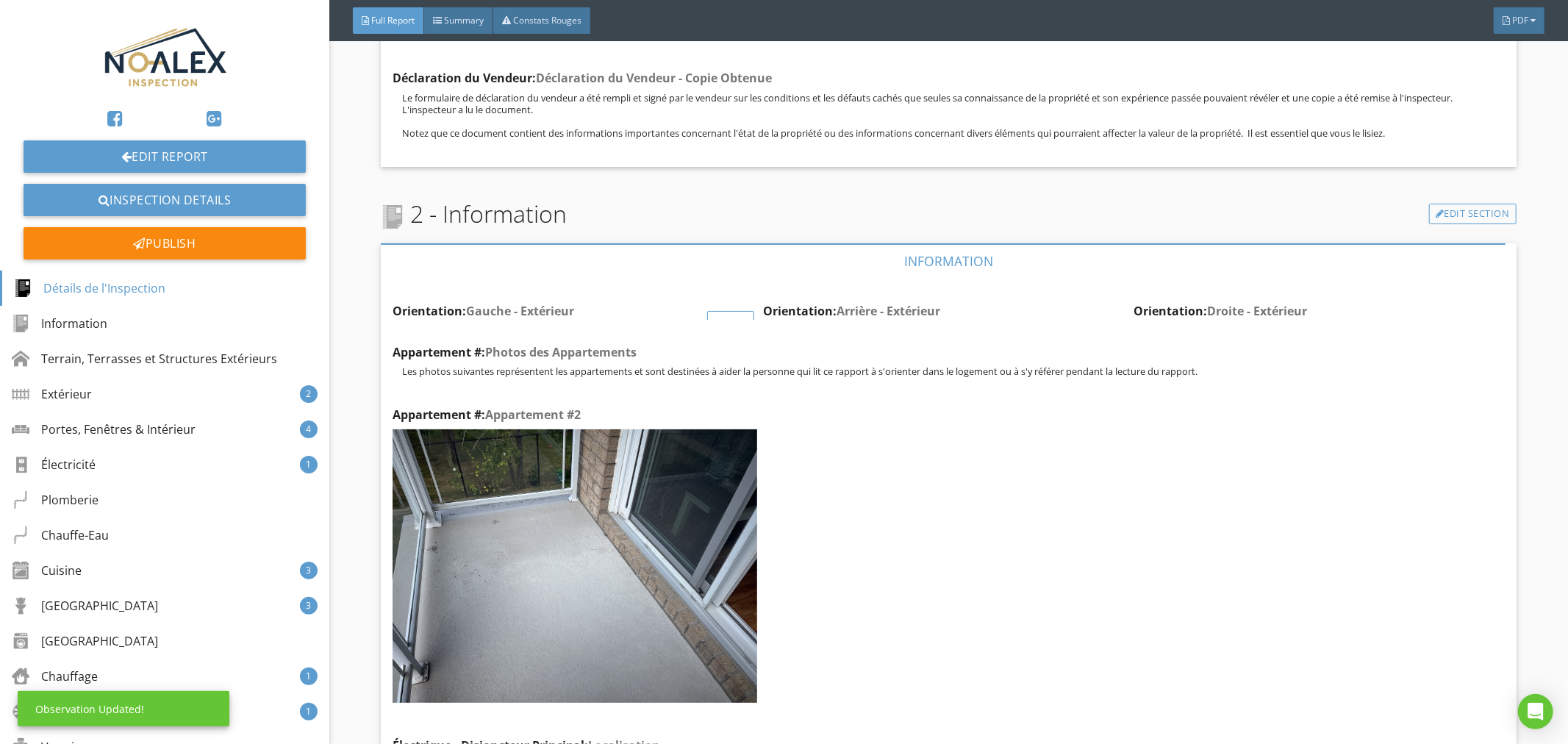
click at [715, 311] on div "Edit" at bounding box center [731, 324] width 47 height 27
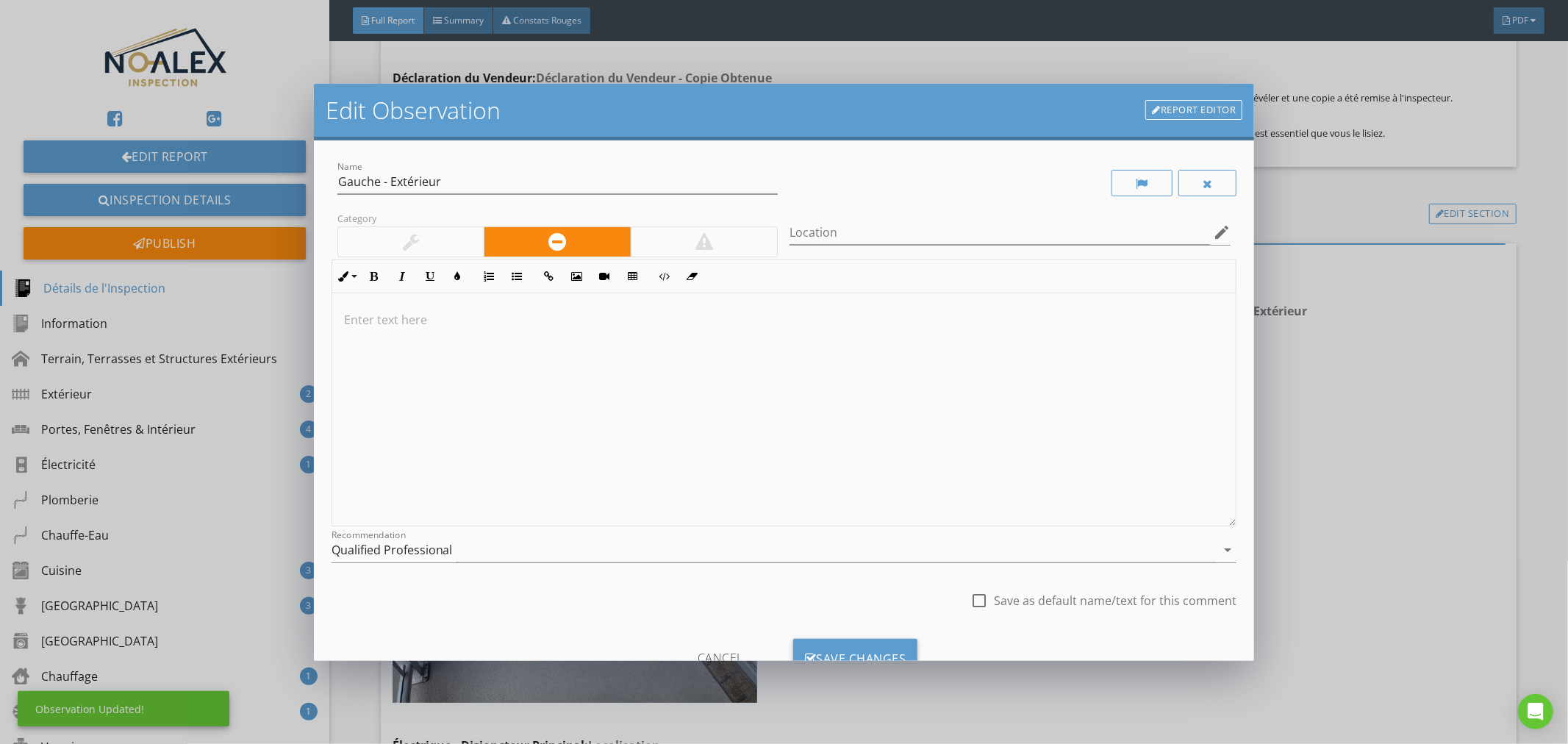
click at [1186, 180] on div at bounding box center [1207, 183] width 59 height 27
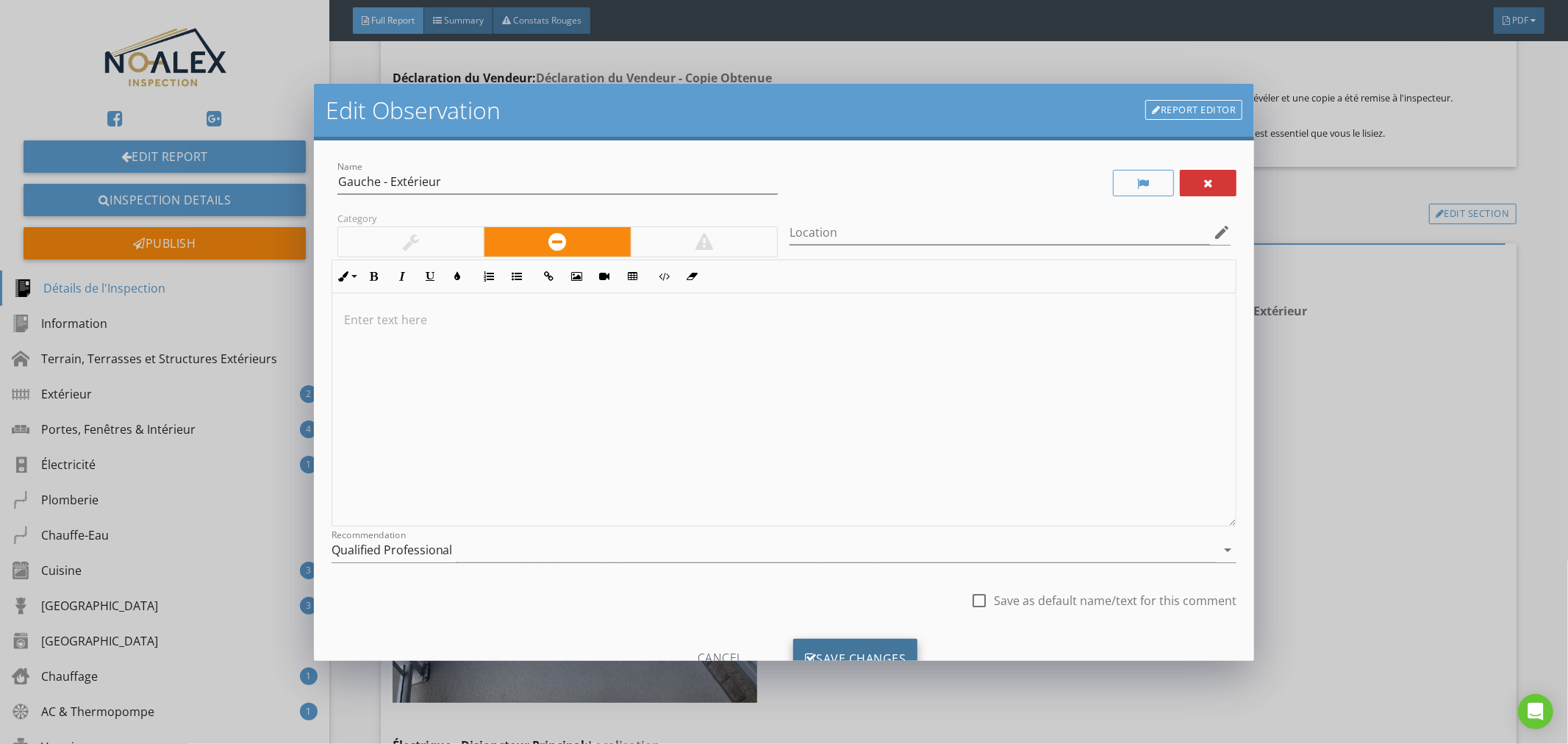
click at [841, 645] on div "Save Changes" at bounding box center [855, 658] width 125 height 40
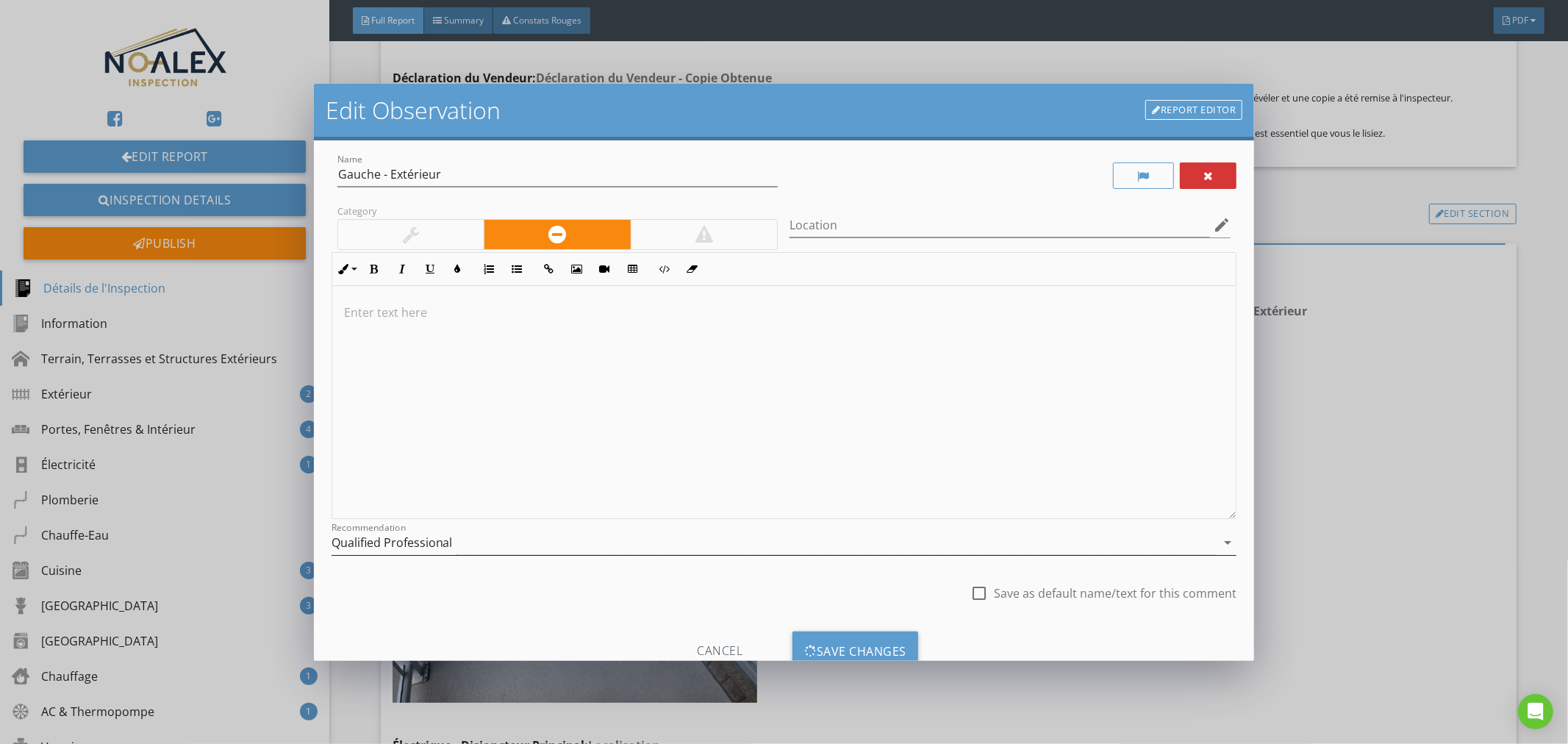
scroll to position [0, 0]
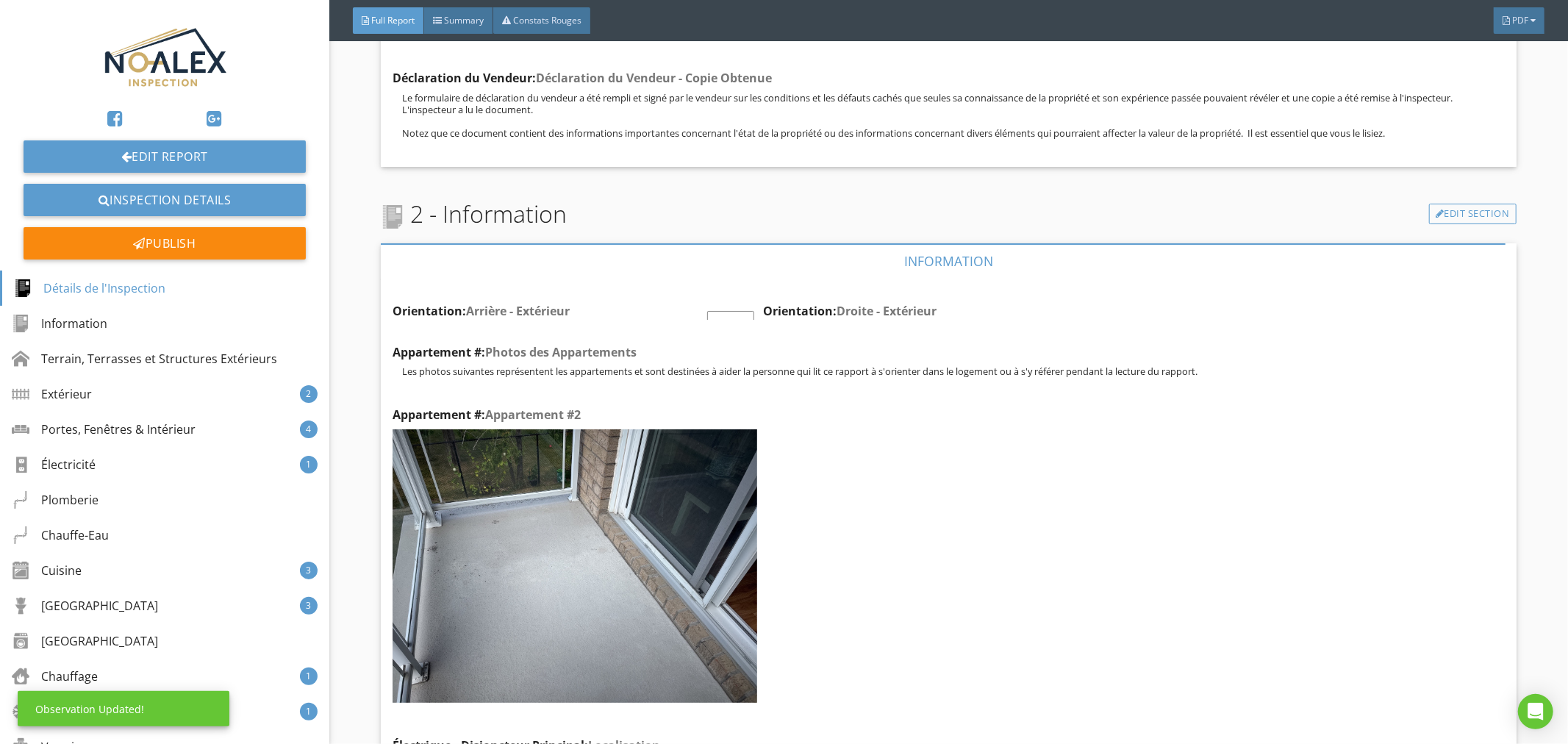
click at [732, 302] on div "Orientation: Arrière - Extérieur" at bounding box center [578, 311] width 371 height 18
click at [743, 311] on div "Edit" at bounding box center [731, 324] width 47 height 27
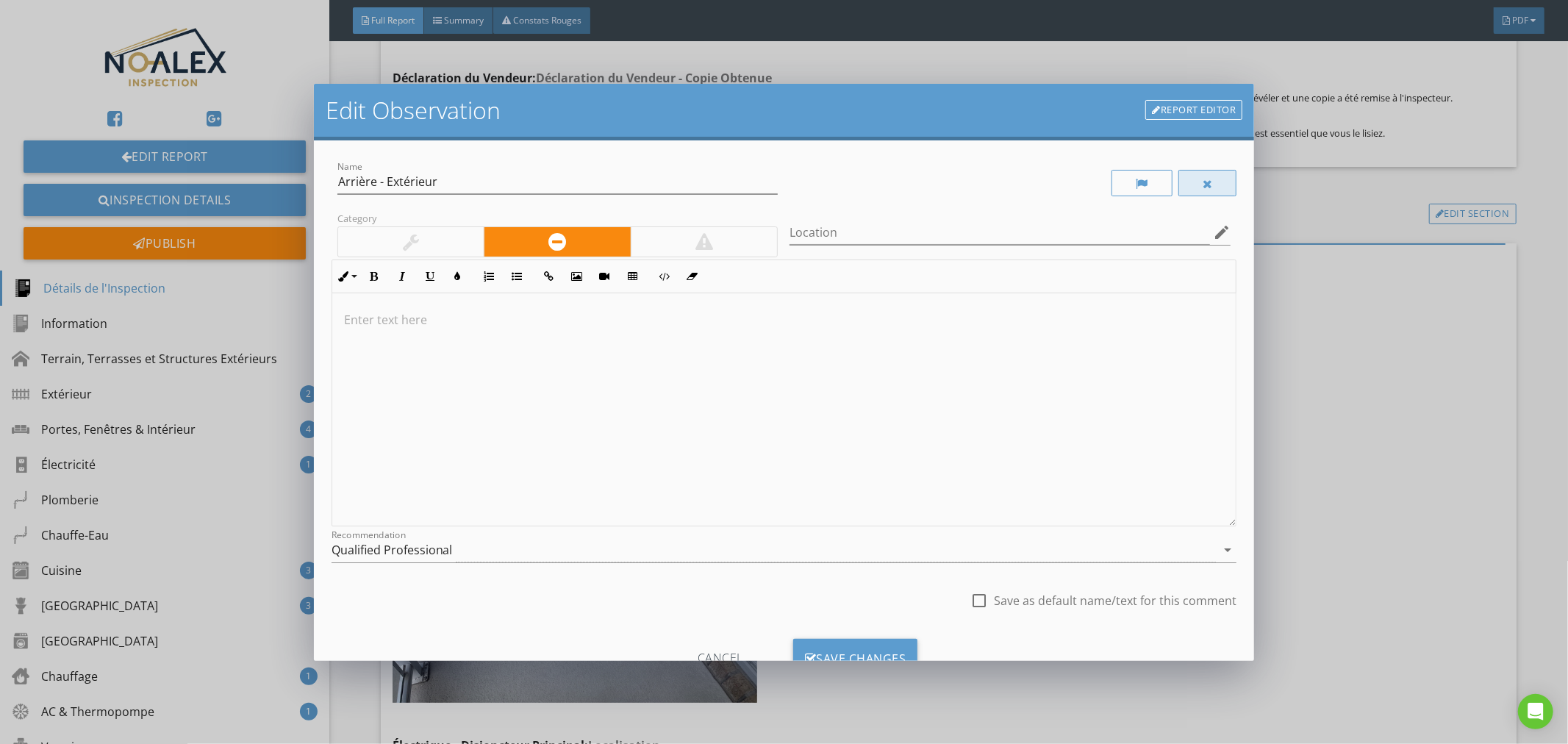
click at [1203, 180] on div at bounding box center [1207, 183] width 10 height 11
click at [818, 650] on div "Save Changes" at bounding box center [855, 658] width 125 height 40
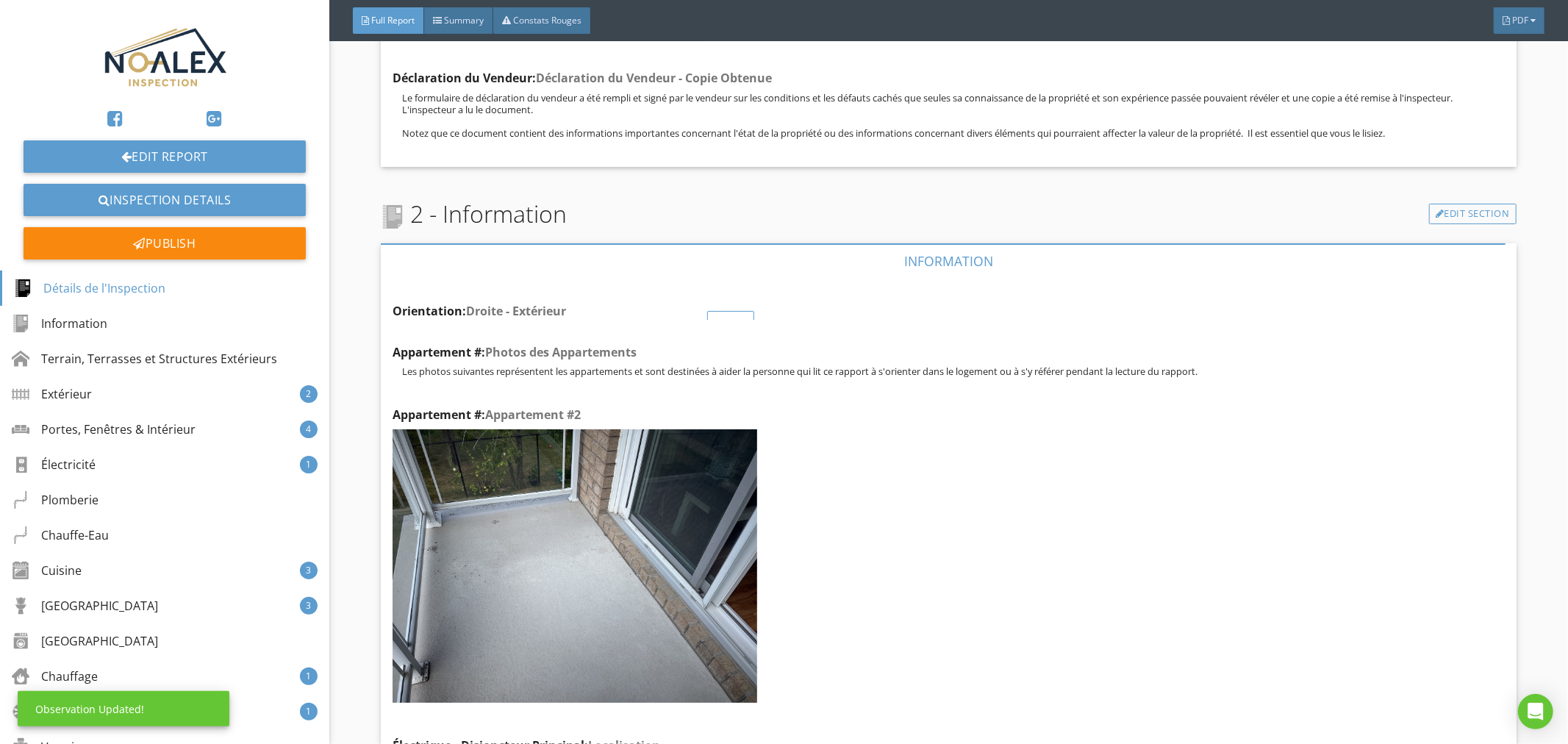
click at [718, 311] on div "Edit" at bounding box center [731, 324] width 47 height 27
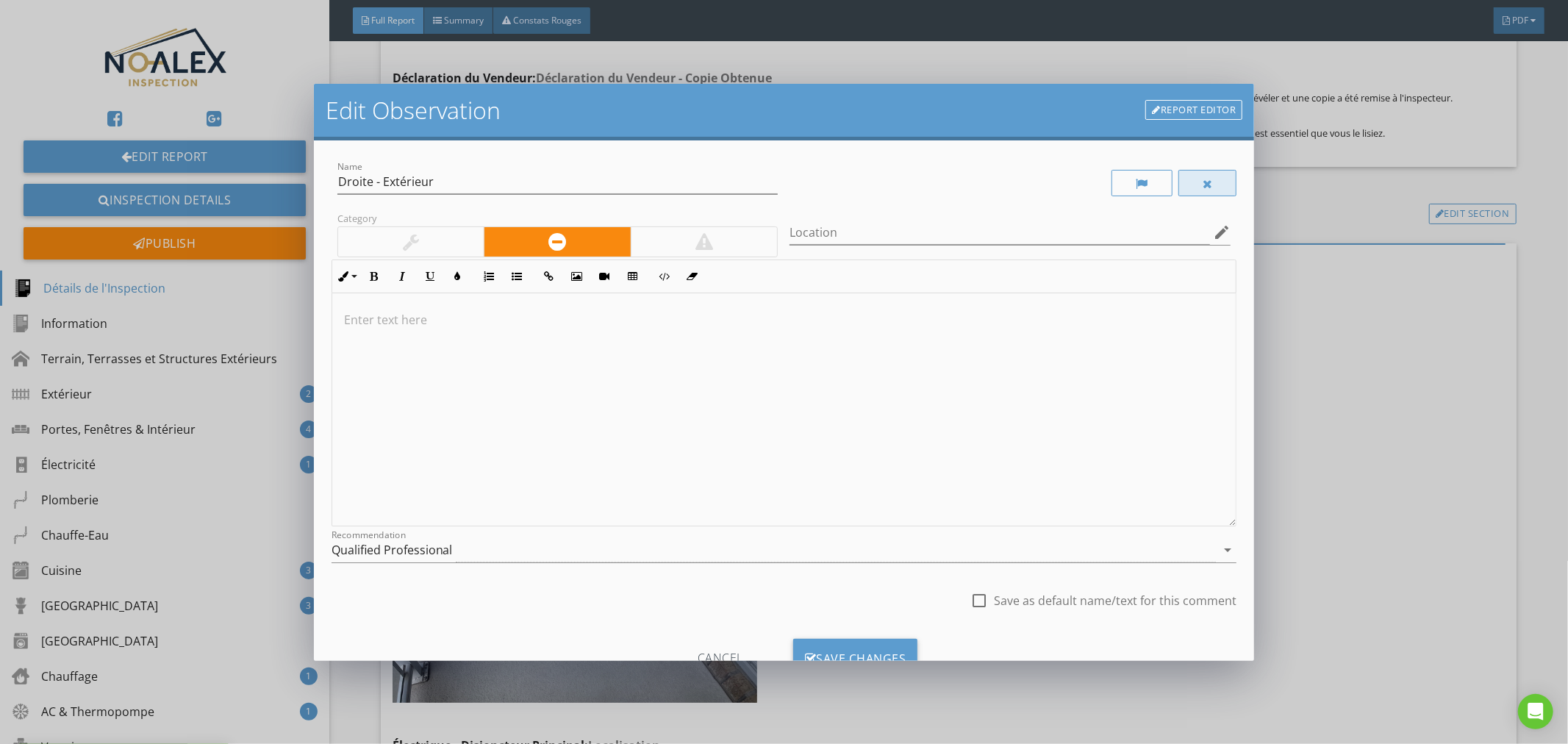
click at [1187, 180] on div at bounding box center [1207, 183] width 59 height 27
click at [829, 640] on div "Save Changes" at bounding box center [855, 658] width 125 height 40
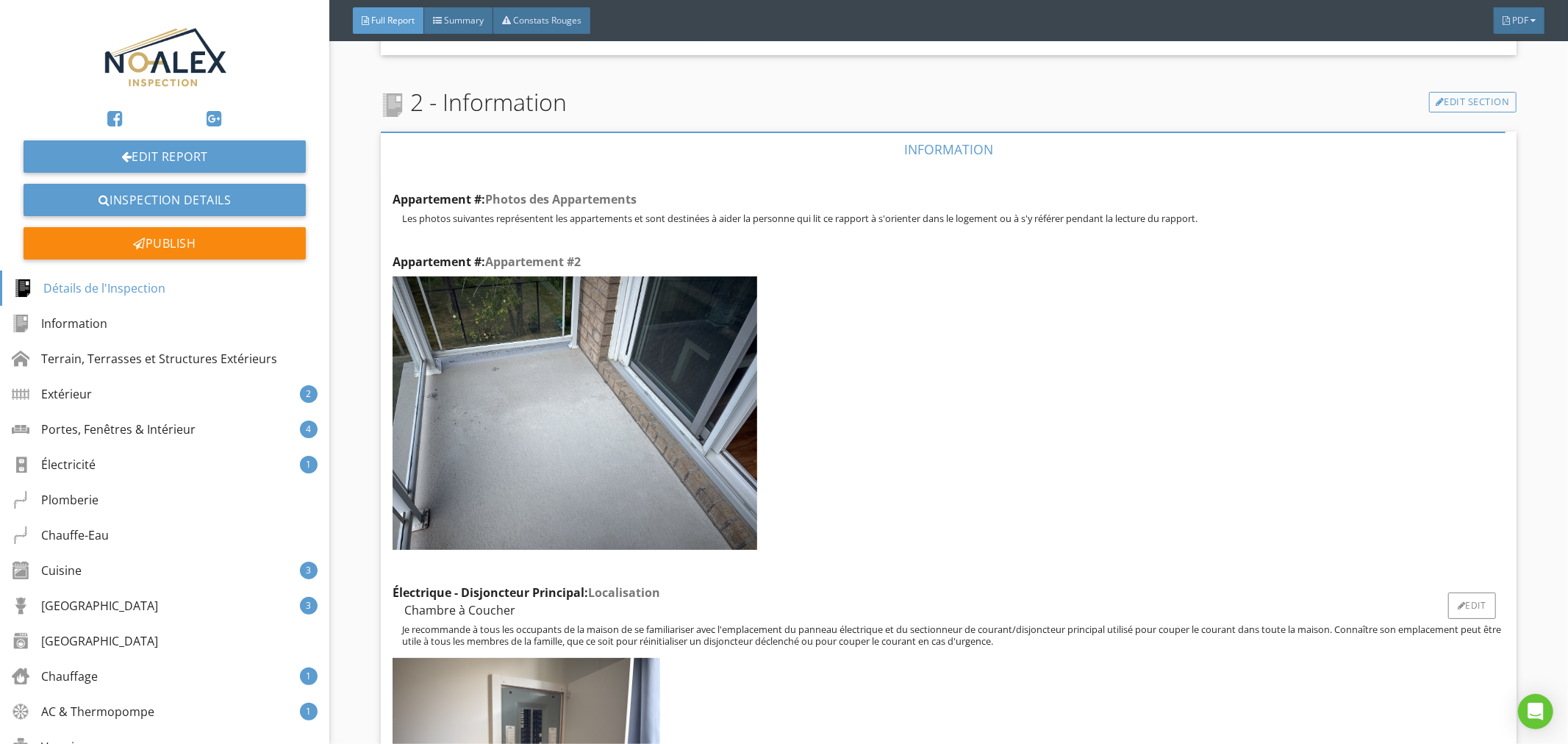
scroll to position [2503, 0]
click at [744, 263] on div "Edit" at bounding box center [731, 276] width 47 height 27
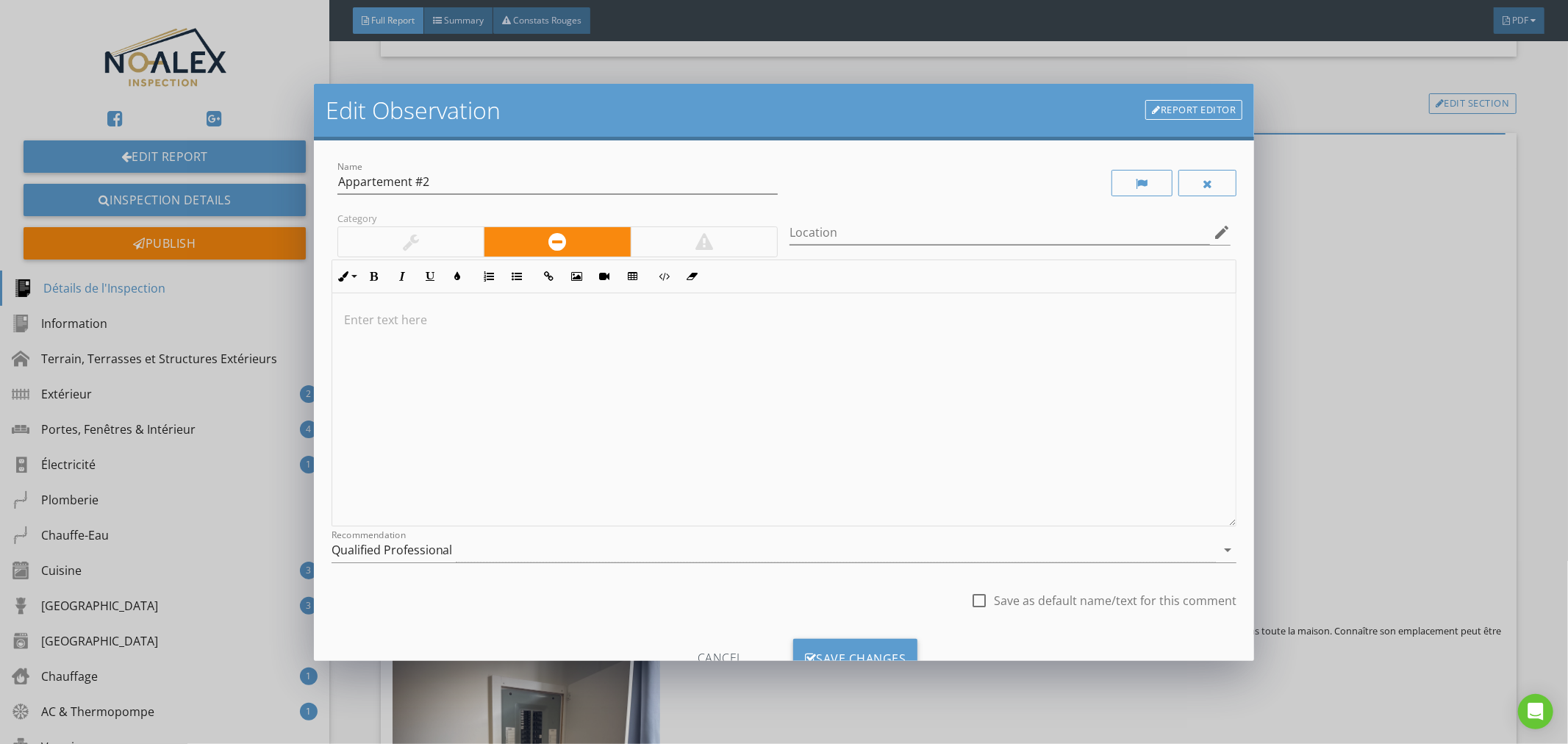
click at [1200, 108] on link "Report Editor" at bounding box center [1194, 110] width 97 height 21
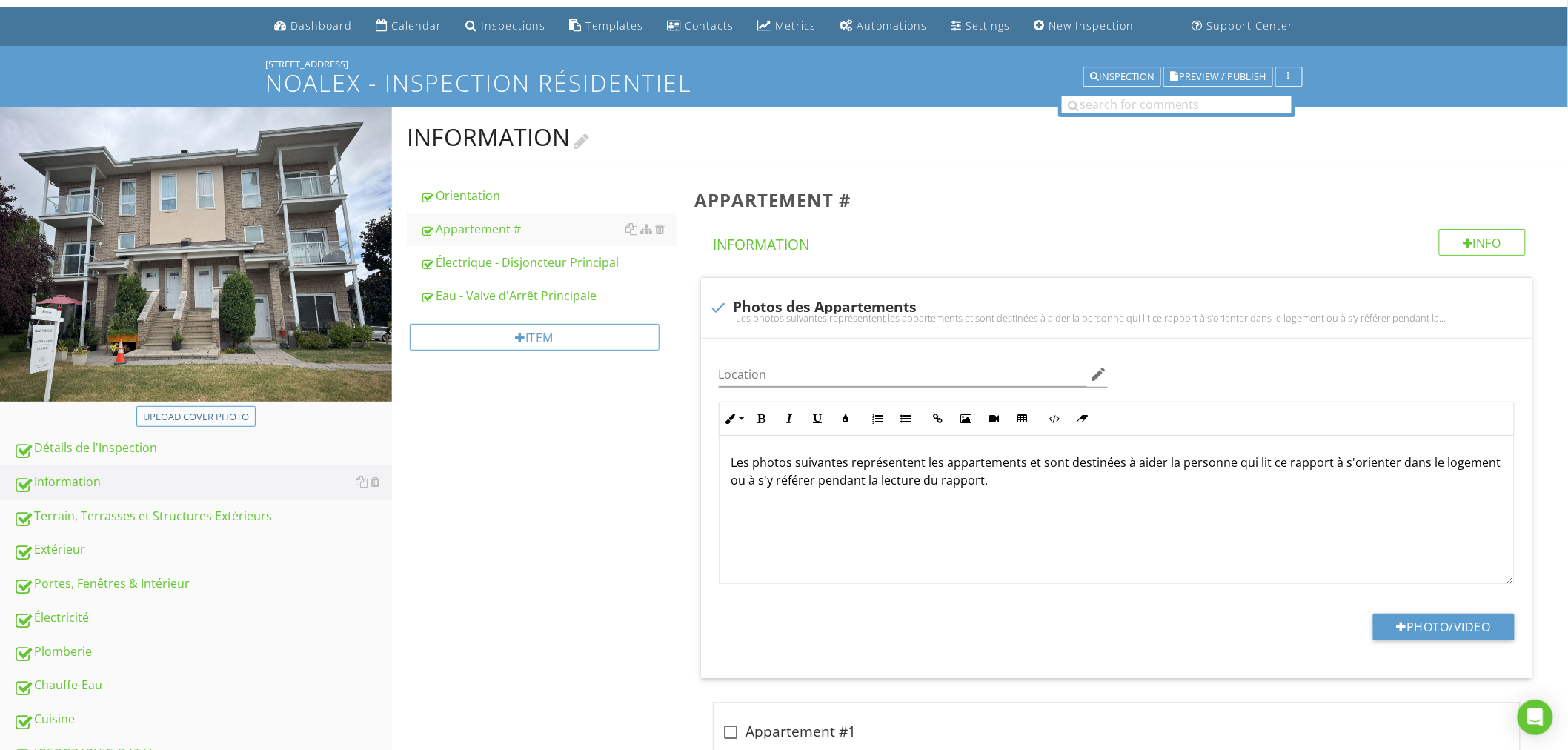
scroll to position [40, 0]
click at [1245, 78] on span "Preview / Publish" at bounding box center [1223, 77] width 86 height 9
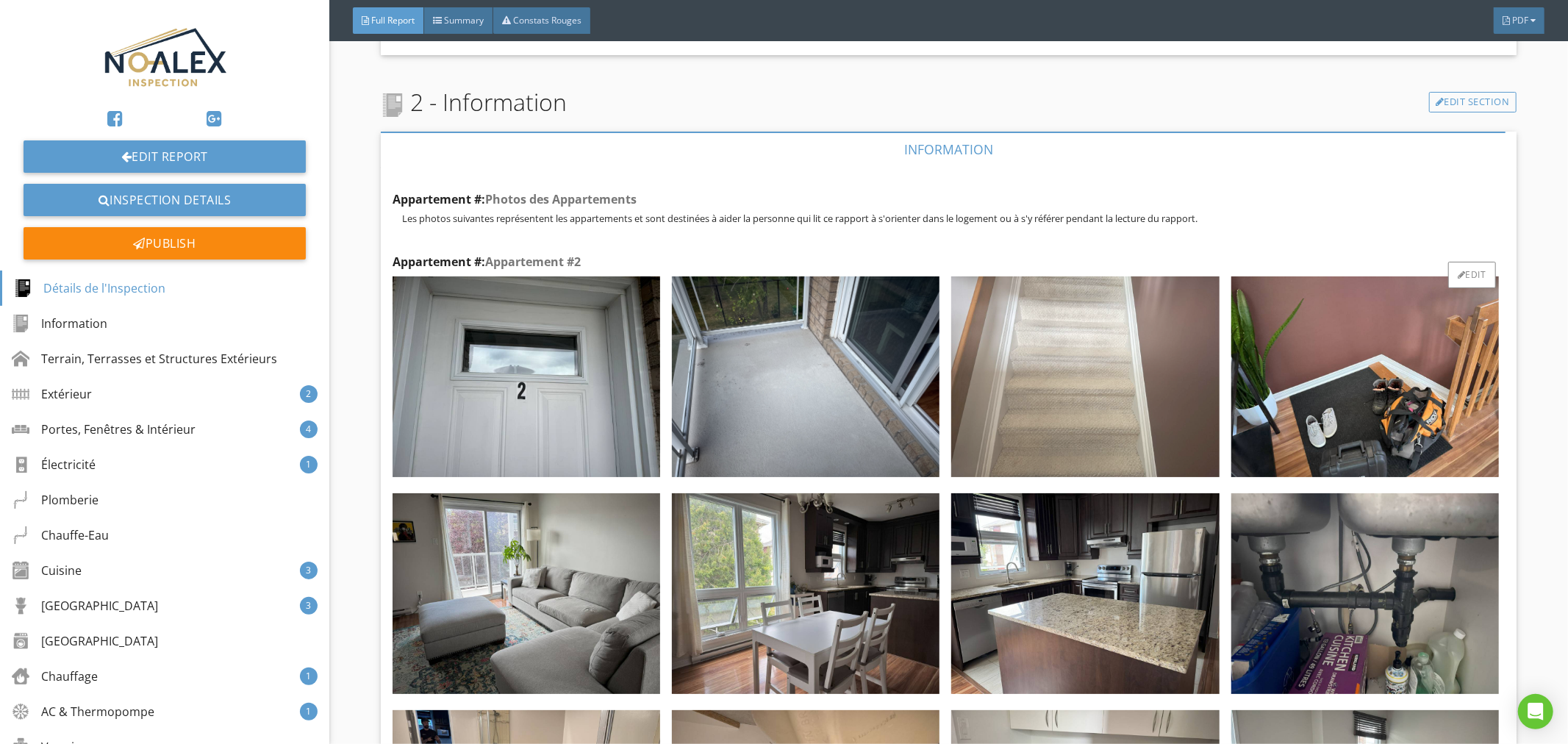
scroll to position [2503, 0]
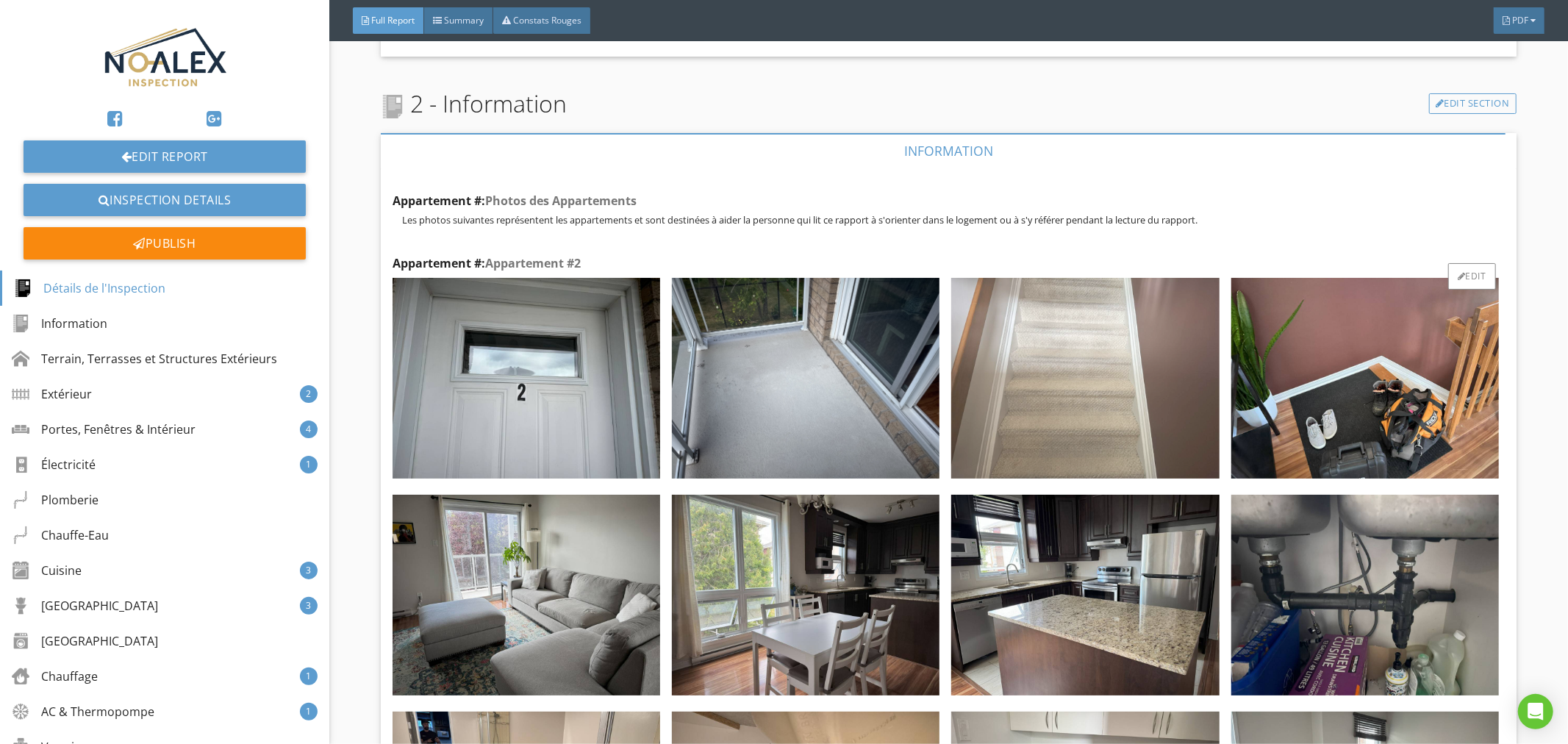
click at [1048, 399] on img at bounding box center [1086, 378] width 268 height 201
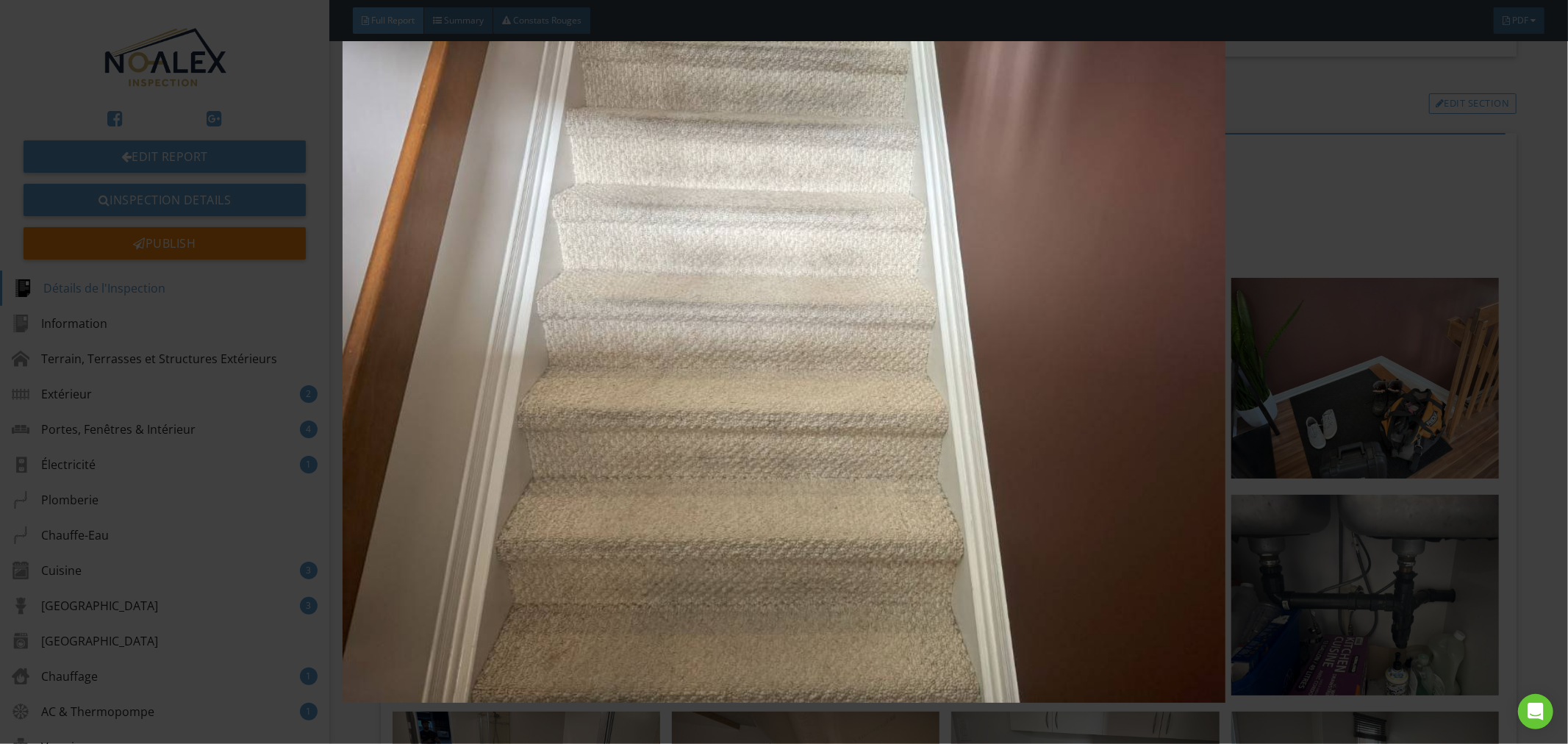
click at [925, 471] on img at bounding box center [785, 372] width 1446 height 662
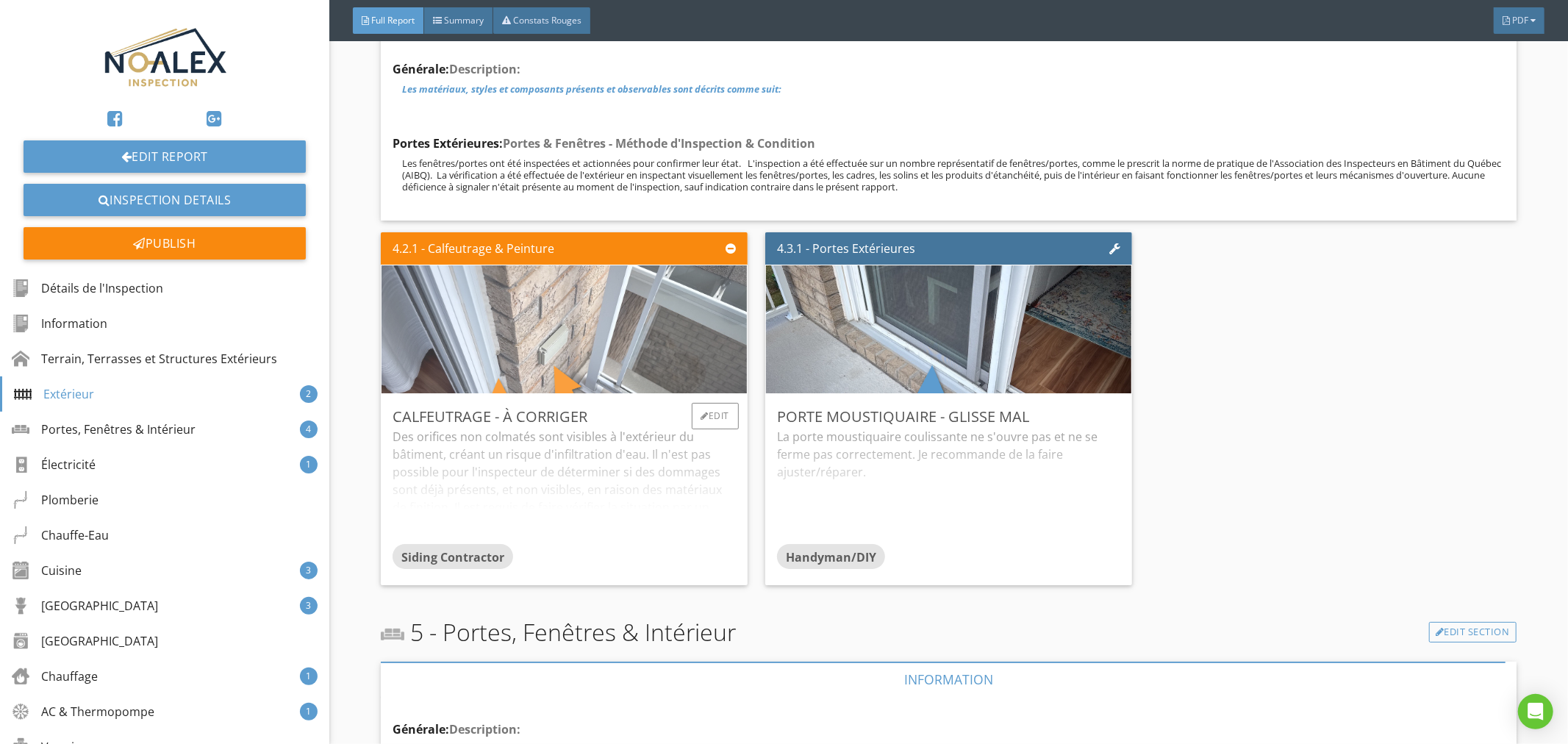
scroll to position [4787, 0]
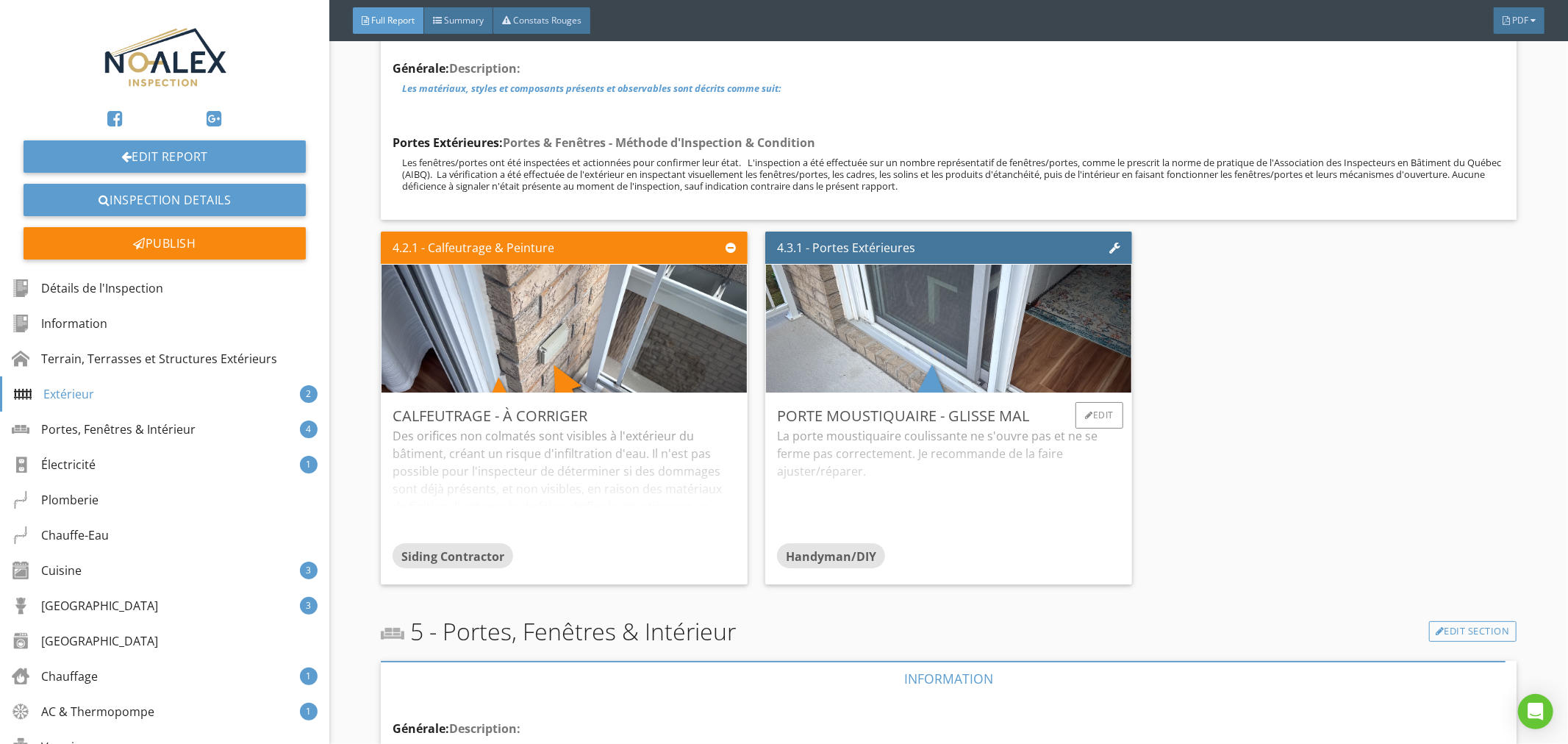
click at [885, 455] on div "La porte moustiquaire coulissante ne s'ouvre pas et ne se ferme pas correctemen…" at bounding box center [949, 485] width 343 height 116
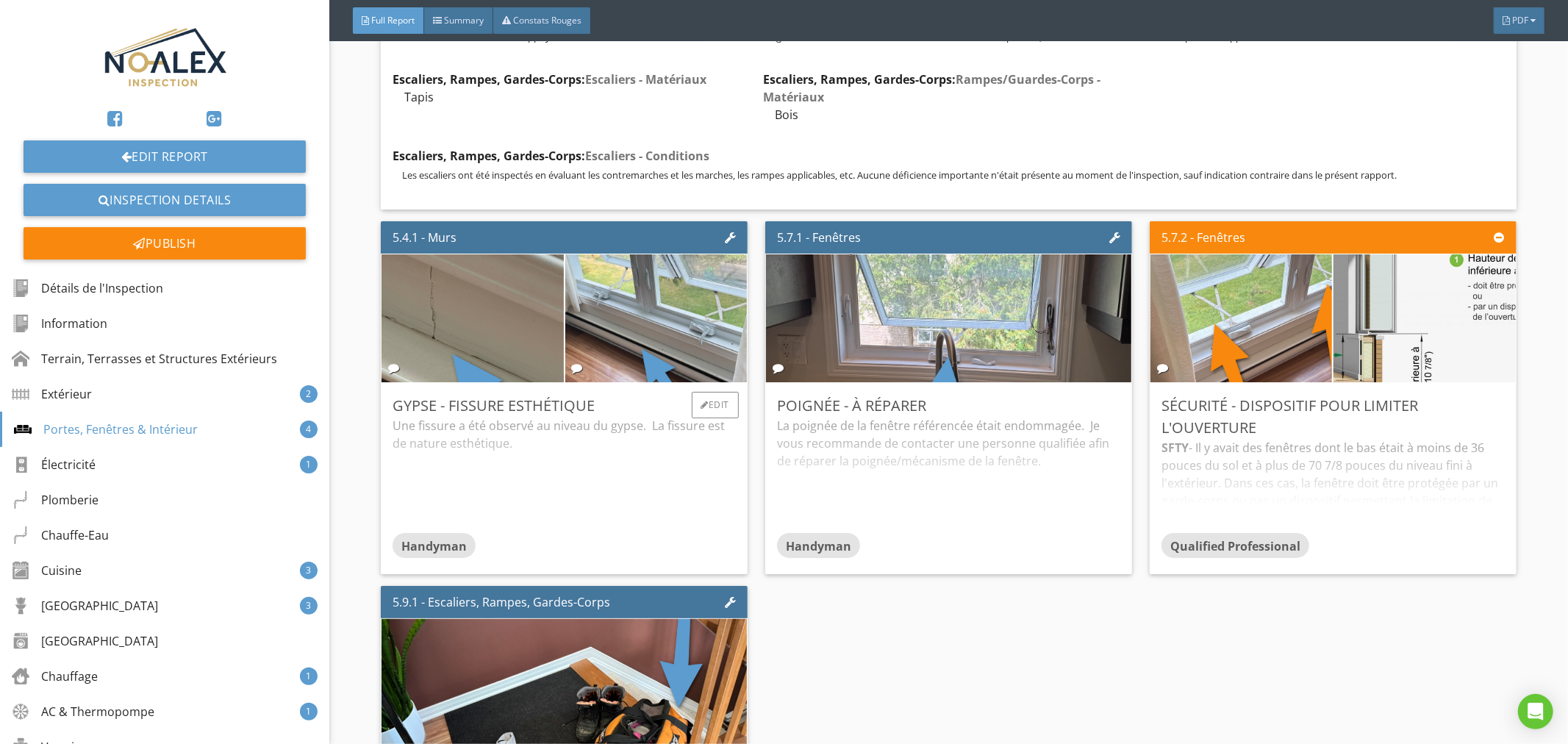
scroll to position [5984, 0]
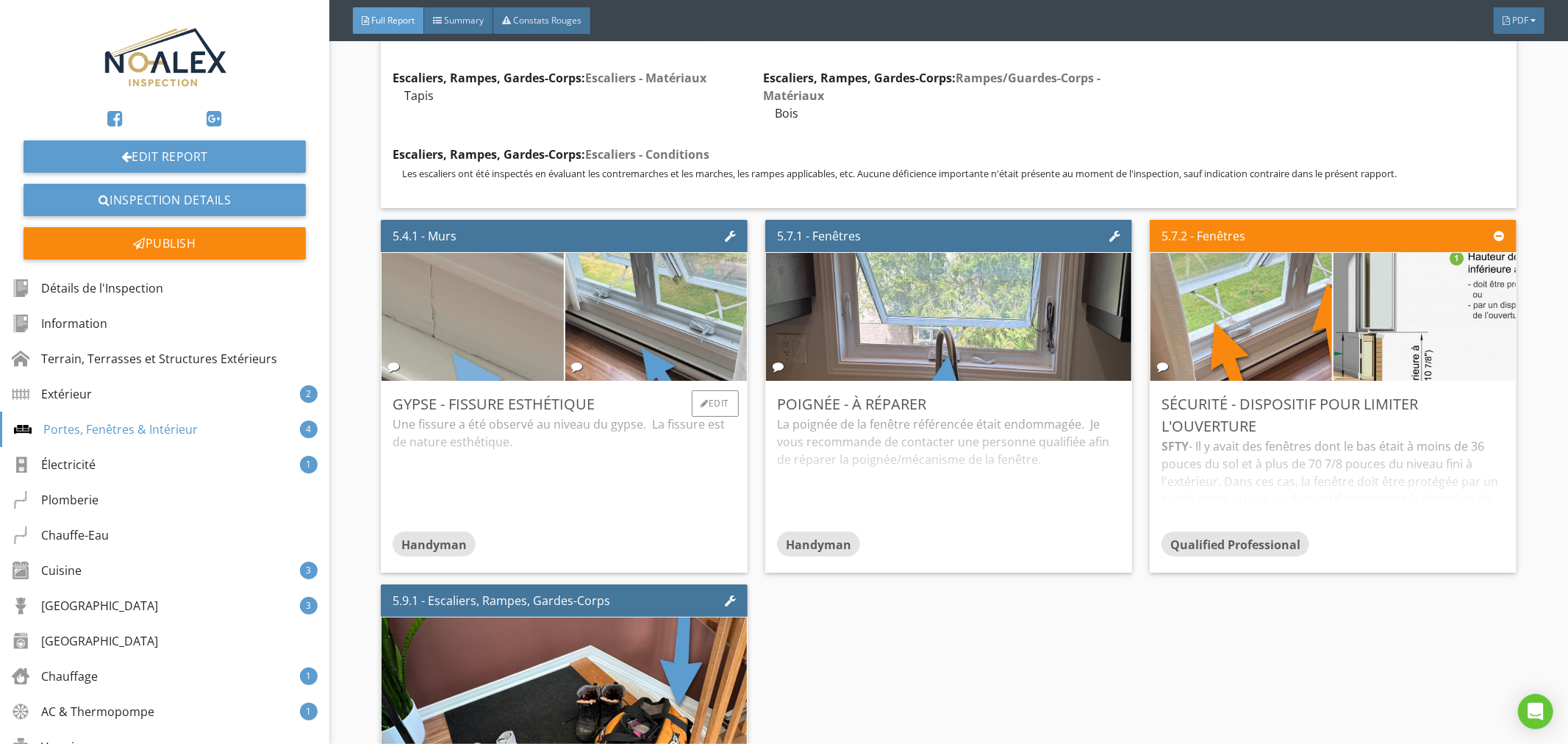
click at [521, 321] on img at bounding box center [472, 317] width 426 height 320
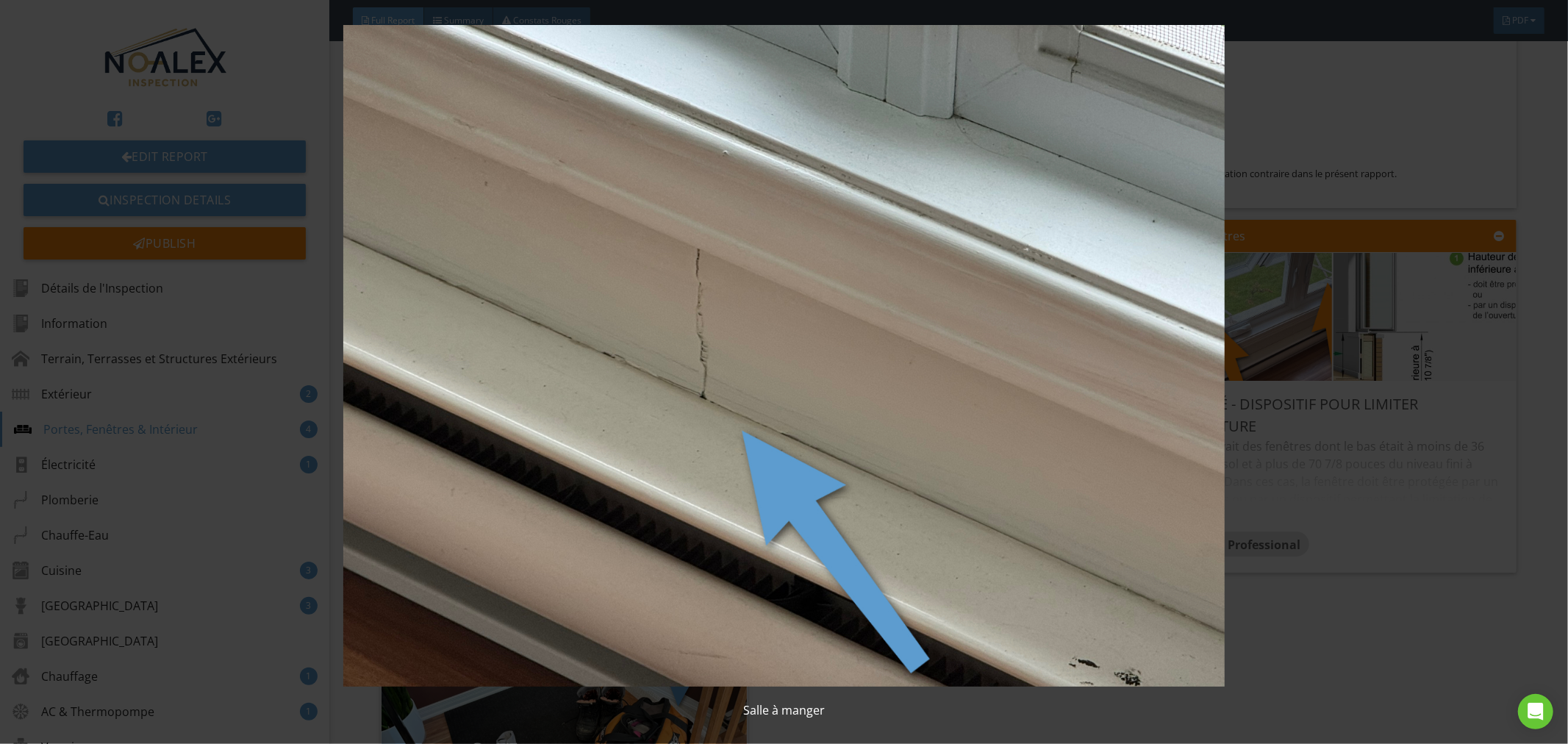
click at [567, 369] on img at bounding box center [785, 356] width 1446 height 662
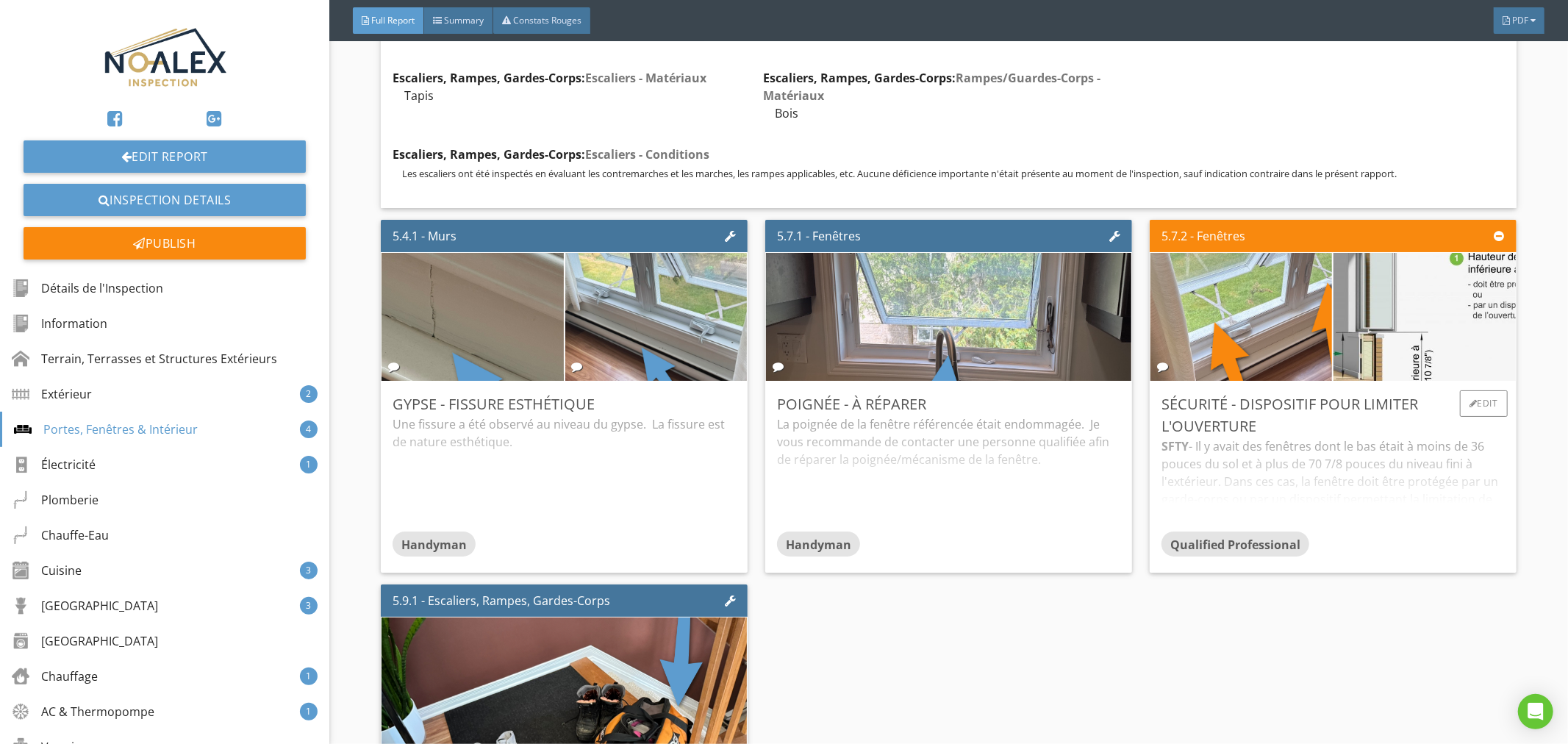
click at [1331, 457] on div "SFTY - Il y avait des fenêtres dont le bas était à moins de 36 pouces du sol et…" at bounding box center [1333, 484] width 343 height 94
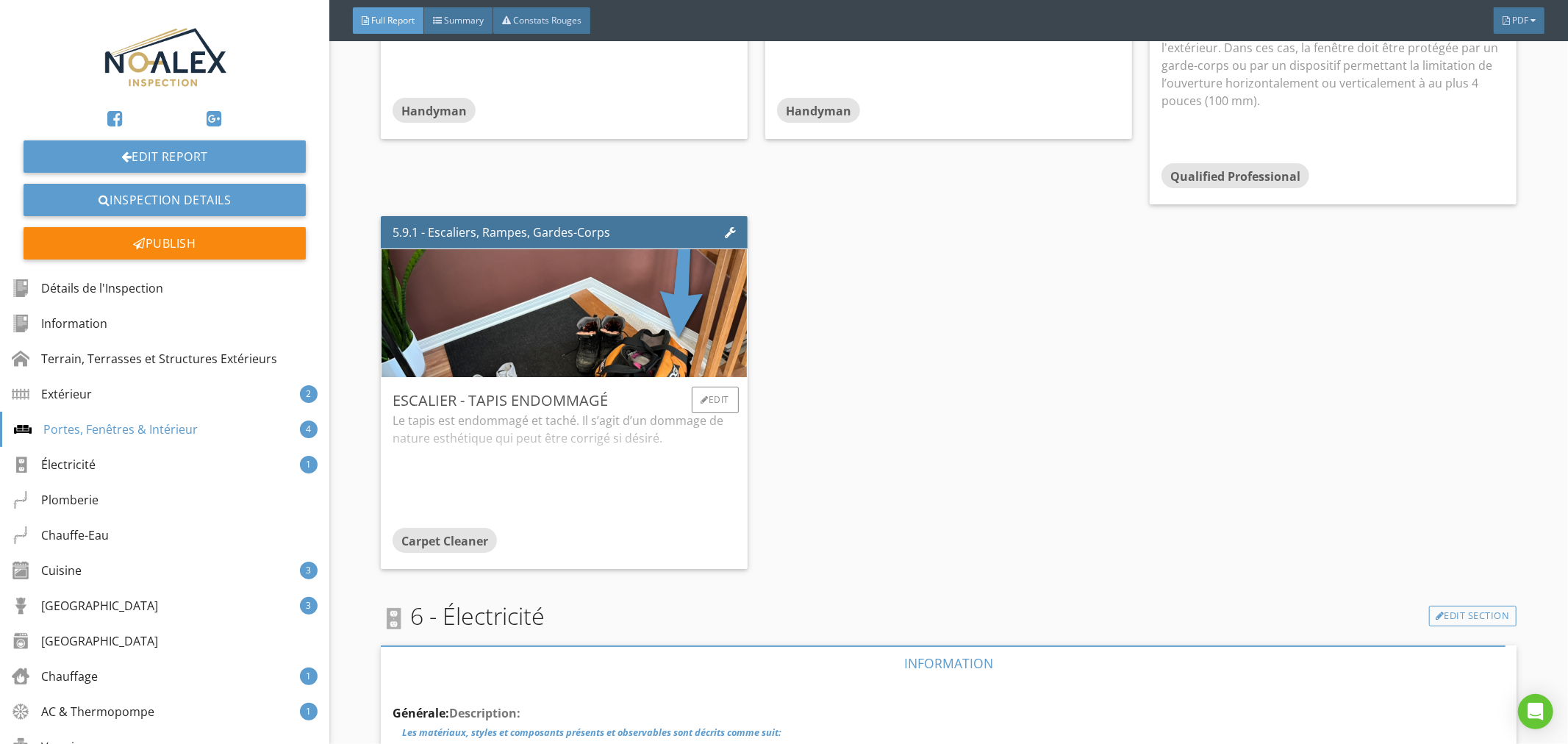
scroll to position [6419, 0]
click at [709, 385] on div "Edit" at bounding box center [716, 398] width 47 height 27
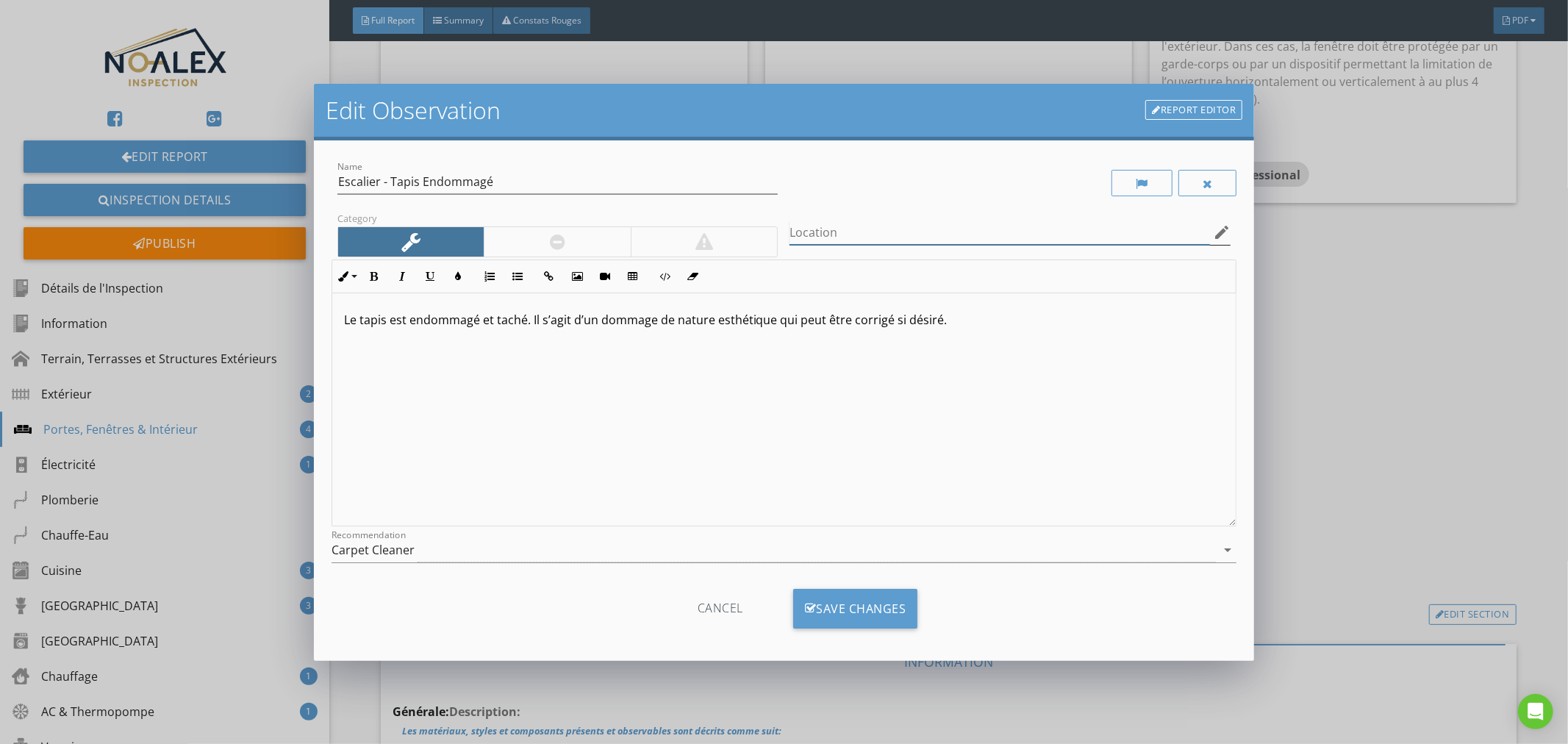
click at [910, 237] on input "Location" at bounding box center [999, 233] width 420 height 24
type input "Taches dans le haut de l'escalier"
click at [874, 609] on div "Save Changes" at bounding box center [855, 609] width 125 height 40
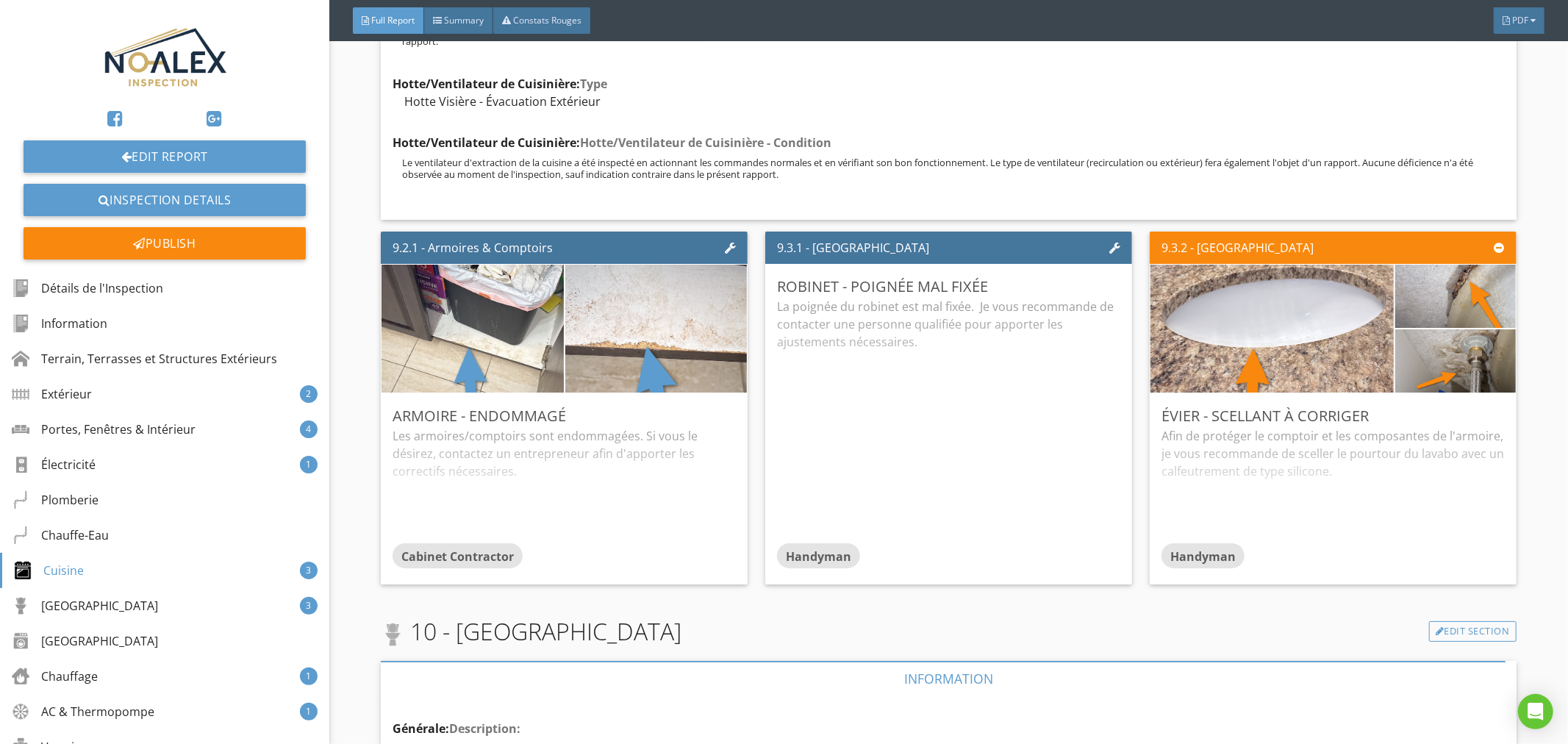
scroll to position [12297, 0]
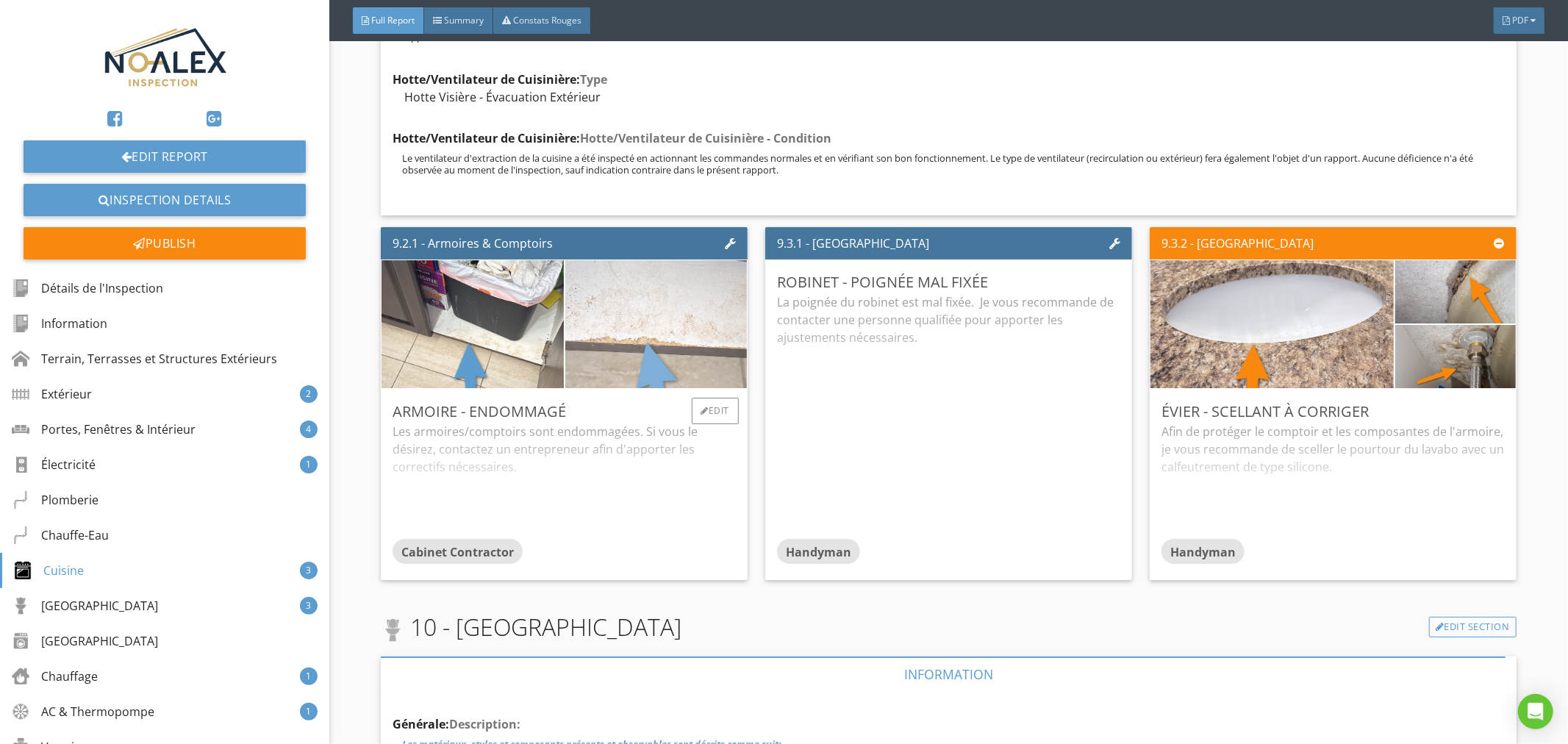
click at [709, 281] on img at bounding box center [655, 325] width 426 height 320
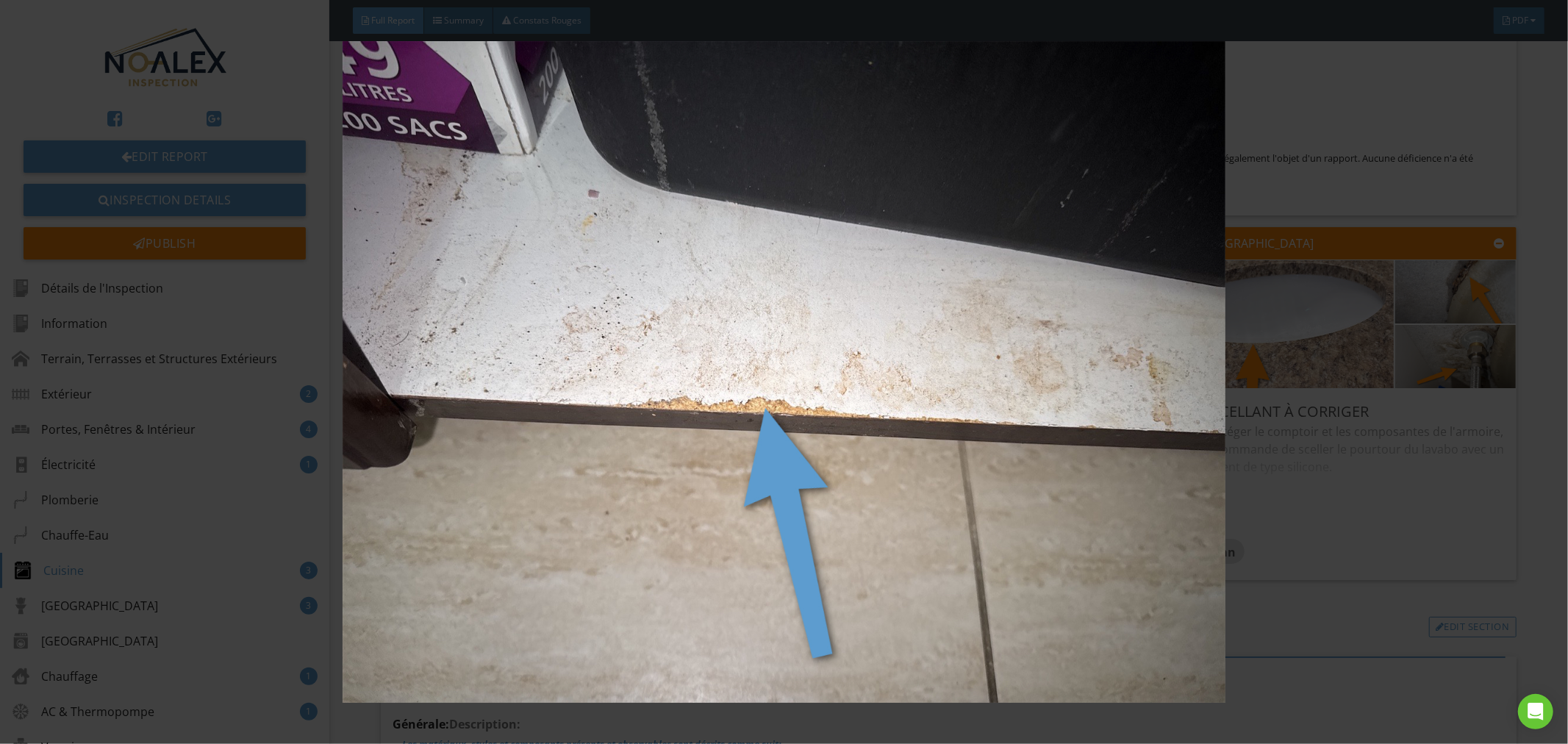
click at [727, 374] on img at bounding box center [785, 372] width 1446 height 662
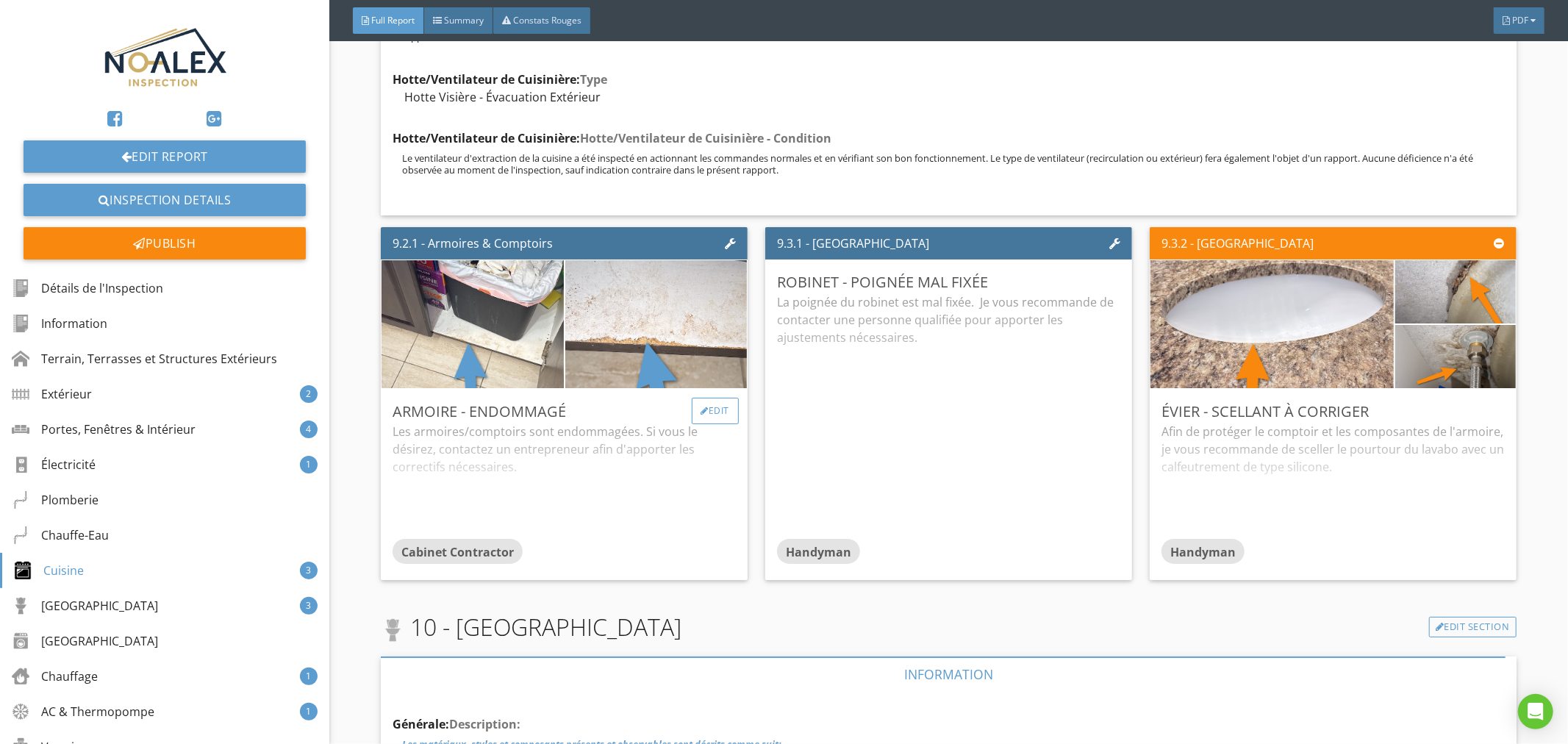
click at [702, 397] on div "Edit" at bounding box center [716, 410] width 47 height 27
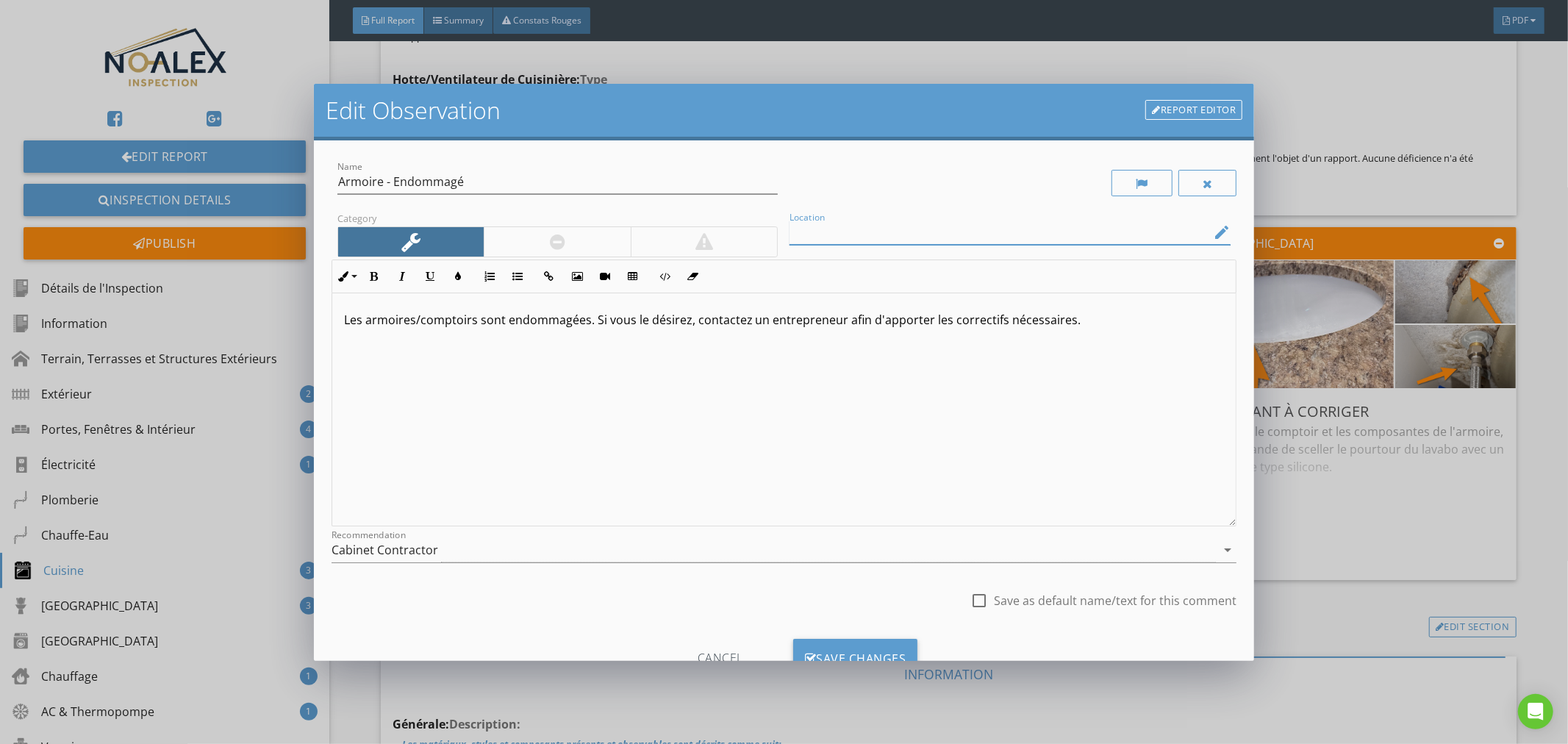
click at [831, 222] on input "Location" at bounding box center [999, 233] width 420 height 24
type input "Dommage esthétique"
click at [877, 645] on div "Save Changes" at bounding box center [855, 658] width 125 height 40
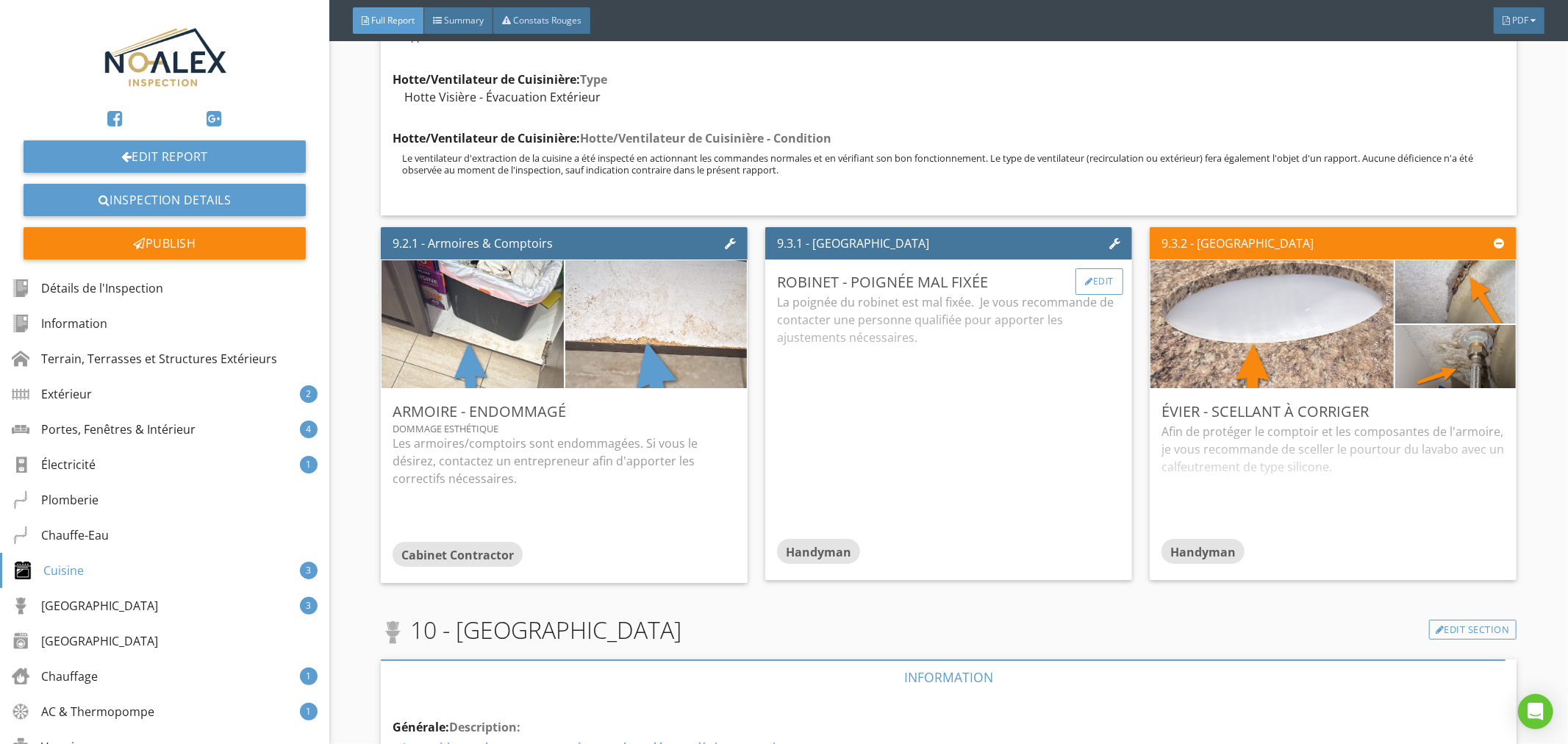
click at [1093, 268] on div "Edit" at bounding box center [1099, 281] width 47 height 27
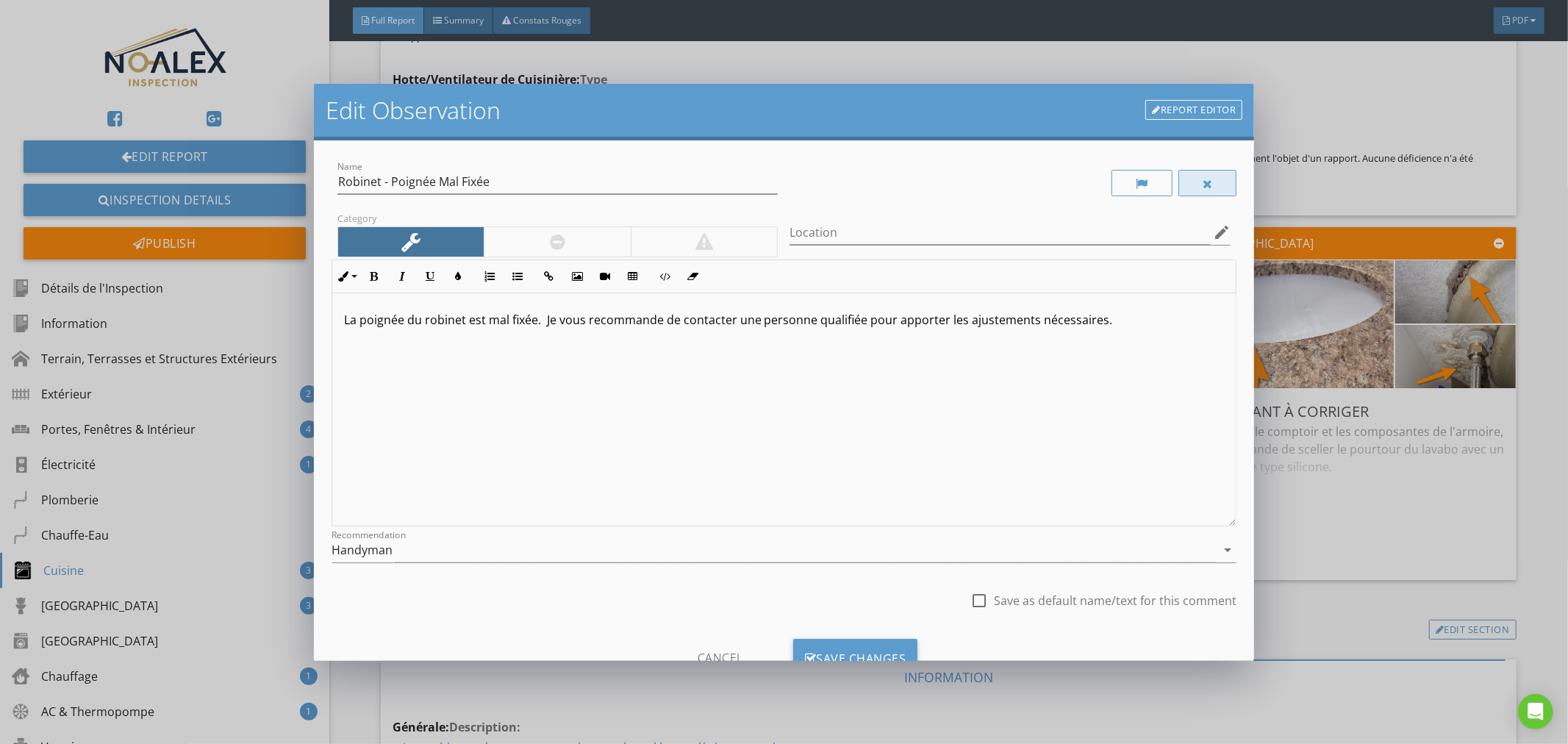
click at [1201, 175] on div at bounding box center [1207, 183] width 59 height 27
click at [875, 643] on div "Save Changes" at bounding box center [855, 658] width 125 height 40
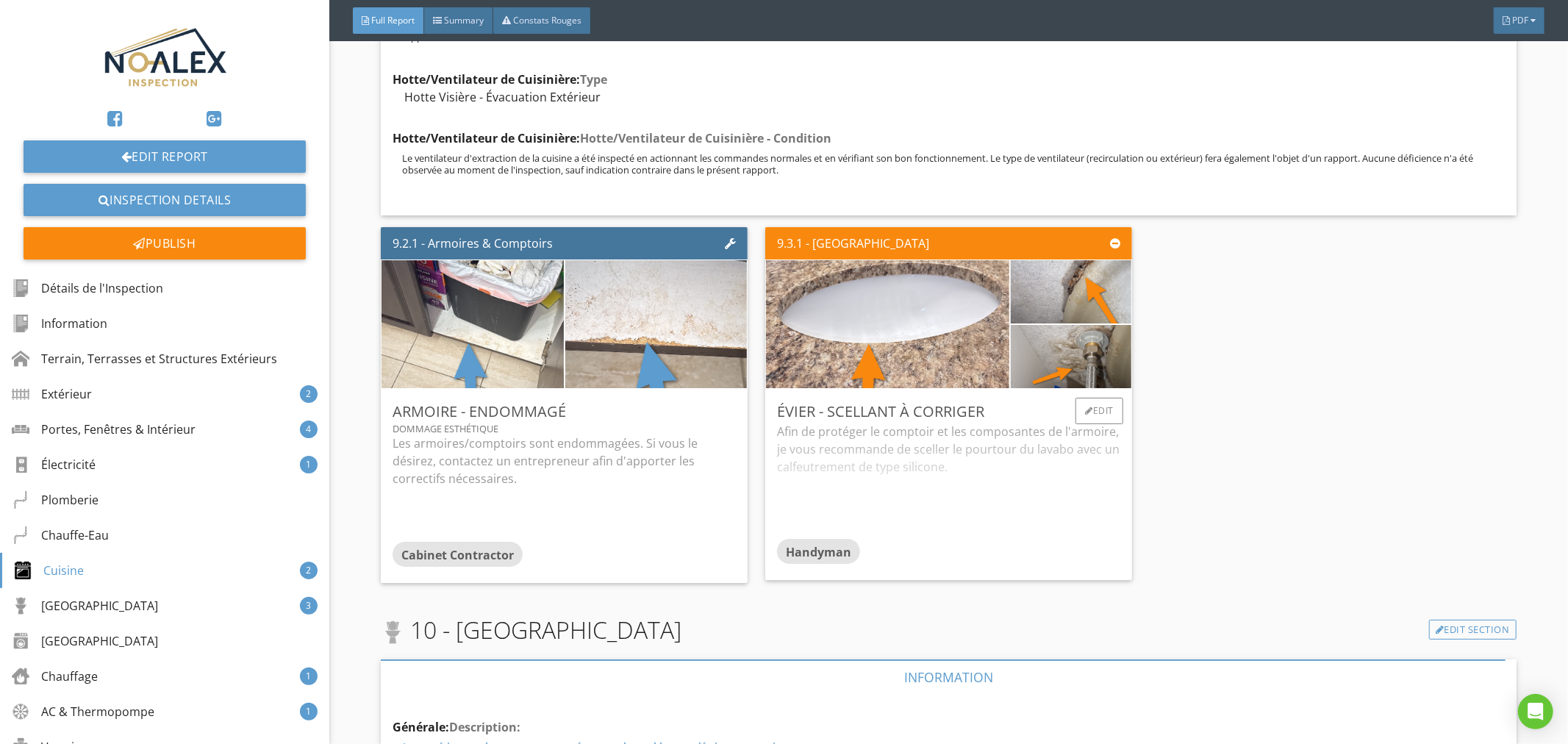
click at [965, 423] on div "Afin de protéger le comptoir et les composantes de l'armoire, je vous recommand…" at bounding box center [949, 481] width 343 height 116
click at [1068, 255] on img at bounding box center [1072, 292] width 211 height 158
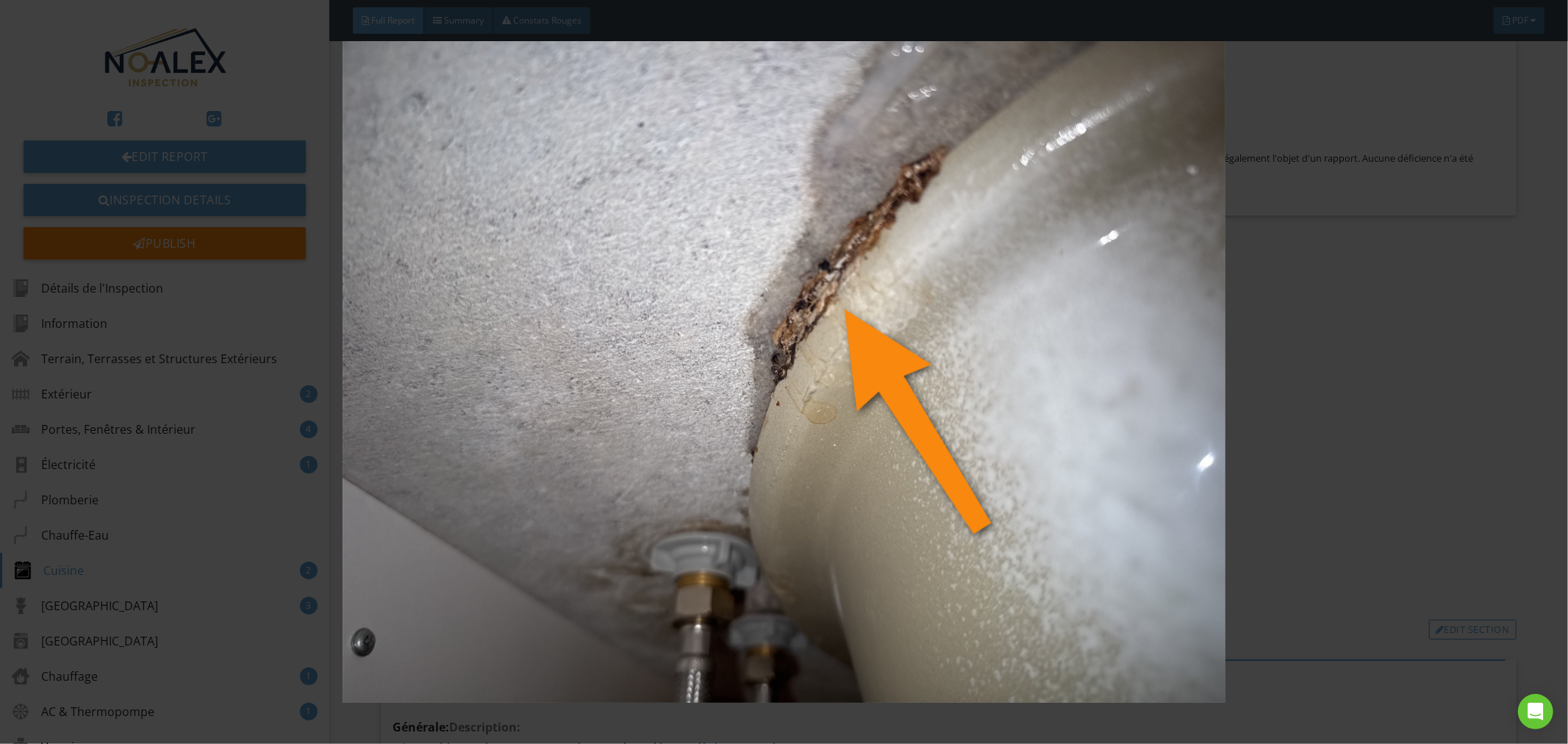
click at [945, 439] on img at bounding box center [785, 372] width 1446 height 662
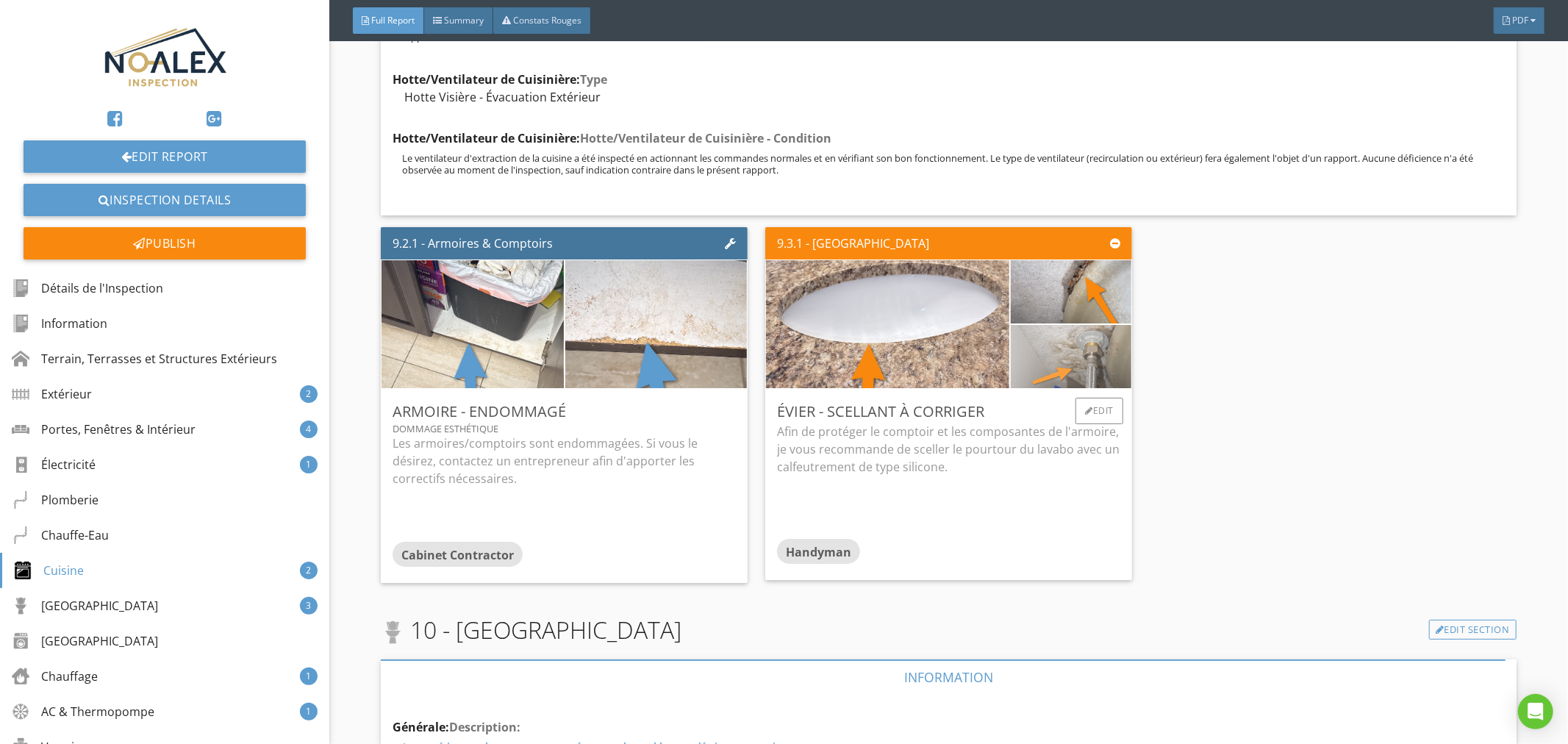
click at [1031, 331] on img at bounding box center [1072, 357] width 211 height 158
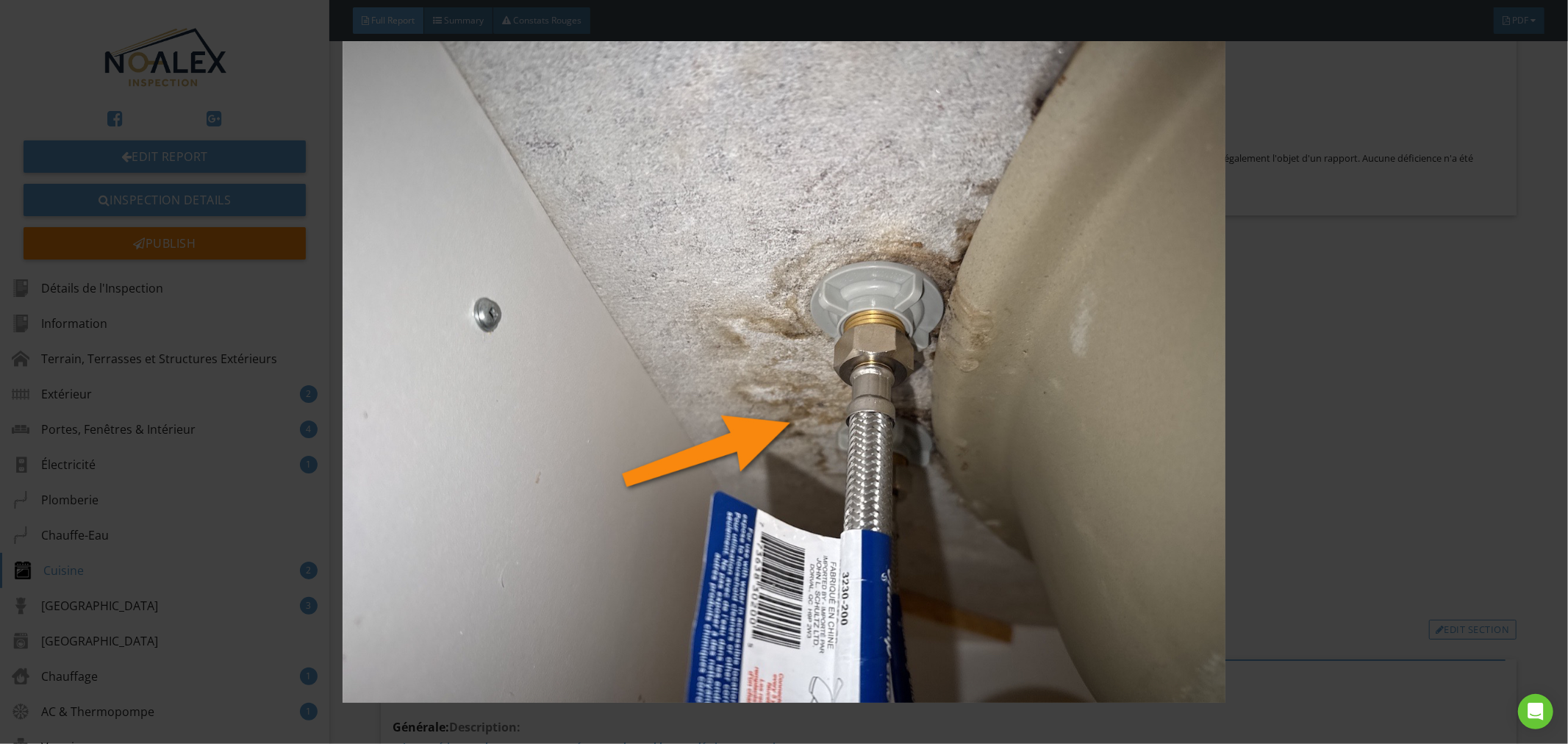
click at [1022, 518] on img at bounding box center [785, 372] width 1446 height 662
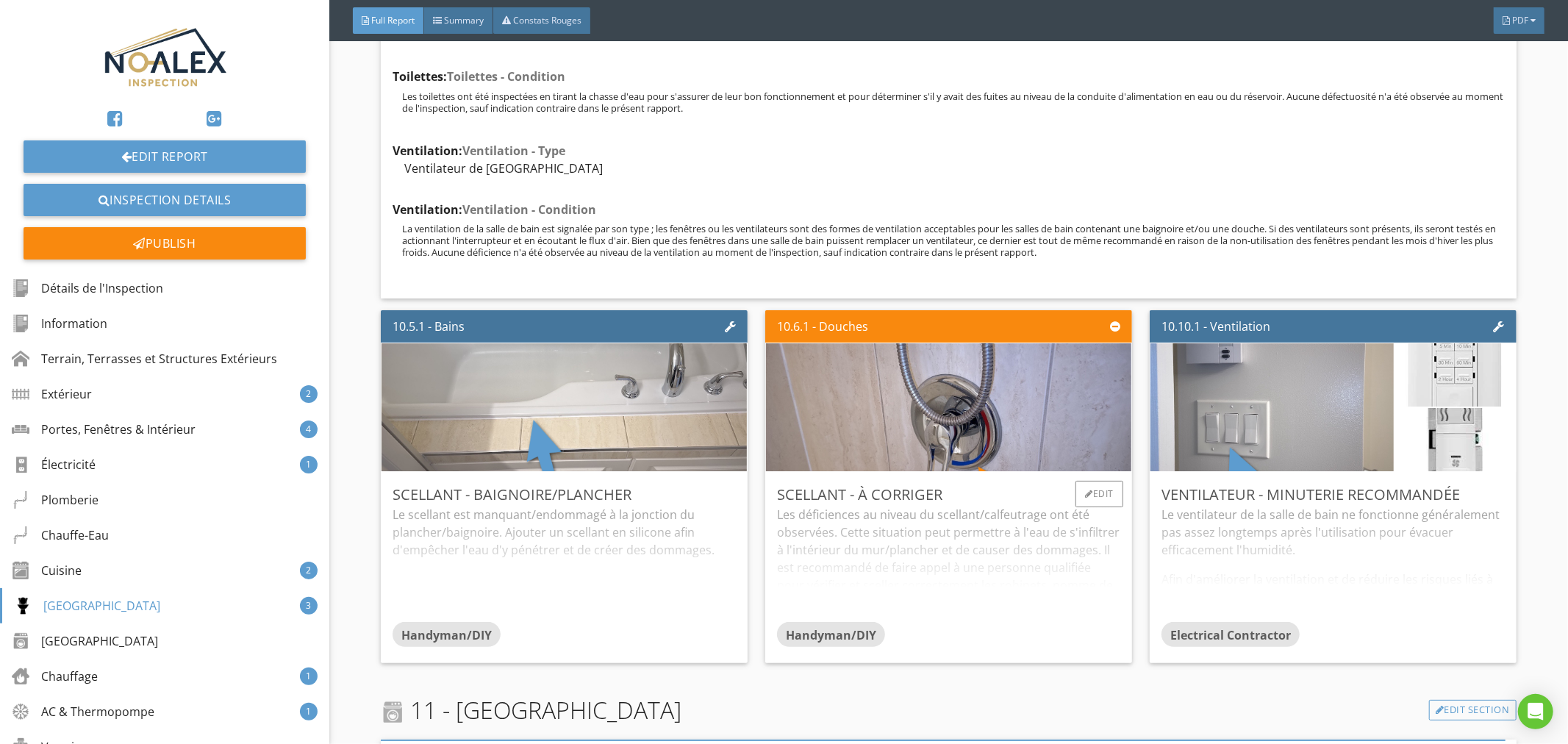
scroll to position [13822, 0]
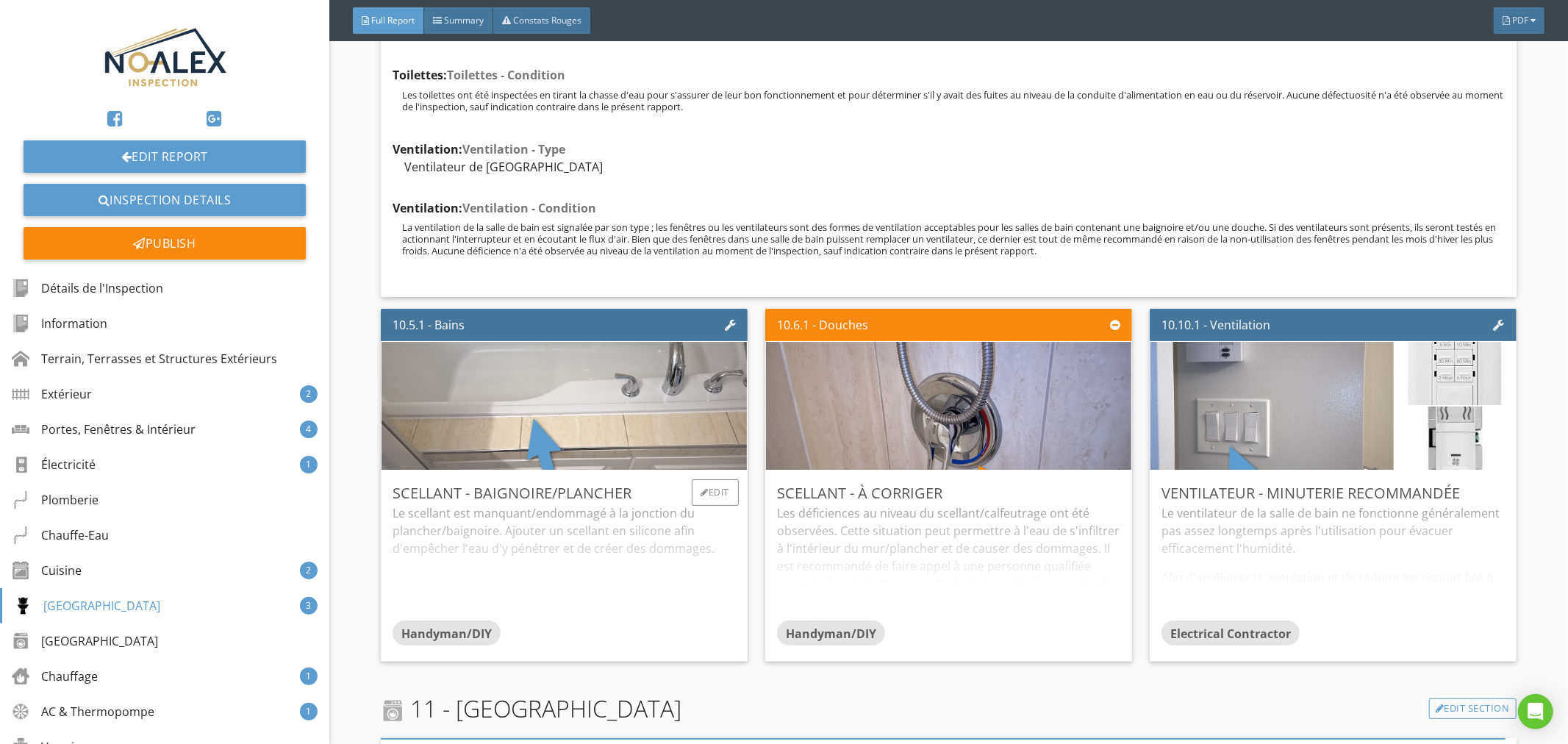
click at [638, 513] on div "Le scellant est manquant/endommagé à la jonction du plancher/baignoire. Ajouter…" at bounding box center [564, 563] width 343 height 116
click at [979, 517] on div "Les déficiences au niveau du scellant/calfeutrage ont été observées. Cette situ…" at bounding box center [949, 563] width 343 height 116
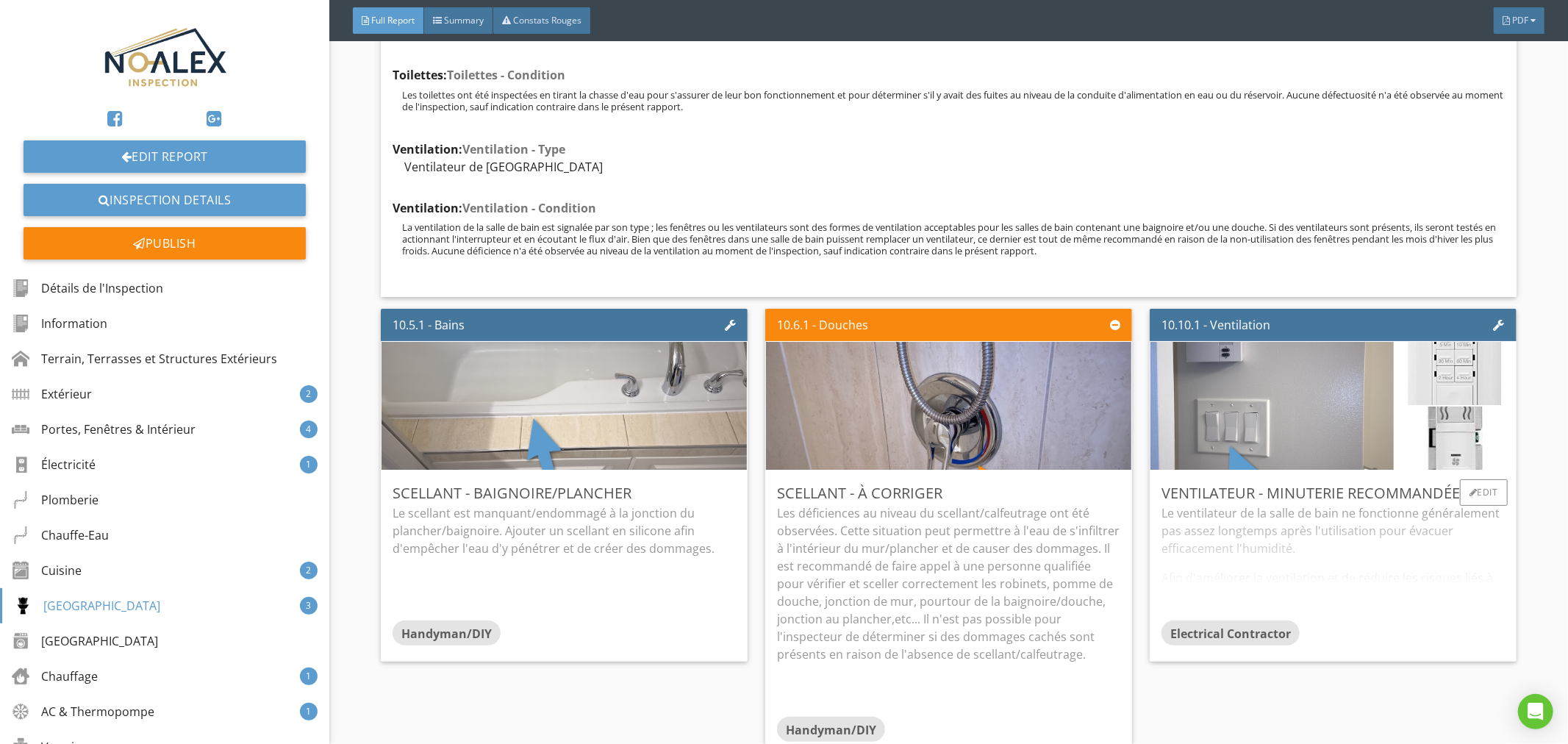
click at [1318, 519] on div "Le ventilateur de la salle de bain ne fonctionne généralement pas assez longtem…" at bounding box center [1333, 563] width 343 height 116
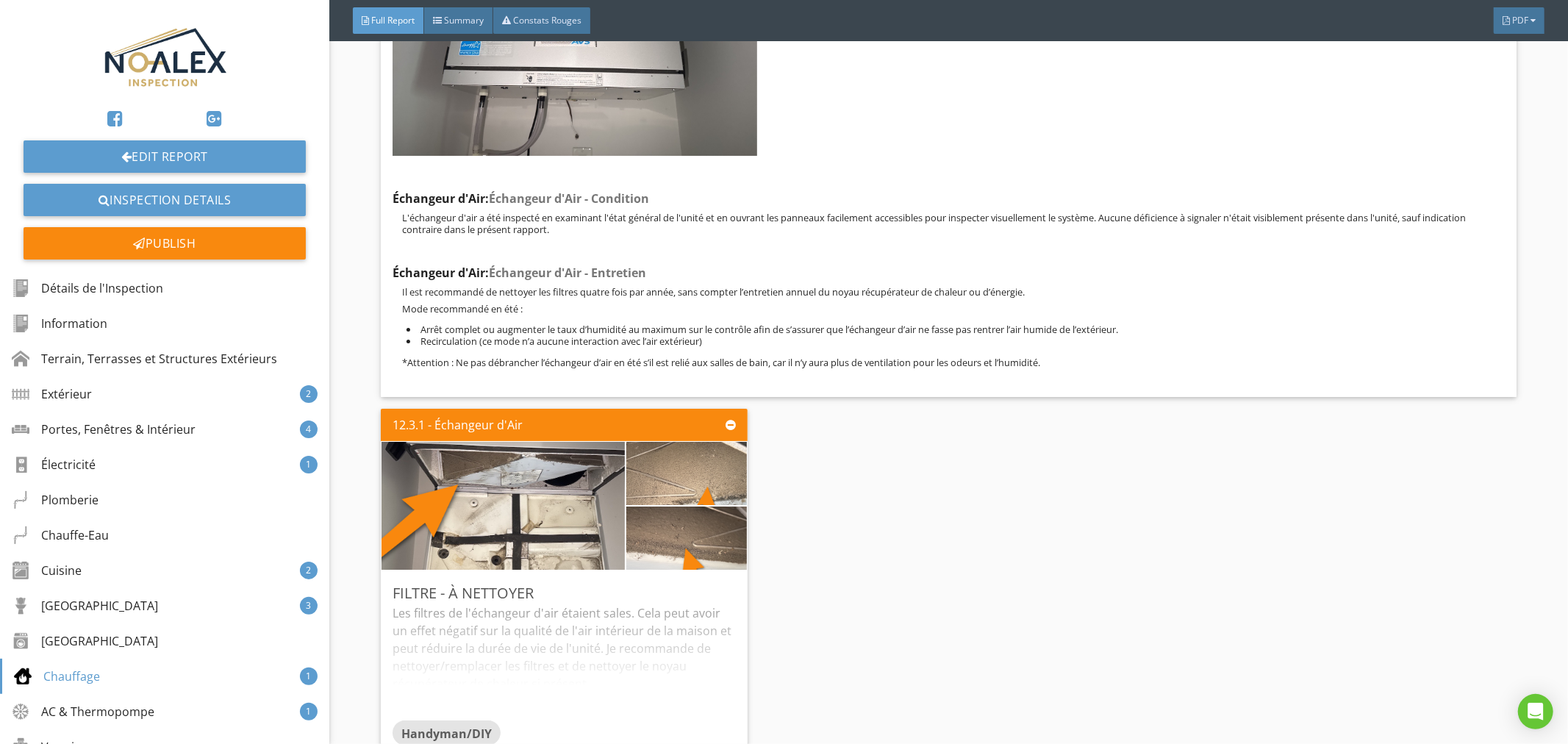
scroll to position [15563, 0]
click at [675, 602] on div "Les filtres de l'échangeur d'air étaient sales. Cela peut avoir un effet négati…" at bounding box center [564, 661] width 343 height 116
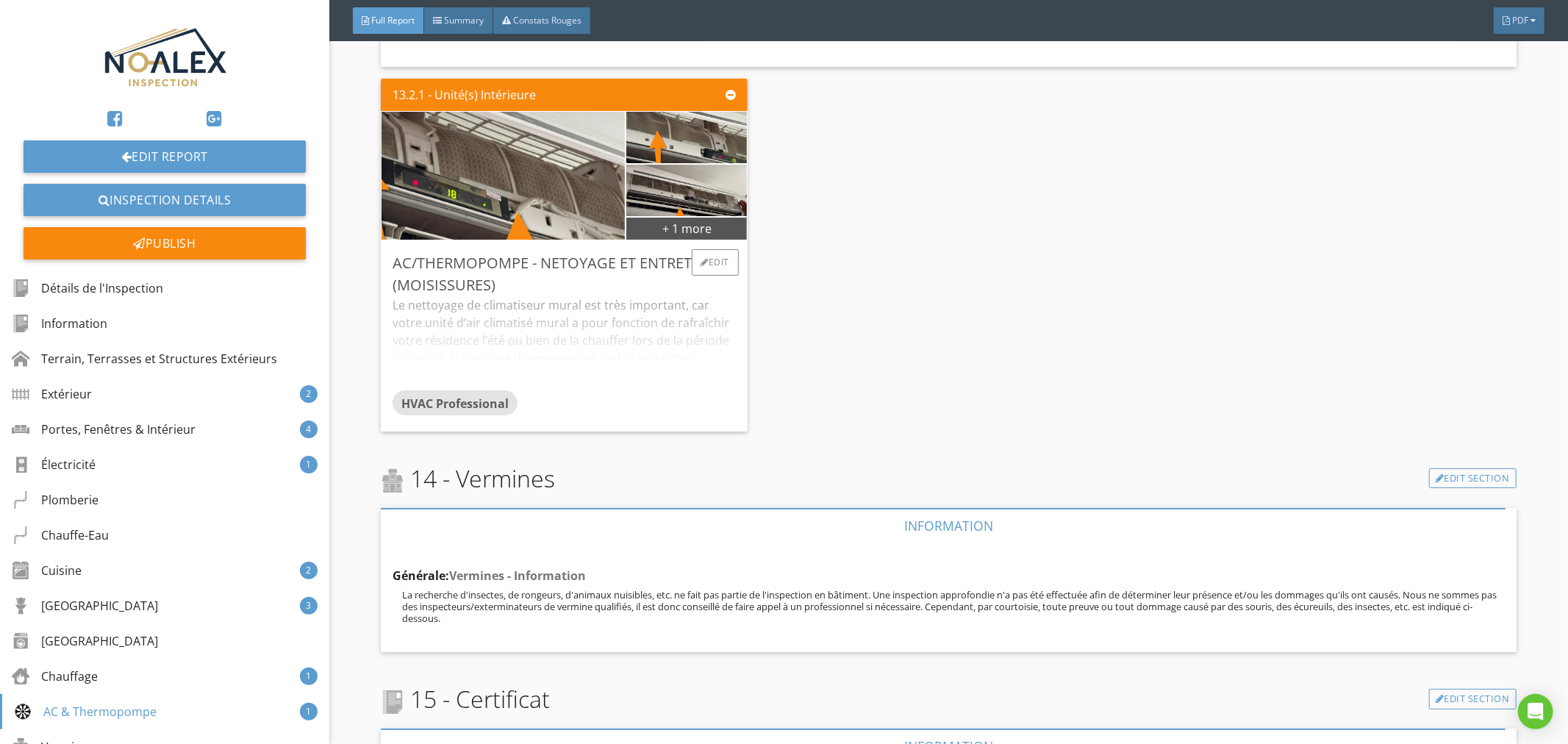
scroll to position [17413, 0]
click at [613, 295] on div "Le nettoyage de climatiseur mural est très important, car votre unité d’air cli…" at bounding box center [564, 342] width 343 height 94
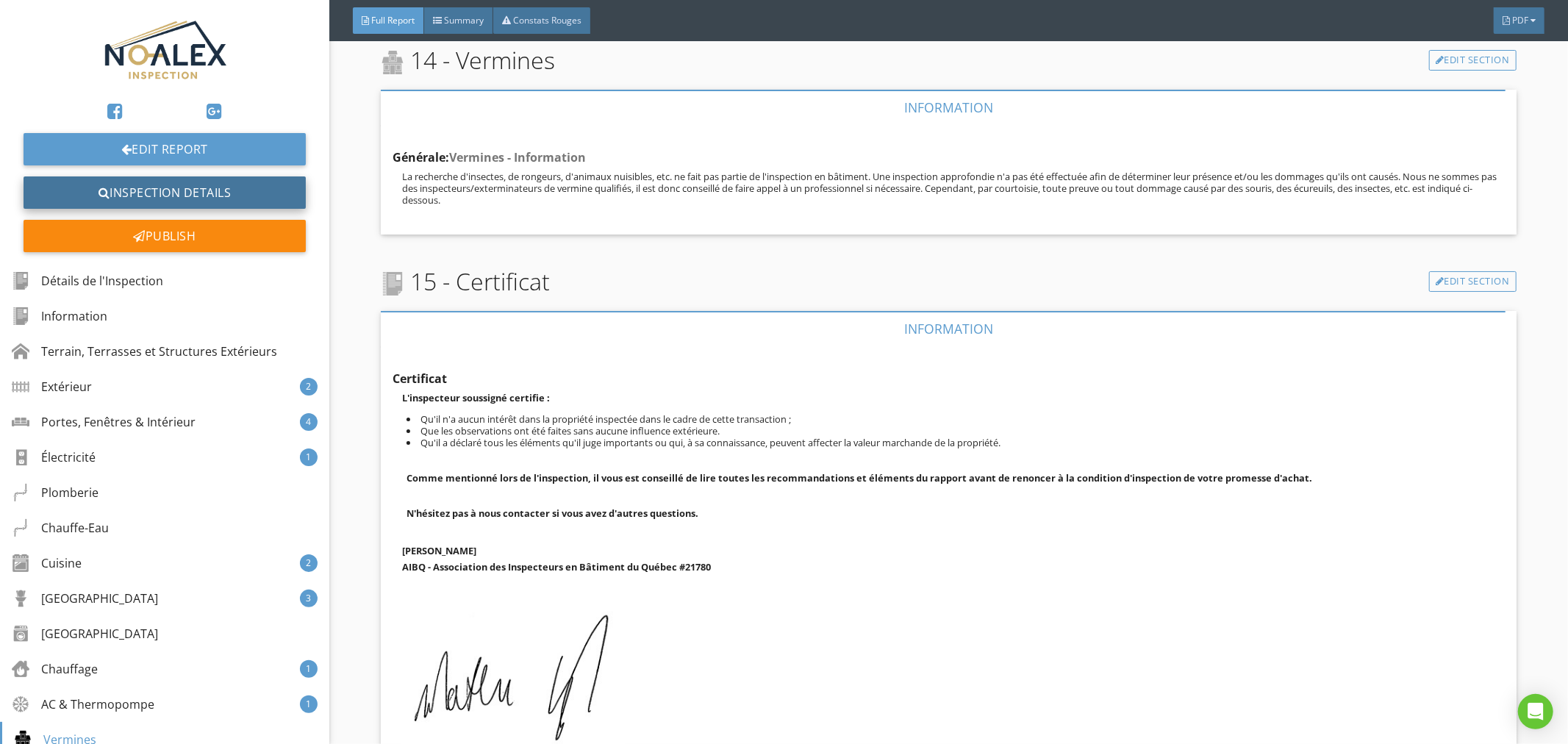
scroll to position [8, 0]
click at [175, 196] on link "Inspection Details" at bounding box center [165, 191] width 283 height 32
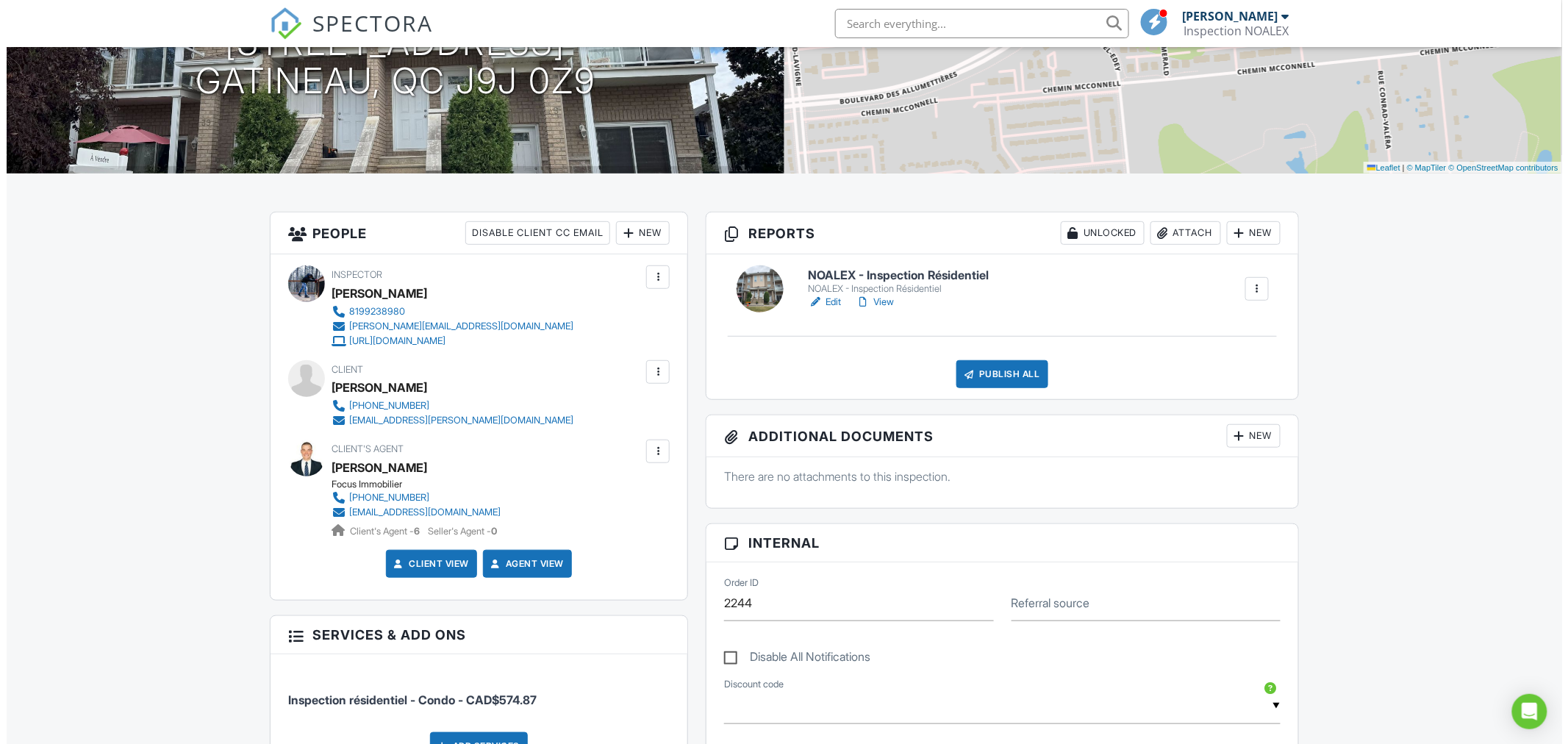
scroll to position [218, 0]
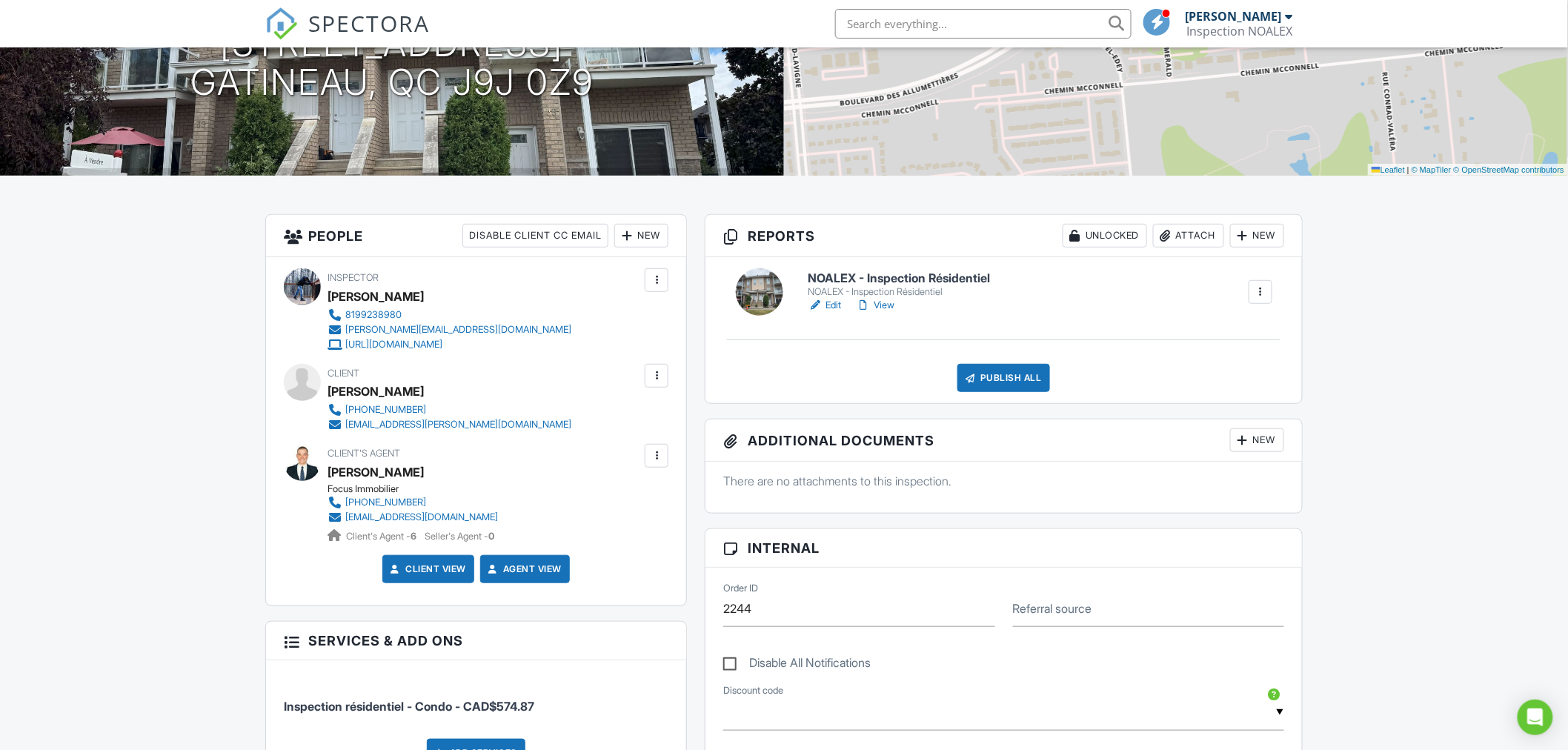
click at [985, 377] on div "Publish All" at bounding box center [1004, 377] width 93 height 28
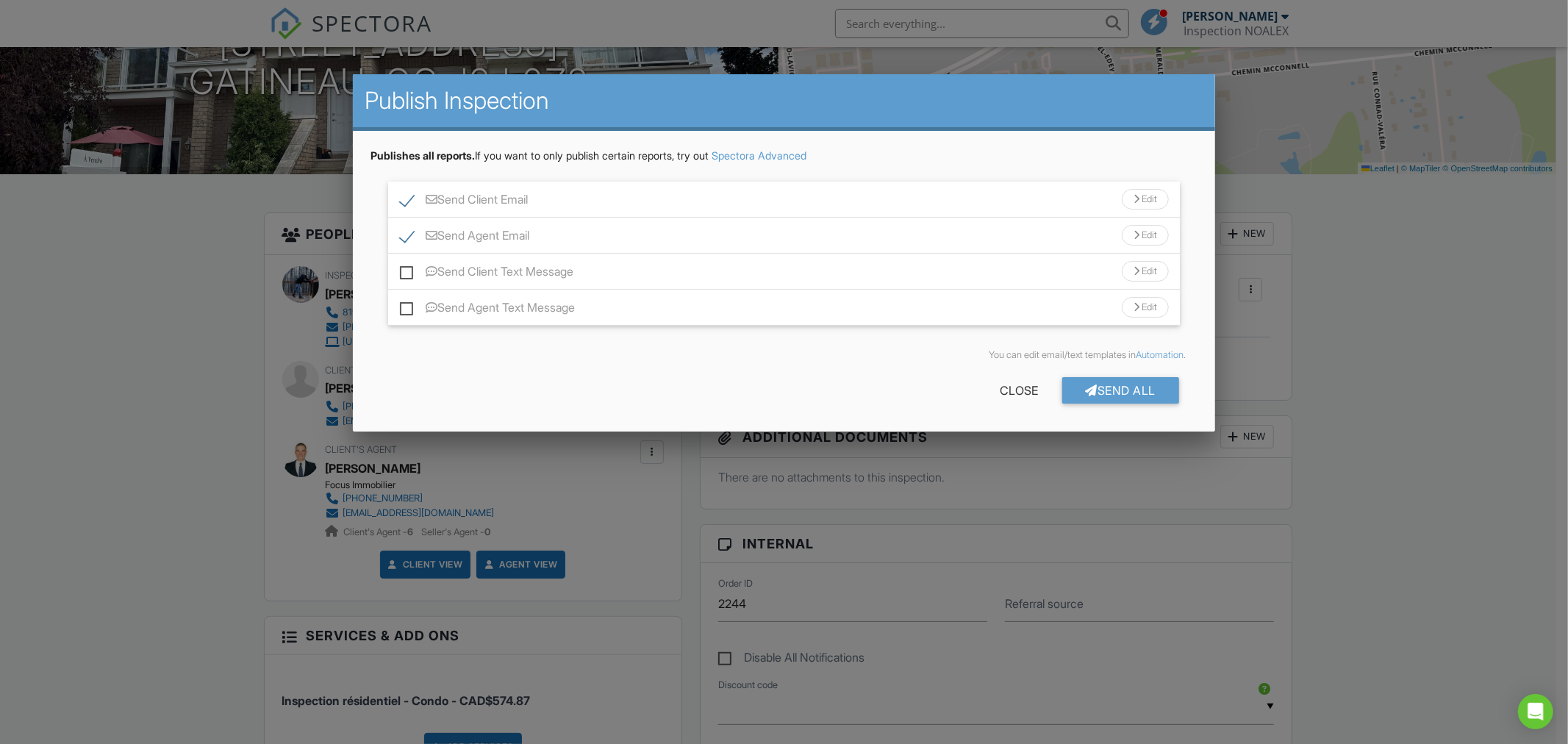
click at [400, 231] on label "Send Agent Email" at bounding box center [464, 238] width 129 height 18
checkbox input "false"
click at [1110, 383] on div "Send All" at bounding box center [1122, 390] width 118 height 27
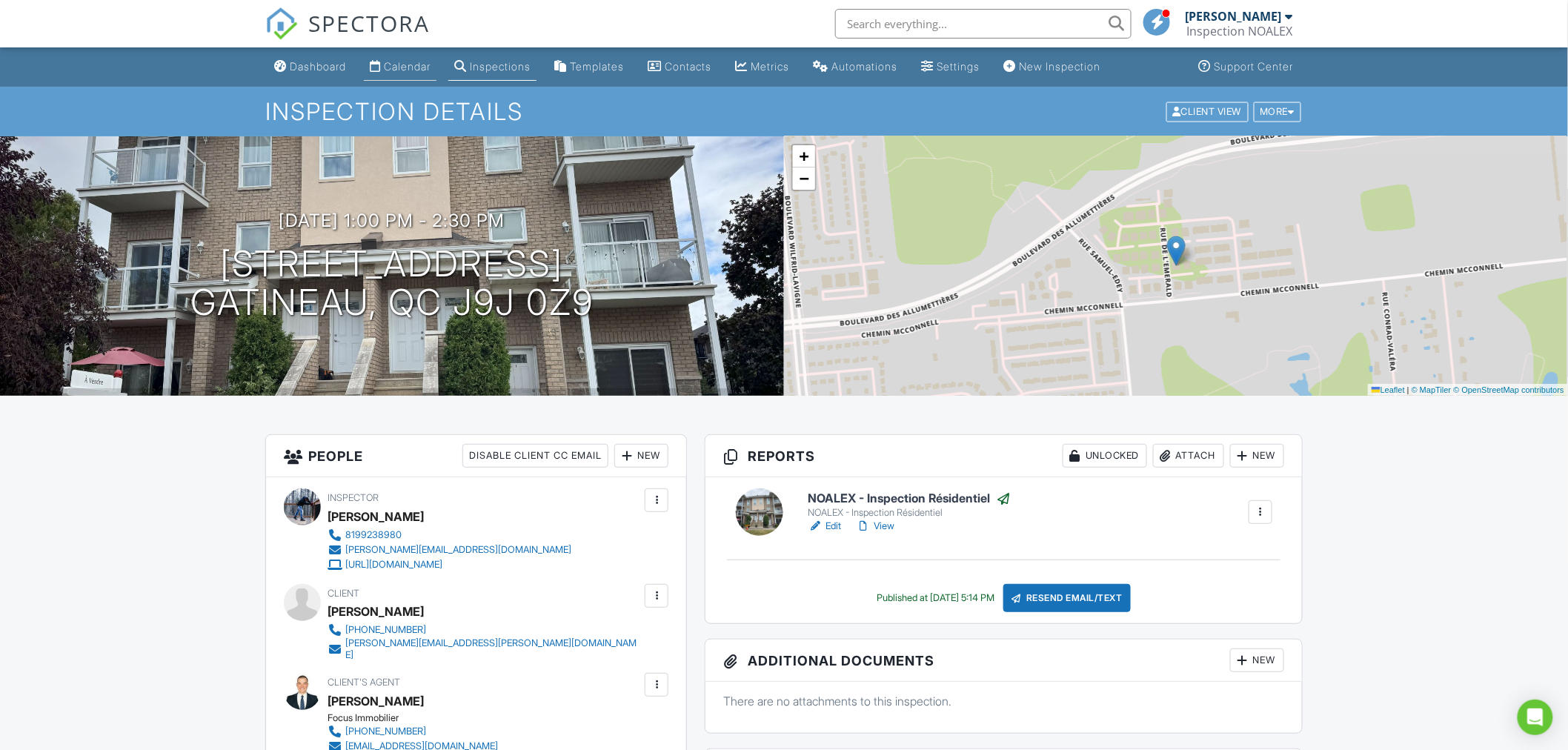
click at [407, 69] on div "Calendar" at bounding box center [407, 66] width 46 height 12
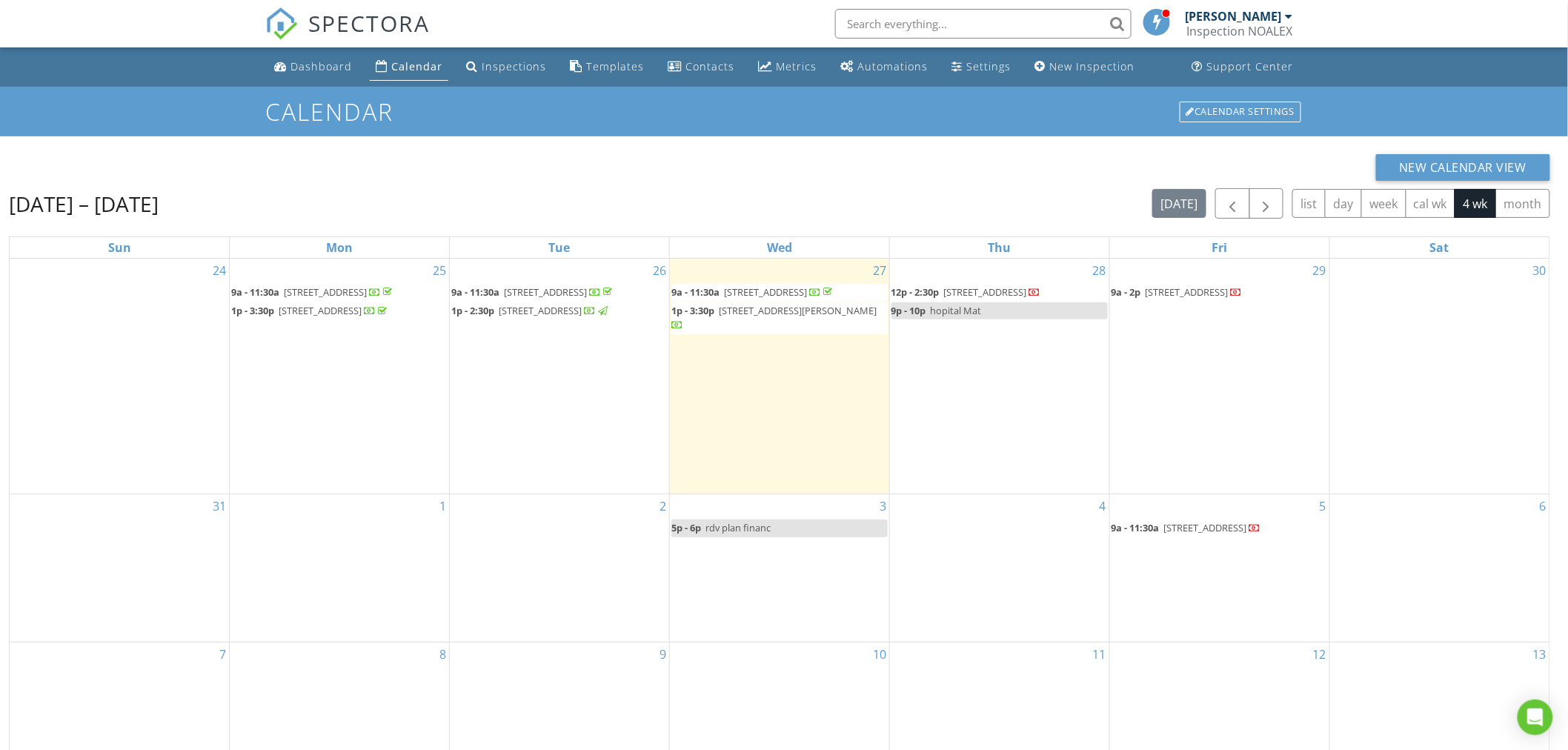
click at [583, 559] on div "2" at bounding box center [559, 567] width 219 height 147
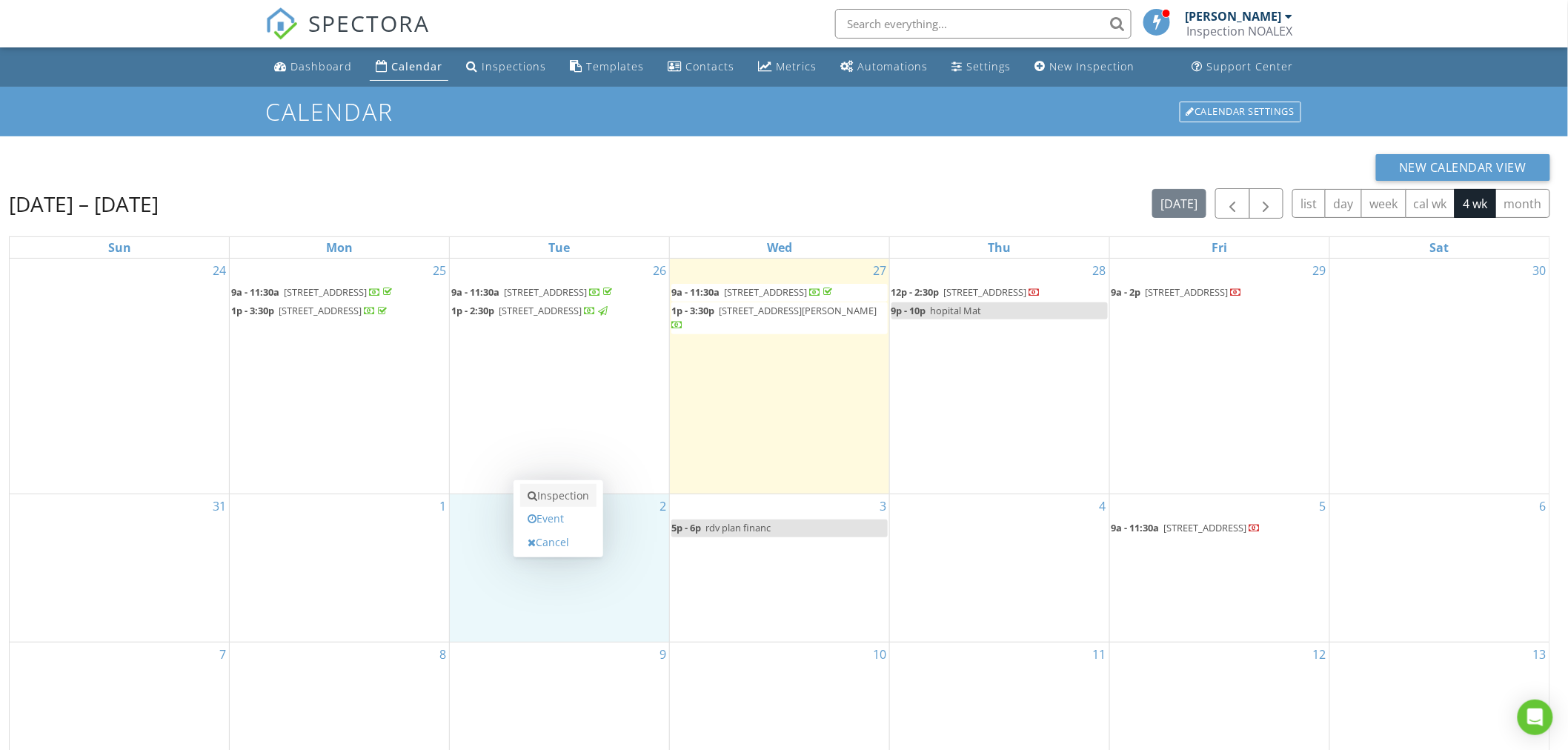
click at [566, 491] on link "Inspection" at bounding box center [558, 495] width 76 height 24
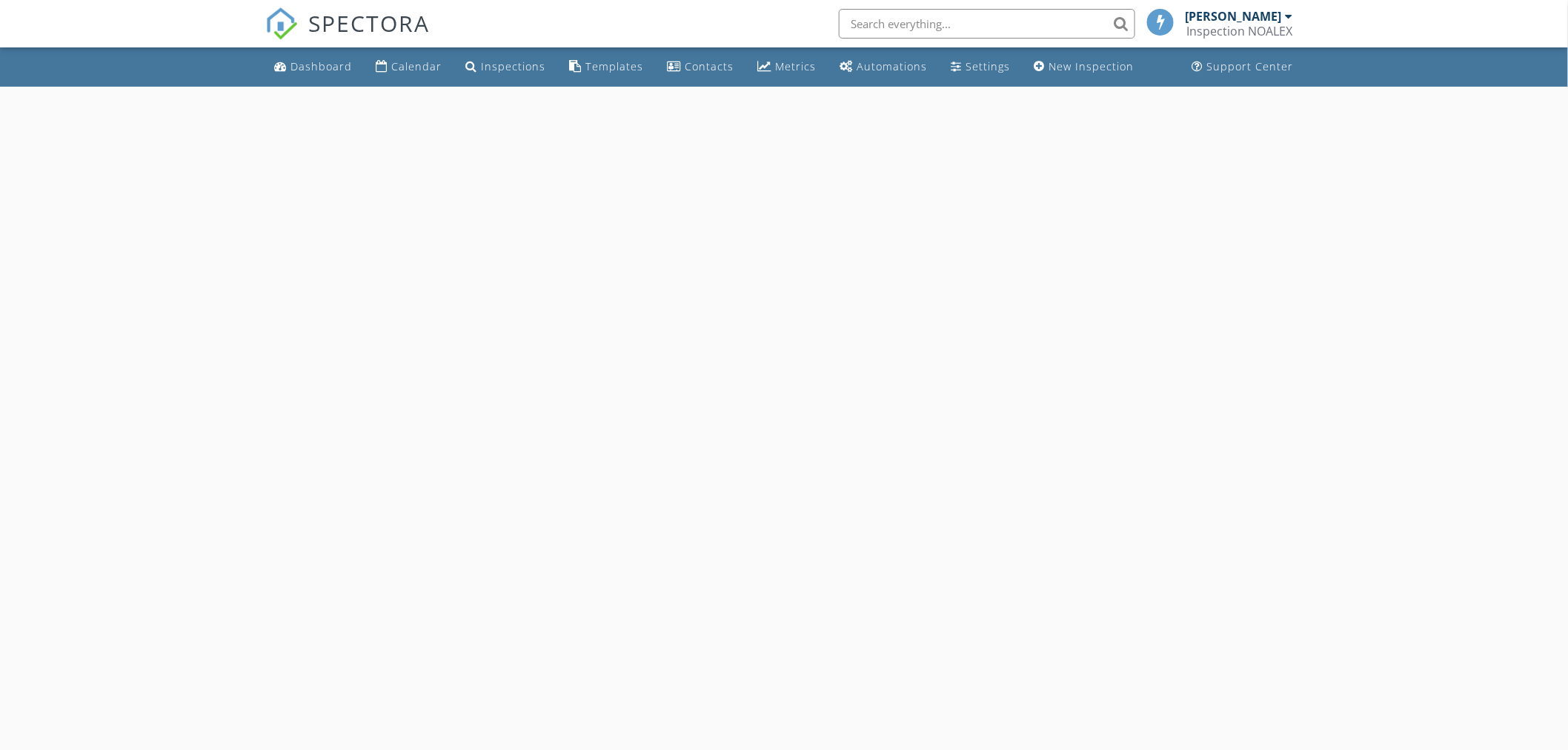
select select "8"
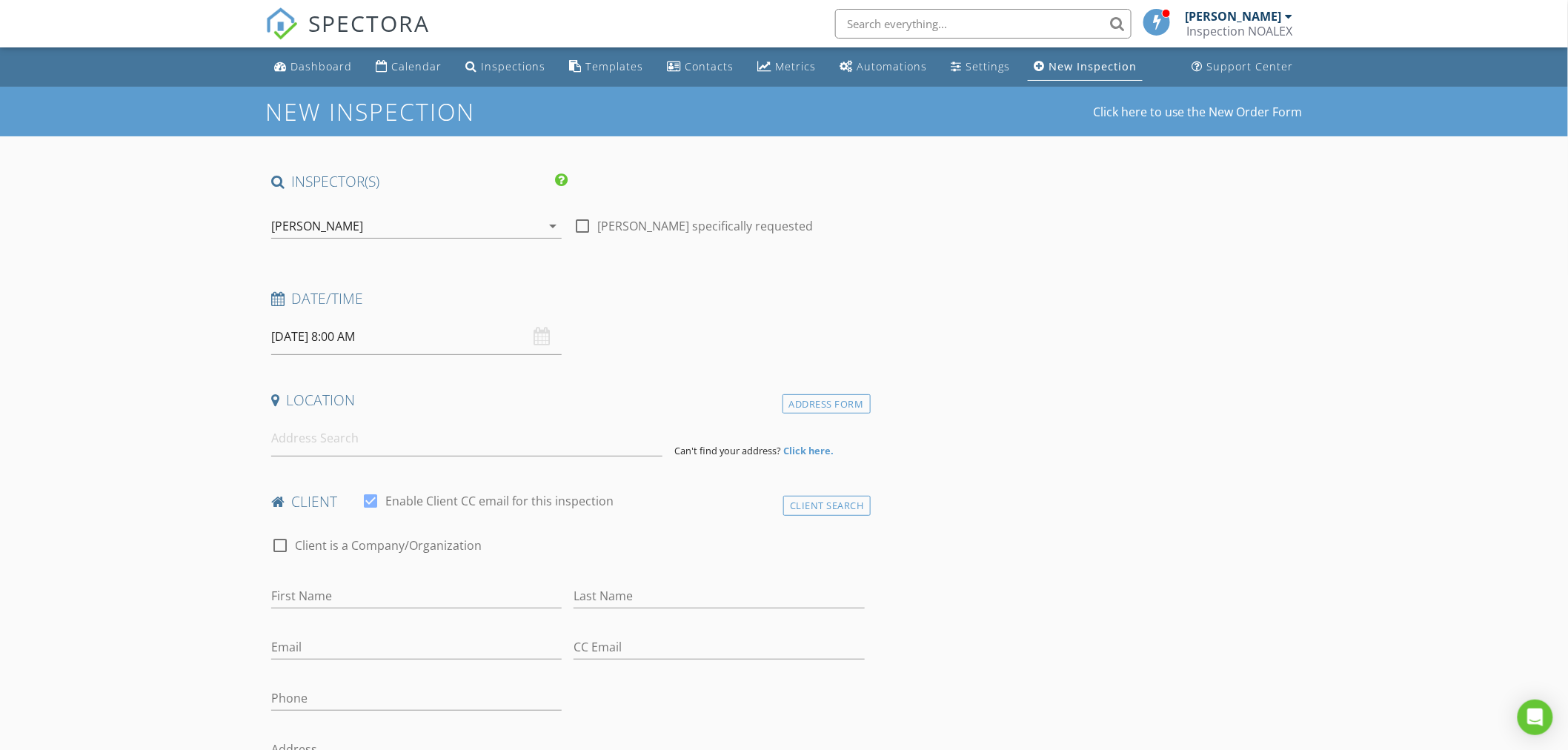
click at [374, 331] on input "[DATE] 8:00 AM" at bounding box center [416, 336] width 290 height 36
type input "09"
type input "[DATE] 9:00 AM"
click at [353, 578] on span at bounding box center [357, 582] width 10 height 15
type input "05"
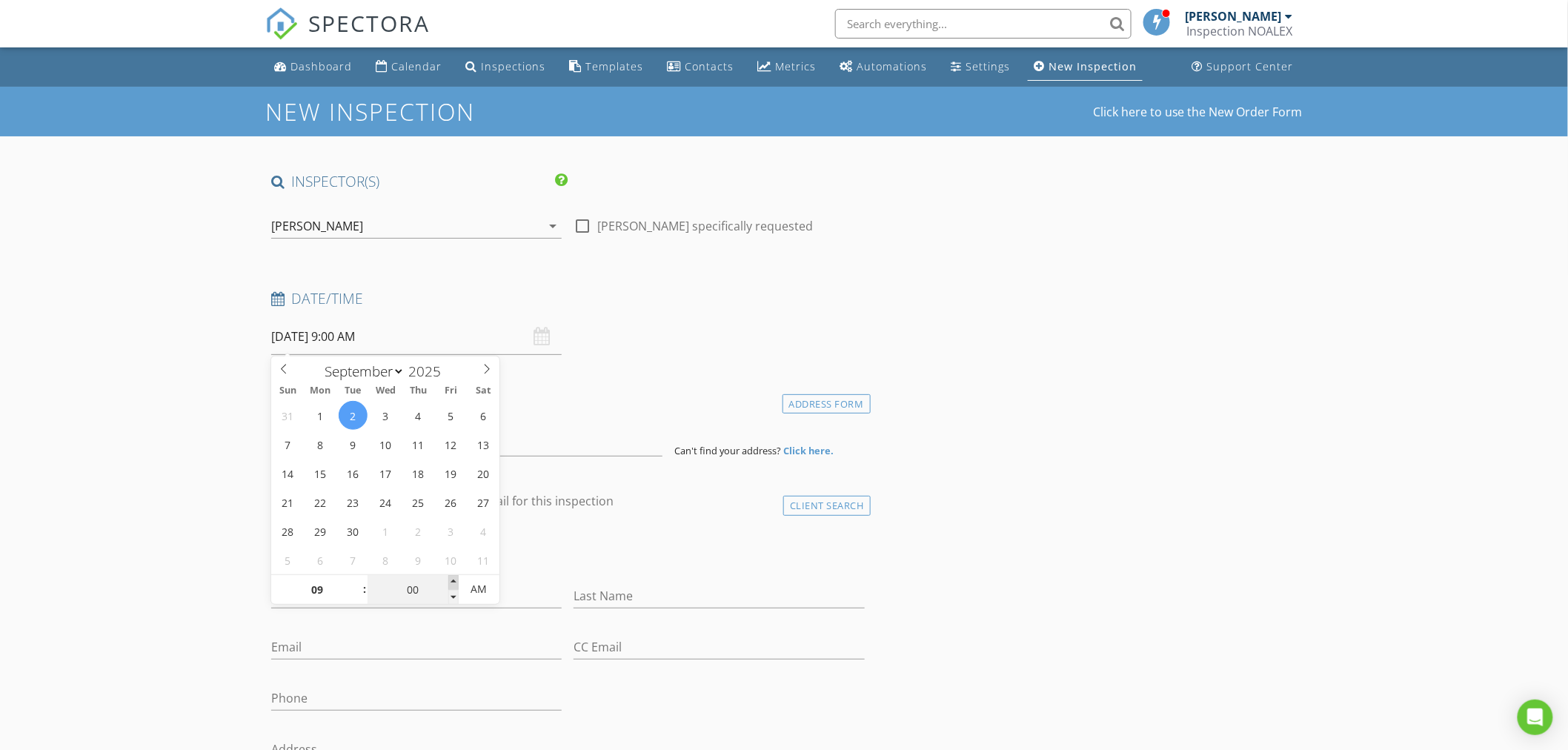
type input "02/09/2025 9:05 AM"
click at [455, 578] on span at bounding box center [453, 582] width 10 height 15
type input "10"
type input "02/09/2025 9:10 AM"
click at [455, 578] on span at bounding box center [453, 582] width 10 height 15
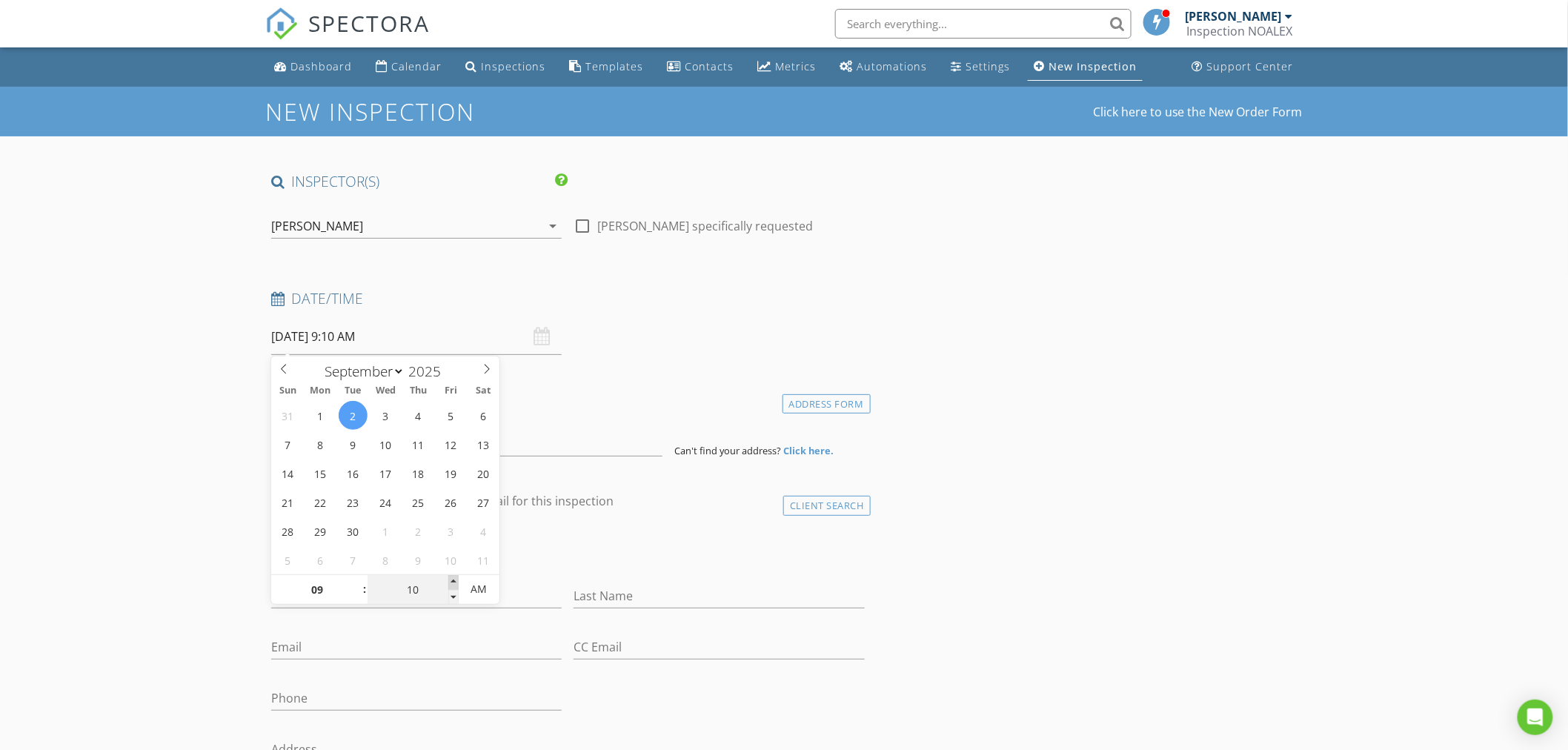
type input "15"
type input "02/09/2025 9:15 AM"
click at [455, 578] on span at bounding box center [453, 582] width 10 height 15
type input "20"
type input "02/09/2025 9:20 AM"
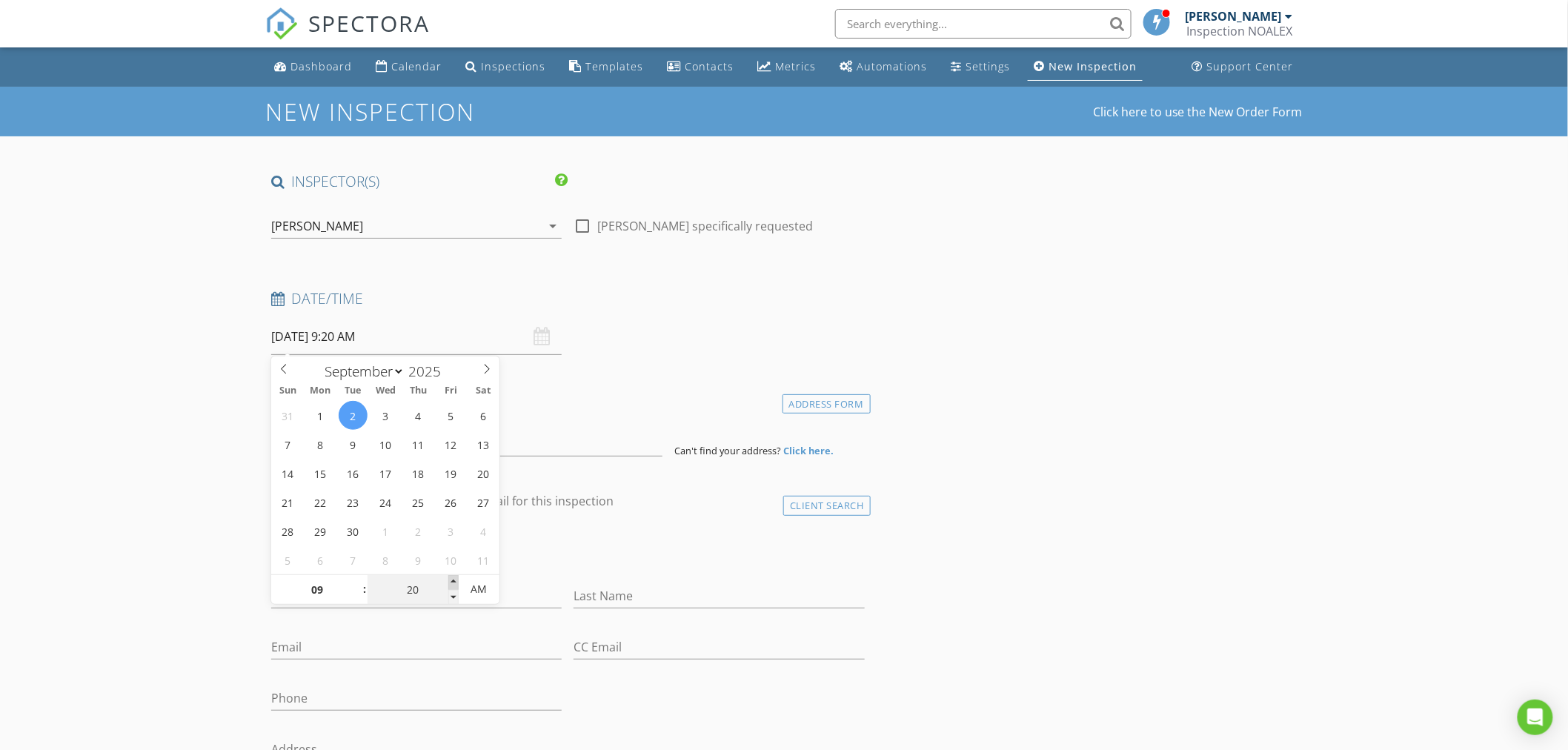
click at [455, 578] on span at bounding box center [453, 582] width 10 height 15
type input "25"
type input "02/09/2025 9:25 AM"
click at [455, 578] on span at bounding box center [453, 582] width 10 height 15
type input "30"
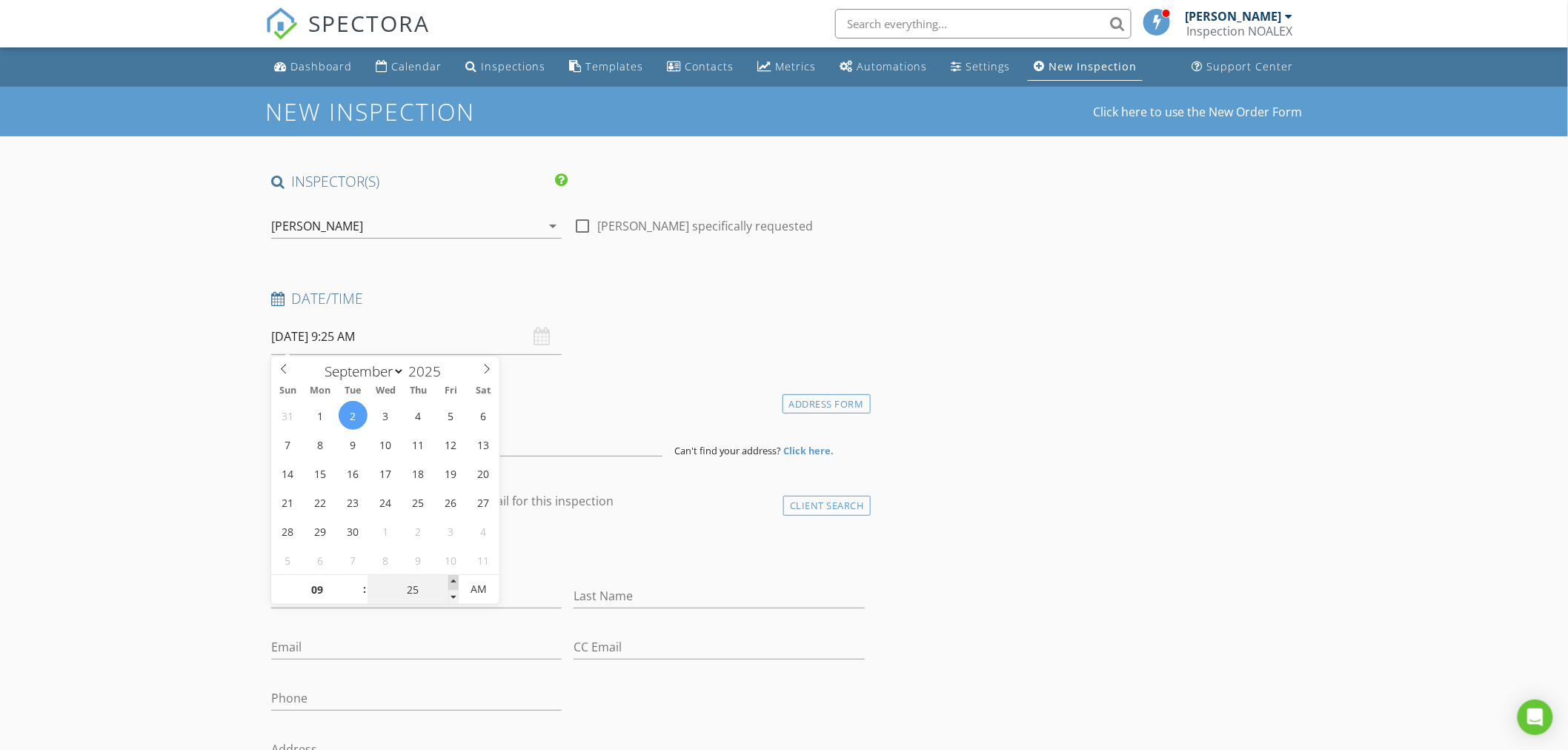
type input "02/09/2025 9:30 AM"
click at [455, 578] on span at bounding box center [453, 582] width 10 height 15
drag, startPoint x: 188, startPoint y: 562, endPoint x: 225, endPoint y: 534, distance: 46.4
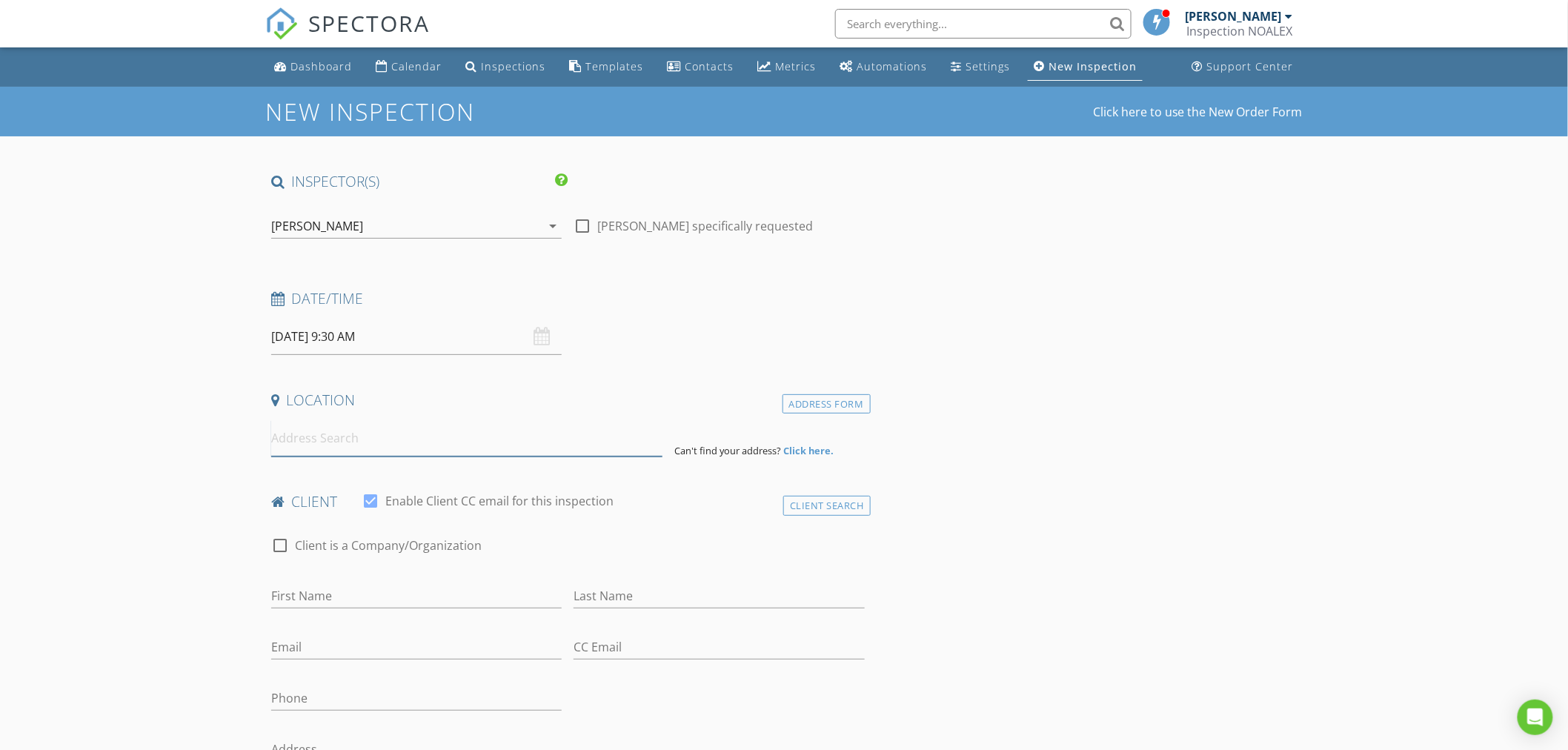
click at [329, 438] on input at bounding box center [466, 438] width 391 height 36
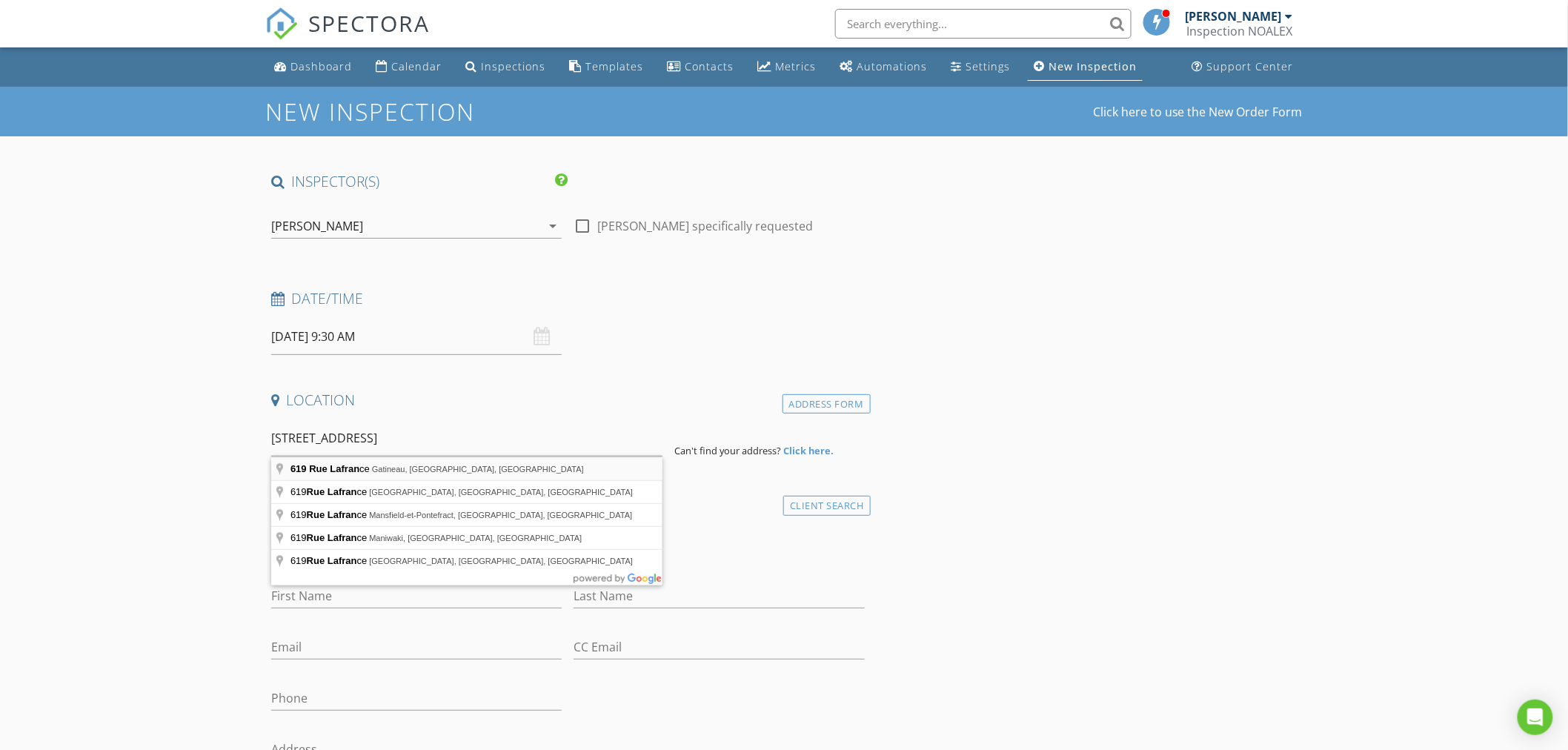
type input "619 Rue Lafrance, Gatineau, QC, Canada"
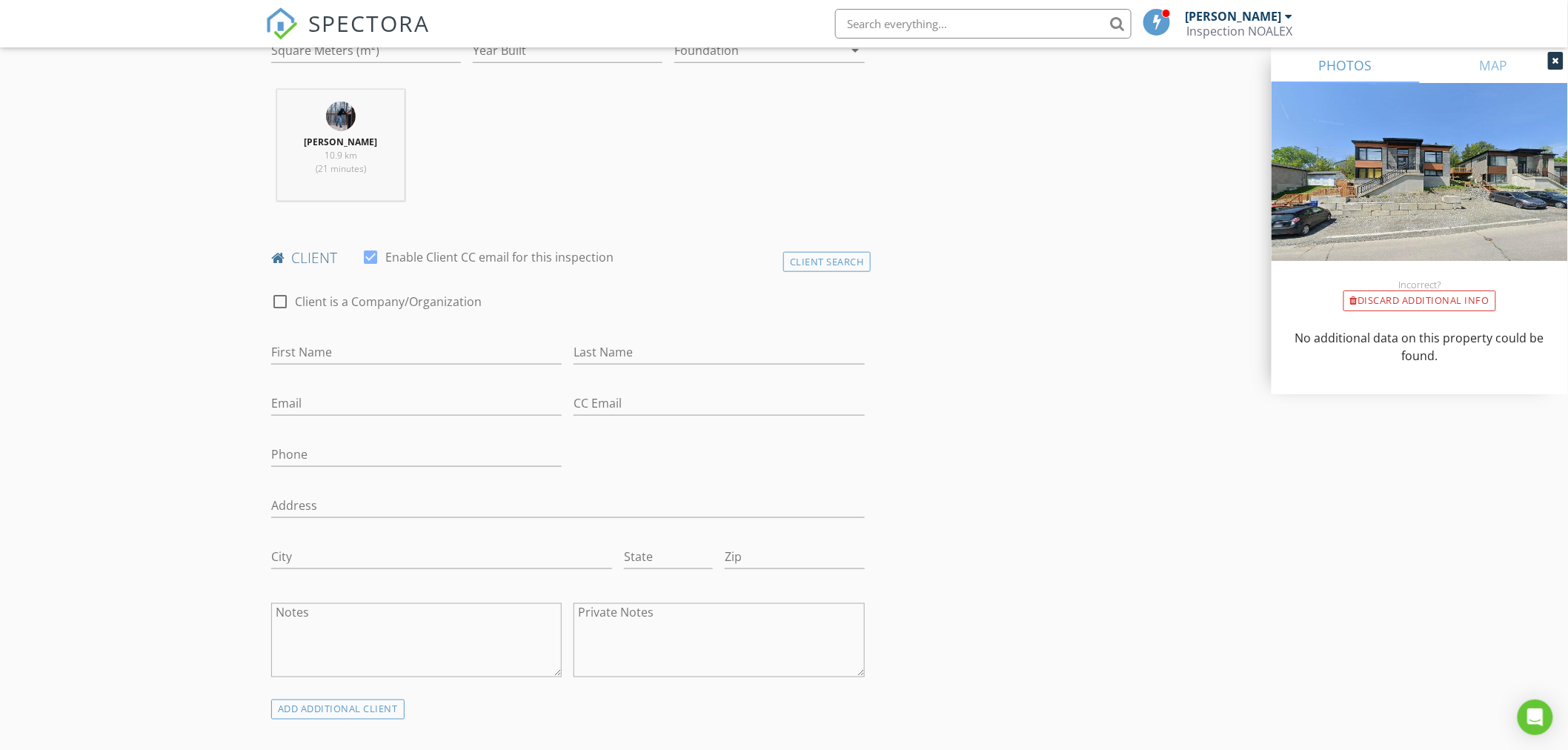
scroll to position [549, 0]
click at [386, 345] on input "First Name" at bounding box center [416, 351] width 290 height 25
type input "Jonathan"
type input "Beausoleil"
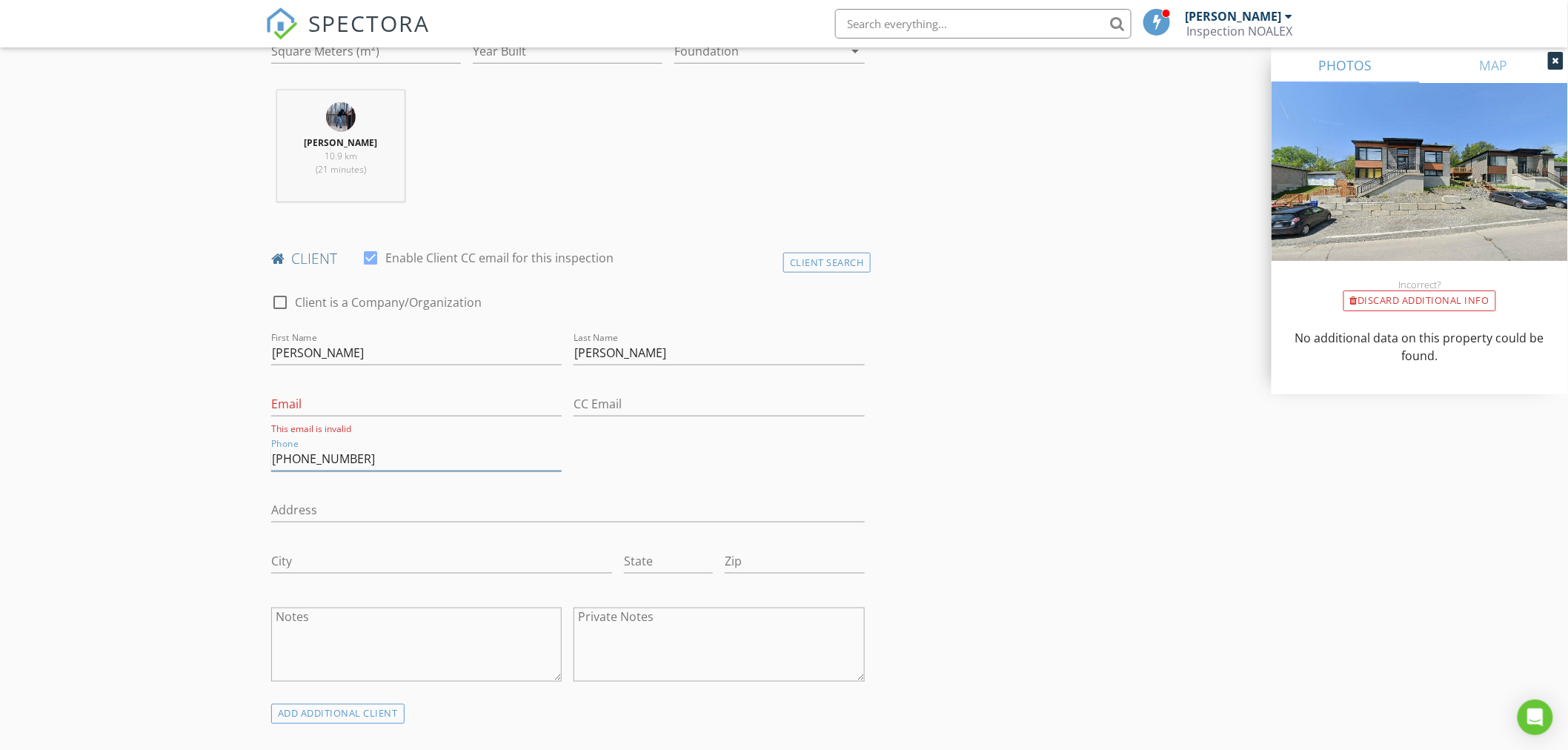
type input "[PHONE_NUMBER]"
click at [779, 465] on div "check_box_outline_blank Client is a Company/Organization First Name Jonathan La…" at bounding box center [568, 491] width 605 height 425
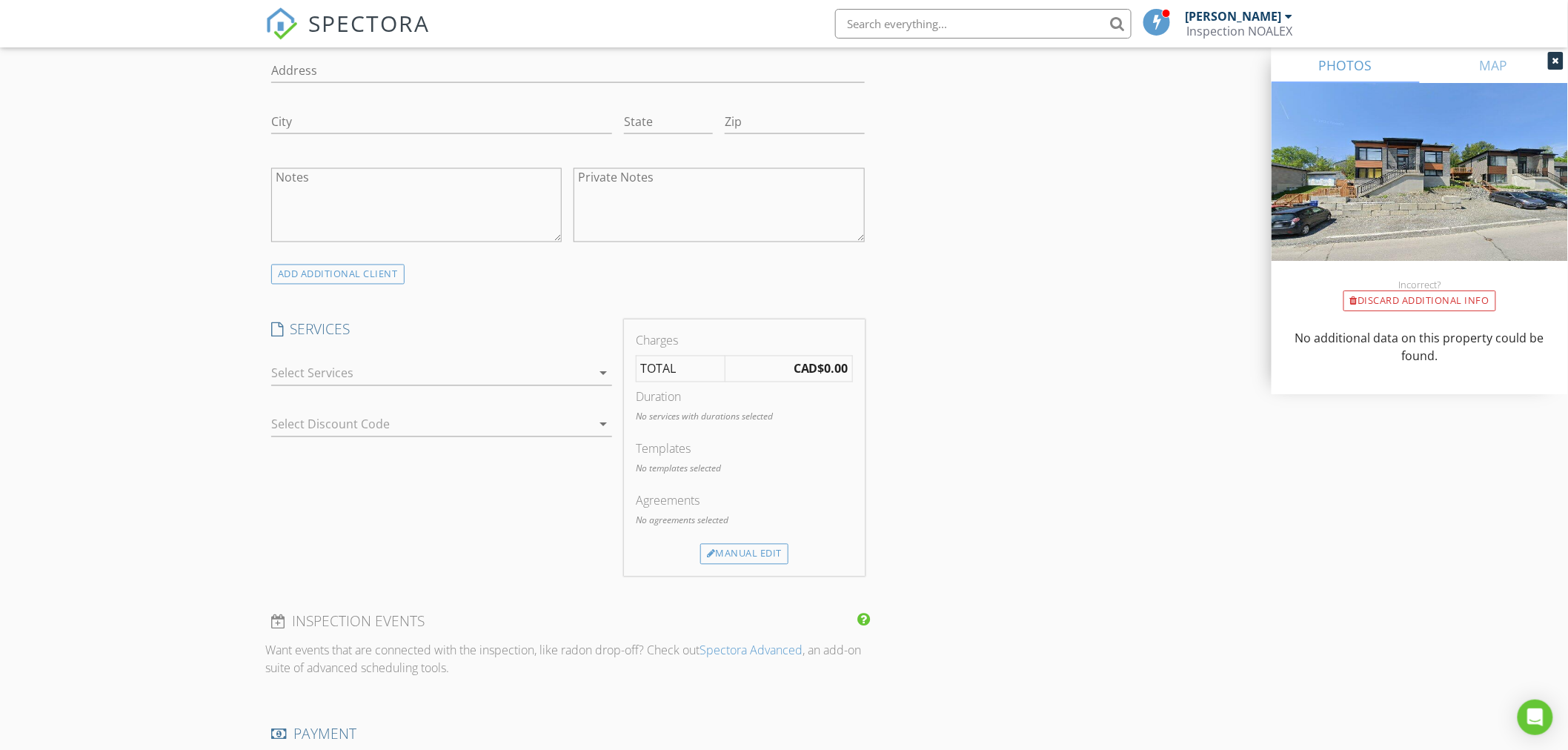
scroll to position [986, 0]
click at [462, 378] on div at bounding box center [431, 373] width 320 height 24
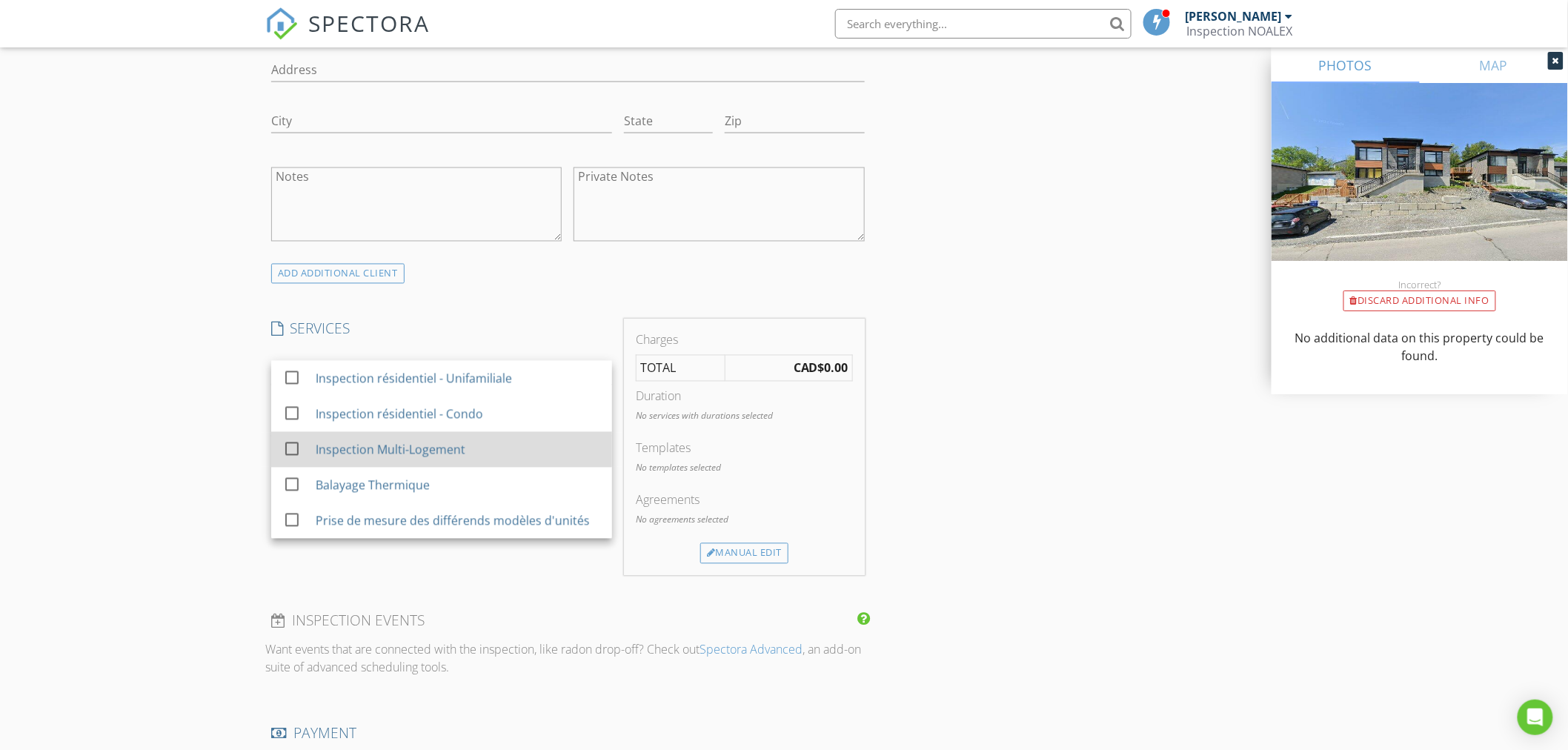
click at [431, 454] on div "Inspection Multi-Logement" at bounding box center [390, 449] width 150 height 18
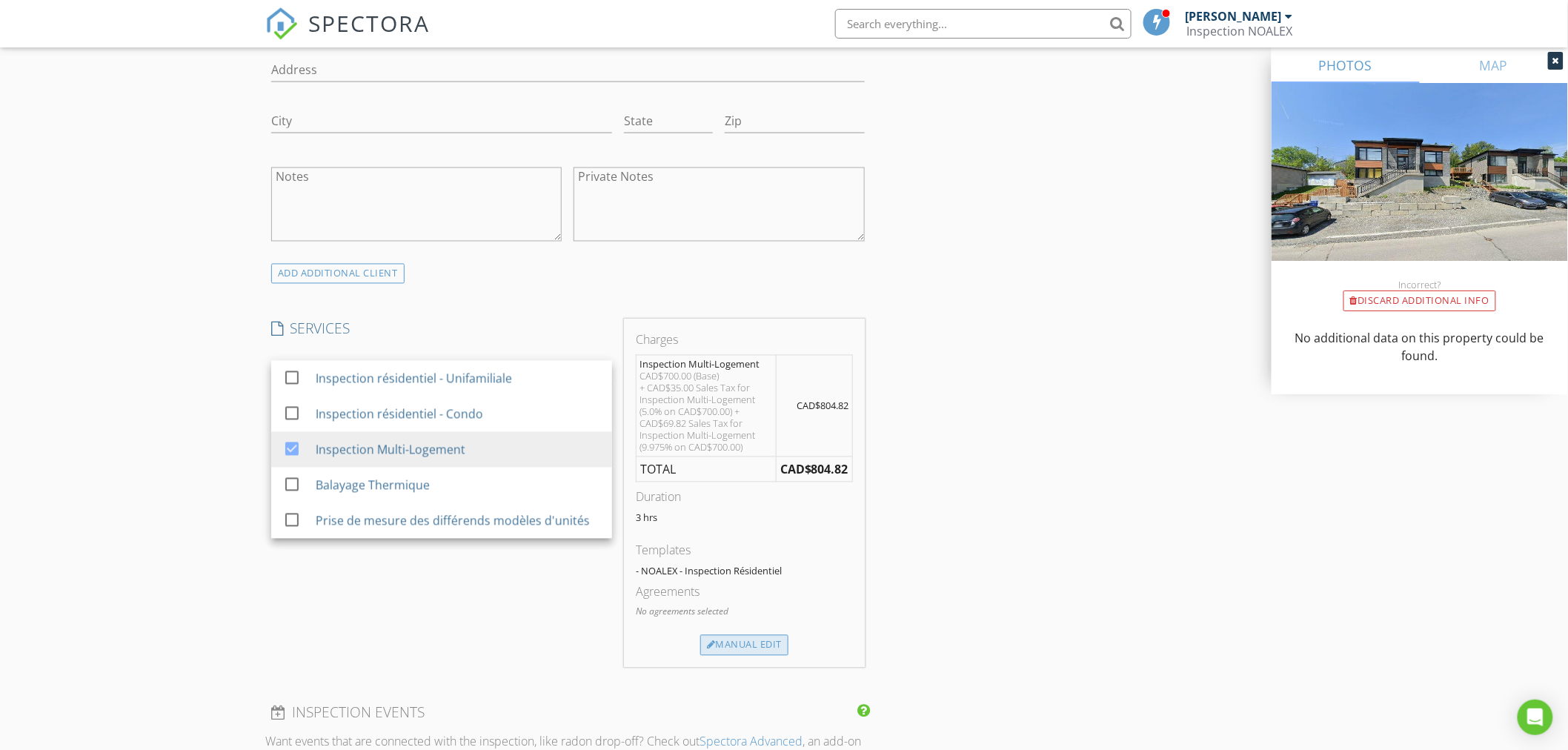
click at [759, 646] on div "Manual Edit" at bounding box center [744, 645] width 88 height 21
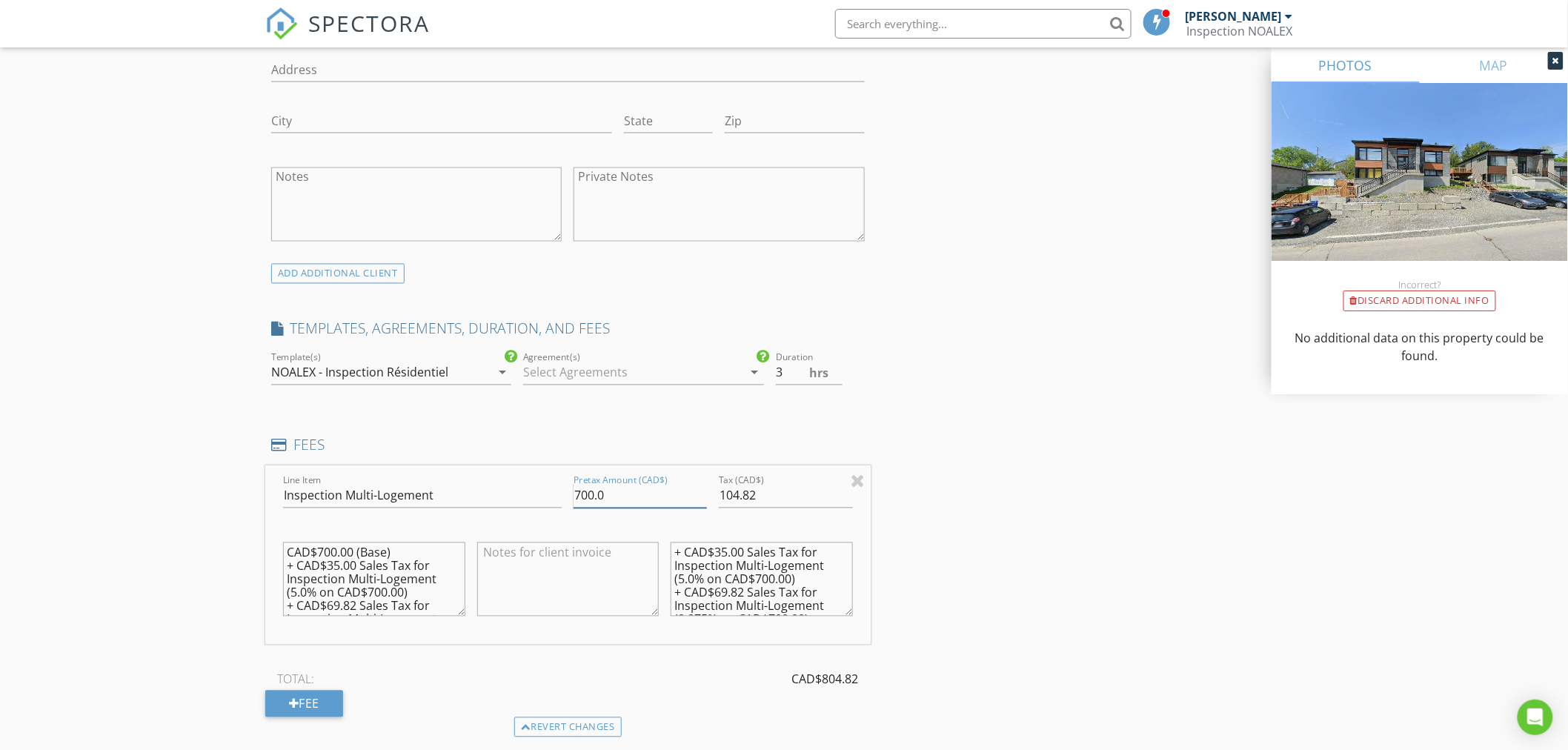
drag, startPoint x: 619, startPoint y: 498, endPoint x: 545, endPoint y: 496, distance: 74.0
click at [545, 496] on div "Line Item Inspection Multi-Logement Pretax Amount (CAD$) 700.0 Tax (CAD$) 104.8…" at bounding box center [568, 555] width 605 height 178
type input "900"
type input "900.00"
type input "134"
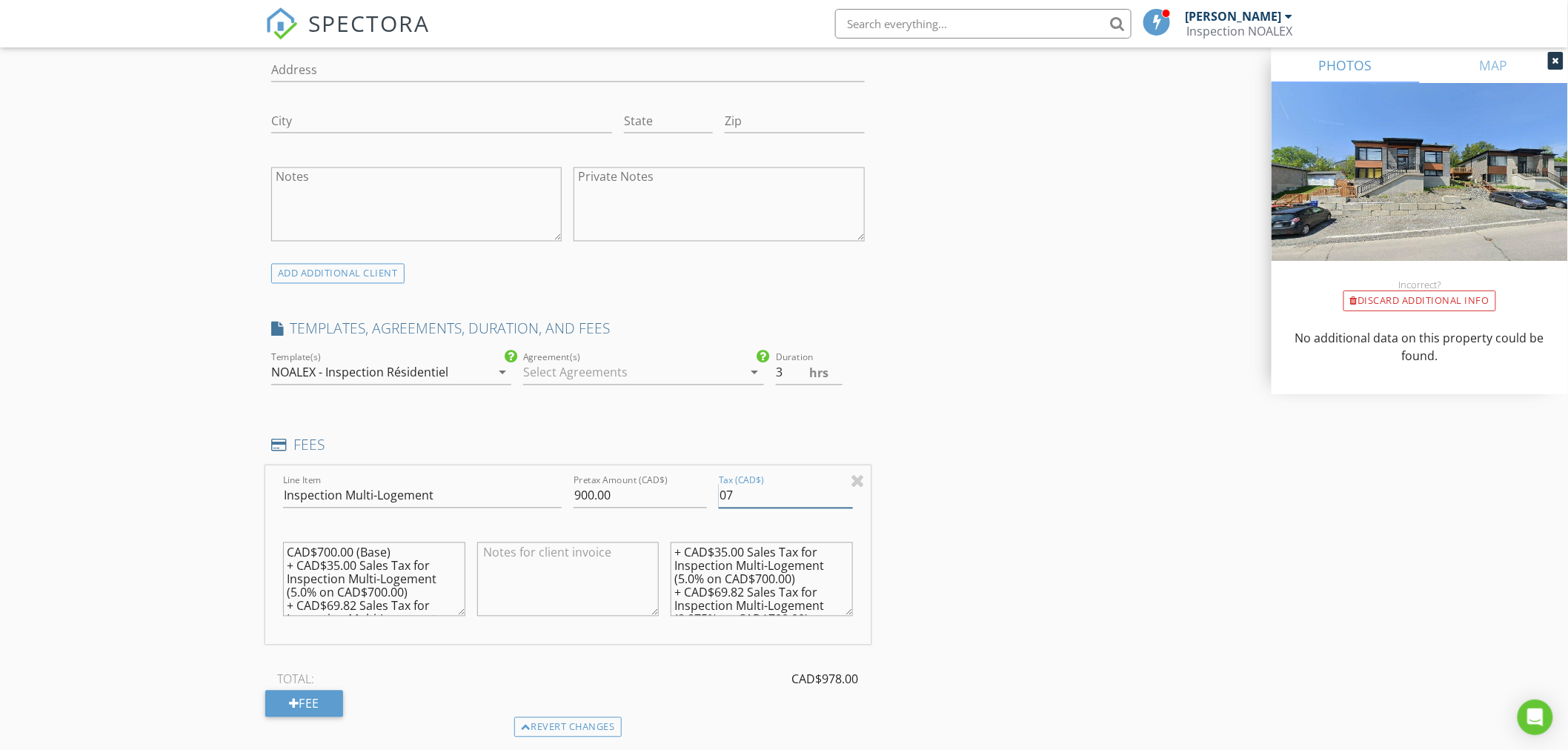
type input "0"
type input "134.78"
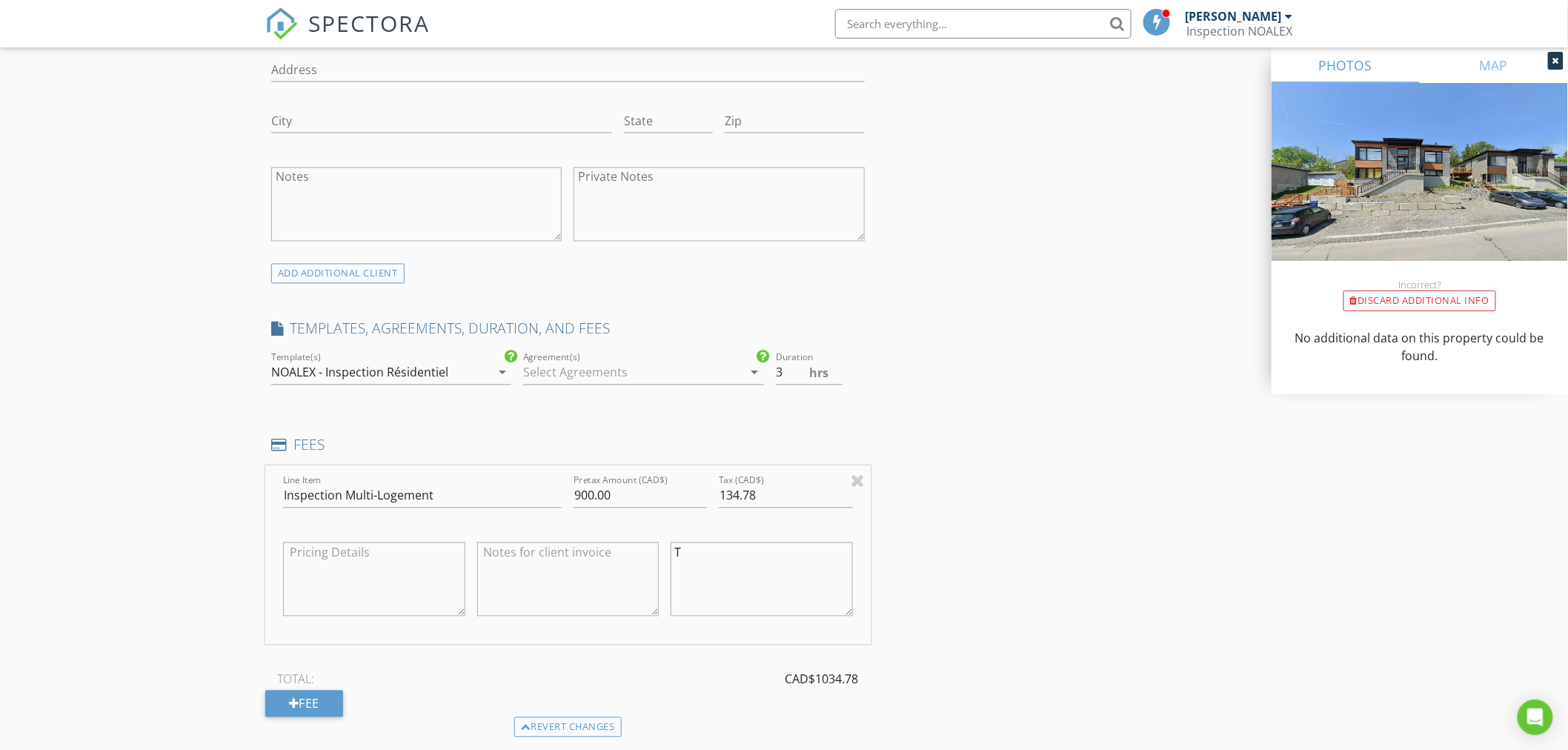
scroll to position [0, 0]
type textarea "TPS = $45.00 TVQ = $89.78"
click at [1008, 587] on div "INSPECTOR(S) check_box Mathieu Cyr PRIMARY Mathieu Cyr arrow_drop_down check_bo…" at bounding box center [784, 502] width 1037 height 2633
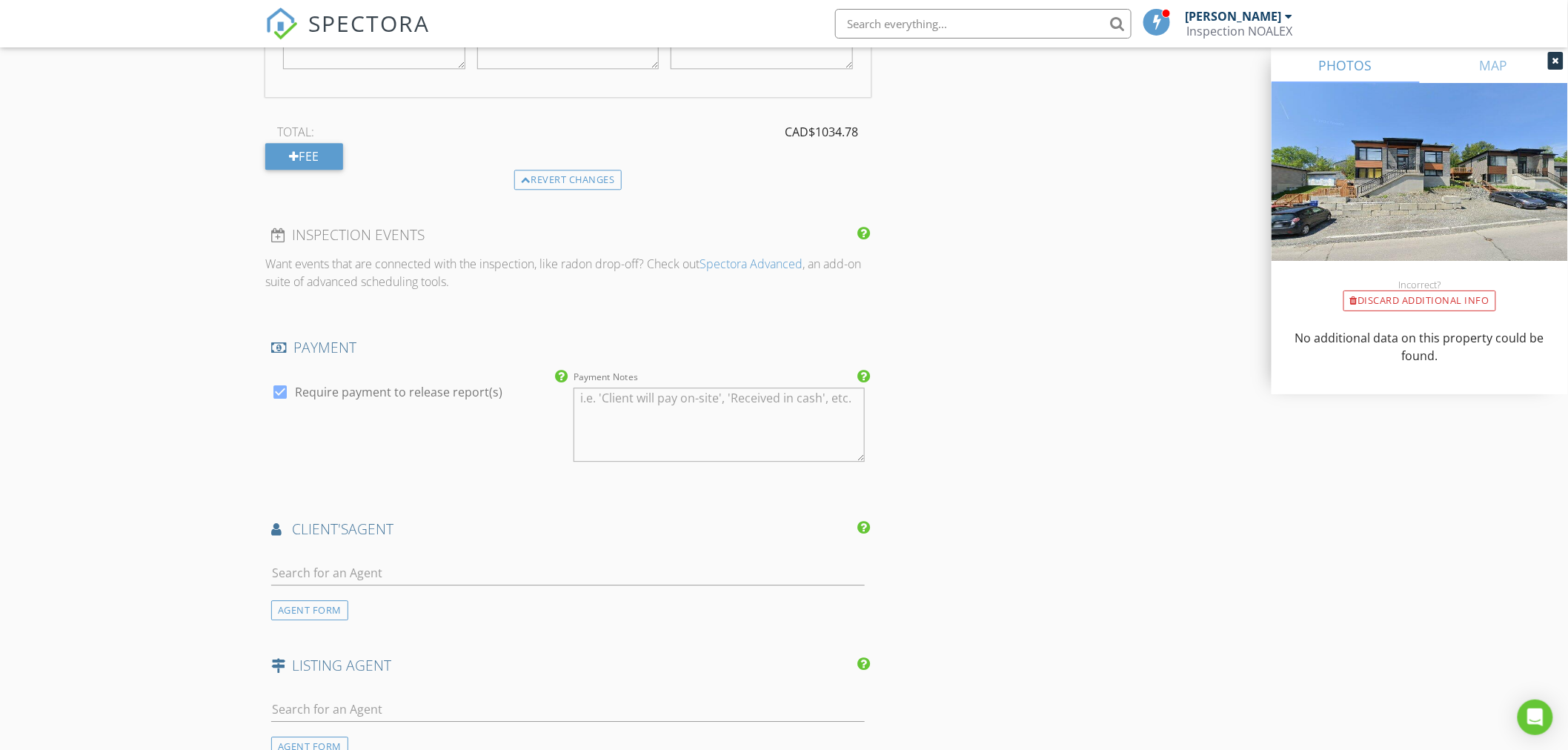
scroll to position [1535, 0]
click at [427, 571] on input "text" at bounding box center [567, 573] width 593 height 25
type input "Stee"
drag, startPoint x: 312, startPoint y: 613, endPoint x: 512, endPoint y: 609, distance: 200.0
click at [313, 610] on div "Steeve Bégin Remax" at bounding box center [331, 604] width 106 height 29
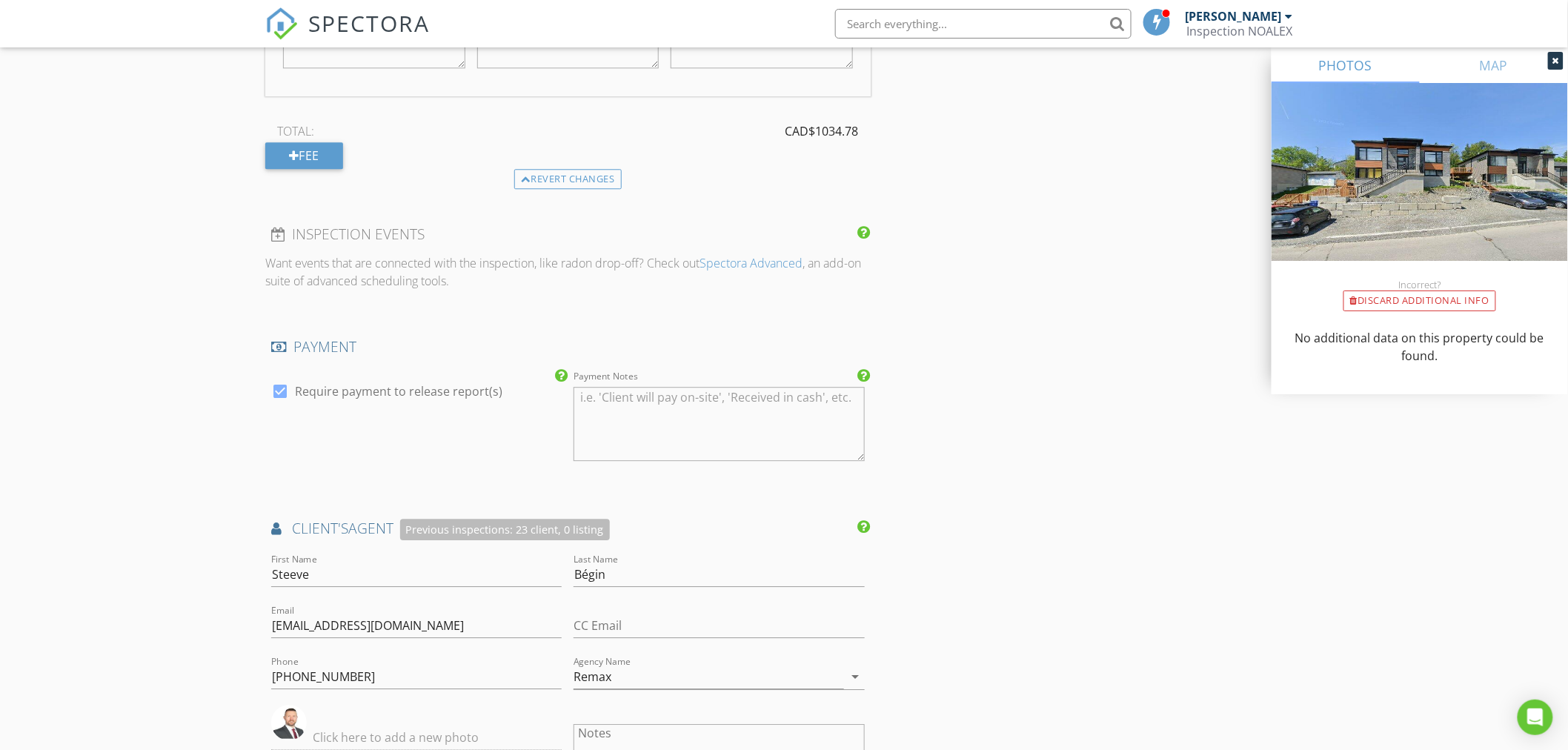
click at [1175, 594] on div "INSPECTOR(S) check_box Mathieu Cyr PRIMARY Mathieu Cyr arrow_drop_down check_bo…" at bounding box center [784, 122] width 1037 height 2970
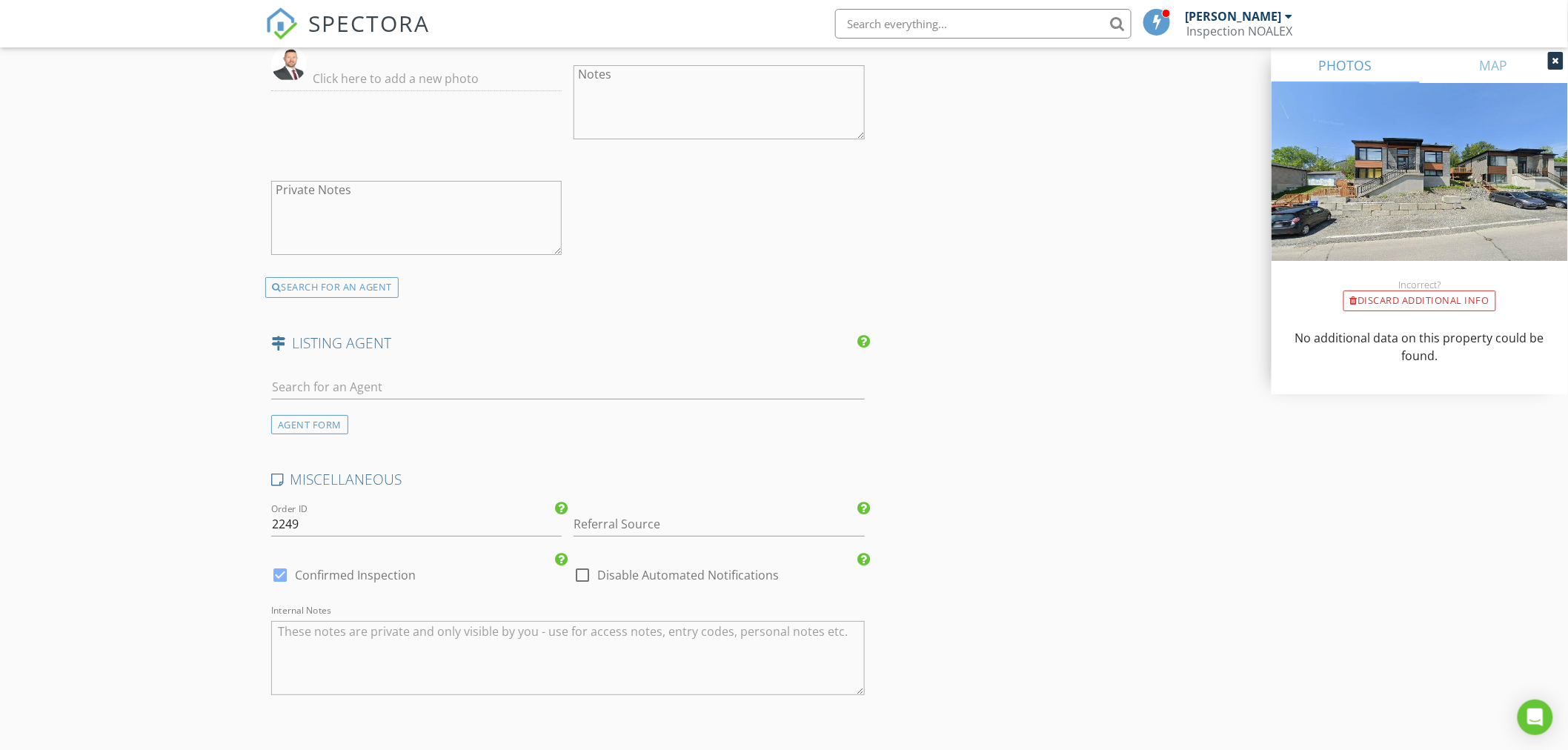
click at [337, 573] on label "Confirmed Inspection" at bounding box center [355, 575] width 121 height 15
checkbox input "false"
checkbox input "true"
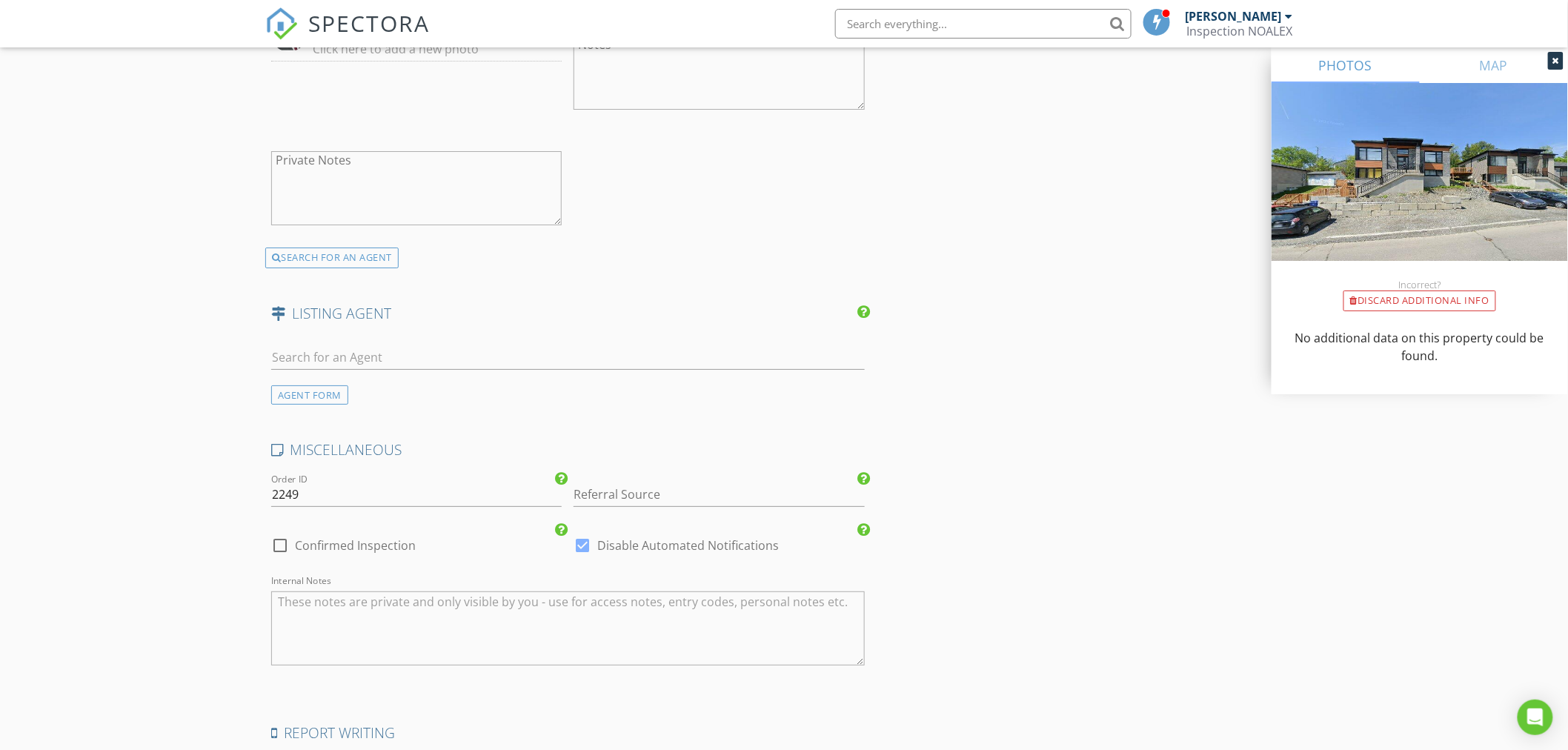
scroll to position [2429, 0]
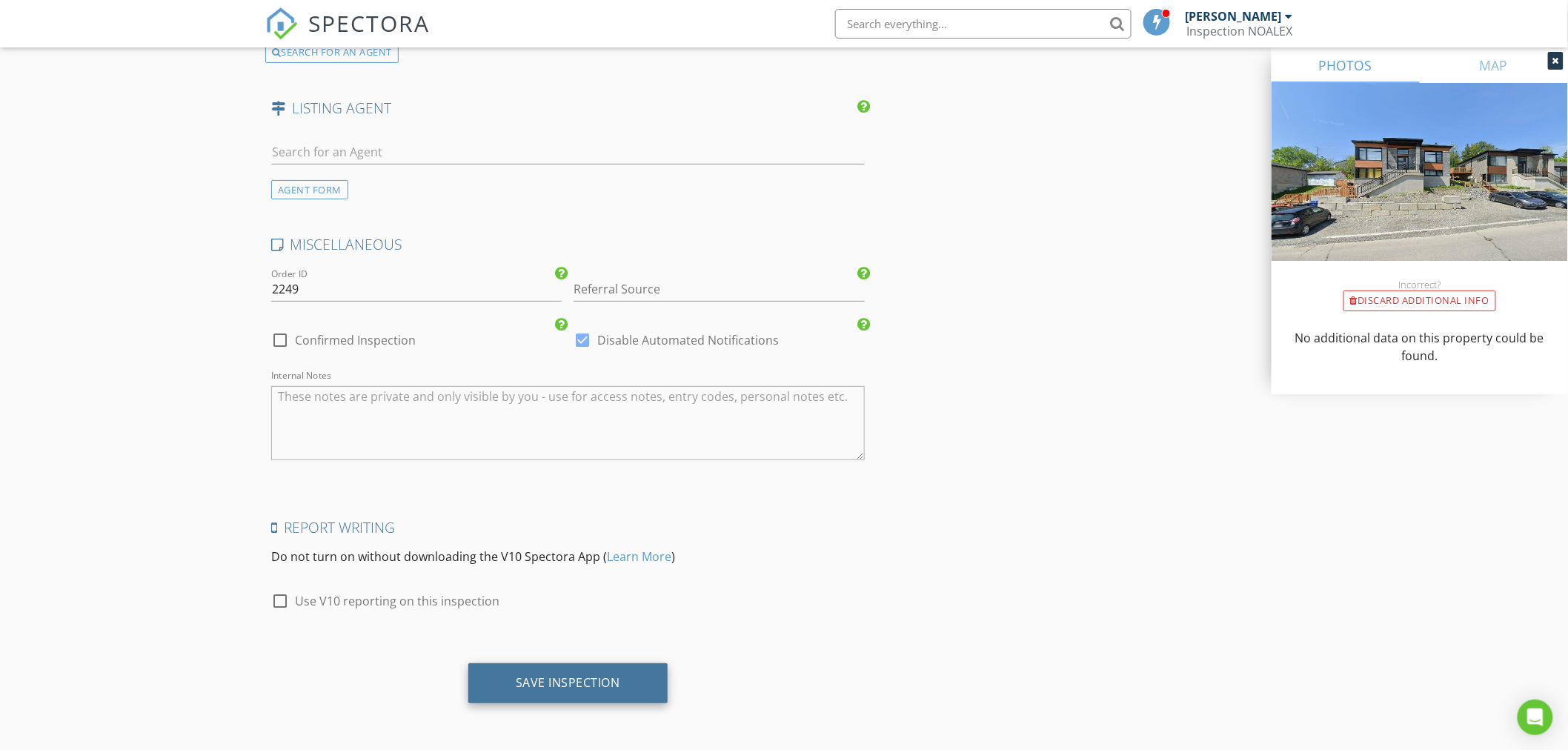
click at [590, 690] on div "Save Inspection" at bounding box center [568, 683] width 199 height 40
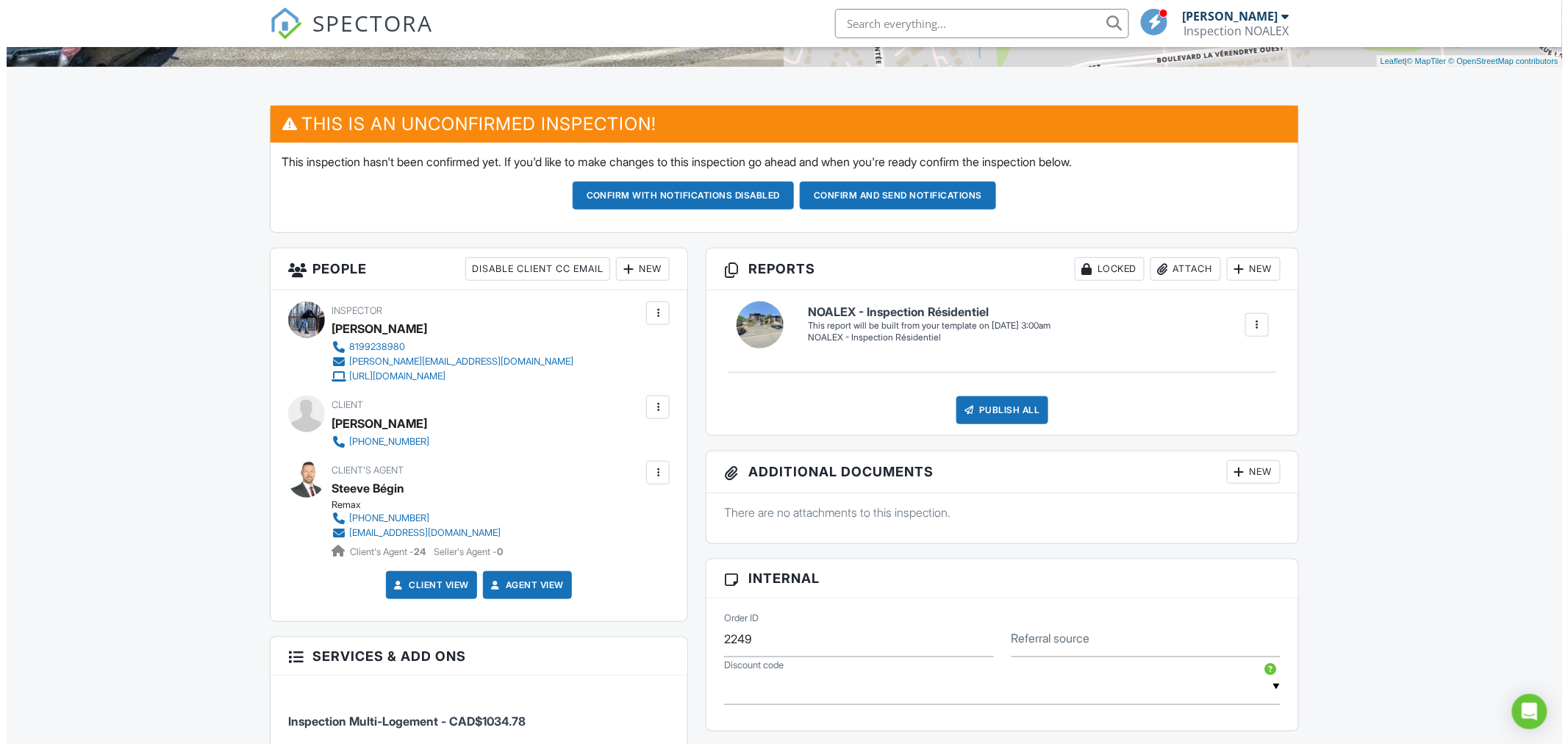
scroll to position [326, 0]
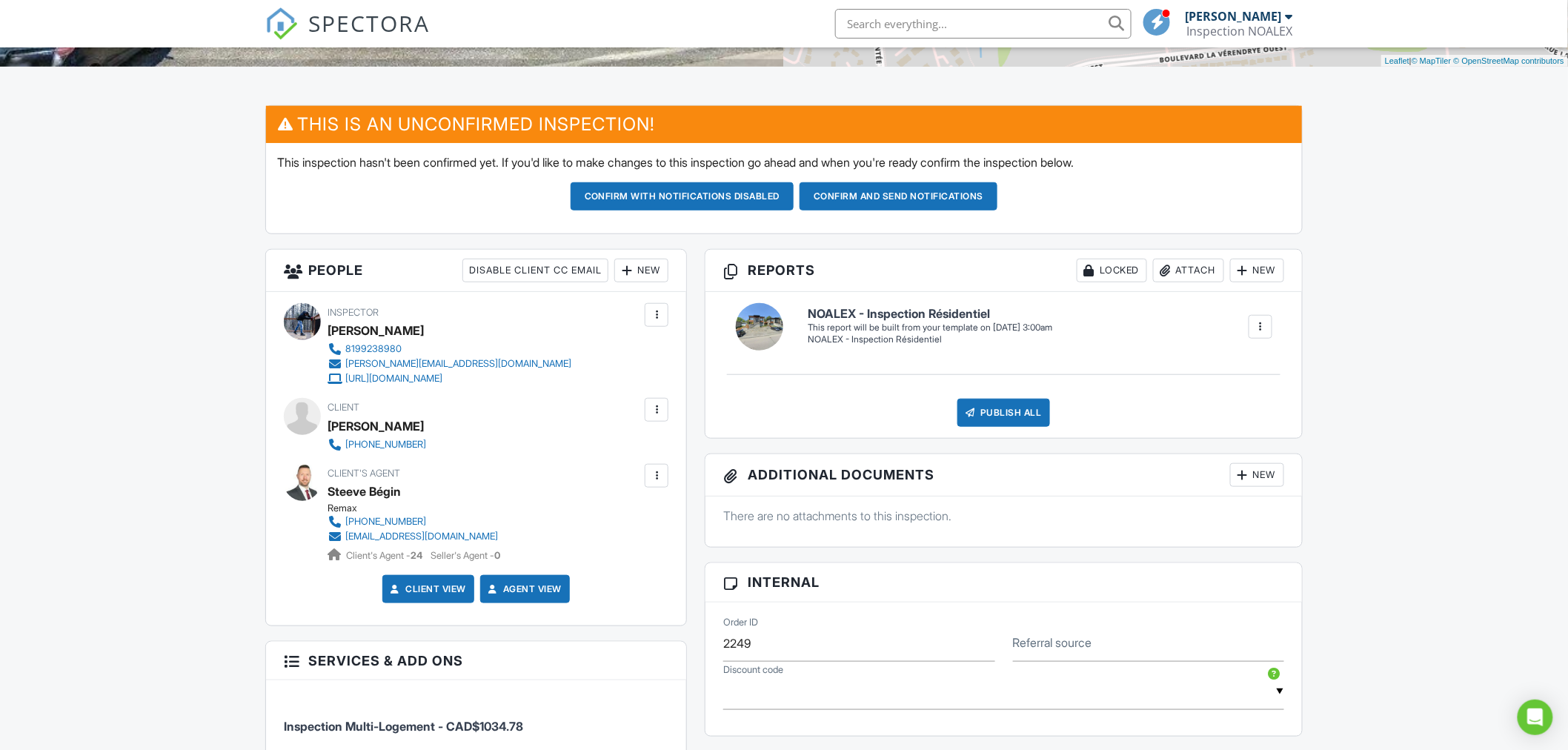
click at [661, 414] on div at bounding box center [656, 409] width 15 height 15
click at [574, 458] on li "Edit" at bounding box center [580, 455] width 159 height 37
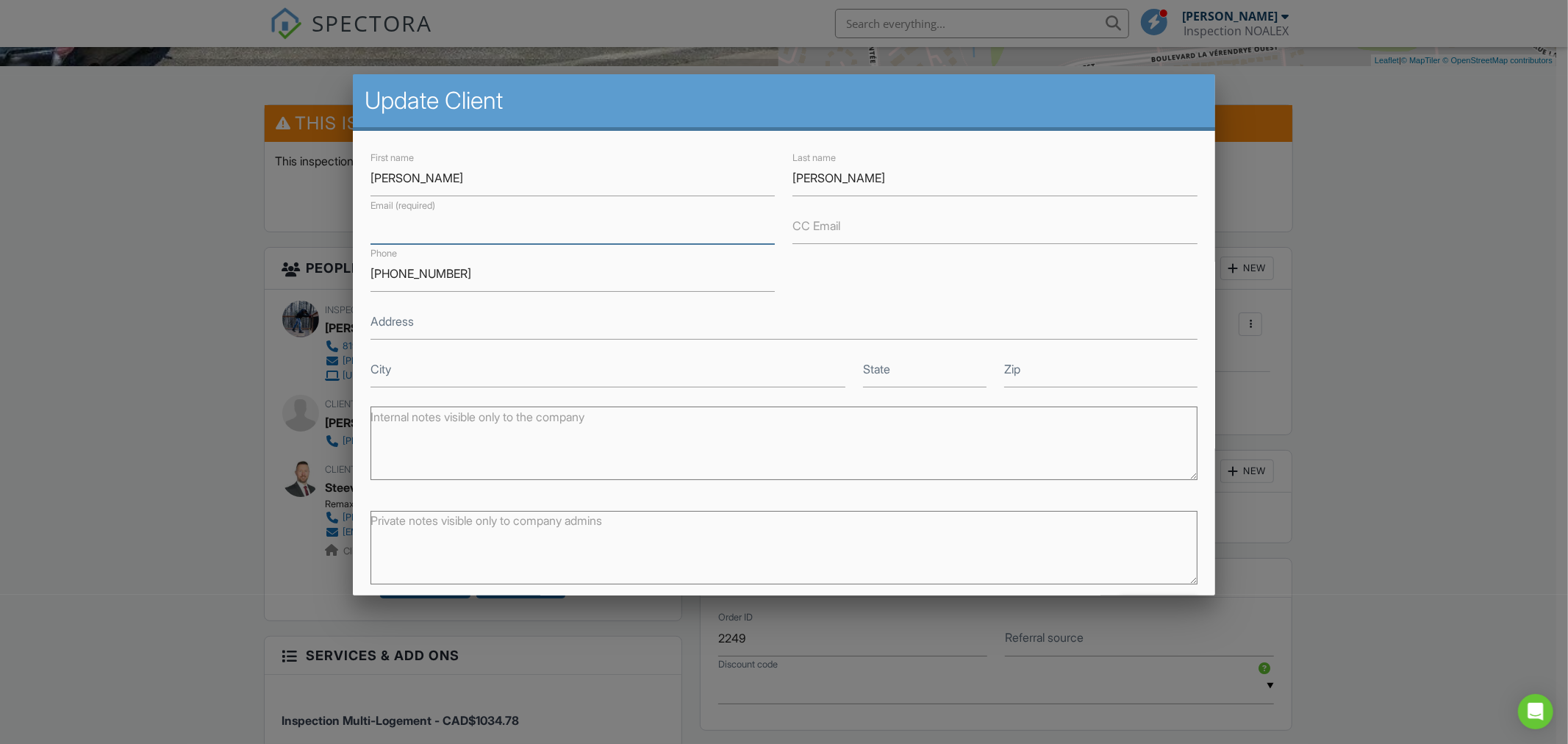
click at [479, 227] on input "Email (required)" at bounding box center [573, 226] width 405 height 36
click at [609, 230] on input "Email (required)" at bounding box center [573, 226] width 405 height 36
click at [416, 220] on input "Email (required)" at bounding box center [573, 226] width 405 height 36
click at [211, 302] on div at bounding box center [784, 391] width 1568 height 930
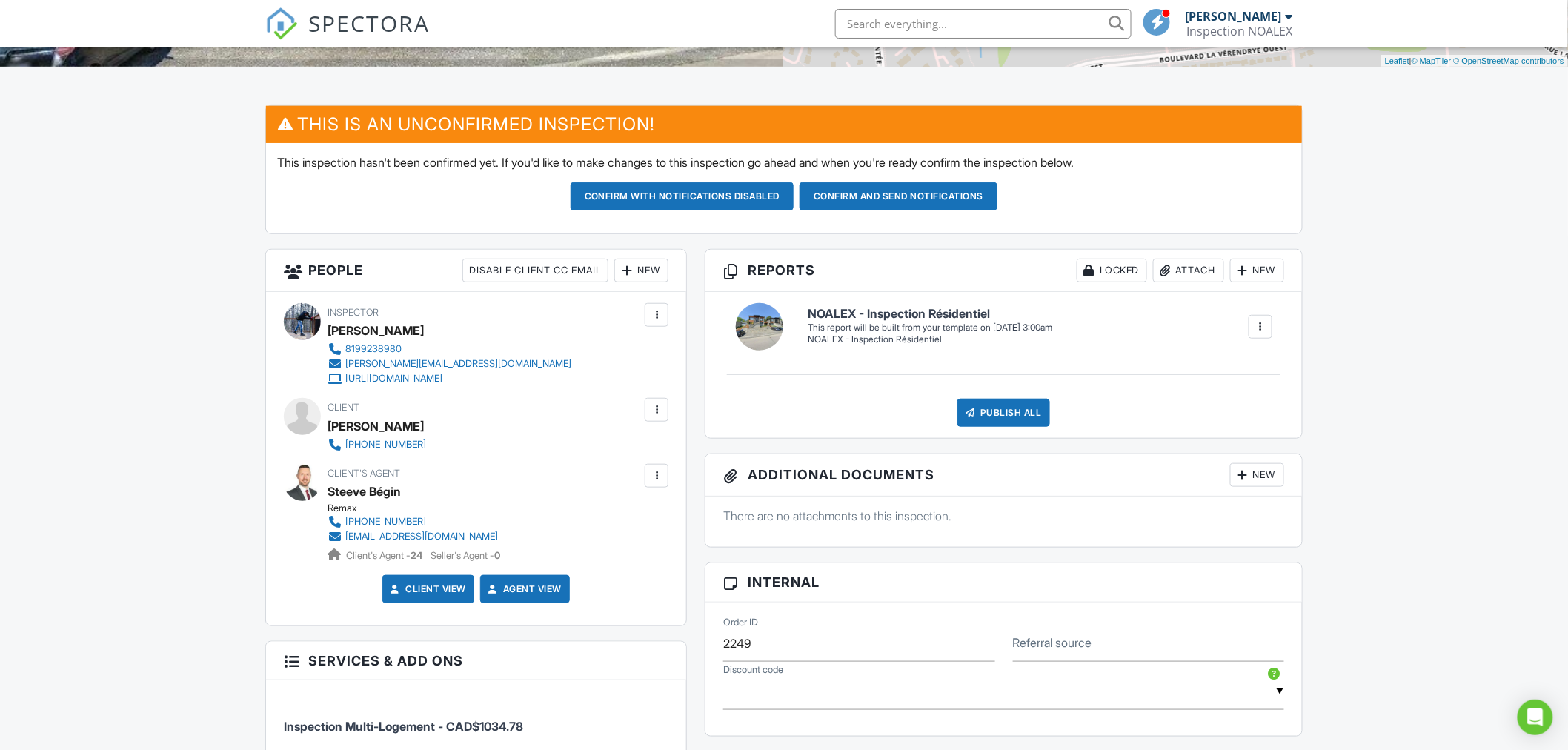
click at [664, 415] on div at bounding box center [656, 410] width 24 height 24
click at [195, 494] on div "Dashboard Calendar Inspections Templates Contacts Metrics Automations Settings …" at bounding box center [784, 674] width 1568 height 1912
click at [655, 410] on div at bounding box center [656, 409] width 15 height 15
click at [650, 416] on div at bounding box center [656, 409] width 15 height 15
click at [655, 413] on div at bounding box center [656, 409] width 15 height 15
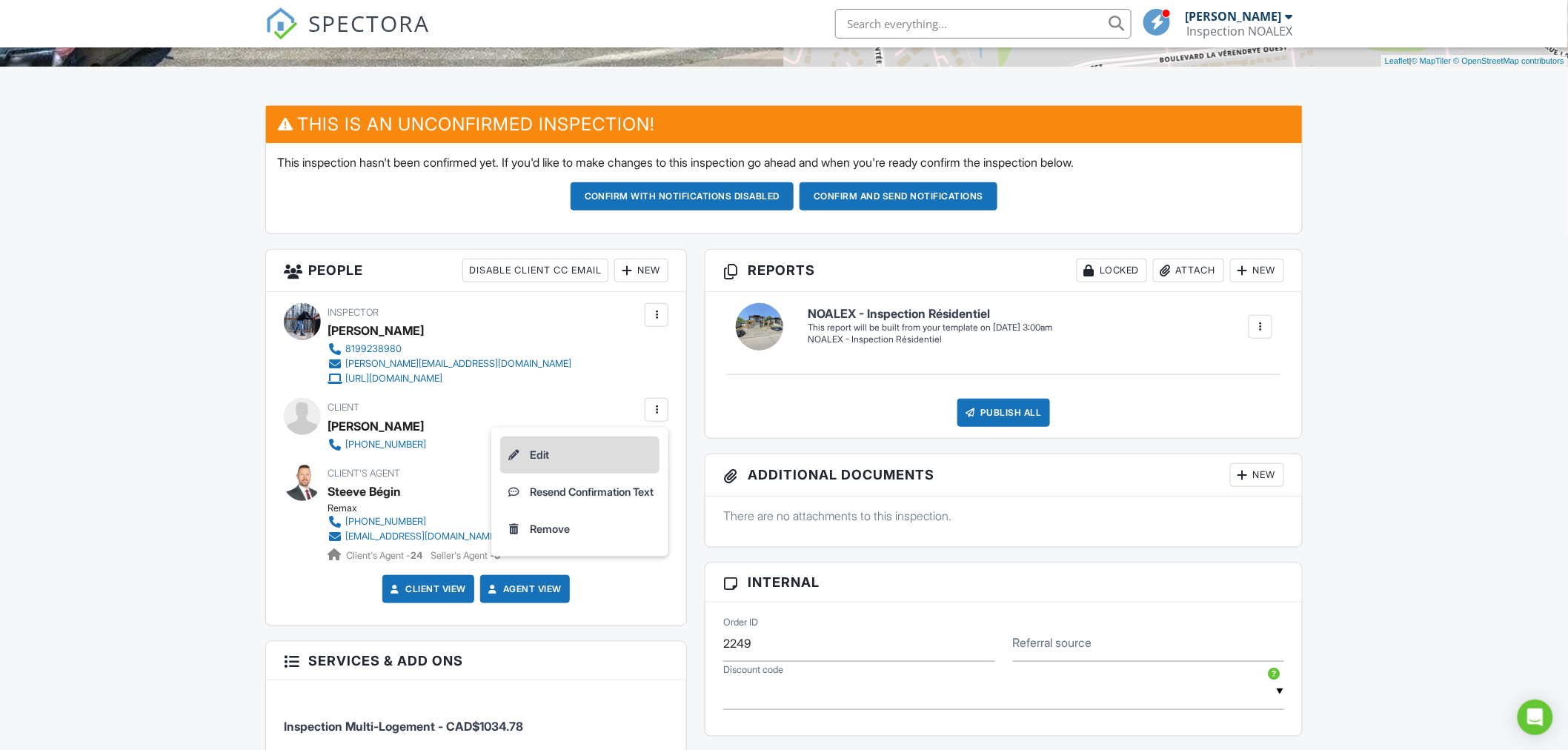
click at [603, 455] on li "Edit" at bounding box center [580, 455] width 159 height 37
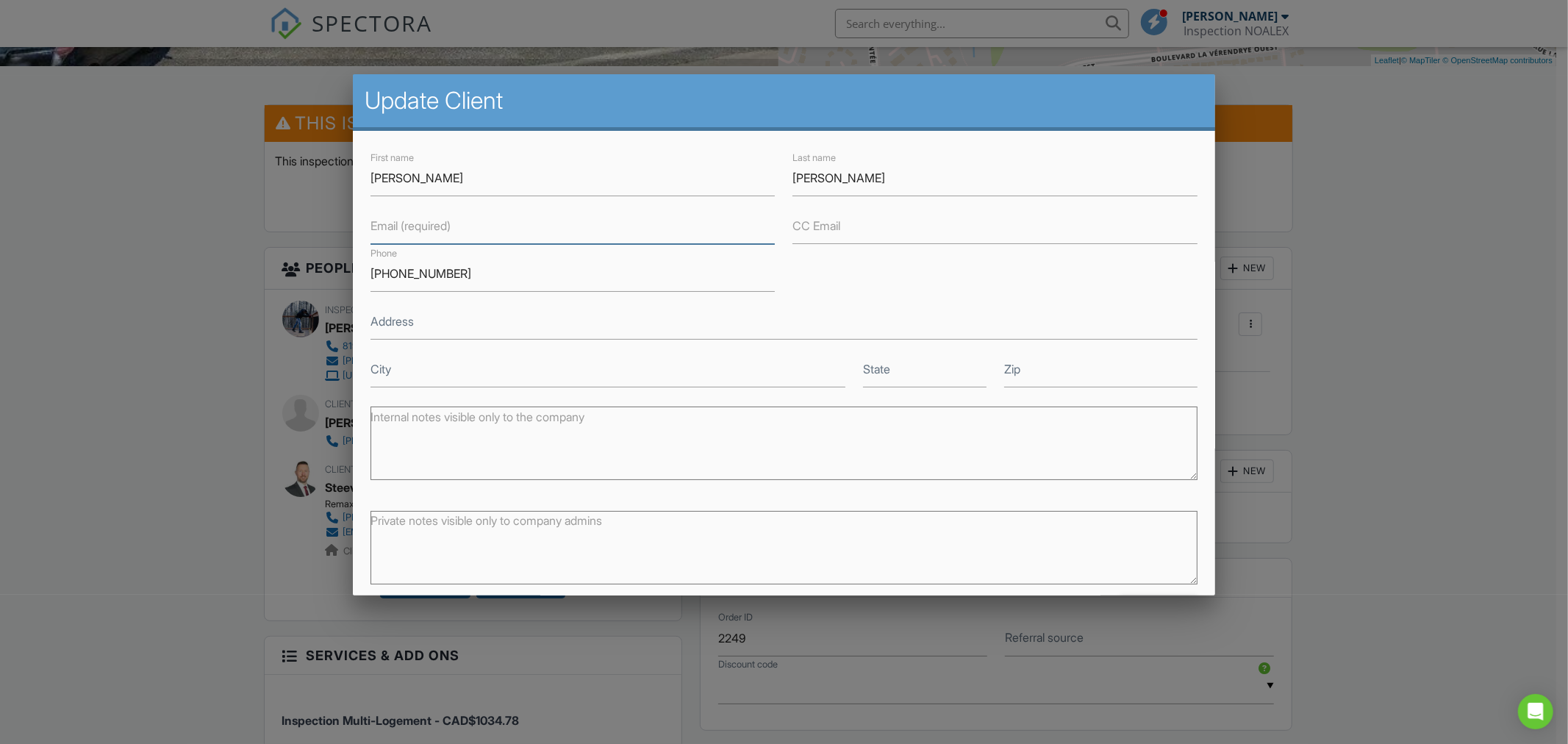
click at [512, 230] on input "Email (required)" at bounding box center [573, 226] width 405 height 36
type input "[EMAIL_ADDRESS][DOMAIN_NAME]"
click at [483, 312] on input "Address" at bounding box center [784, 321] width 827 height 36
click at [454, 321] on input "Address" at bounding box center [784, 321] width 827 height 36
type input "[STREET_ADDRESS]"
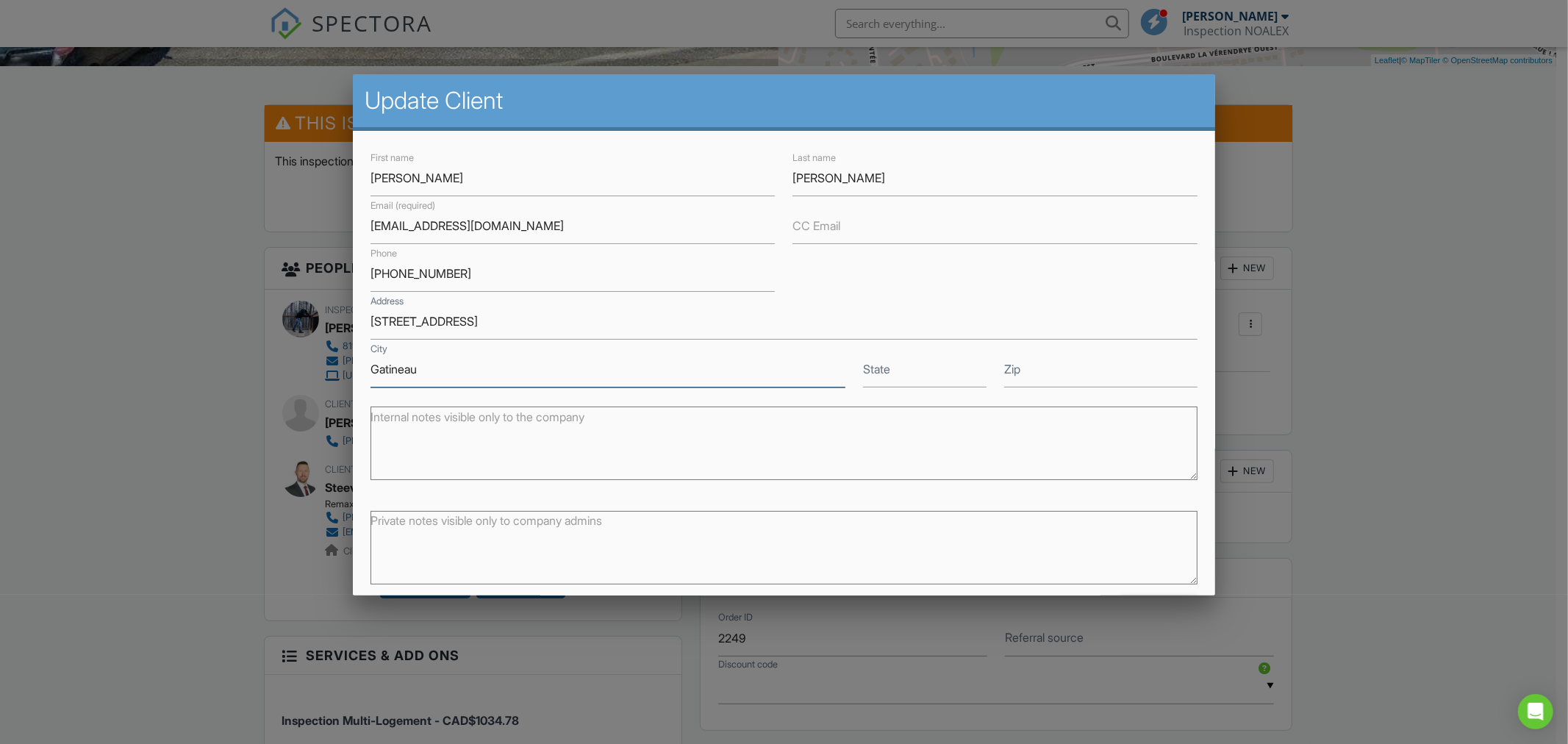
type input "Gatineau"
type input "Qc"
type input "J9J0L2"
click at [773, 443] on textarea "Internal notes visible only to the company" at bounding box center [784, 443] width 827 height 73
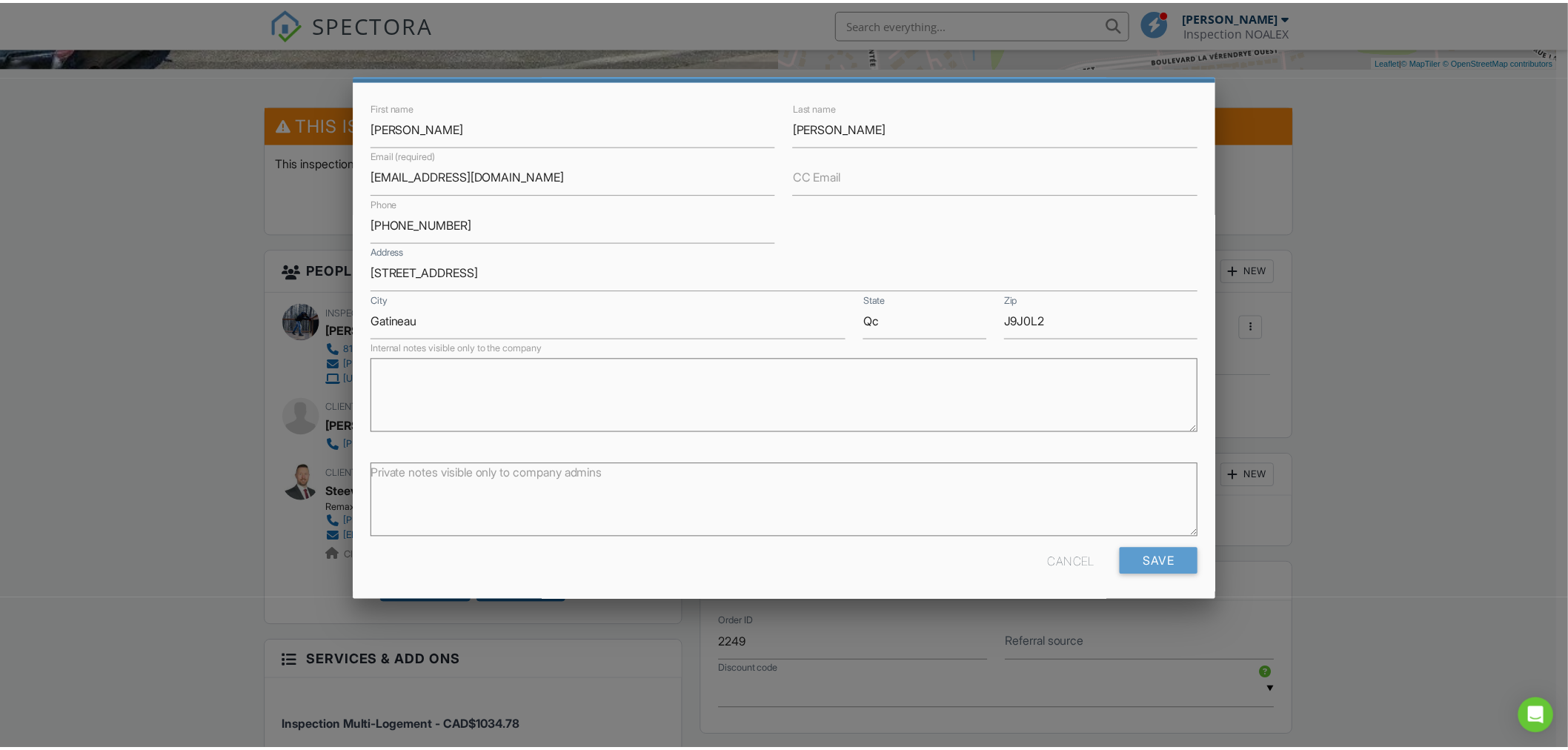
scroll to position [56, 0]
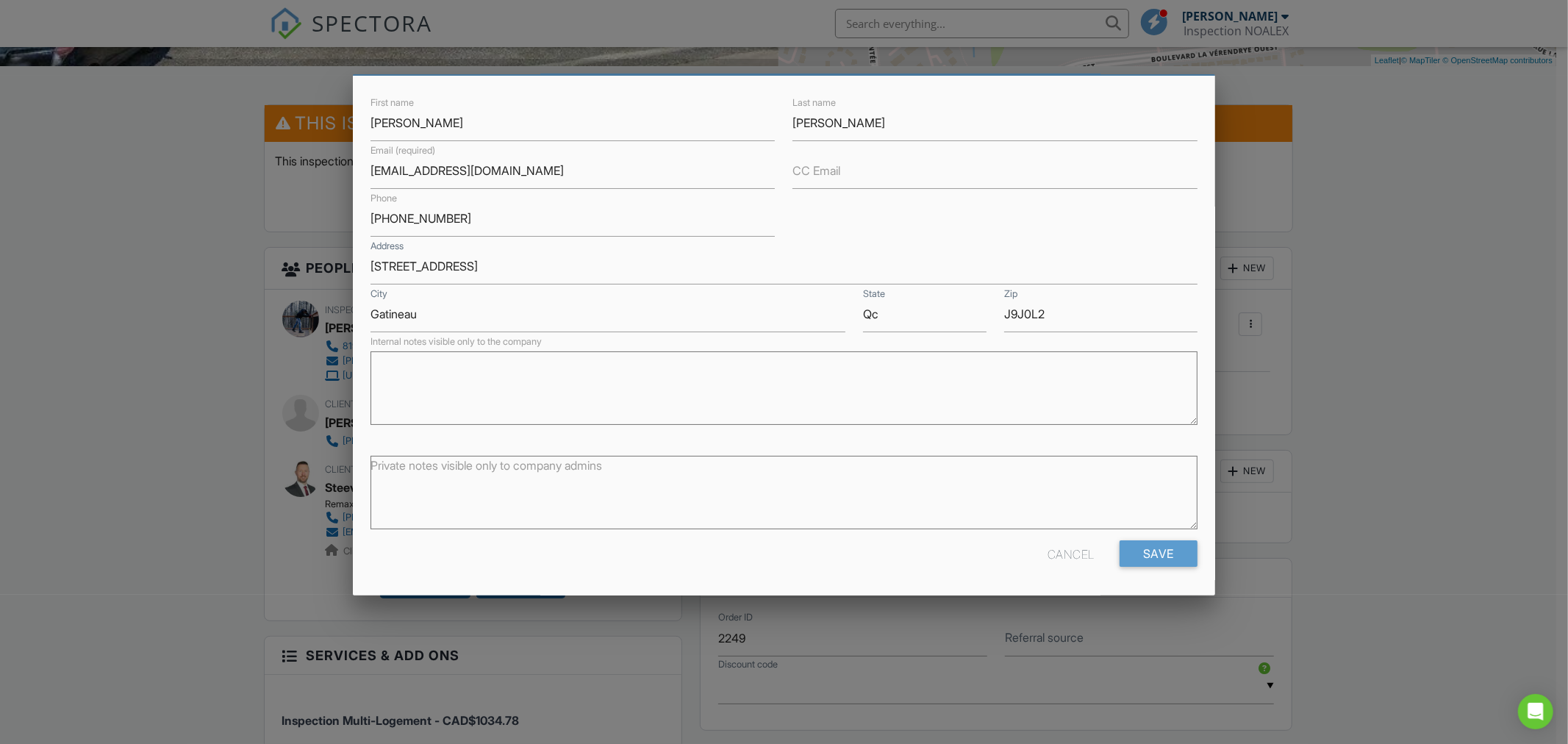
click at [132, 517] on div at bounding box center [784, 391] width 1568 height 930
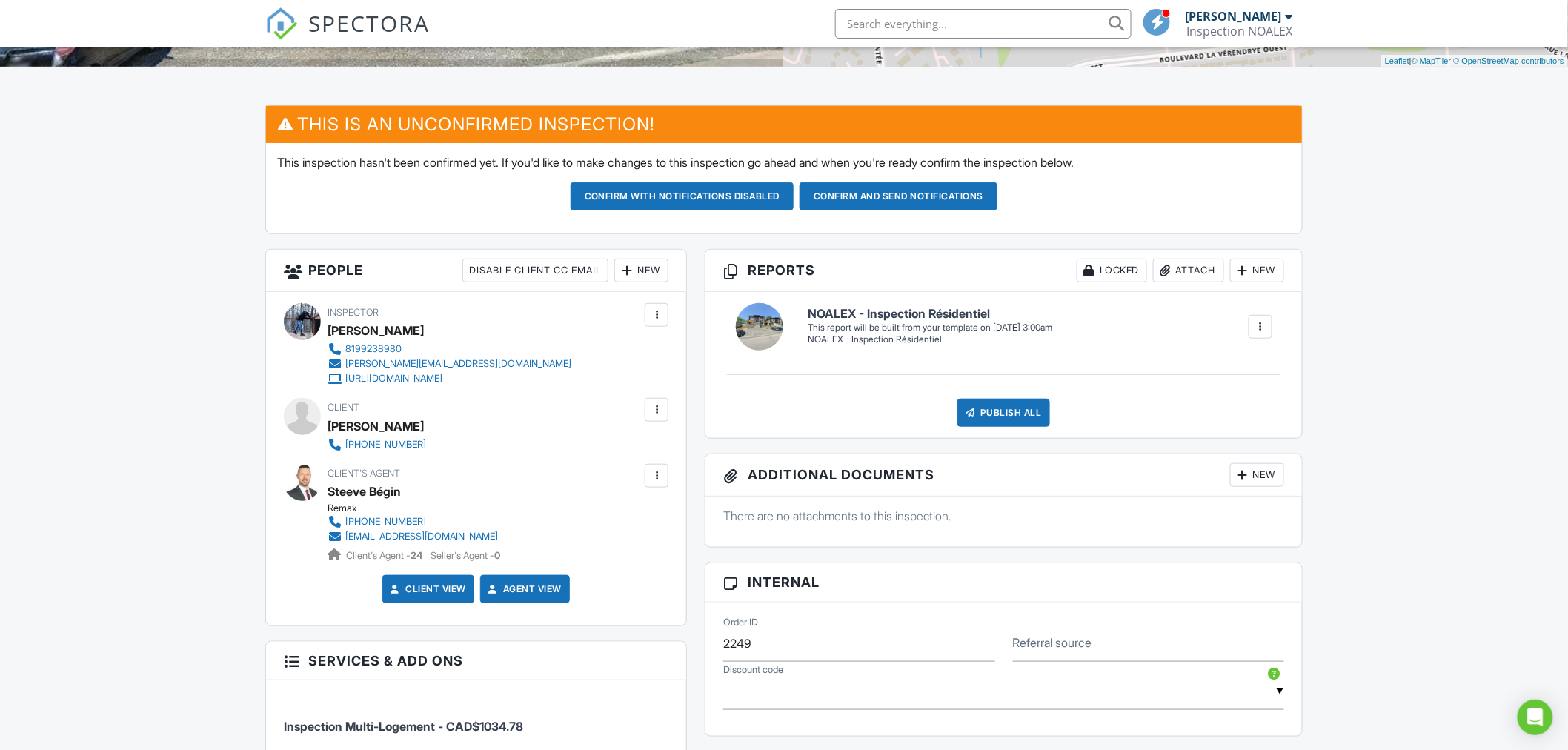
click at [1473, 427] on div "Dashboard Calendar Inspections Templates Contacts Metrics Automations Settings …" at bounding box center [784, 674] width 1568 height 1912
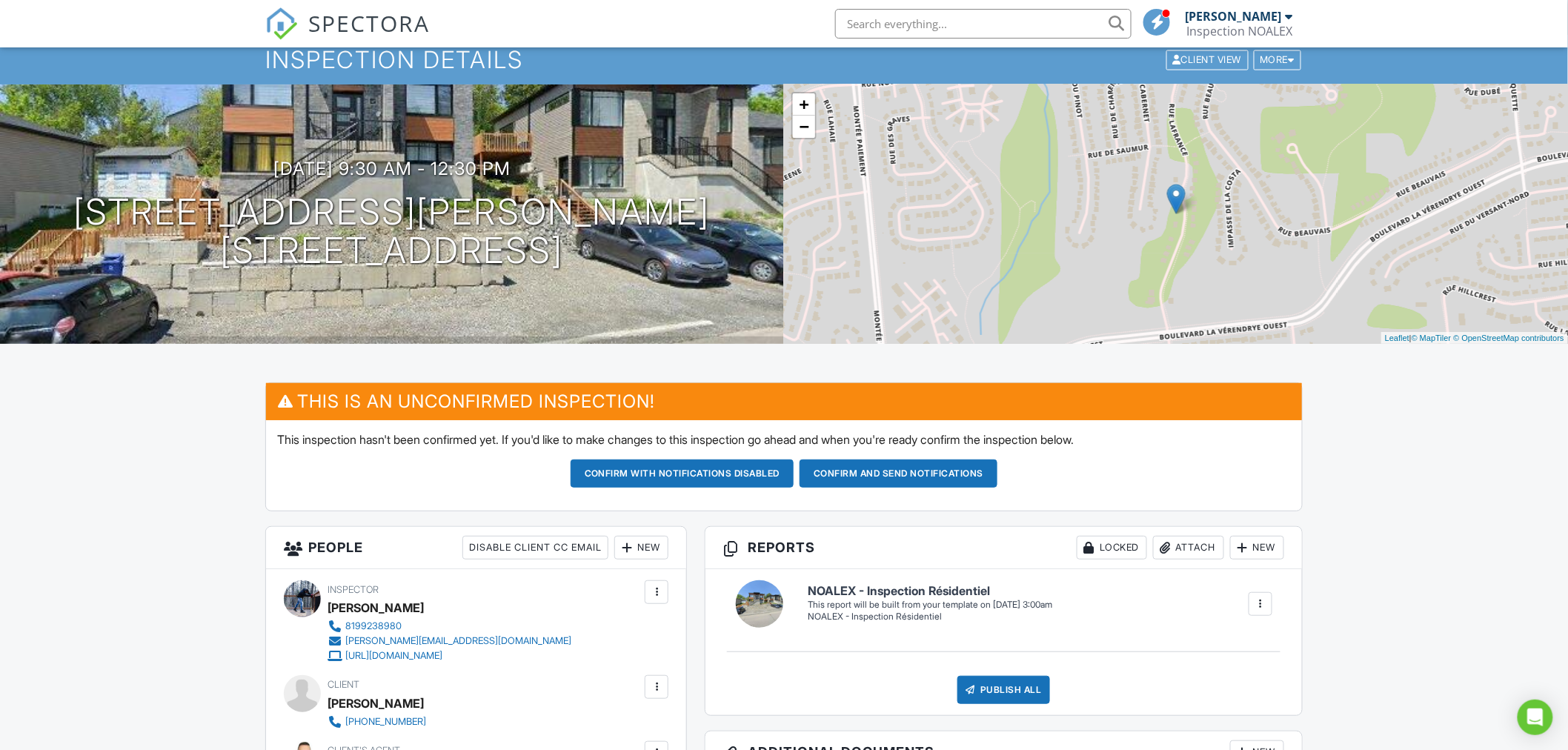
scroll to position [0, 0]
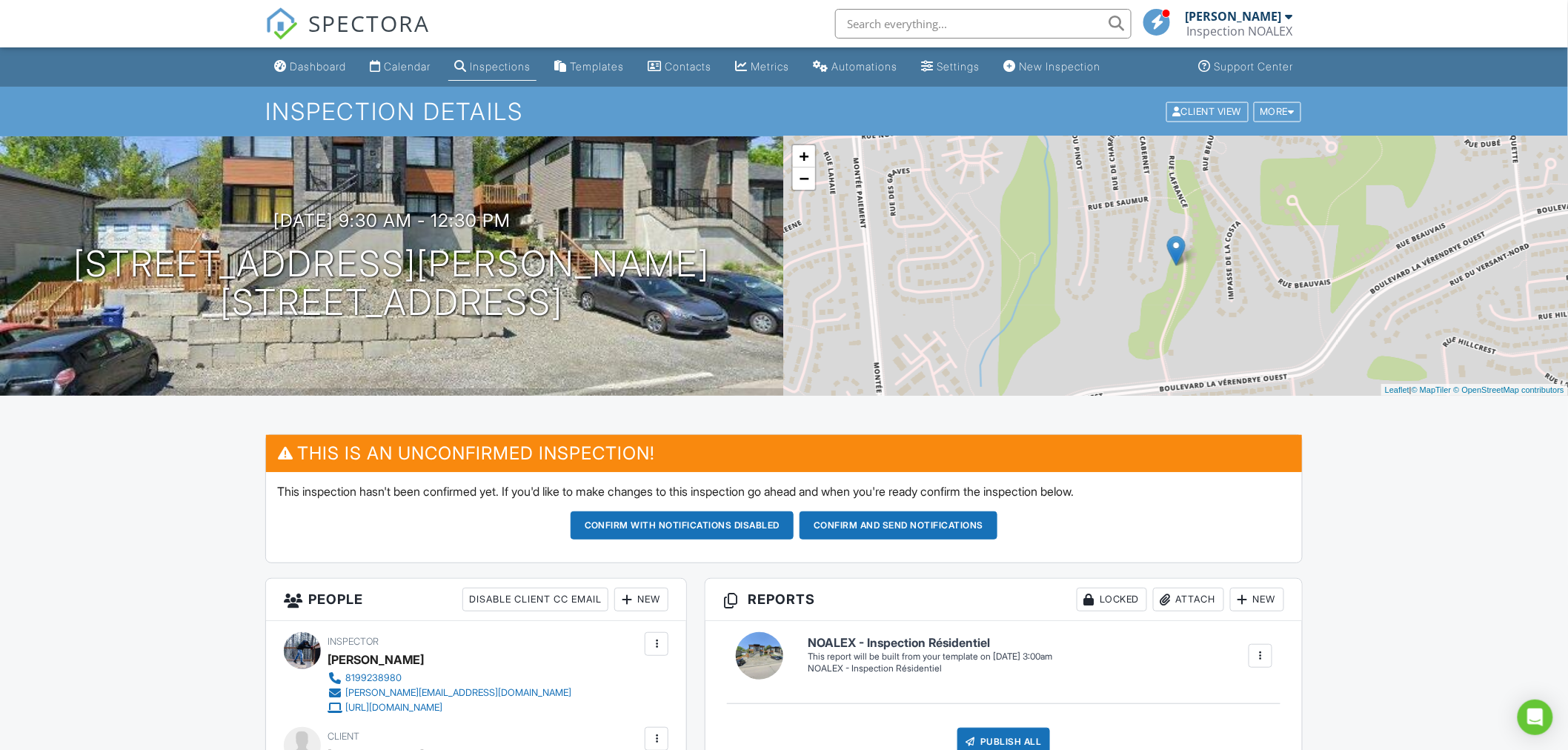
click at [794, 522] on button "Confirm and send notifications" at bounding box center [682, 525] width 224 height 28
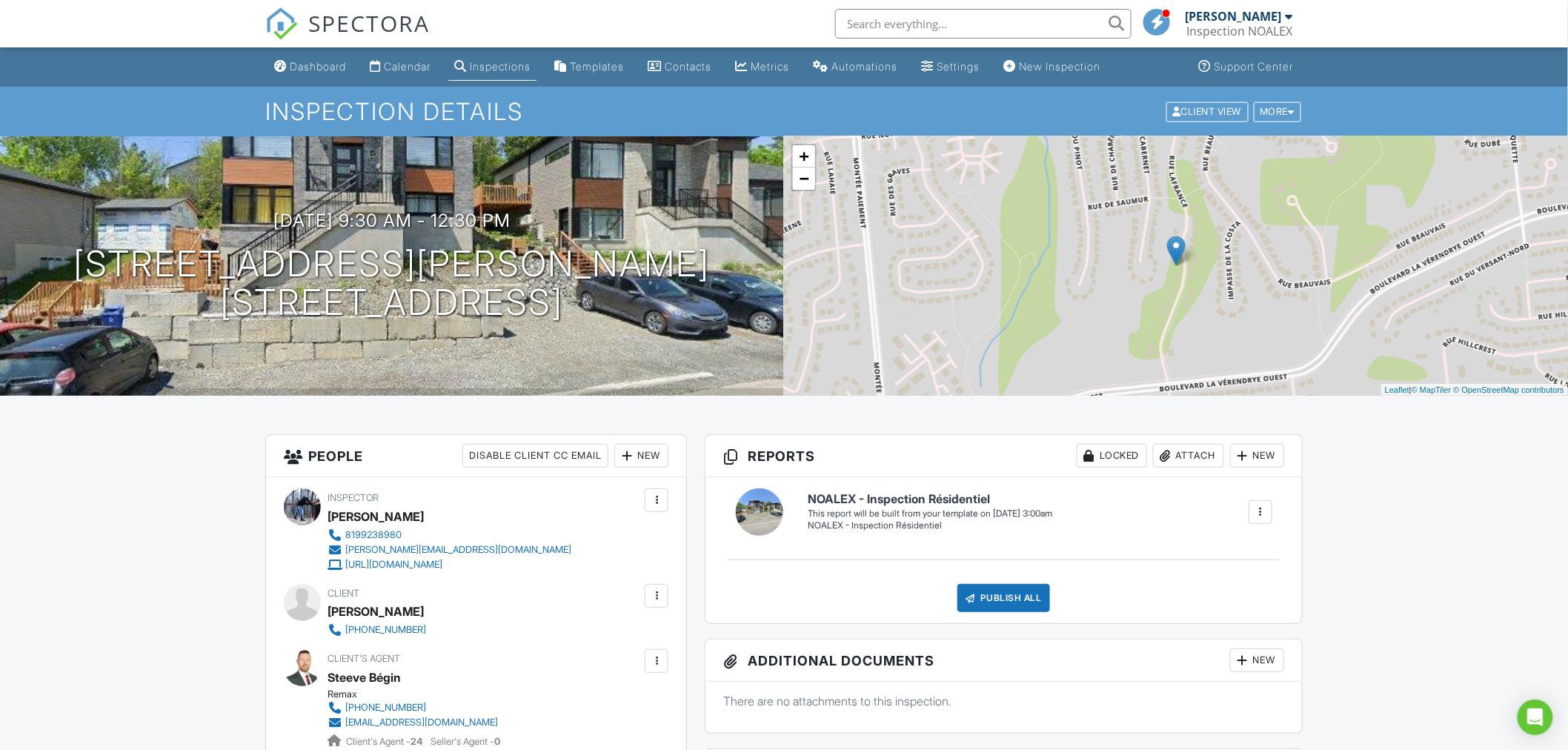
click at [661, 590] on div at bounding box center [656, 595] width 15 height 15
click at [565, 638] on li "Edit" at bounding box center [580, 641] width 159 height 37
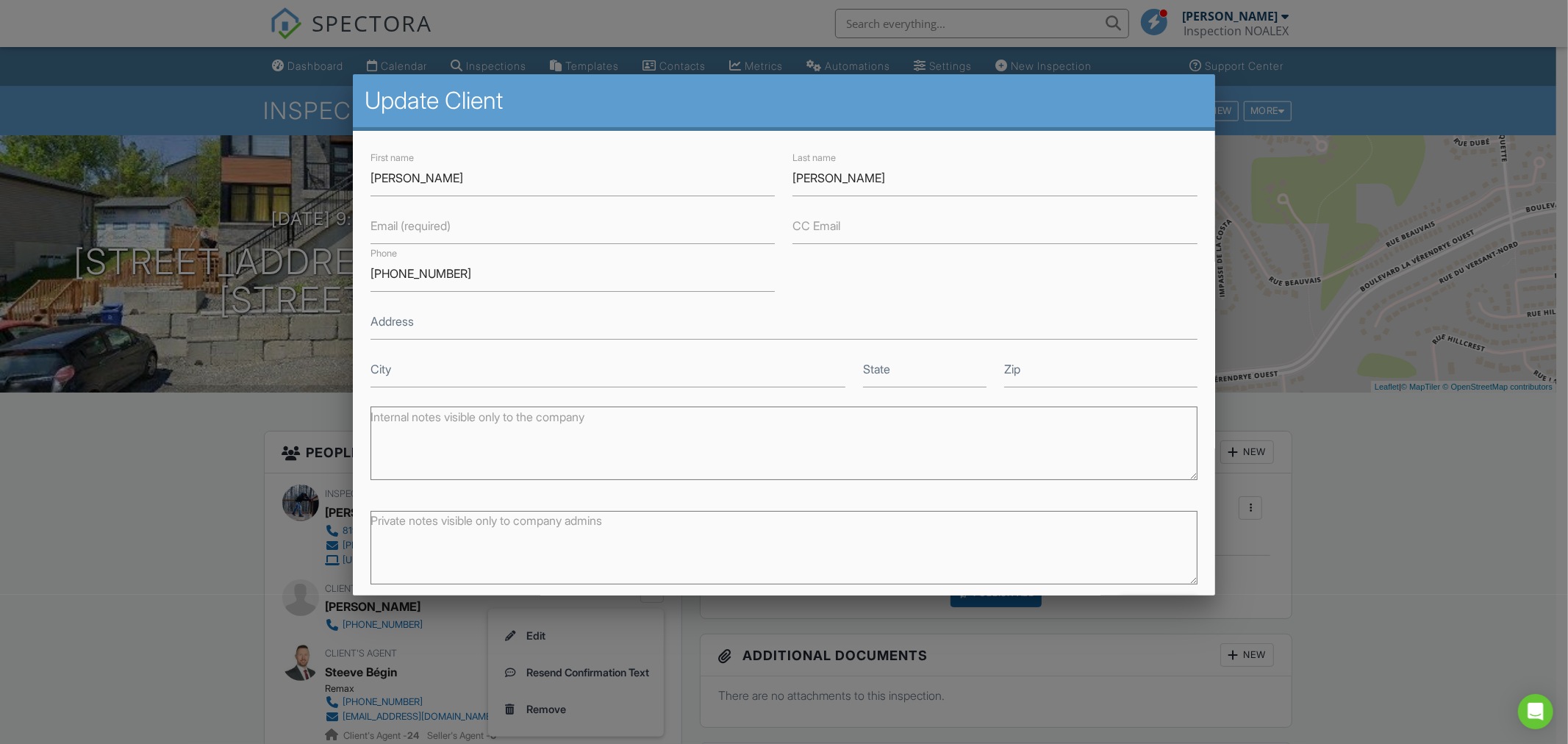
click at [189, 526] on div at bounding box center [784, 391] width 1568 height 930
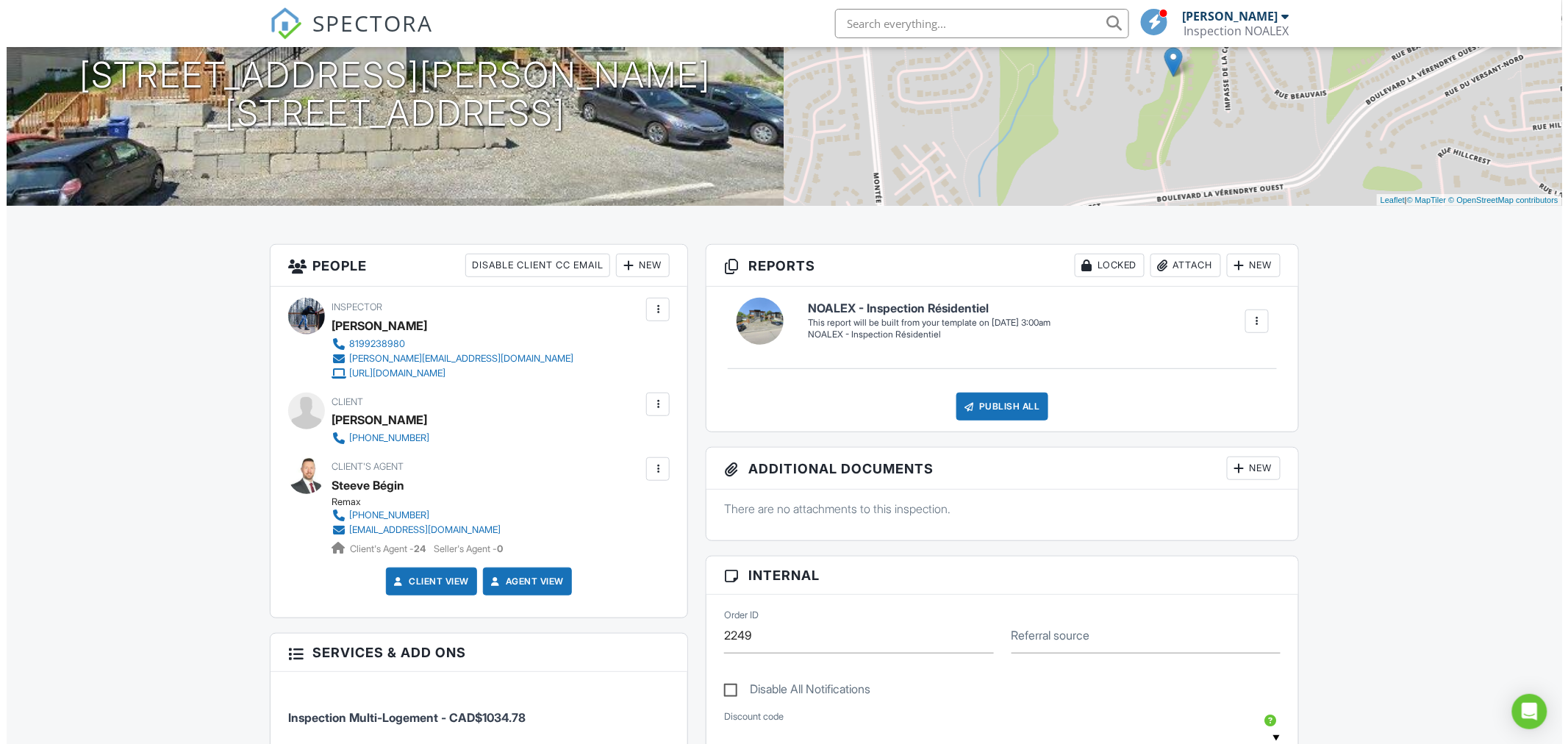
scroll to position [186, 0]
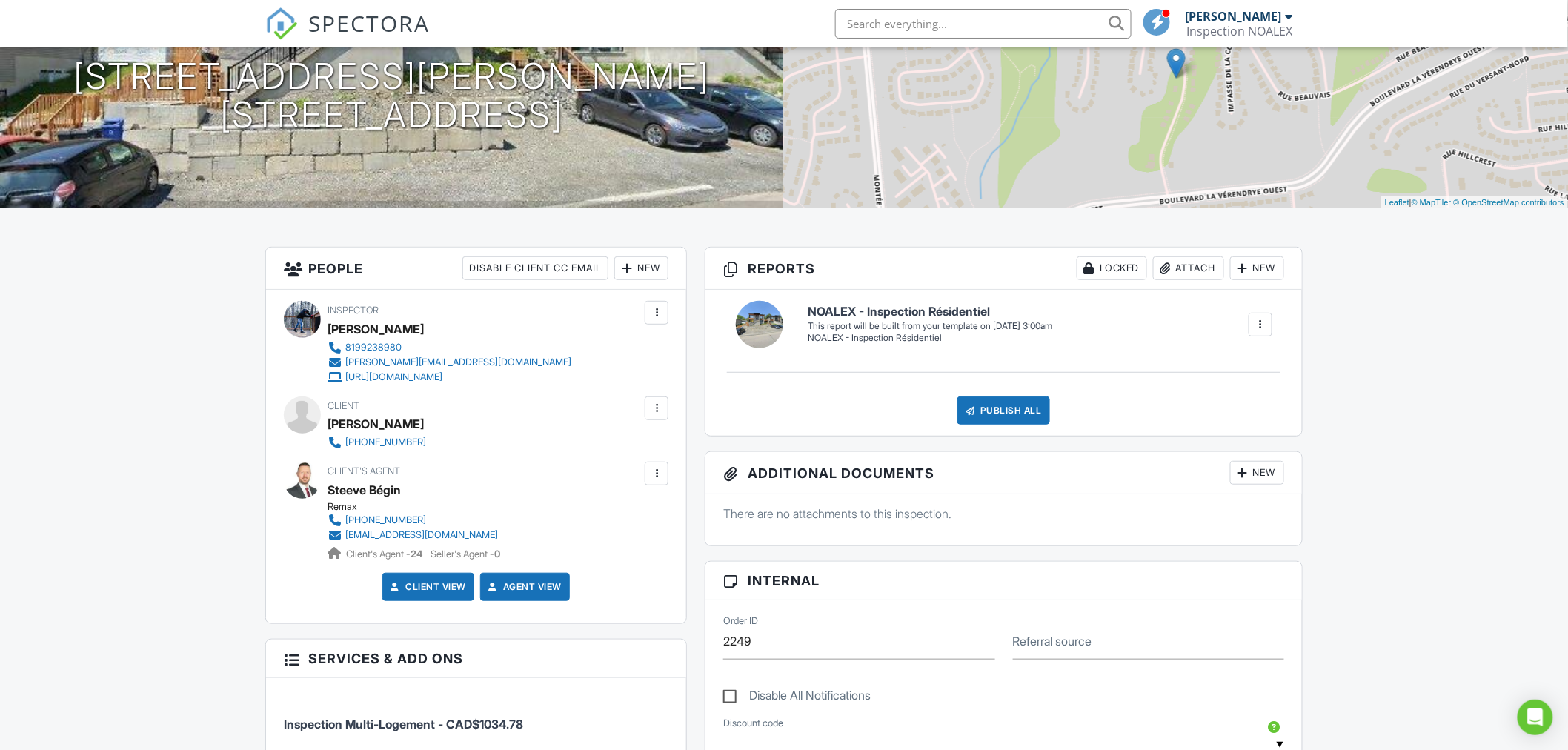
click at [663, 410] on div at bounding box center [656, 407] width 15 height 15
click at [620, 454] on li "Edit" at bounding box center [580, 454] width 159 height 37
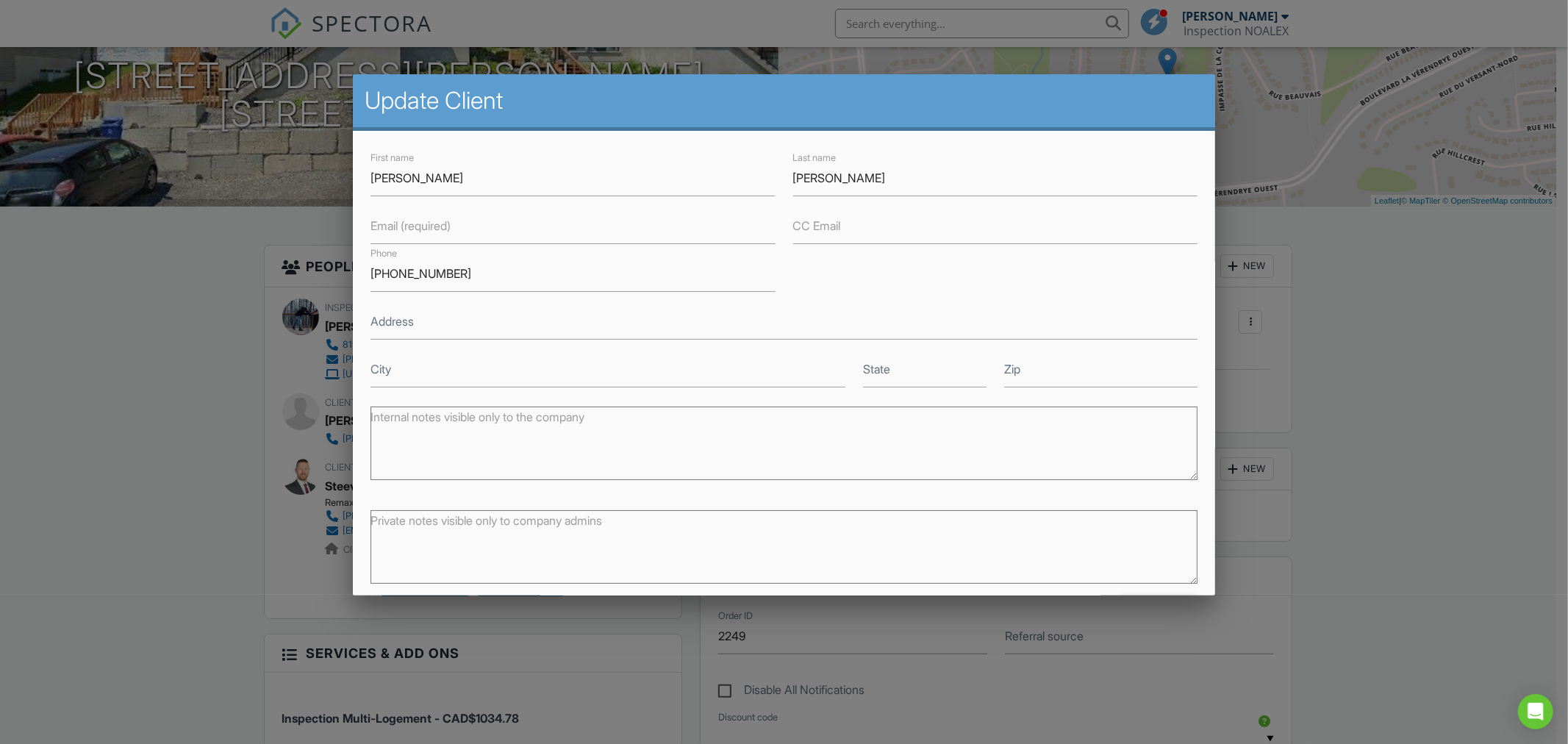
click at [451, 228] on label "Email (required)" at bounding box center [410, 225] width 80 height 16
click at [451, 228] on input "Email (required)" at bounding box center [573, 226] width 405 height 36
type input "[EMAIL_ADDRESS][DOMAIN_NAME]"
click at [458, 334] on input "Address" at bounding box center [784, 321] width 827 height 36
click at [517, 331] on input "230" at bounding box center [784, 321] width 827 height 36
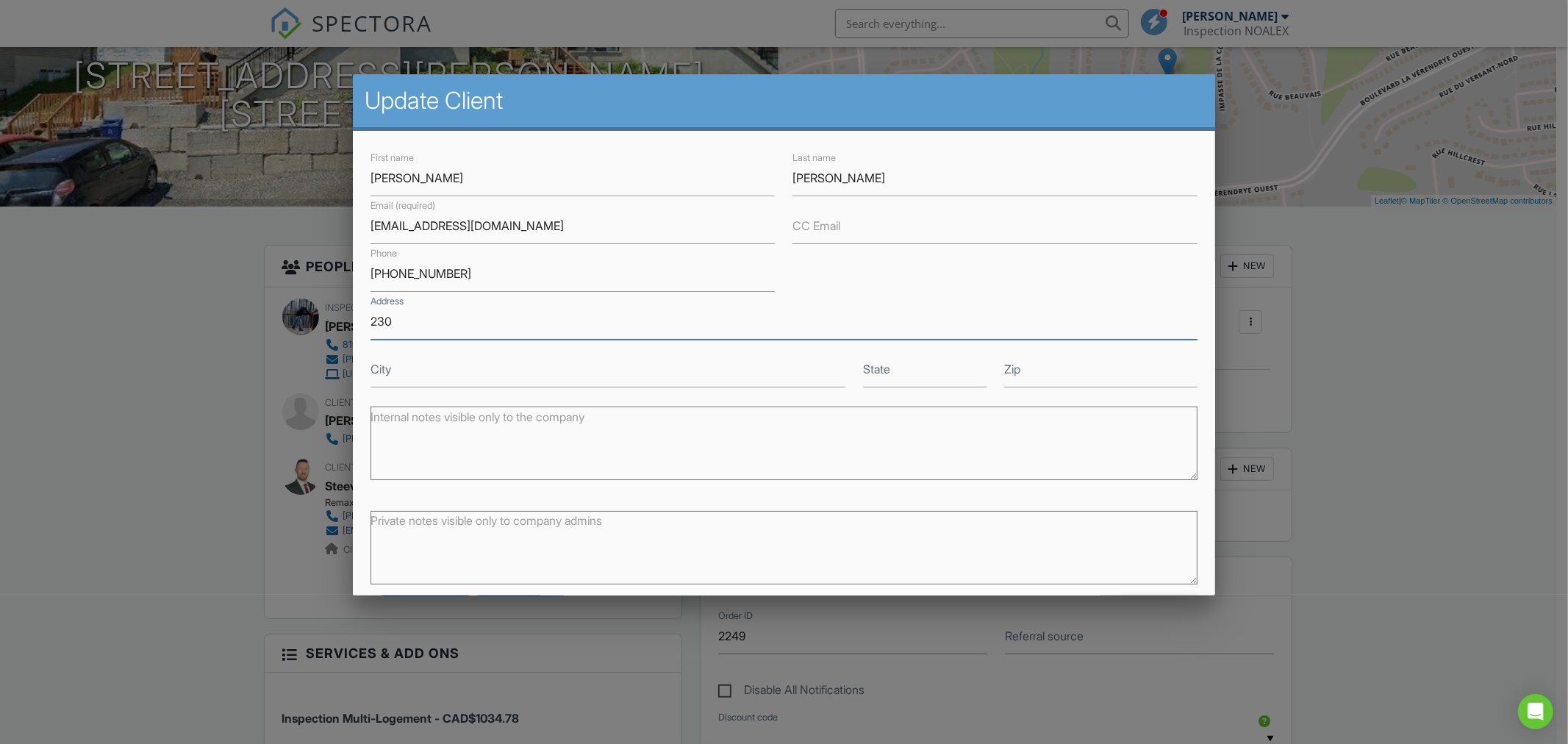
click at [525, 318] on input "230" at bounding box center [784, 321] width 827 height 36
click at [428, 328] on input "230" at bounding box center [784, 321] width 827 height 36
click at [469, 320] on input "230" at bounding box center [784, 321] width 827 height 36
click at [468, 318] on input "230" at bounding box center [784, 321] width 827 height 36
click at [491, 321] on input "230" at bounding box center [784, 321] width 827 height 36
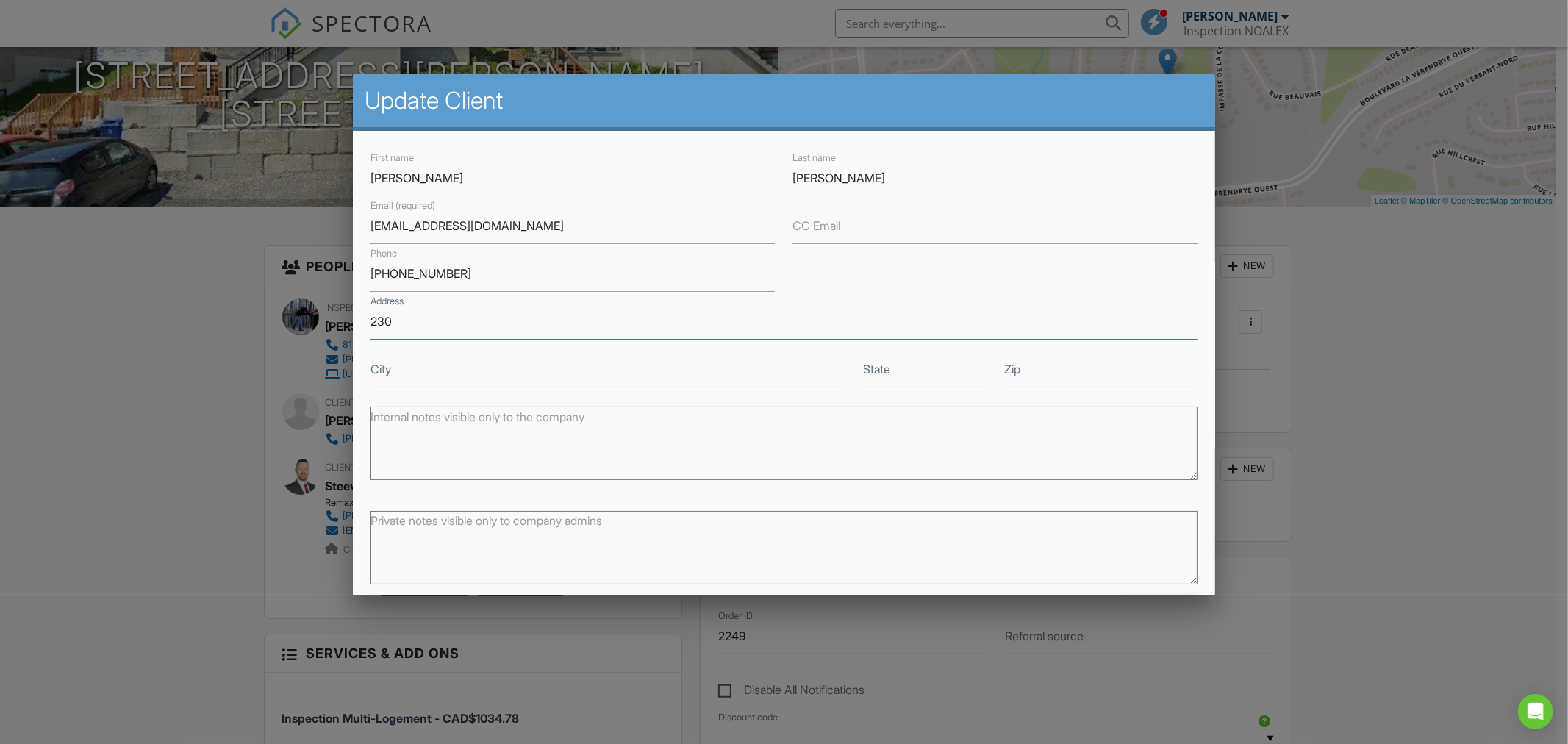
type input "230"
click at [1064, 372] on input "Zip" at bounding box center [1101, 369] width 194 height 36
type input "J9J0L2"
click at [575, 327] on input "230" at bounding box center [784, 321] width 827 height 36
type input "230 rue des Louveteaux"
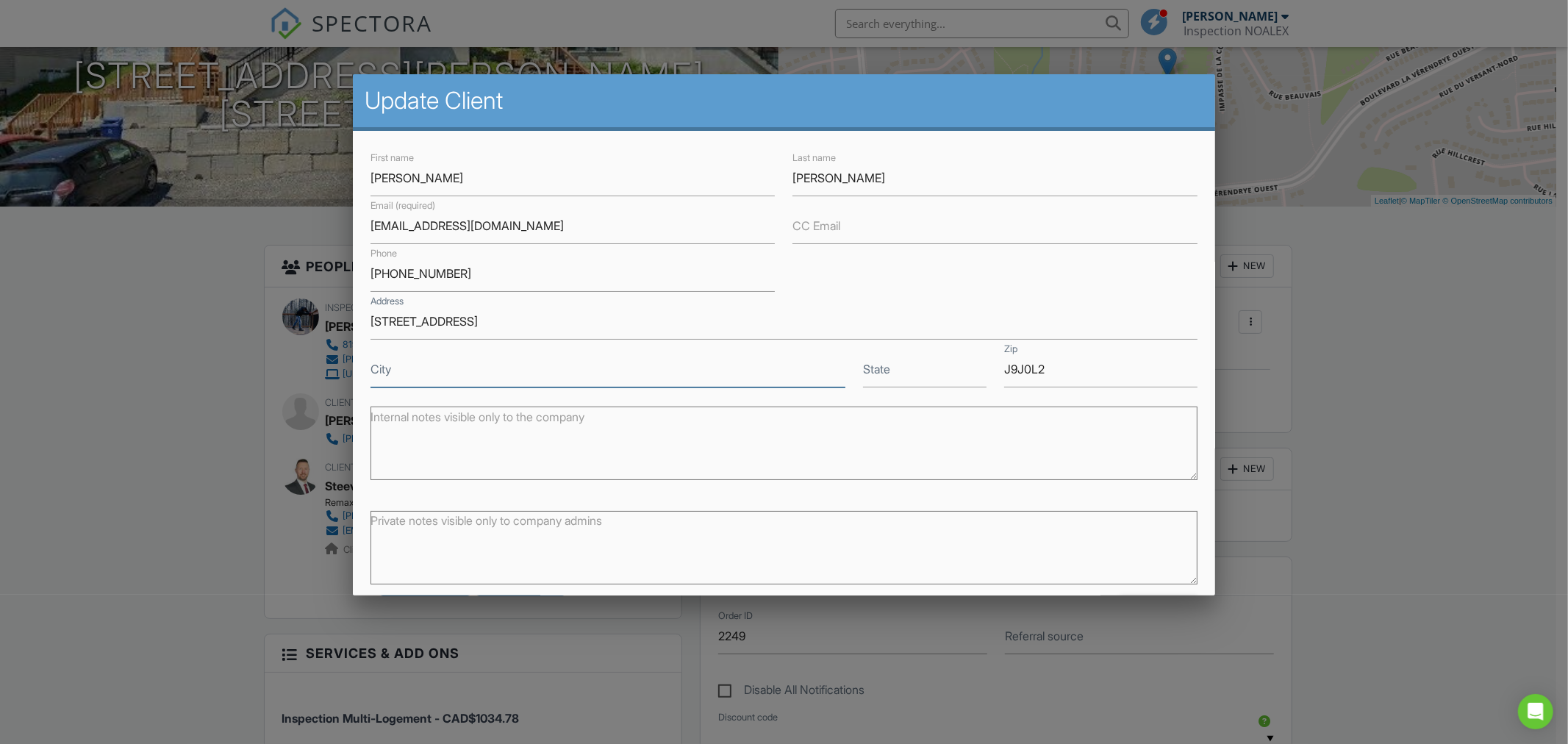
click at [512, 375] on input "City" at bounding box center [608, 369] width 475 height 36
type input "Gatineau"
click at [905, 371] on input "State" at bounding box center [924, 369] width 123 height 36
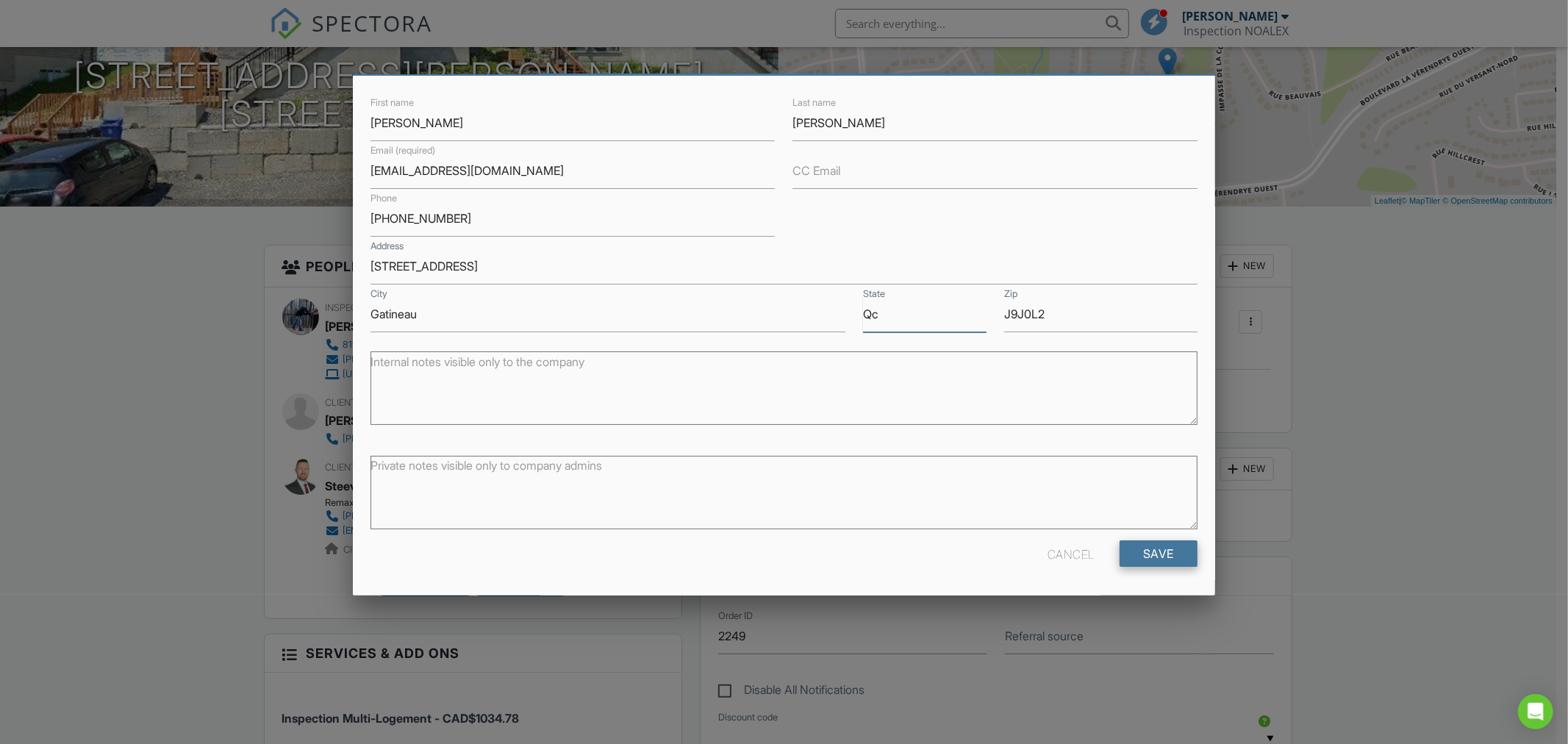
type input "Qc"
click at [1155, 557] on input "Save" at bounding box center [1158, 553] width 78 height 27
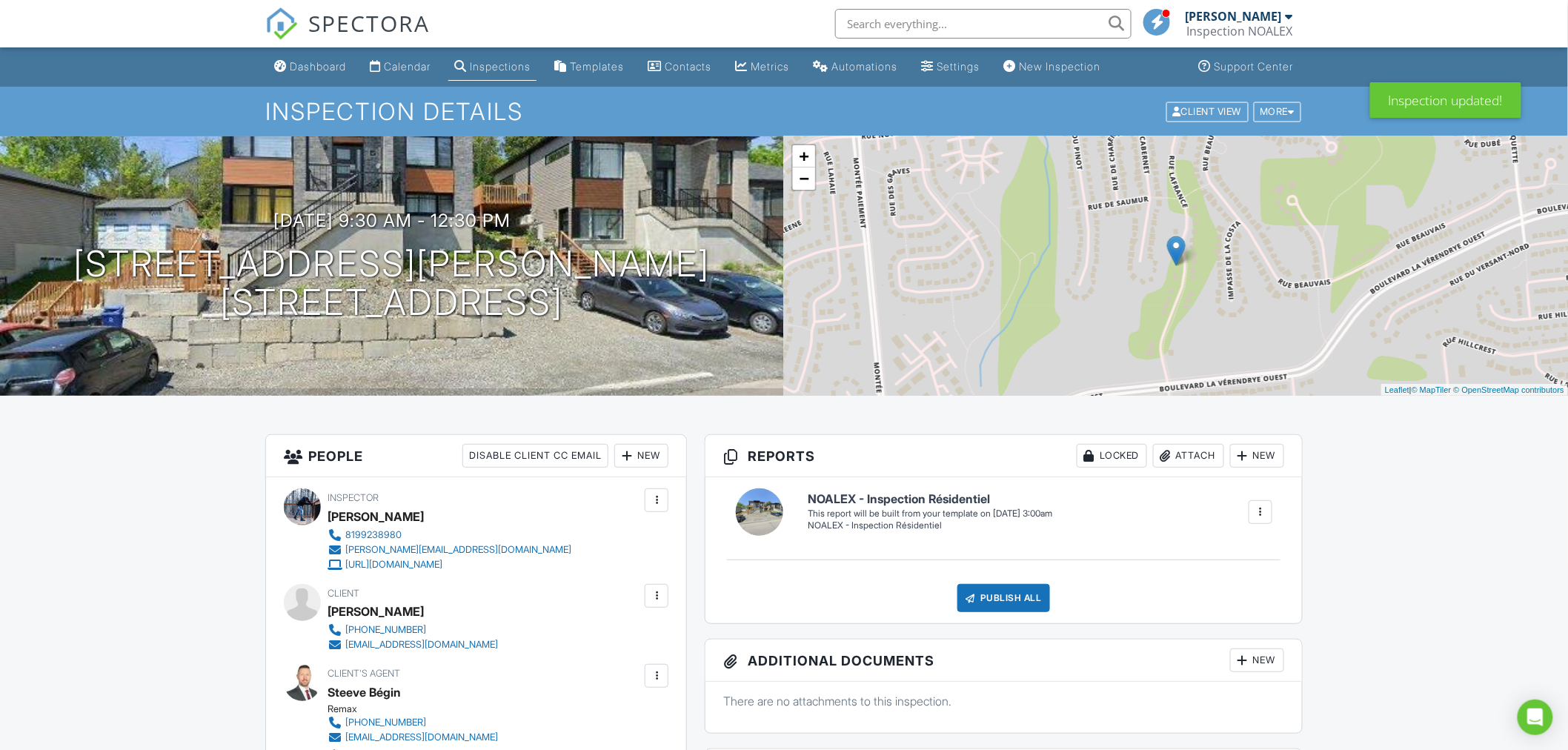
click at [661, 595] on div at bounding box center [656, 595] width 15 height 15
click at [583, 636] on li "Edit" at bounding box center [576, 641] width 165 height 37
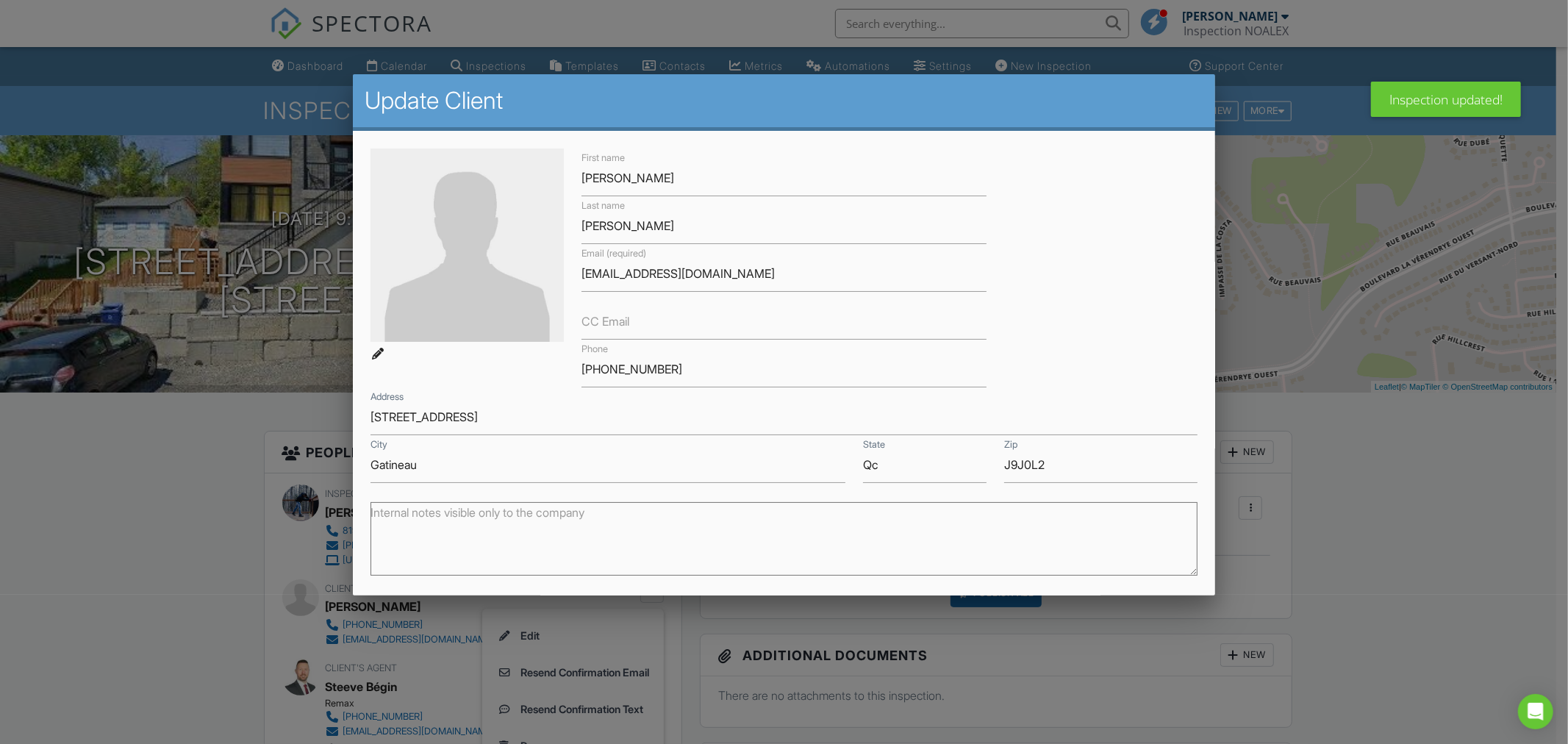
click at [225, 598] on div at bounding box center [784, 391] width 1568 height 930
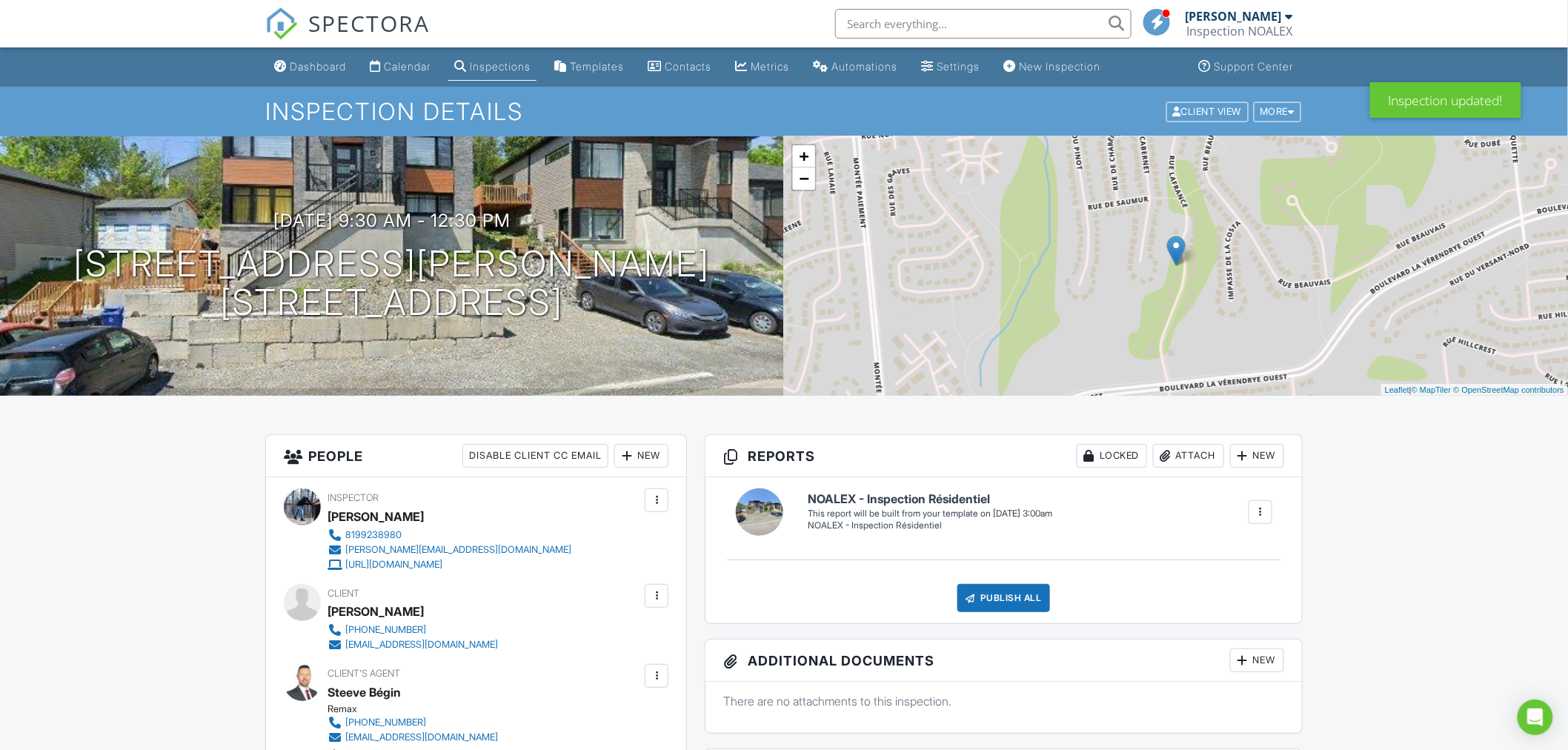
click at [650, 598] on div at bounding box center [656, 595] width 15 height 15
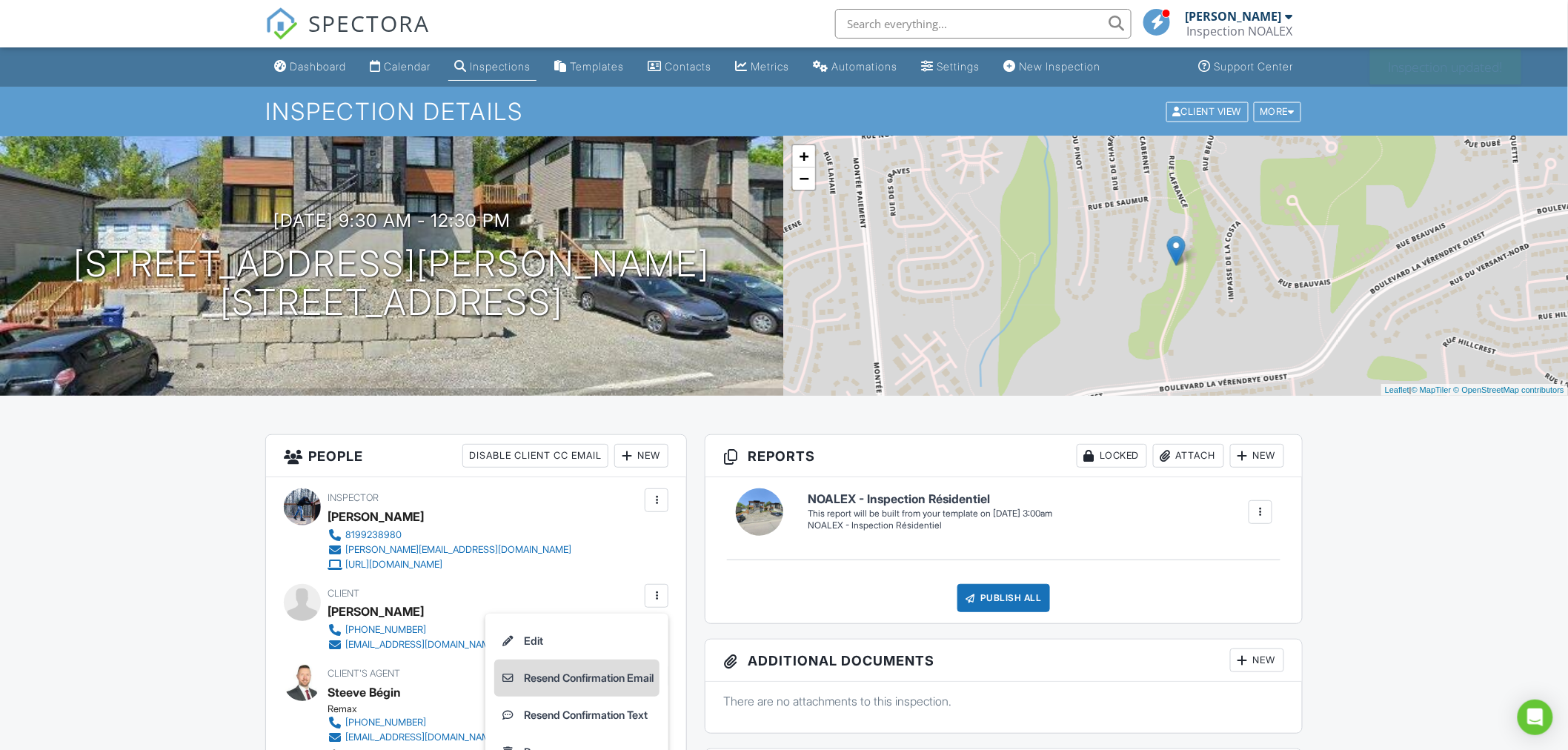
click at [596, 679] on li "Resend Confirmation Email" at bounding box center [576, 678] width 165 height 37
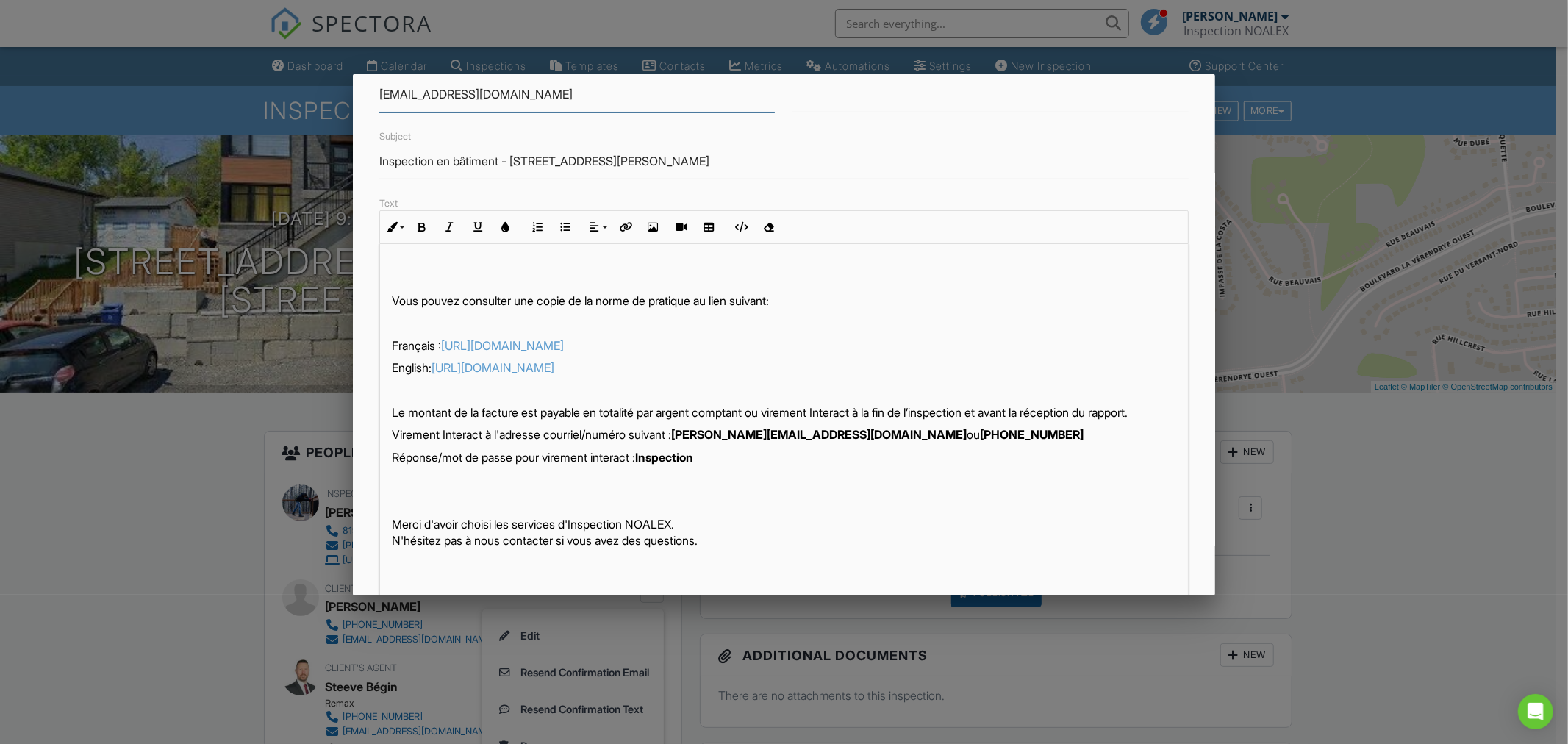
scroll to position [201, 0]
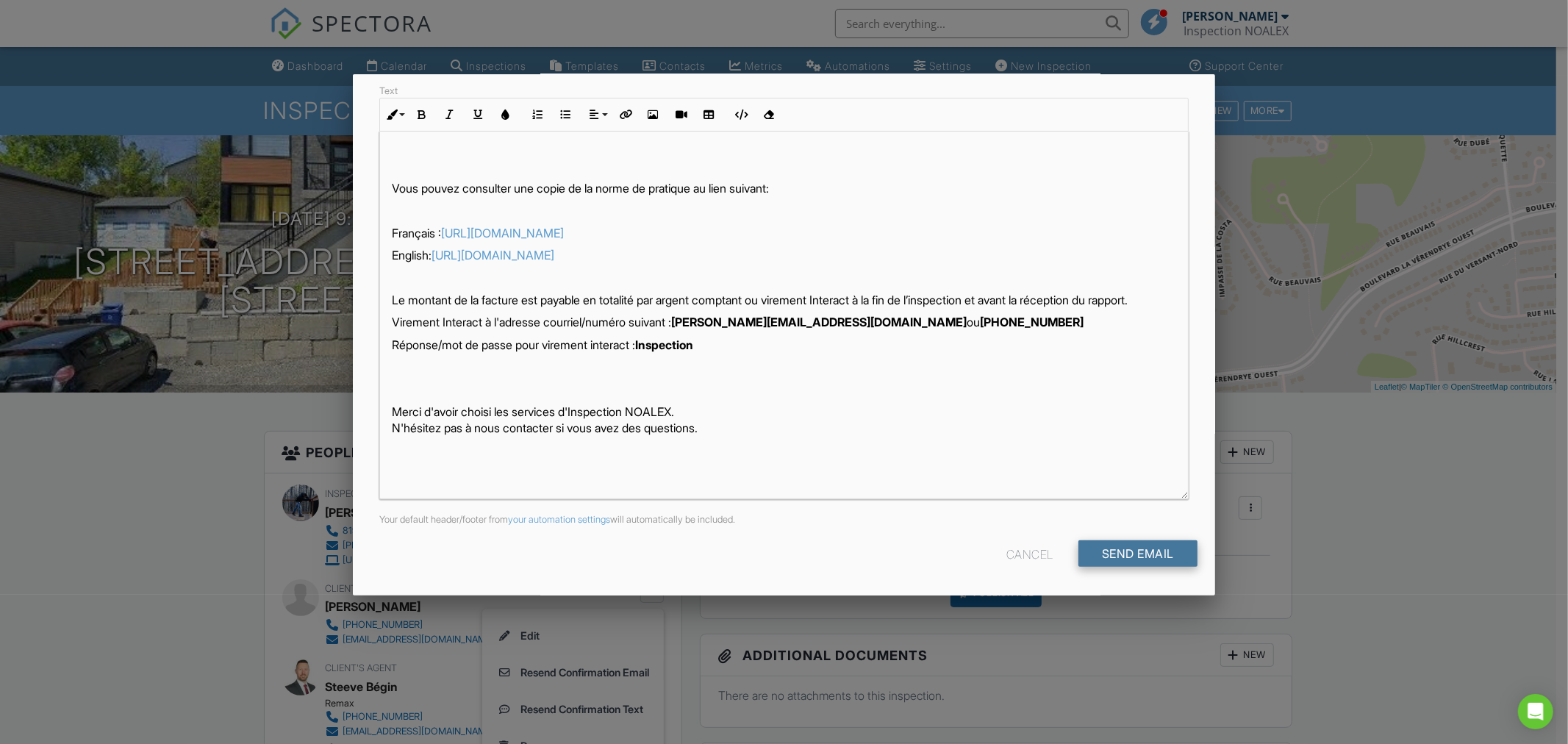
click at [1097, 555] on input "Send Email" at bounding box center [1138, 553] width 119 height 27
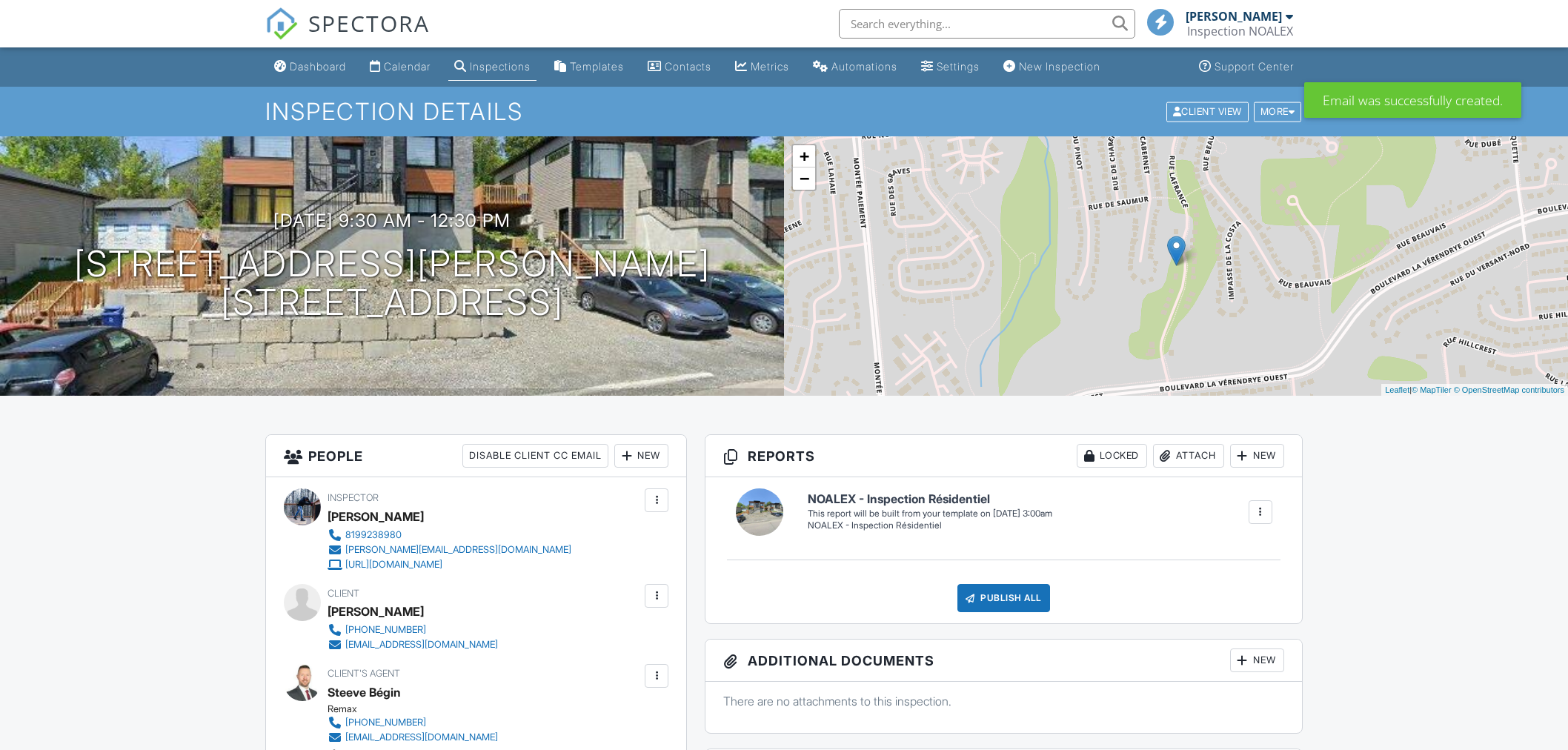
drag, startPoint x: 668, startPoint y: 584, endPoint x: 656, endPoint y: 596, distance: 17.0
click at [669, 584] on div "Inspector [PERSON_NAME] 8199238980 [PERSON_NAME][EMAIL_ADDRESS][DOMAIN_NAME] [U…" at bounding box center [476, 650] width 420 height 348
click at [657, 596] on div at bounding box center [656, 595] width 15 height 15
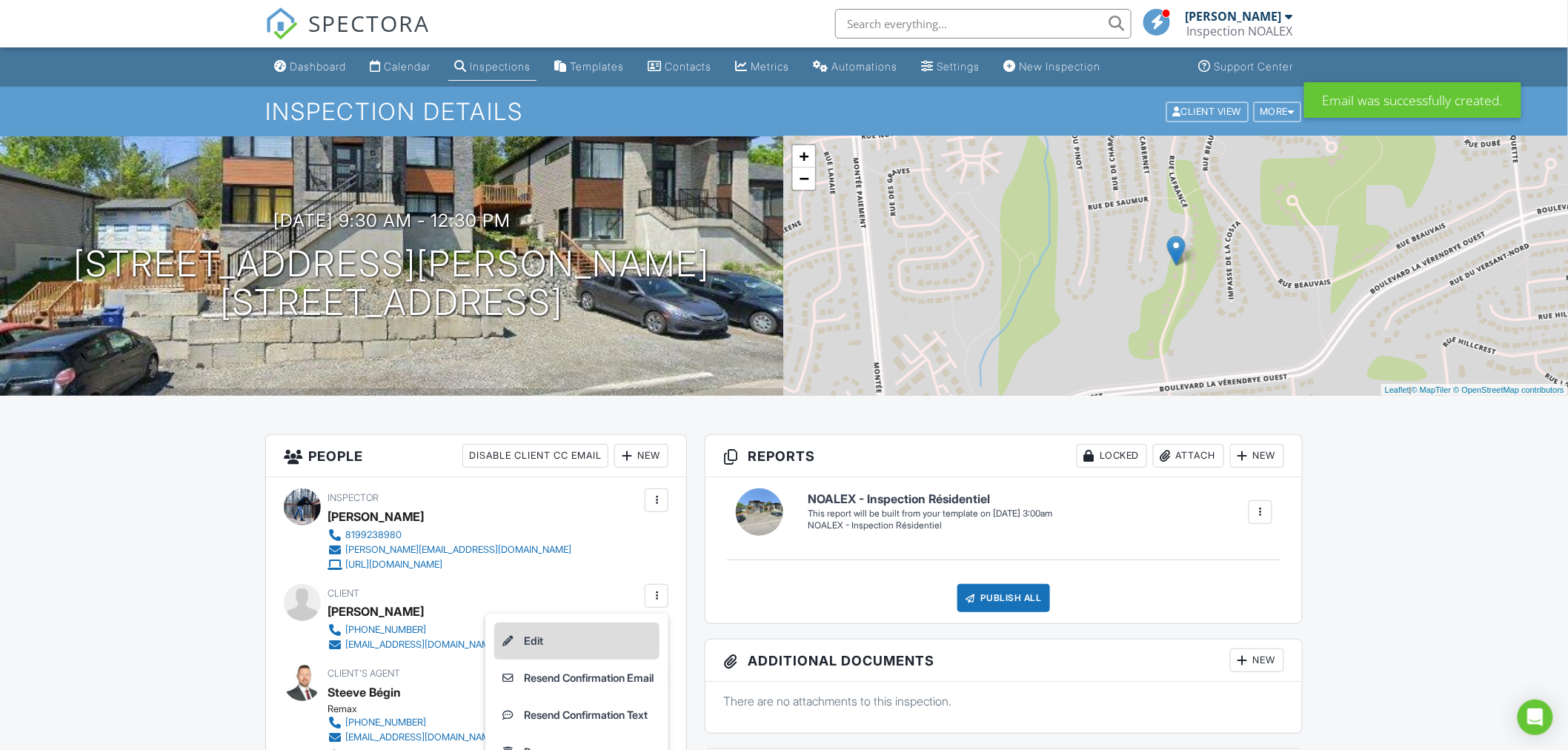
click at [586, 636] on li "Edit" at bounding box center [576, 641] width 165 height 37
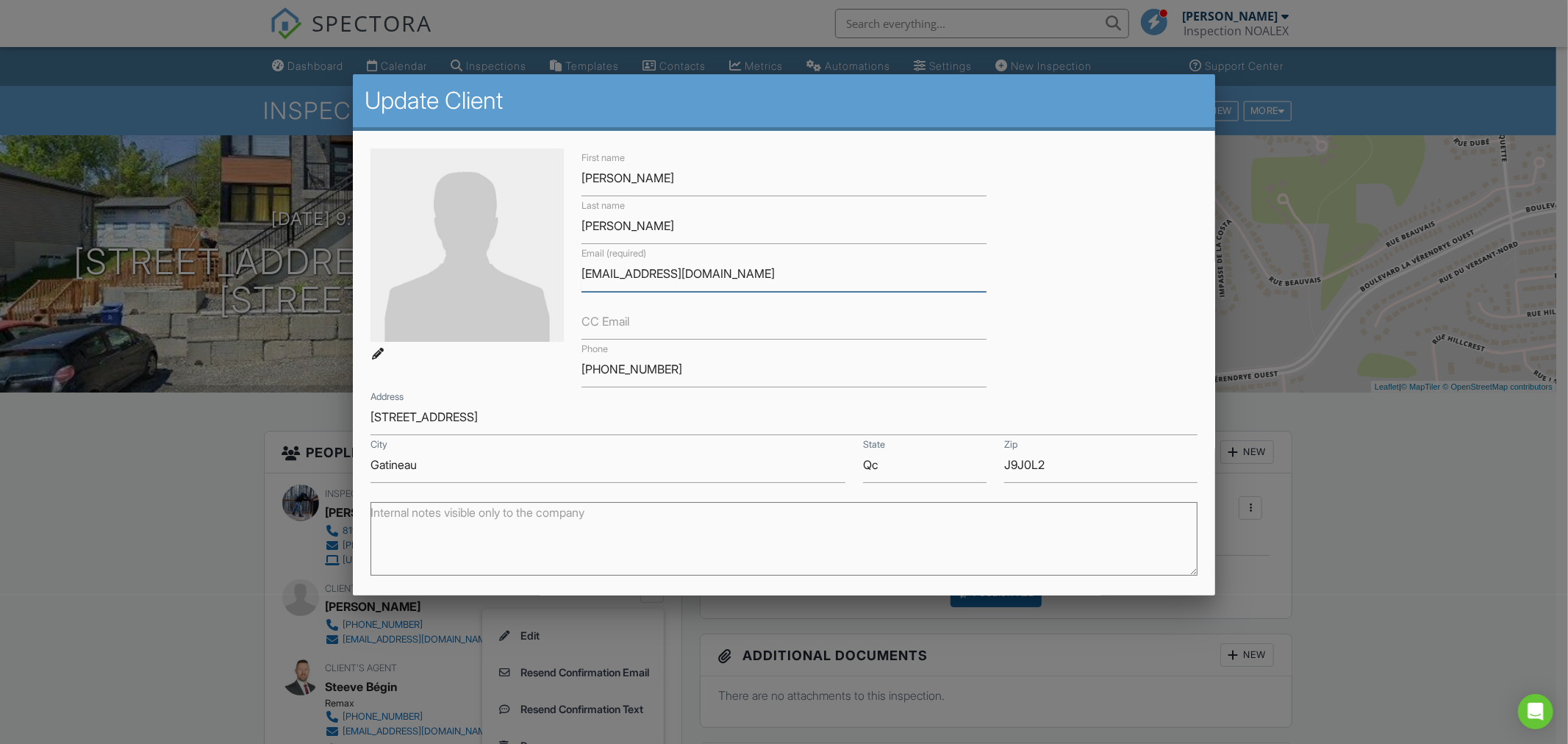
click at [720, 278] on input "pti-jo26@hotmail.com" at bounding box center [784, 273] width 405 height 36
click at [644, 370] on input "819-593-0778" at bounding box center [784, 369] width 405 height 36
click at [645, 370] on input "819-593-0778" at bounding box center [784, 369] width 405 height 36
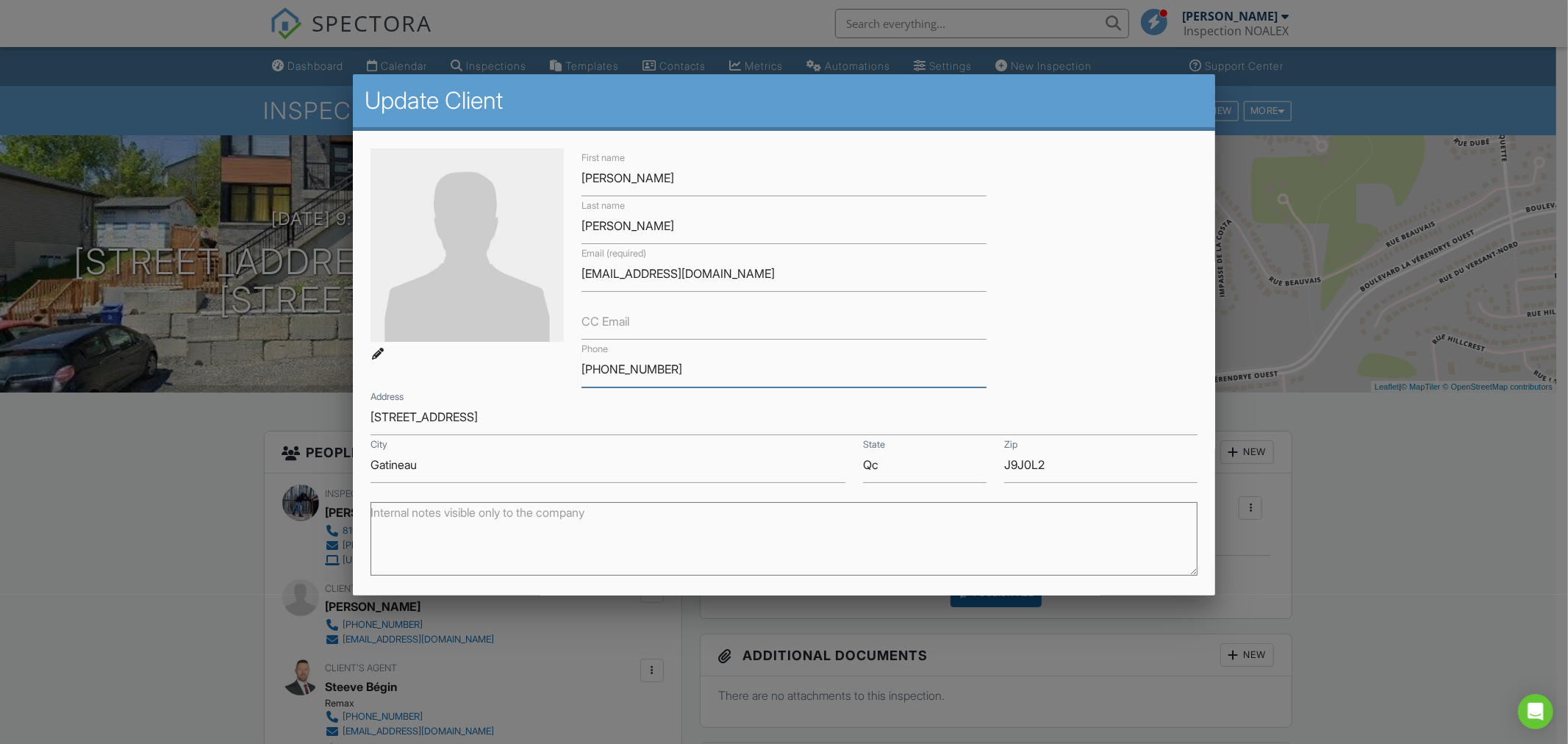
click at [645, 370] on input "819-593-0778" at bounding box center [784, 369] width 405 height 36
click at [144, 555] on div at bounding box center [784, 391] width 1568 height 930
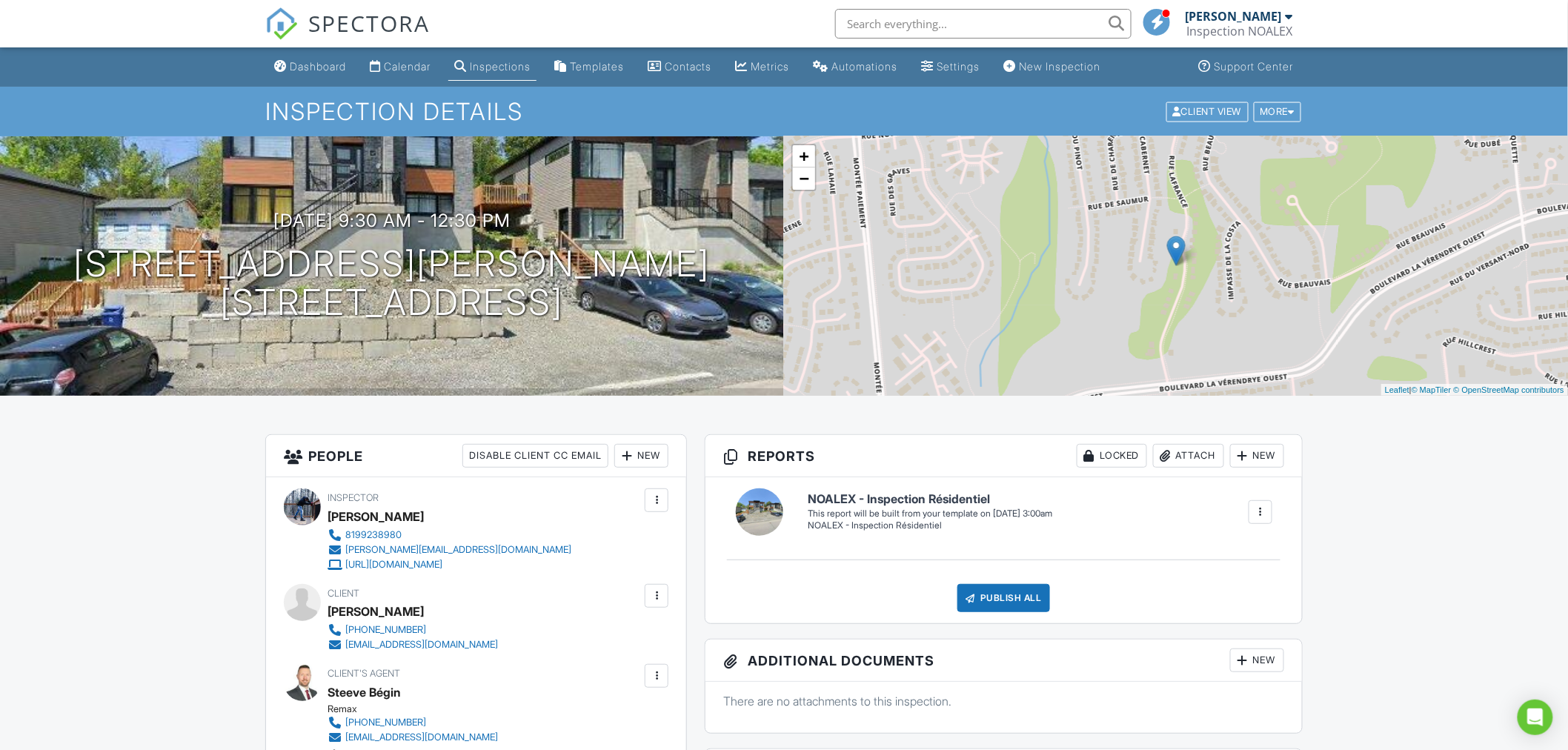
click at [379, 58] on link "Calendar" at bounding box center [400, 67] width 73 height 28
